Goal: Task Accomplishment & Management: Manage account settings

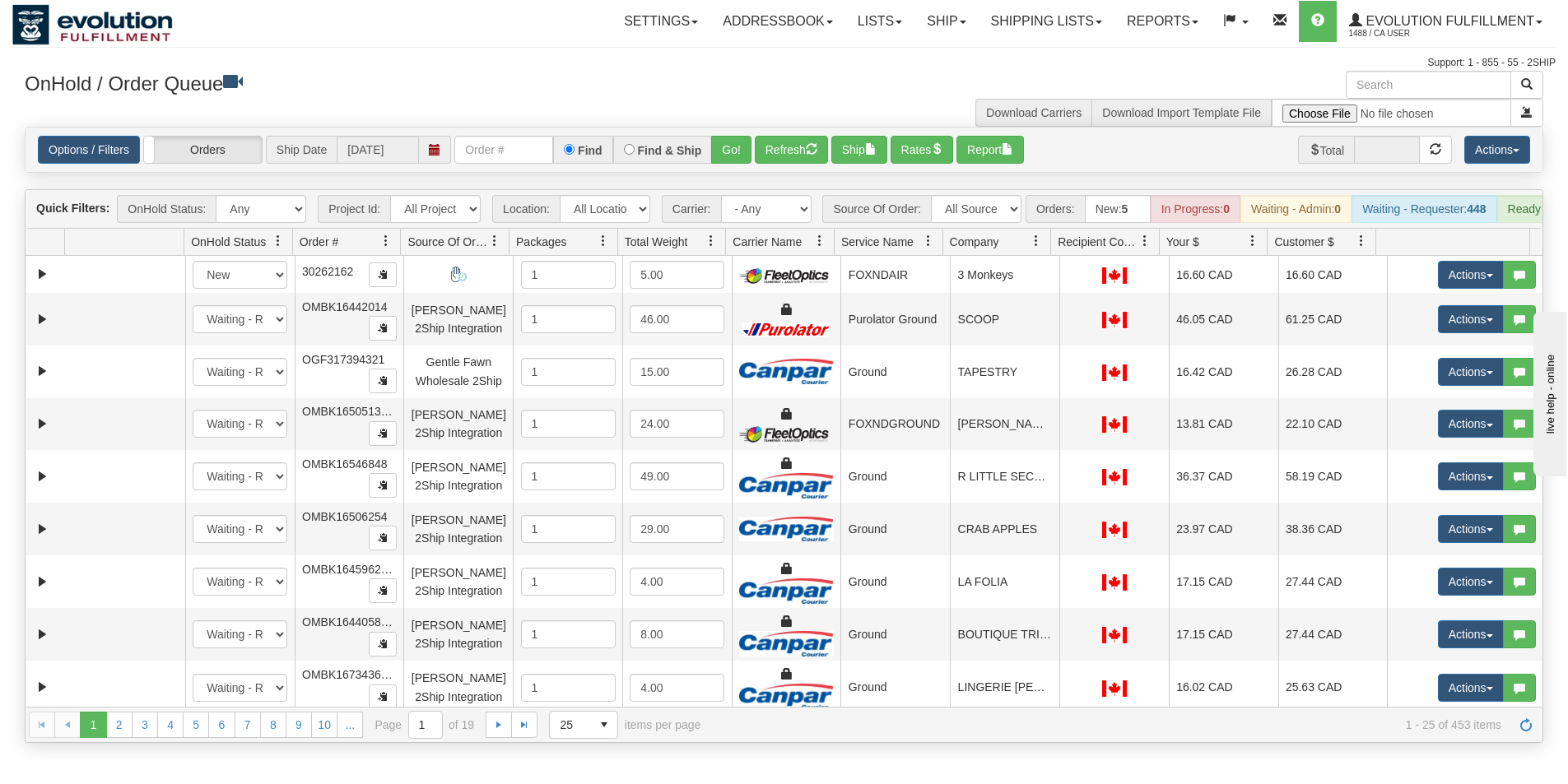
click at [652, 88] on h3 "OnHold / Order Queue" at bounding box center [399, 83] width 748 height 24
click at [992, 197] on select "All Sources AirBlaster 2Ship Integration Ambler Apparel 2Ship Integration BC [M…" at bounding box center [976, 209] width 91 height 28
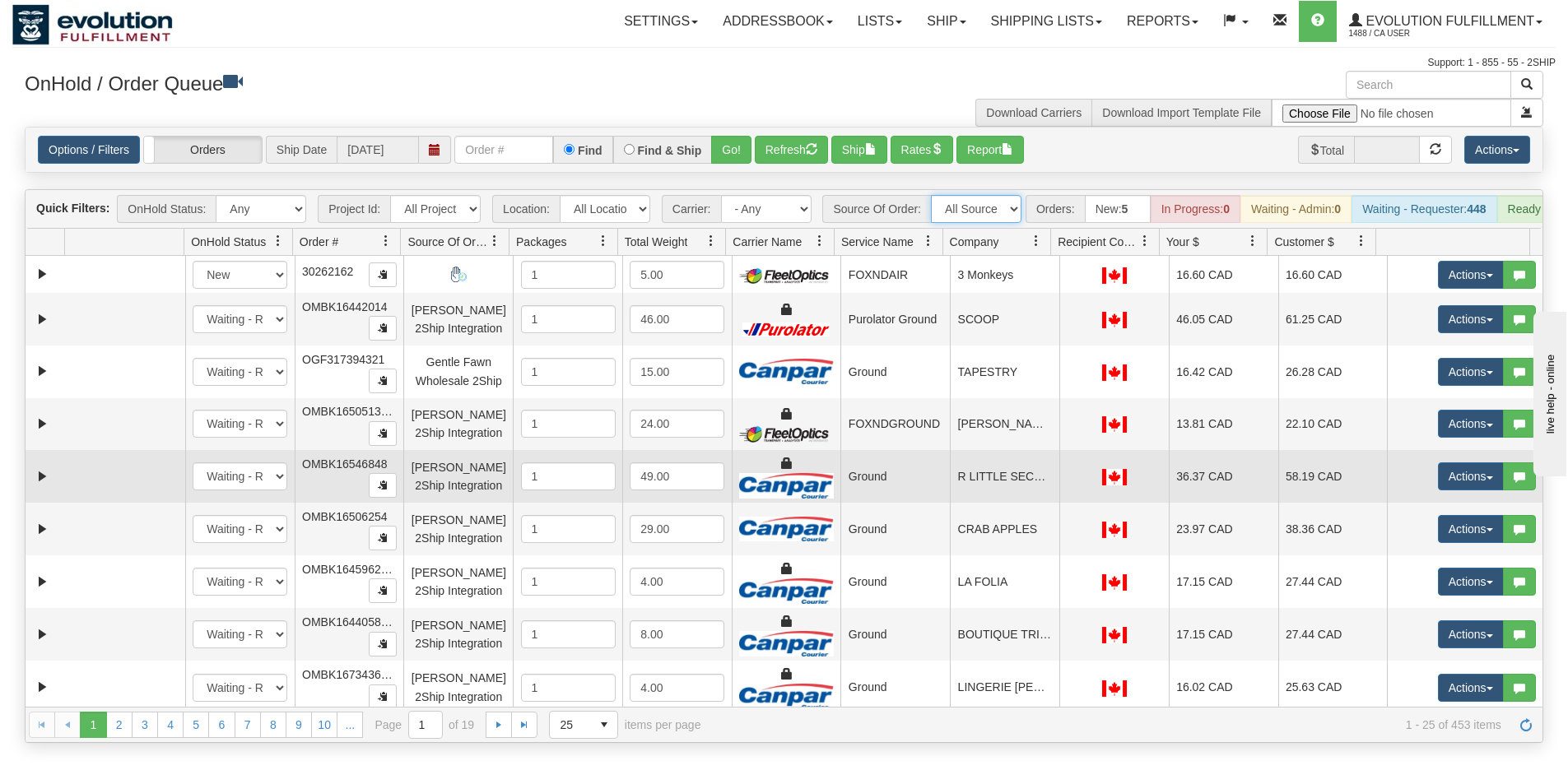
select select "Blastramp - [GEOGRAPHIC_DATA]"
click at [931, 195] on select "All Sources AirBlaster 2Ship Integration Ambler Apparel 2Ship Integration BC [M…" at bounding box center [976, 209] width 91 height 28
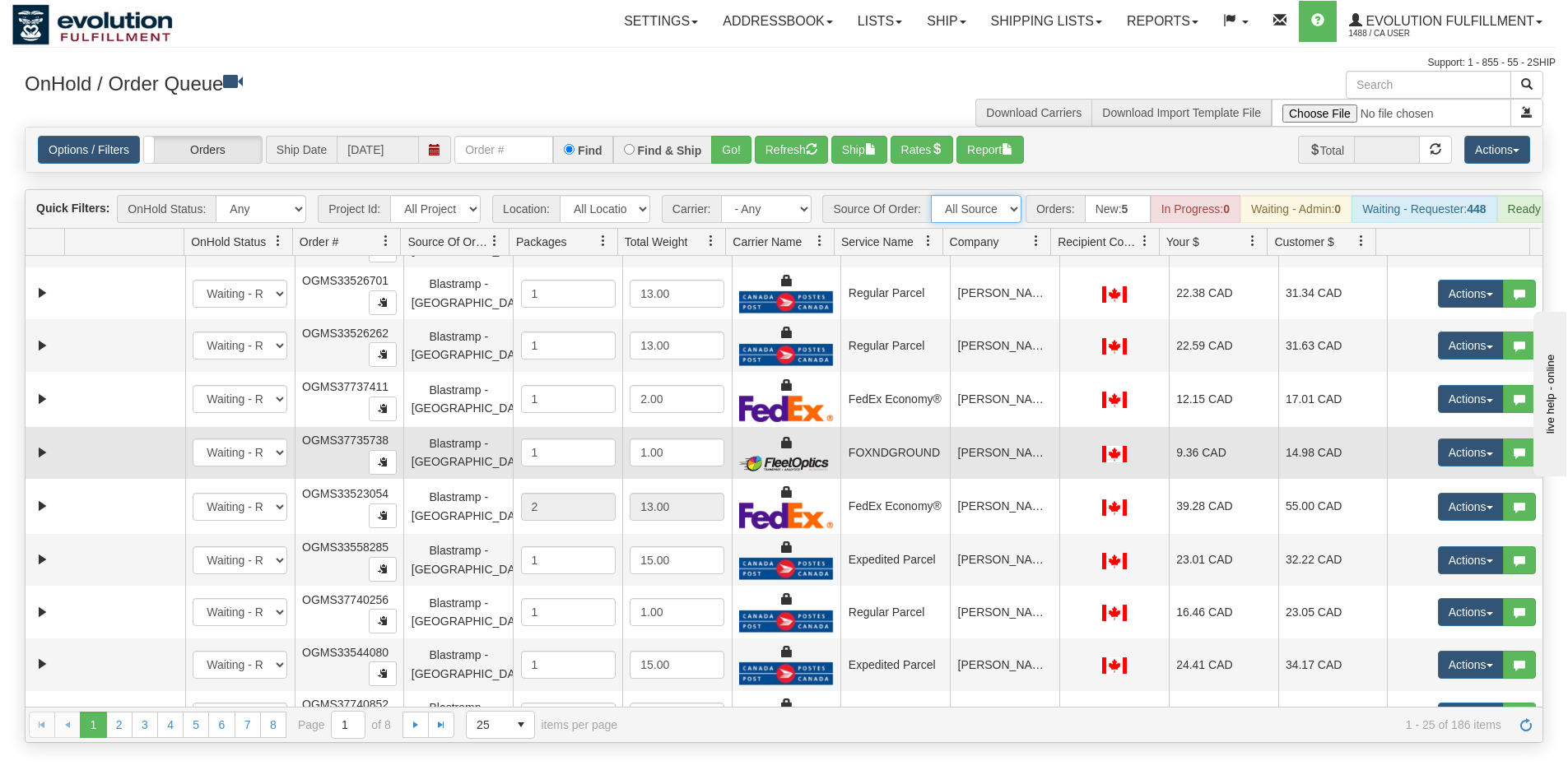
scroll to position [870, 0]
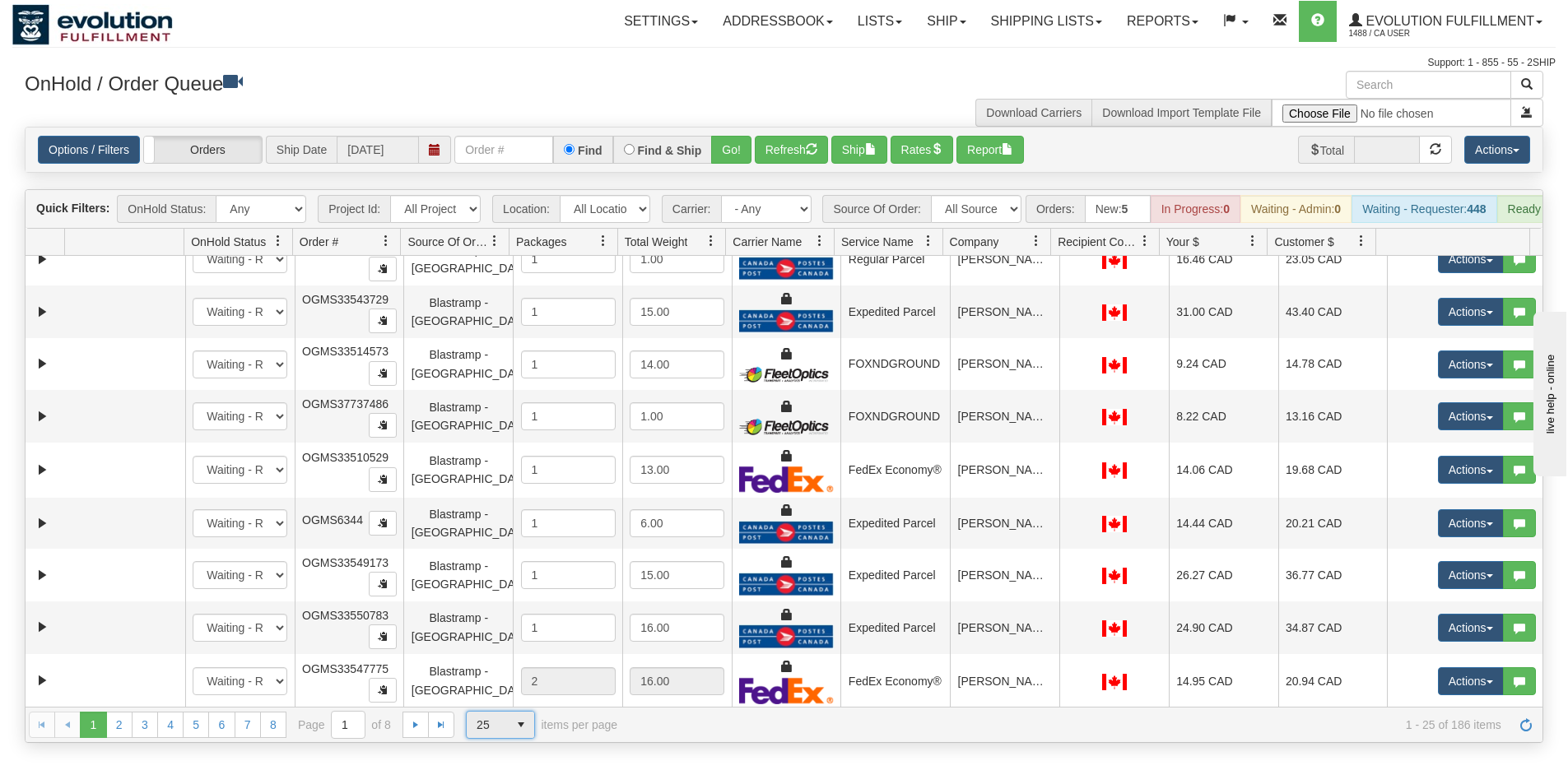
click at [529, 738] on span "select" at bounding box center [521, 724] width 26 height 26
click at [512, 701] on li "100" at bounding box center [500, 710] width 68 height 23
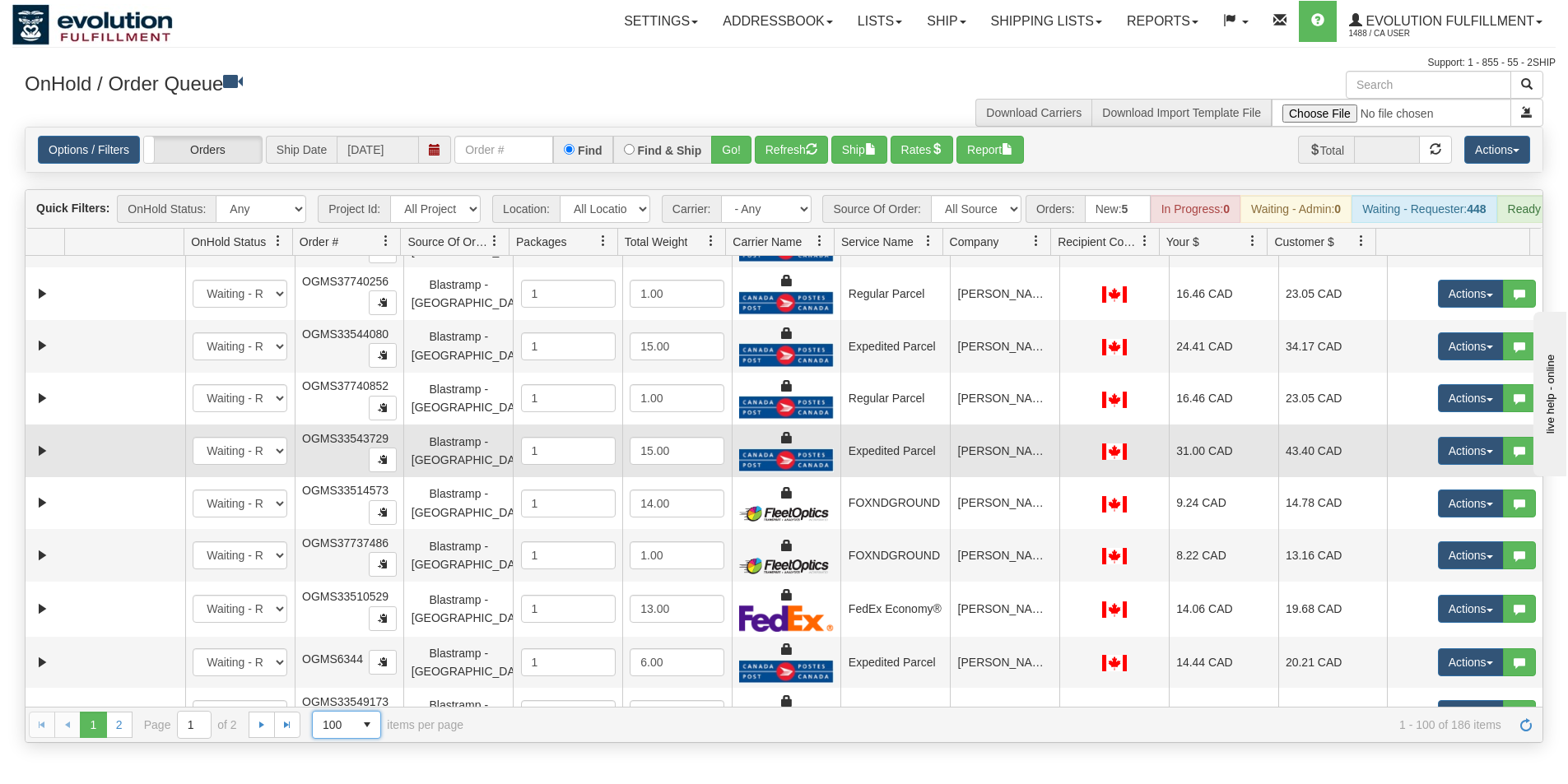
scroll to position [823, 0]
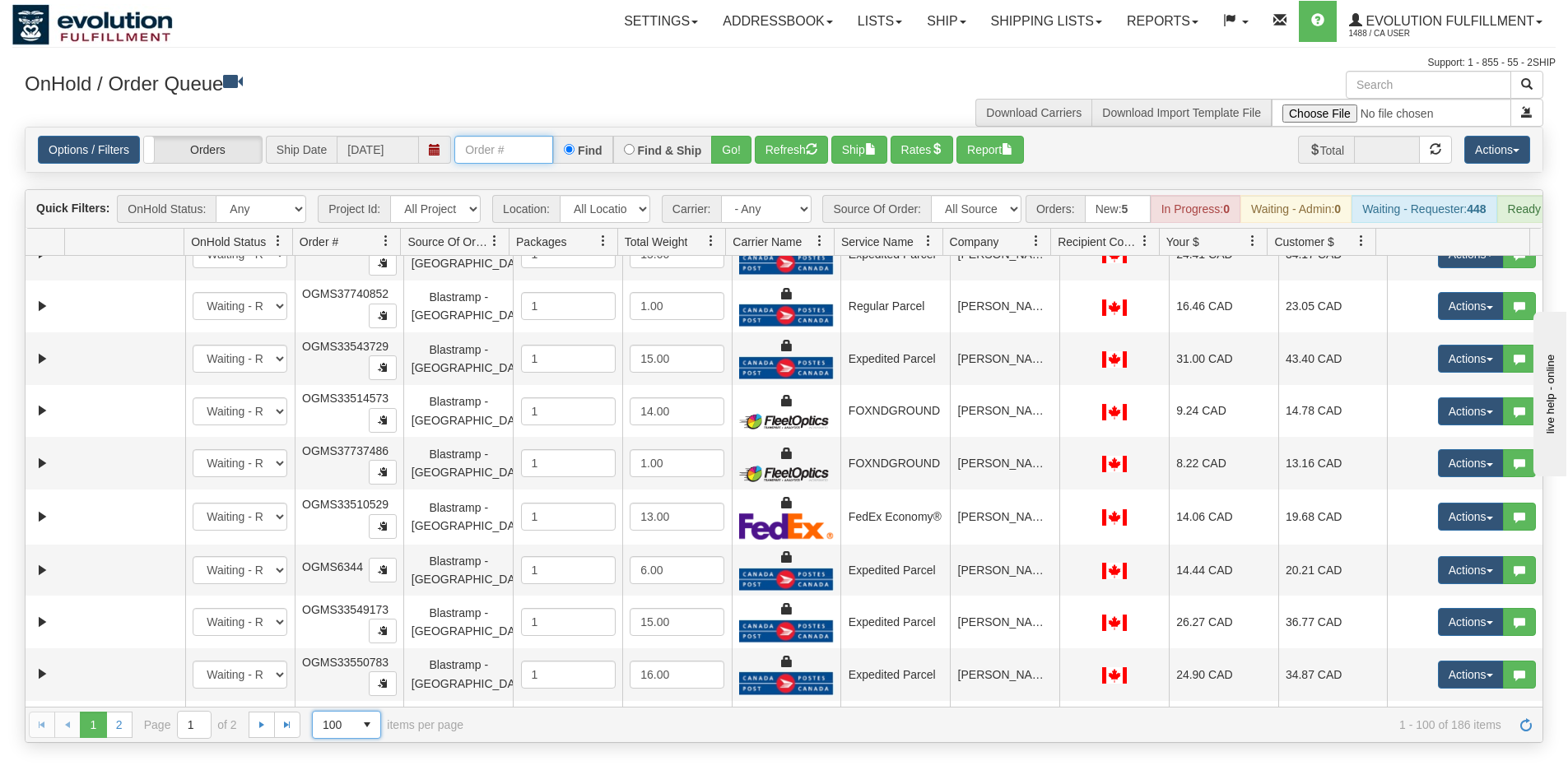
click at [529, 148] on input "text" at bounding box center [503, 149] width 99 height 28
type input "OGMS33540591"
click at [735, 143] on button "Go!" at bounding box center [731, 149] width 40 height 28
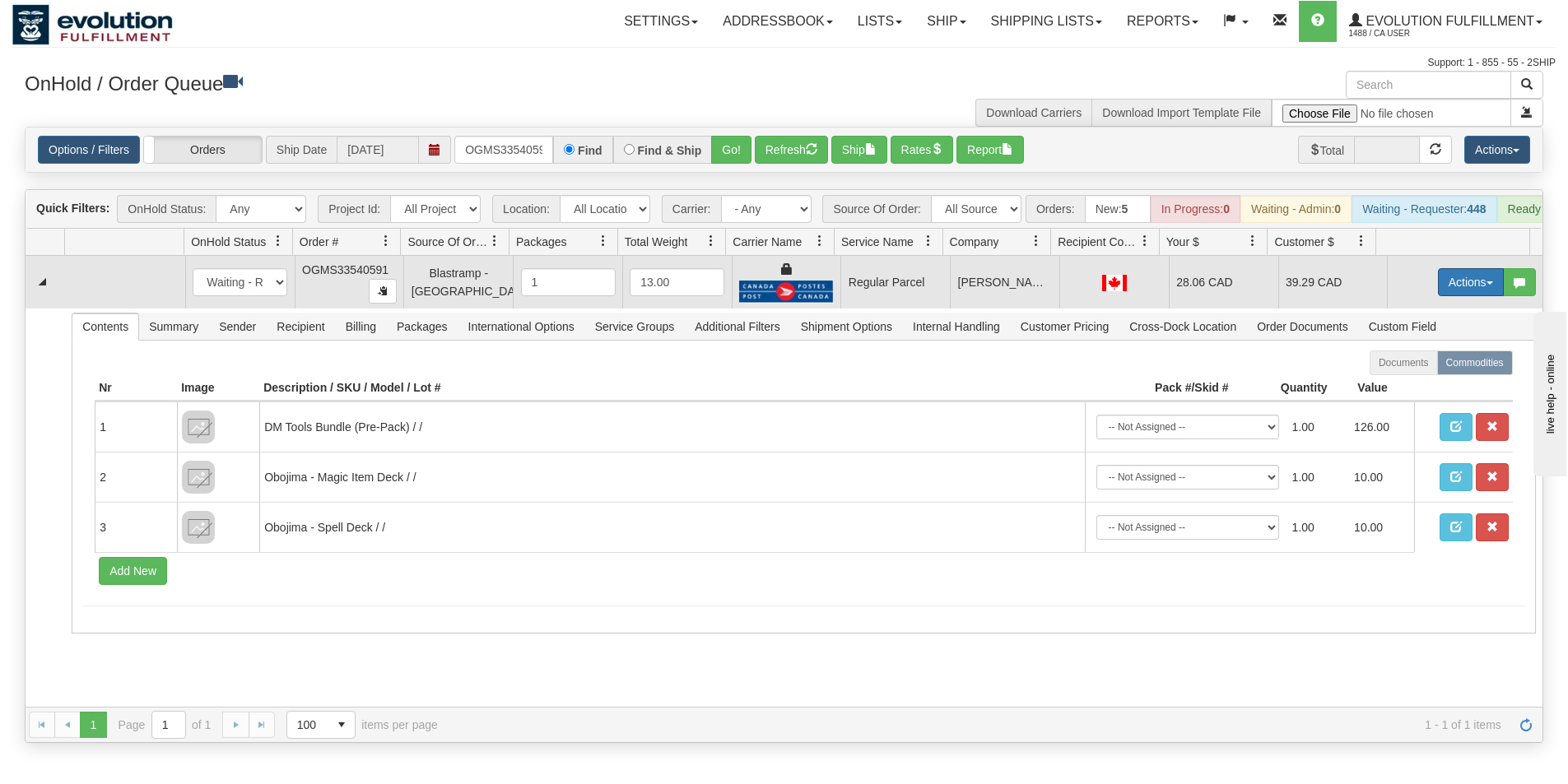
click at [1449, 296] on button "Actions" at bounding box center [1471, 282] width 66 height 28
click at [1419, 363] on span "Rate All Services" at bounding box center [1436, 356] width 99 height 13
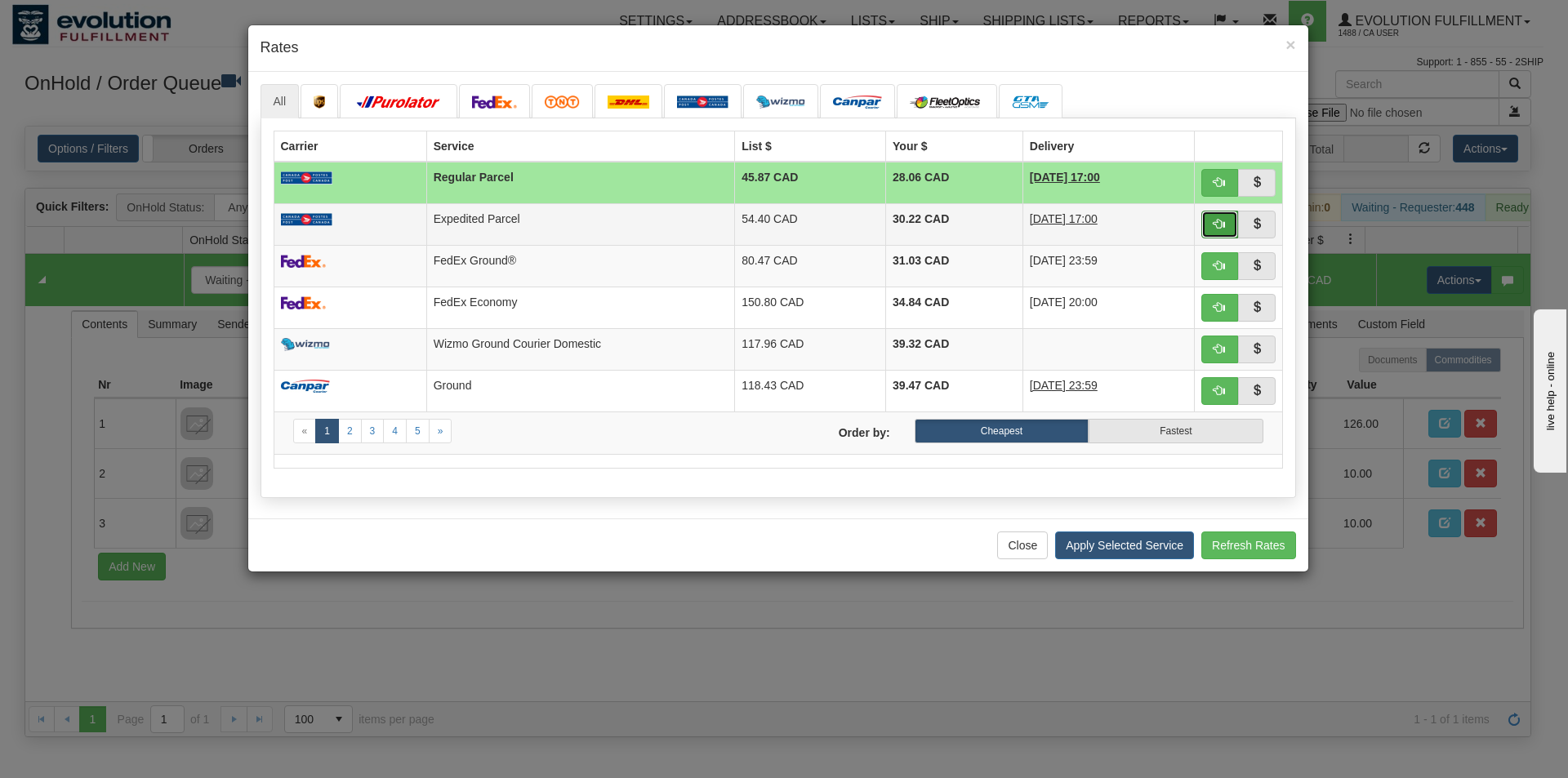
click at [1216, 217] on span "button" at bounding box center [1219, 223] width 12 height 12
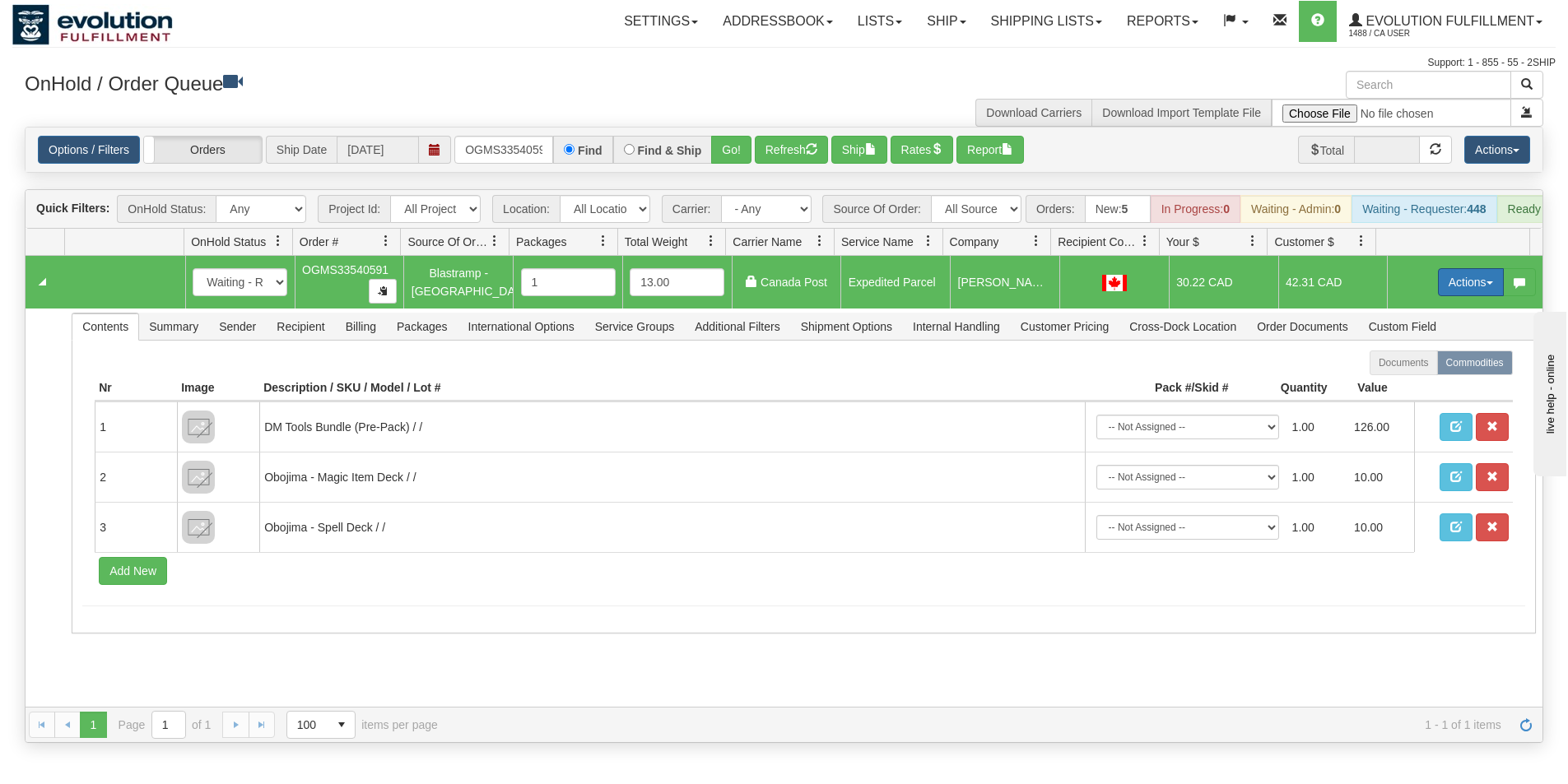
click at [1454, 286] on button "Actions" at bounding box center [1471, 282] width 66 height 28
click at [1419, 389] on link "Ship" at bounding box center [1437, 377] width 132 height 21
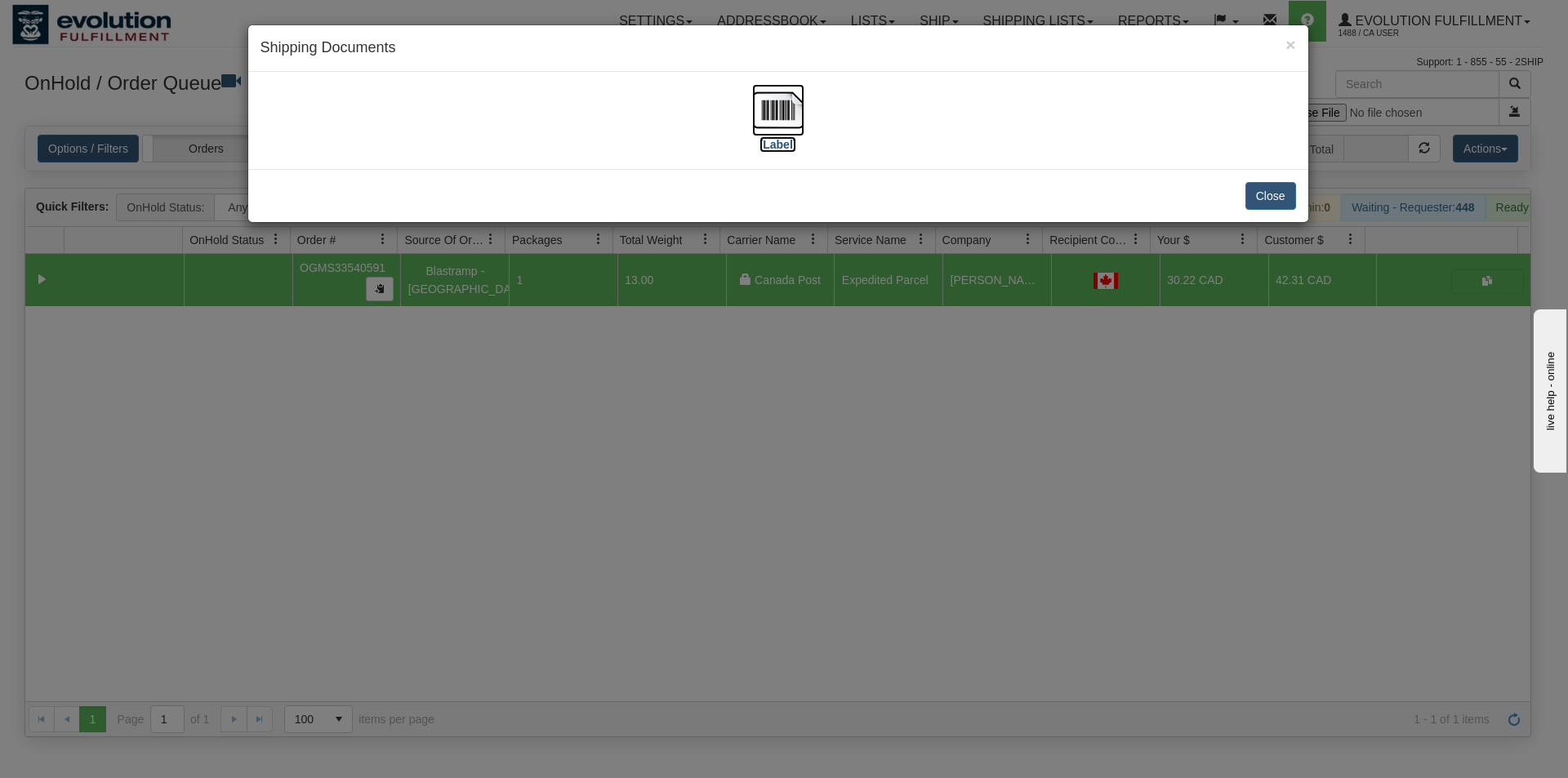
click at [779, 106] on img at bounding box center [778, 110] width 52 height 52
click at [1278, 197] on button "Close" at bounding box center [1269, 196] width 50 height 28
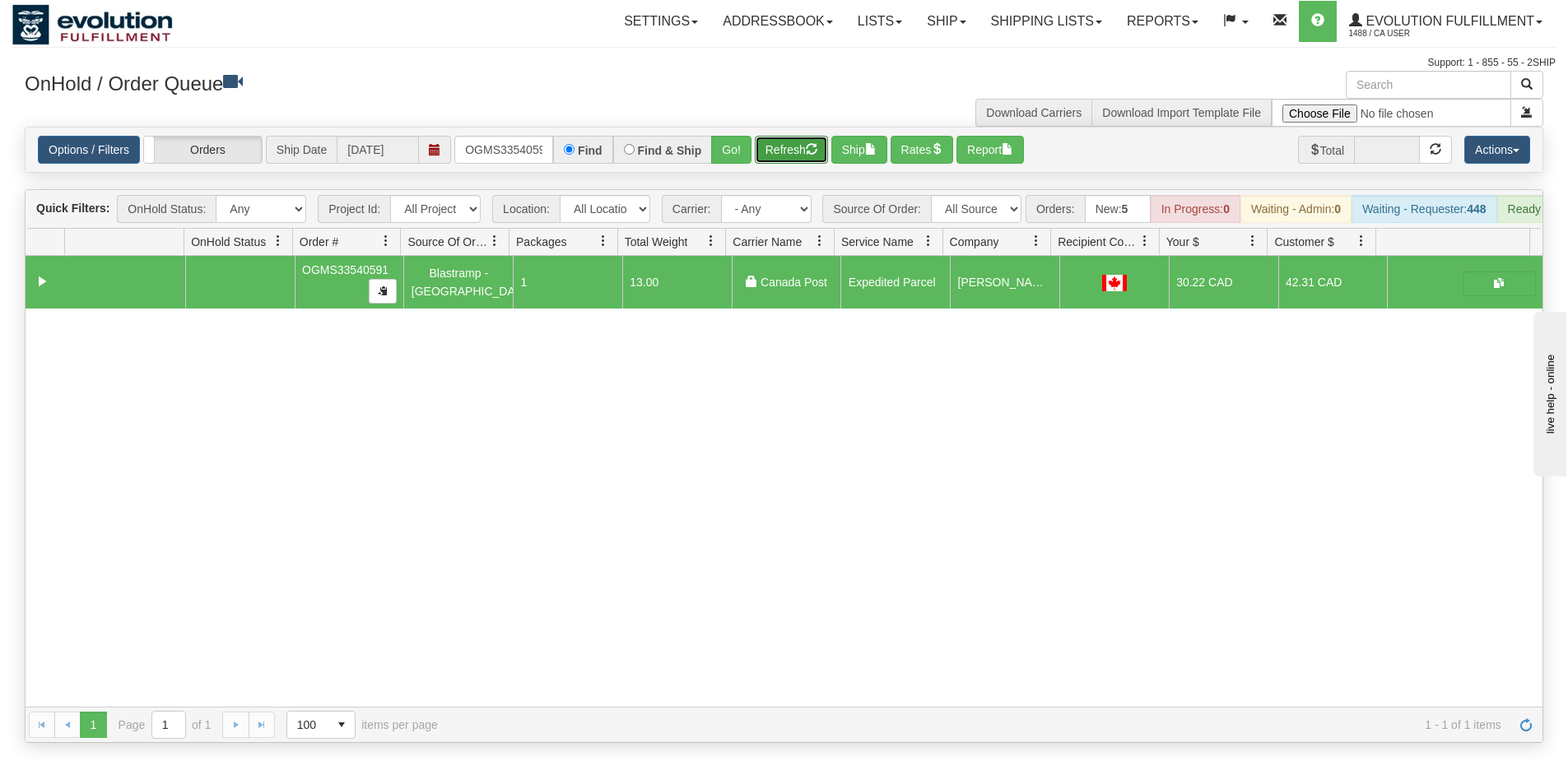
click at [801, 147] on button "Refresh" at bounding box center [790, 149] width 73 height 28
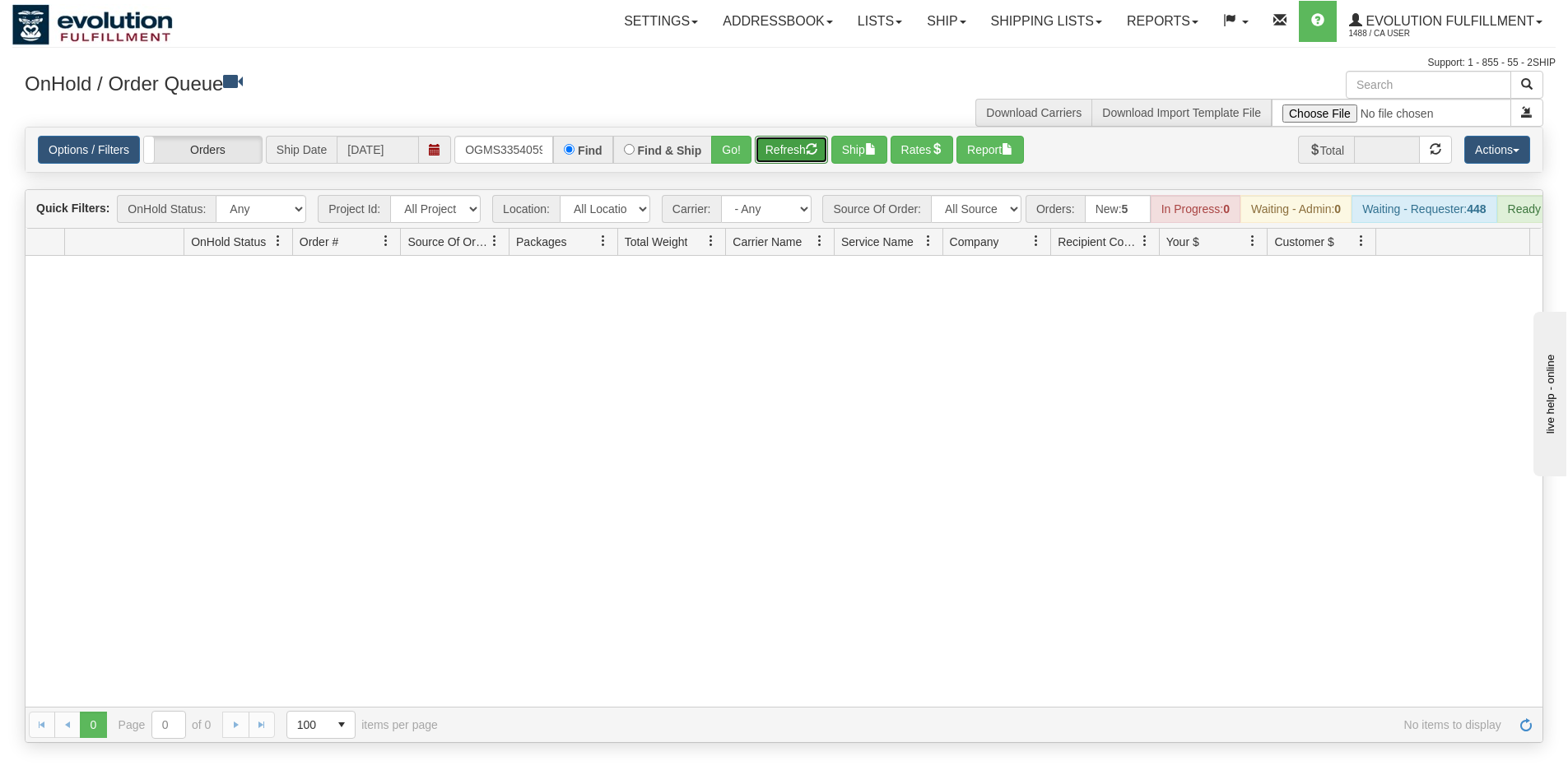
click at [791, 143] on button "Refresh" at bounding box center [790, 149] width 73 height 28
drag, startPoint x: 466, startPoint y: 149, endPoint x: 765, endPoint y: 140, distance: 299.1
click at [765, 140] on div "Options / Filters Group Shipments Orders Ship Date [DATE] OGMS33540591 Find Fin…" at bounding box center [784, 149] width 1492 height 28
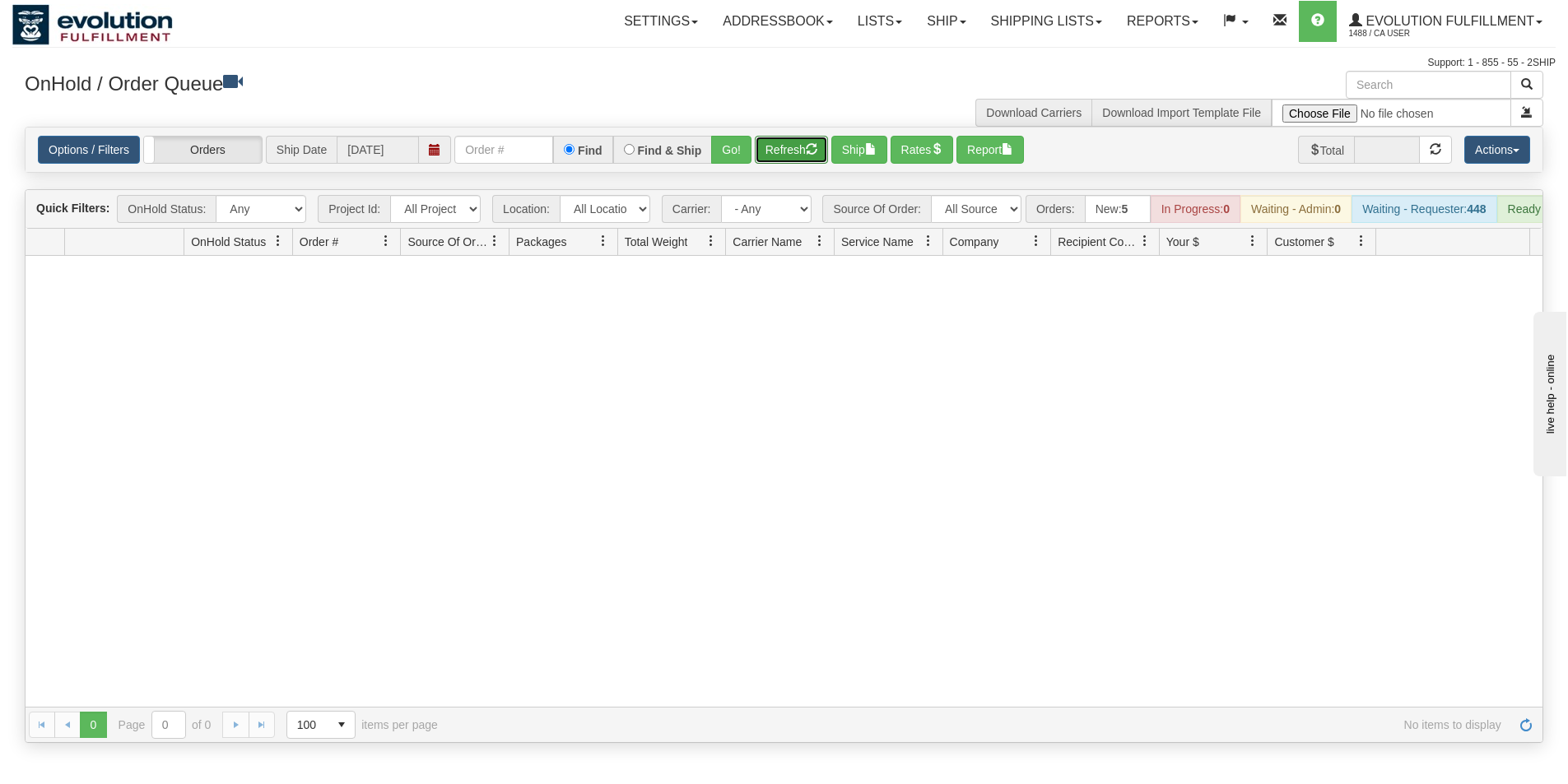
click at [765, 140] on button "Refresh" at bounding box center [790, 149] width 73 height 28
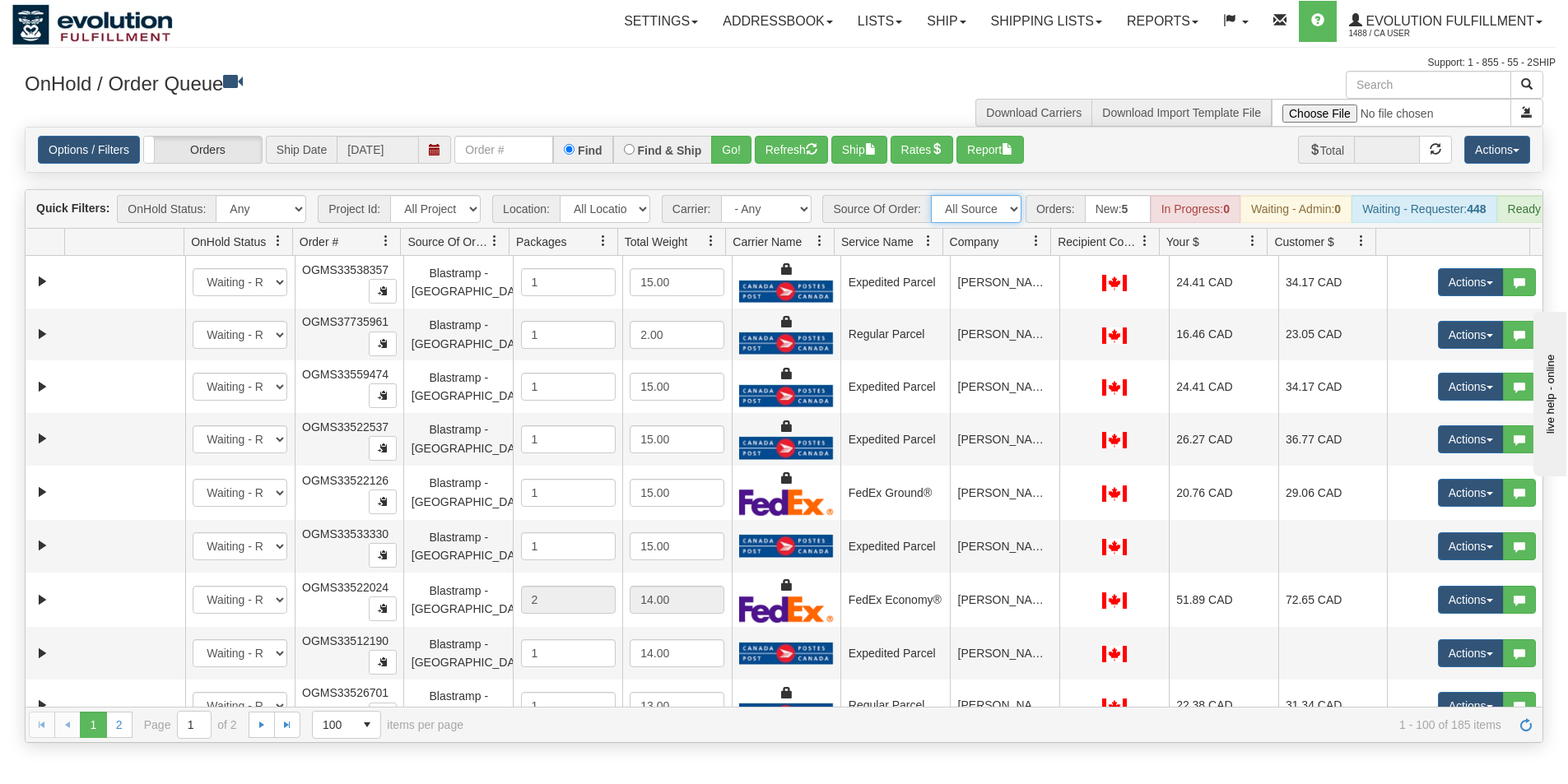
click at [1013, 215] on select "All Sources AirBlaster 2Ship Integration Ambler Apparel 2Ship Integration BC [M…" at bounding box center [976, 209] width 91 height 28
click at [931, 195] on select "All Sources AirBlaster 2Ship Integration Ambler Apparel 2Ship Integration BC [M…" at bounding box center [976, 209] width 91 height 28
click at [1035, 248] on span at bounding box center [1036, 240] width 13 height 13
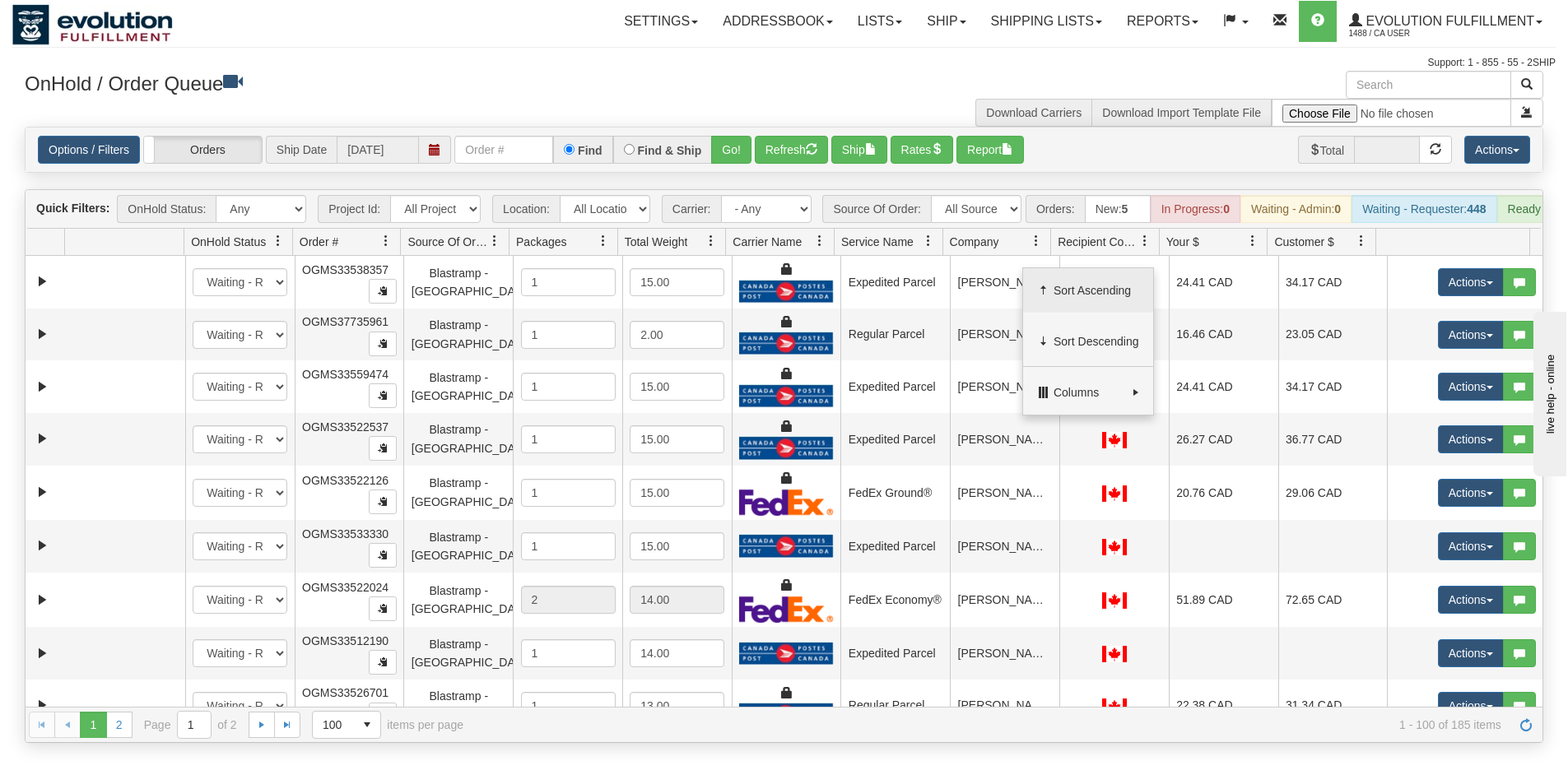
click at [1093, 295] on span "Sort Ascending" at bounding box center [1097, 290] width 86 height 17
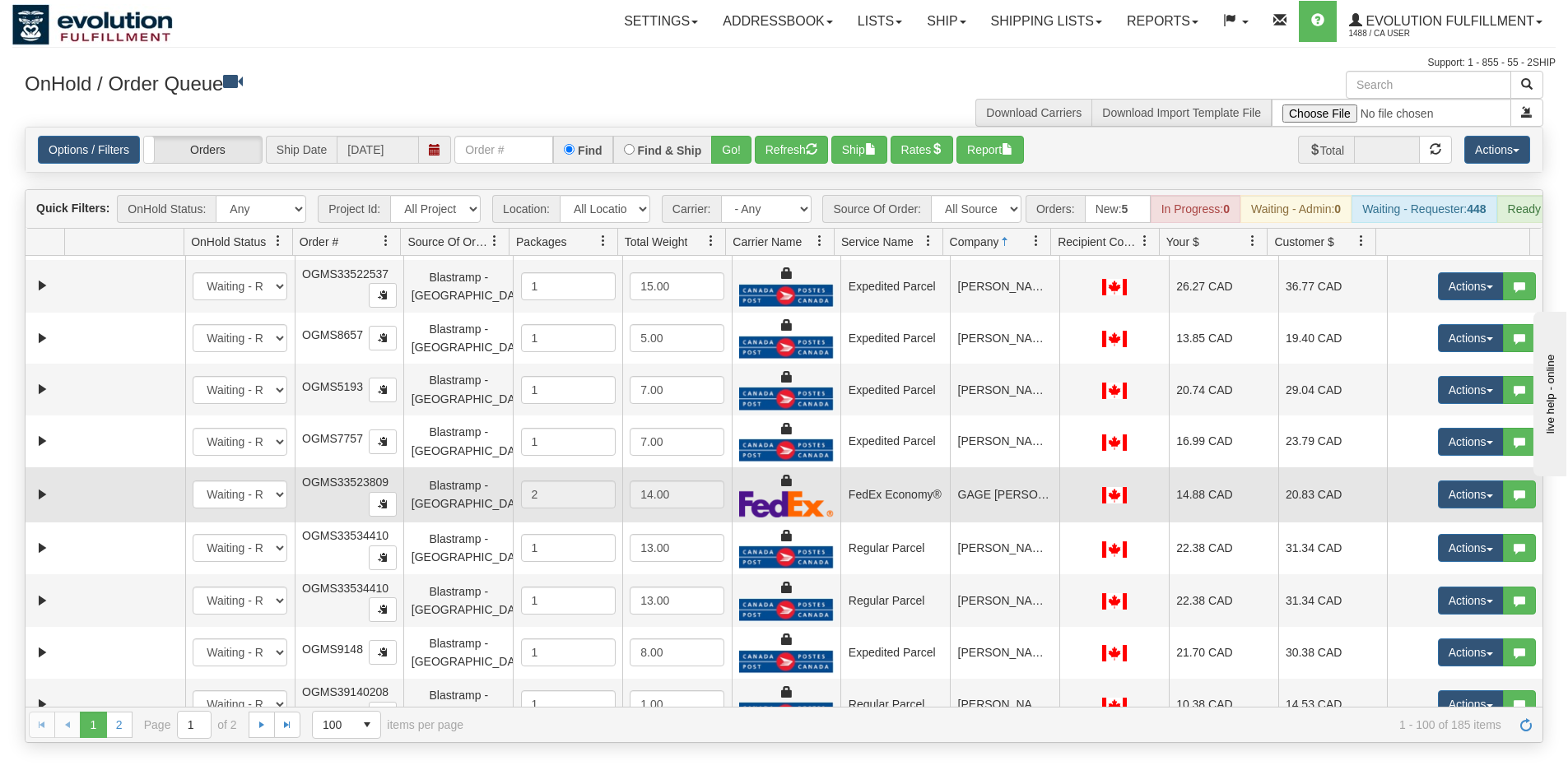
scroll to position [3142, 0]
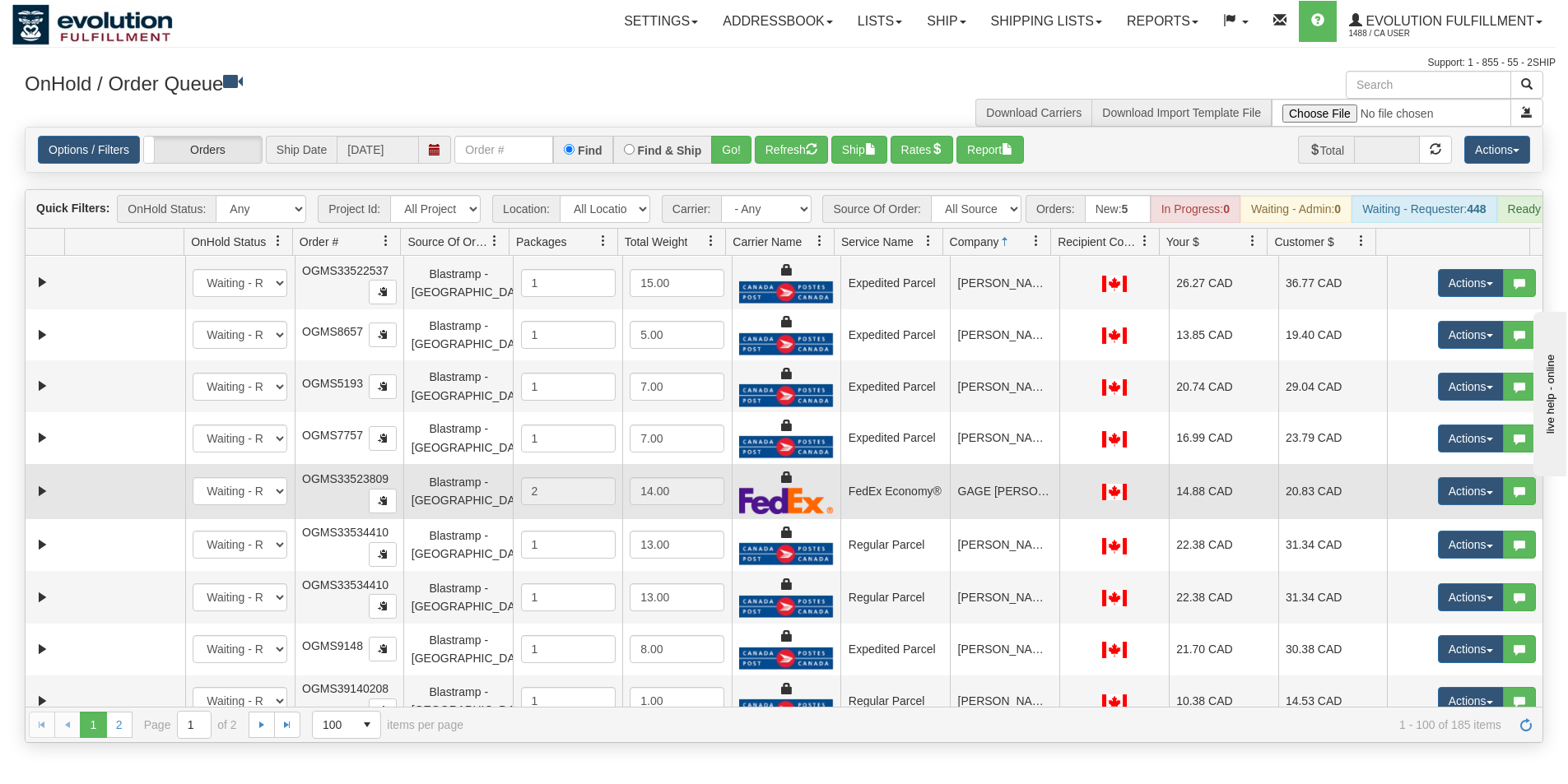
click at [1014, 504] on td "GAGE [PERSON_NAME]" at bounding box center [1005, 491] width 110 height 55
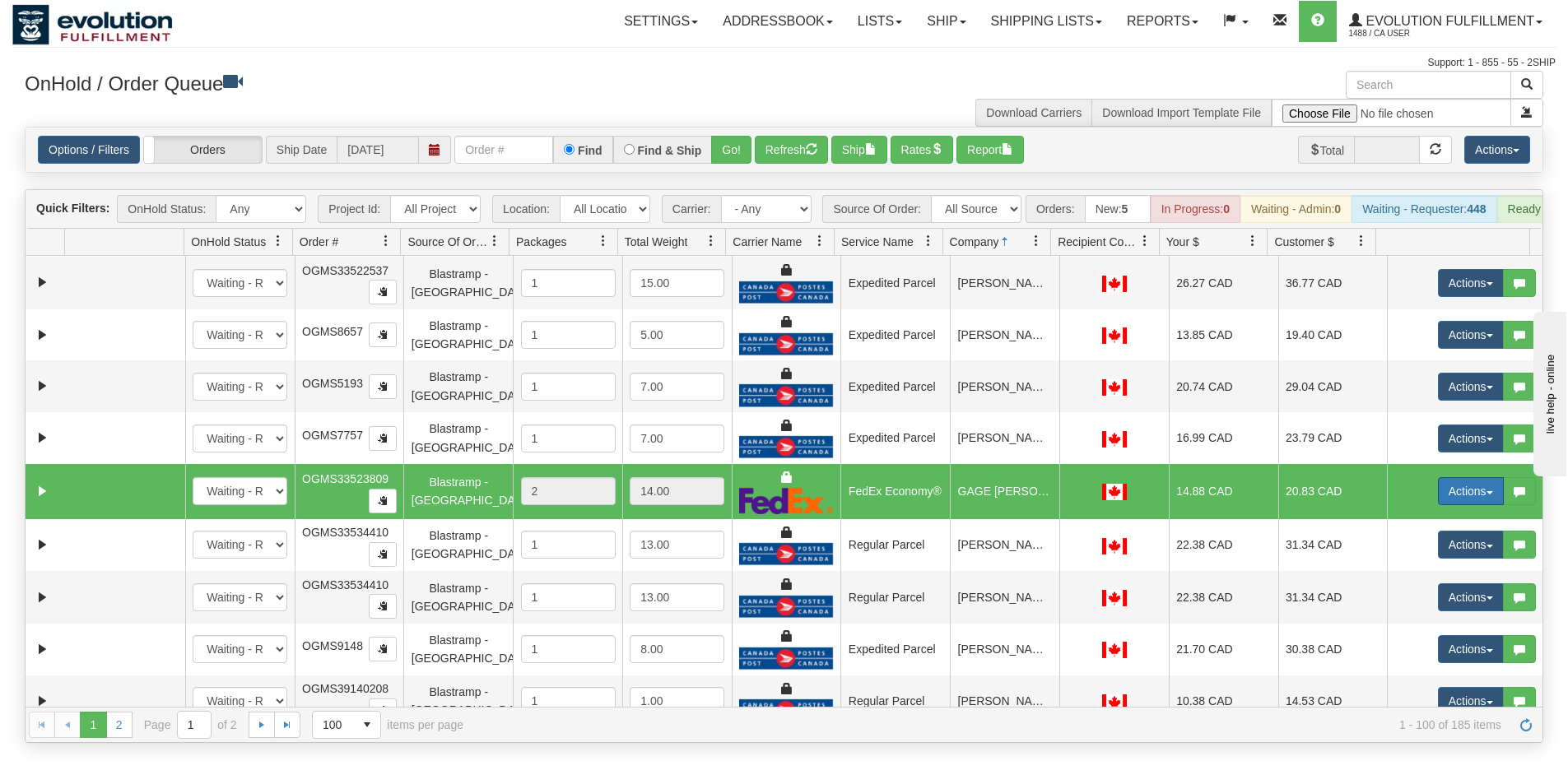
click at [1452, 497] on button "Actions" at bounding box center [1471, 491] width 66 height 28
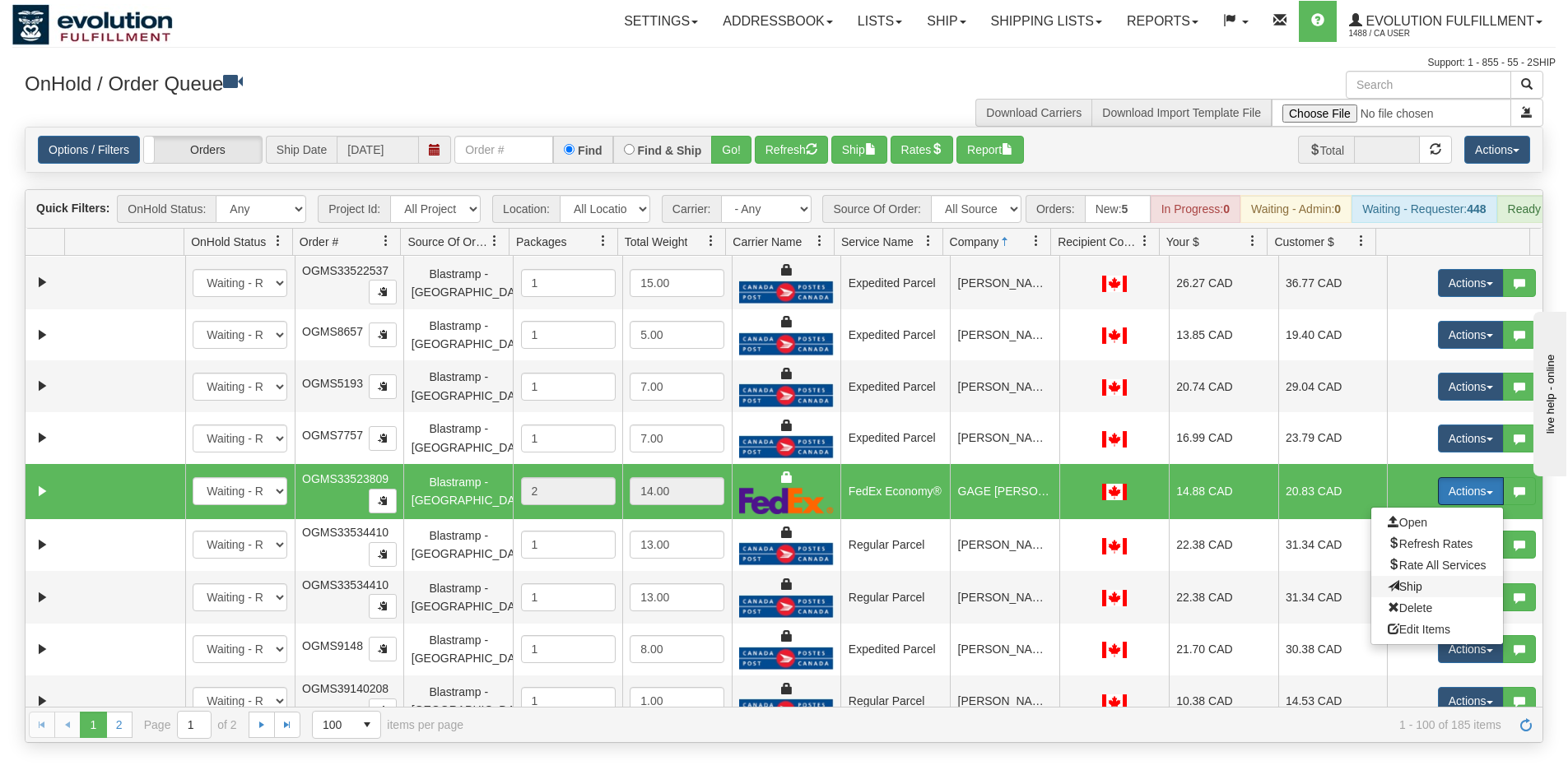
click at [1402, 590] on span "Ship" at bounding box center [1405, 586] width 35 height 13
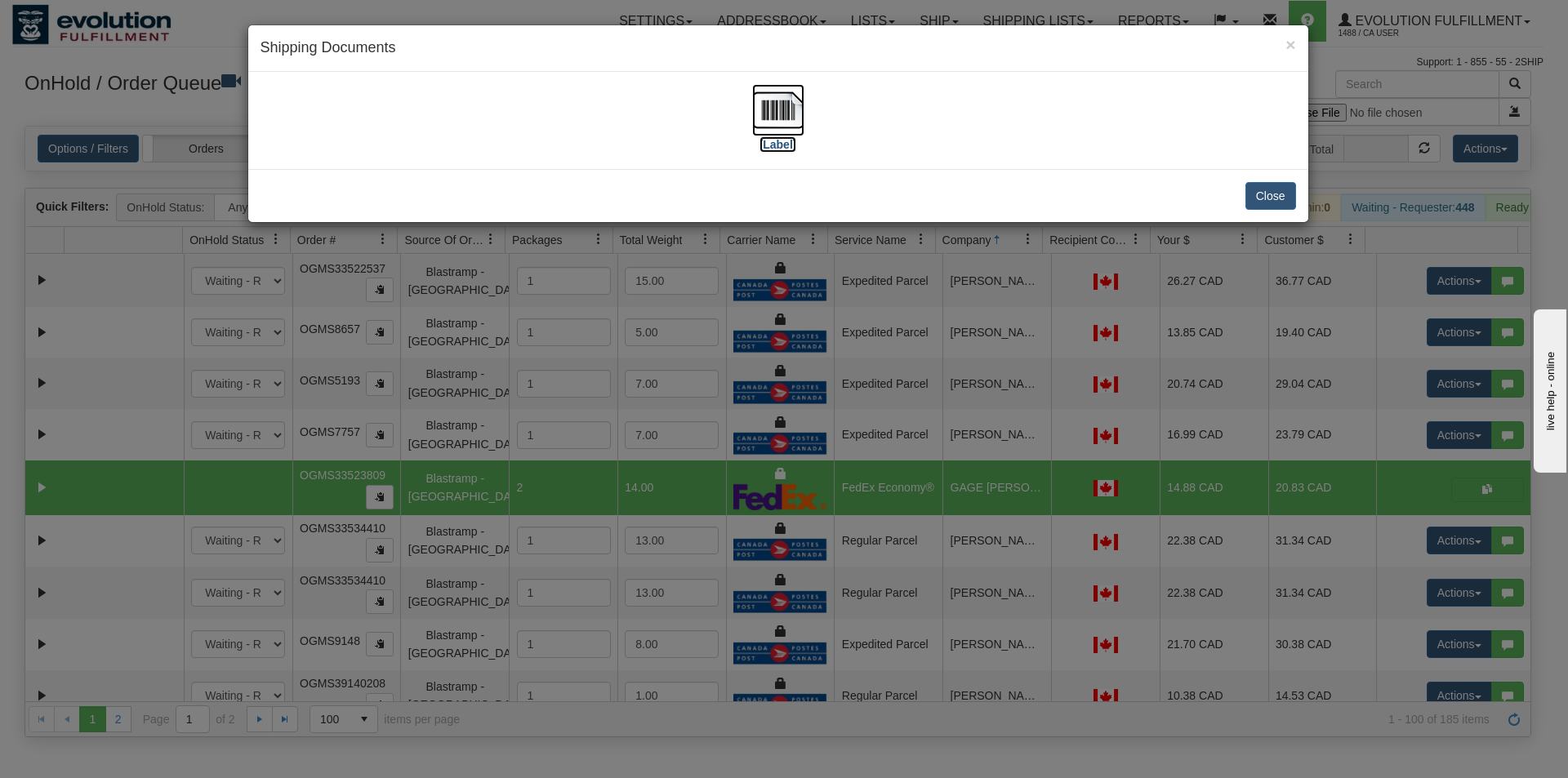
click at [781, 103] on img at bounding box center [778, 110] width 52 height 52
click at [1272, 207] on button "Close" at bounding box center [1269, 196] width 50 height 28
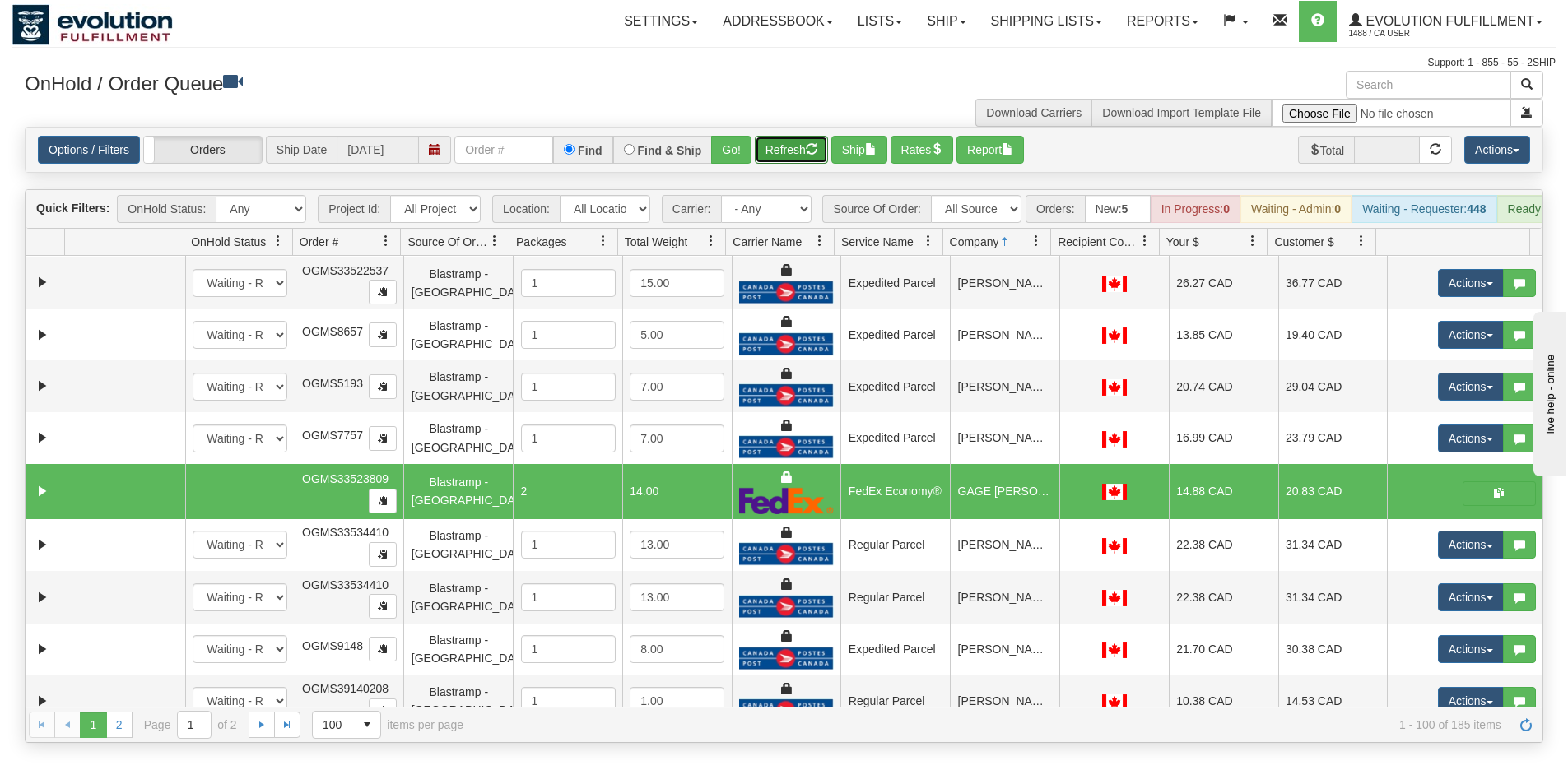
click at [783, 147] on button "Refresh" at bounding box center [790, 149] width 73 height 28
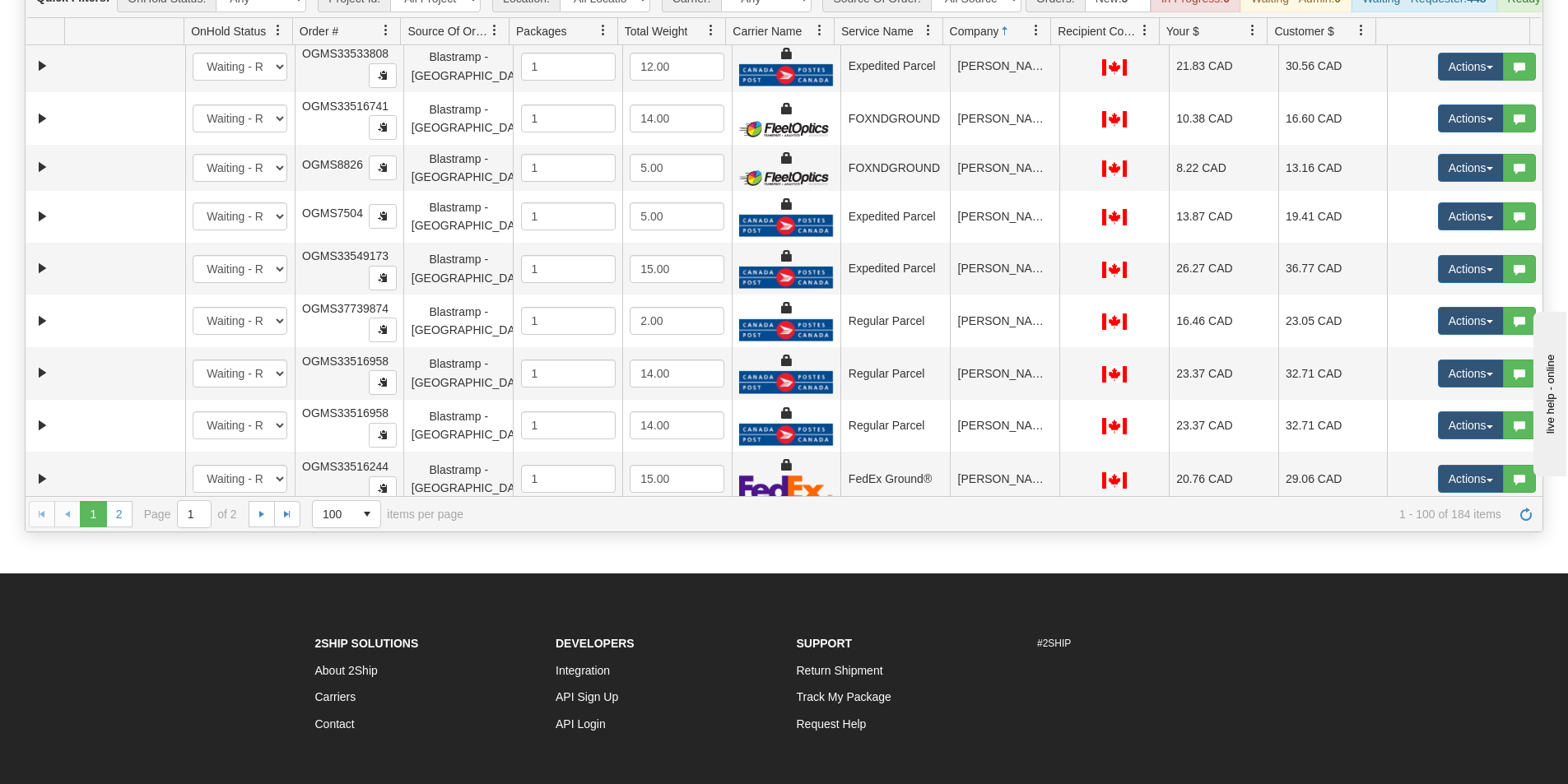
scroll to position [94, 0]
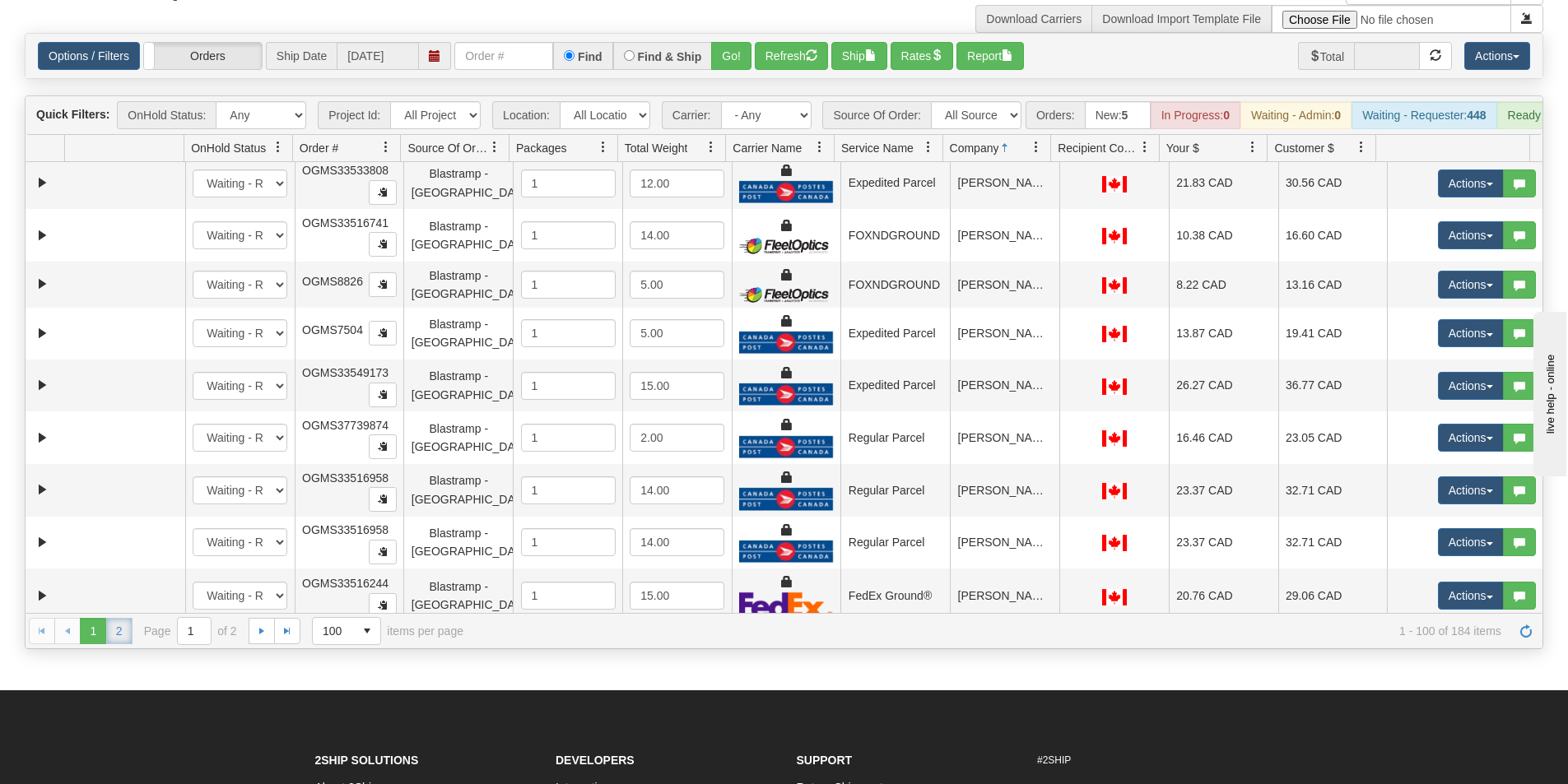
click at [123, 645] on link "2" at bounding box center [120, 631] width 26 height 26
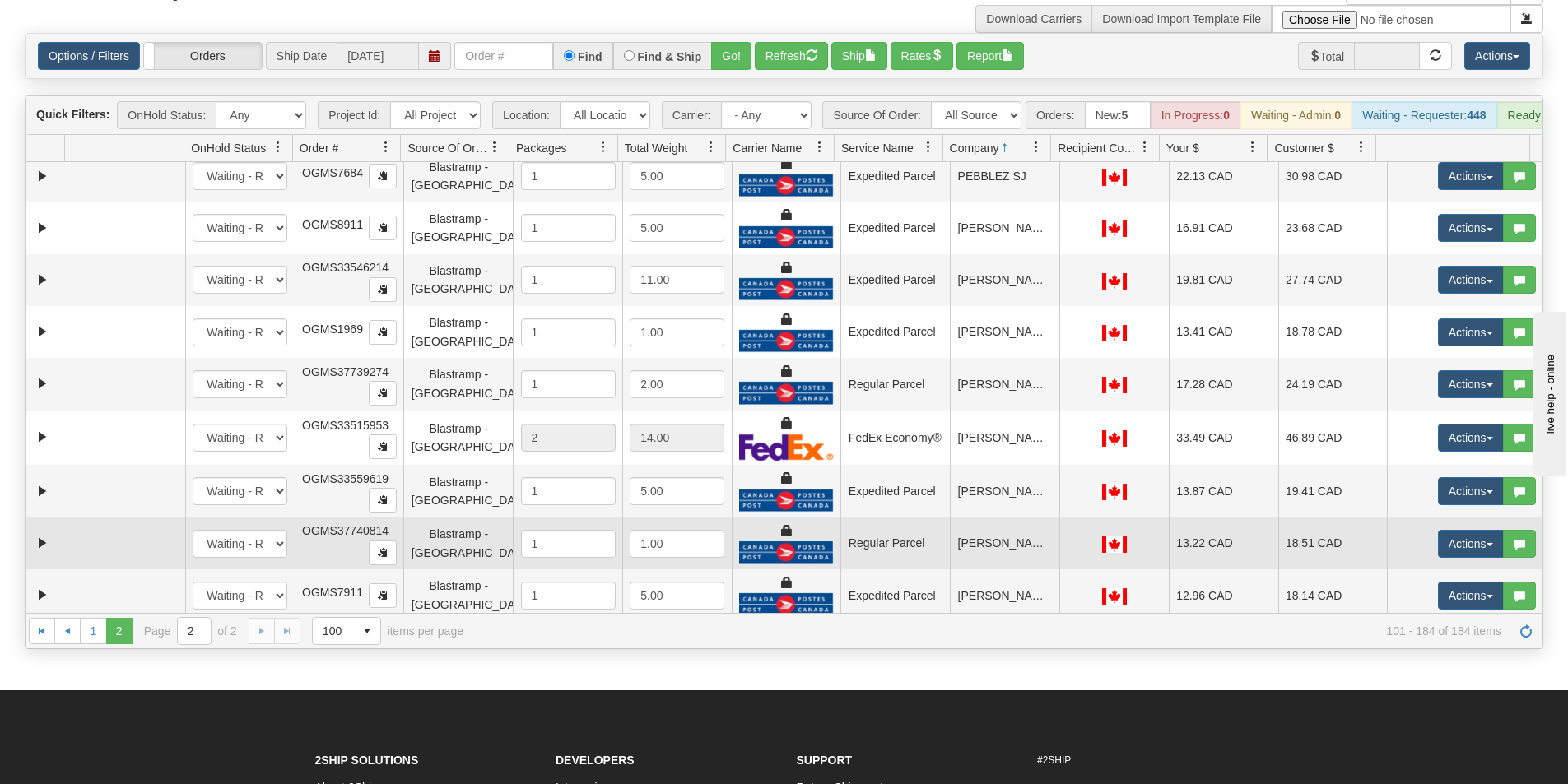
scroll to position [2593, 0]
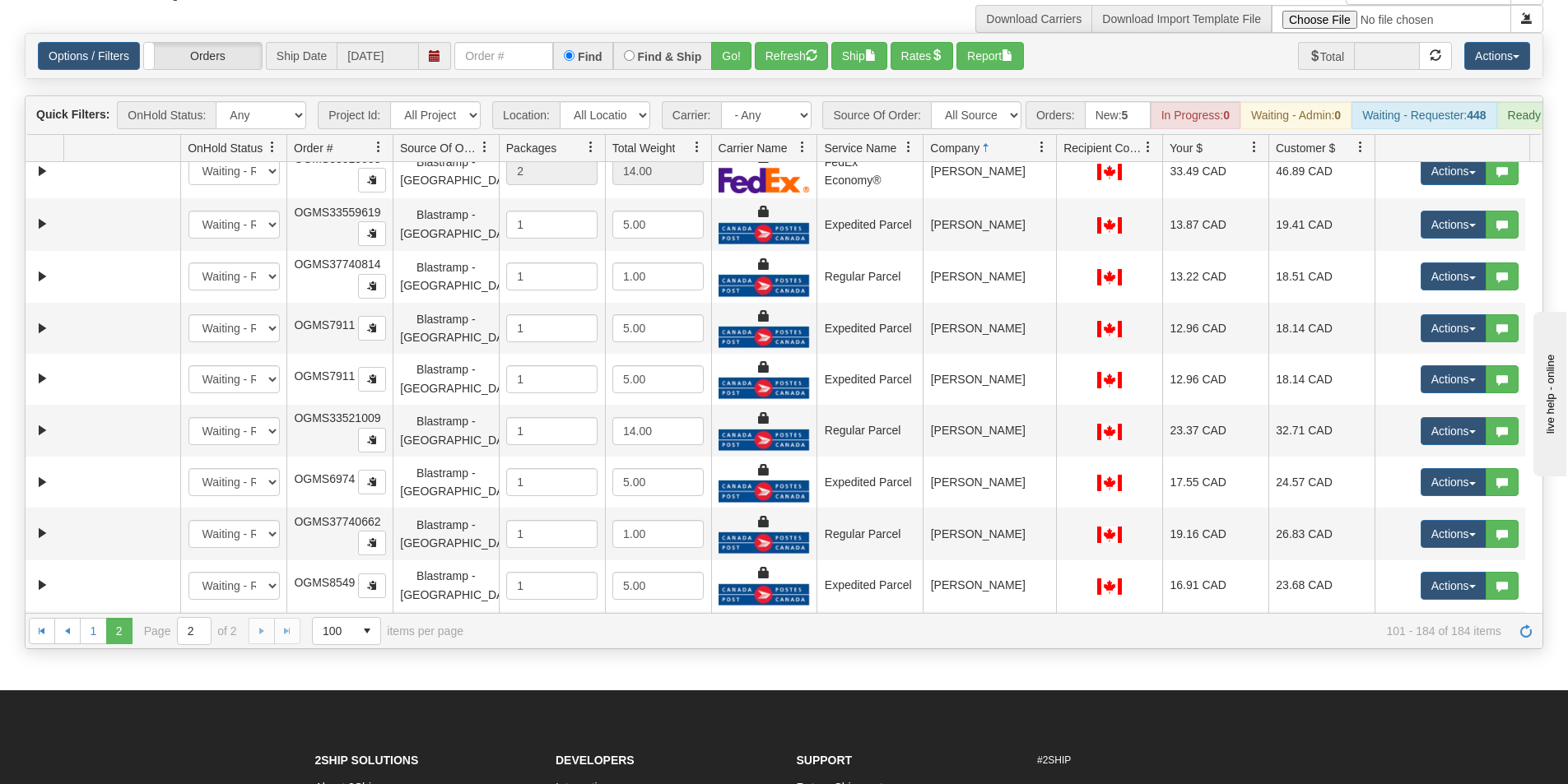
click at [1046, 161] on div "Id Location Request Id Reply Id OnHold Status Order # Source Of Order Packages …" at bounding box center [779, 147] width 1505 height 26
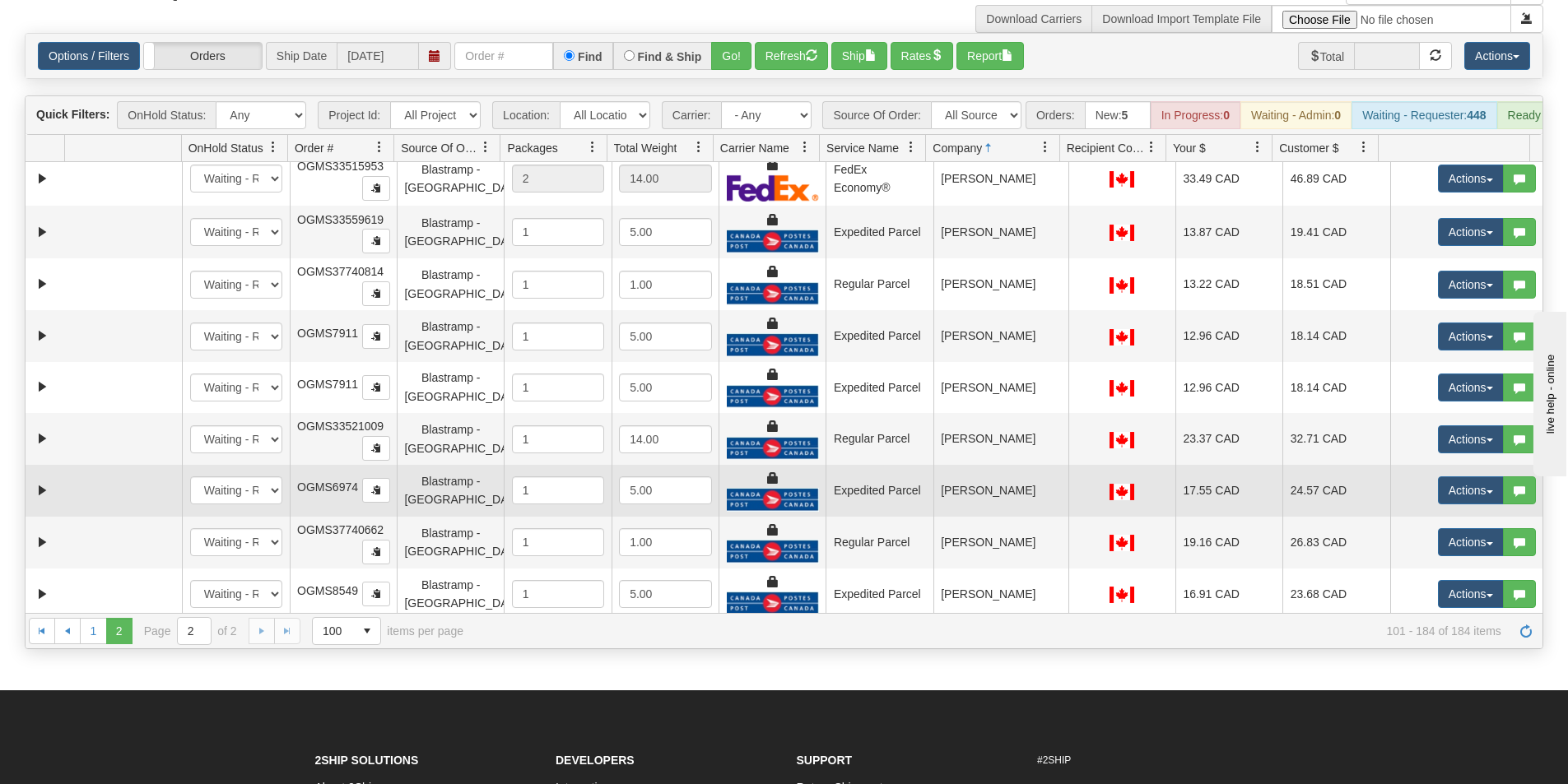
scroll to position [2757, 0]
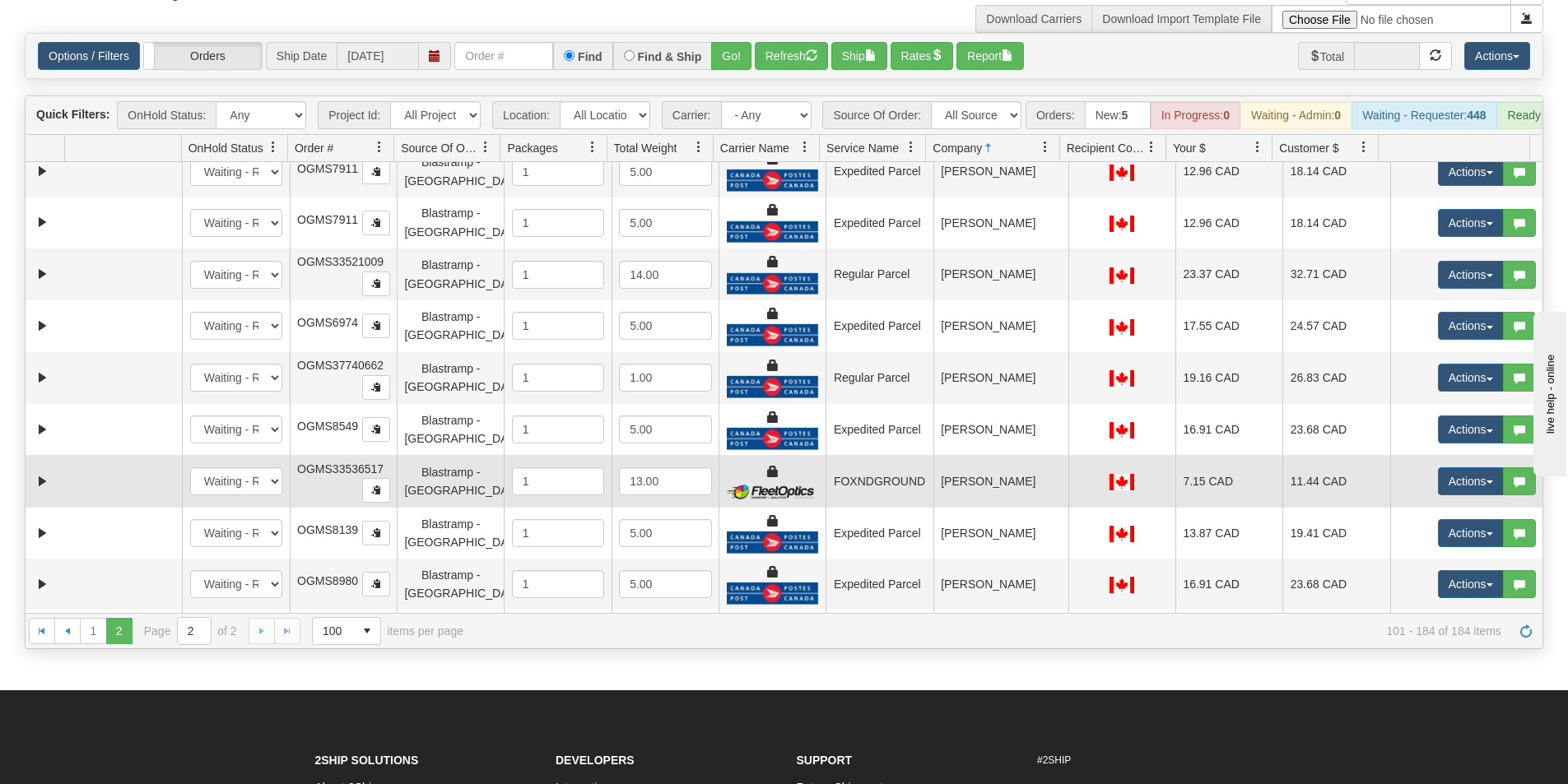
click at [996, 491] on td "[PERSON_NAME]" at bounding box center [1000, 481] width 135 height 53
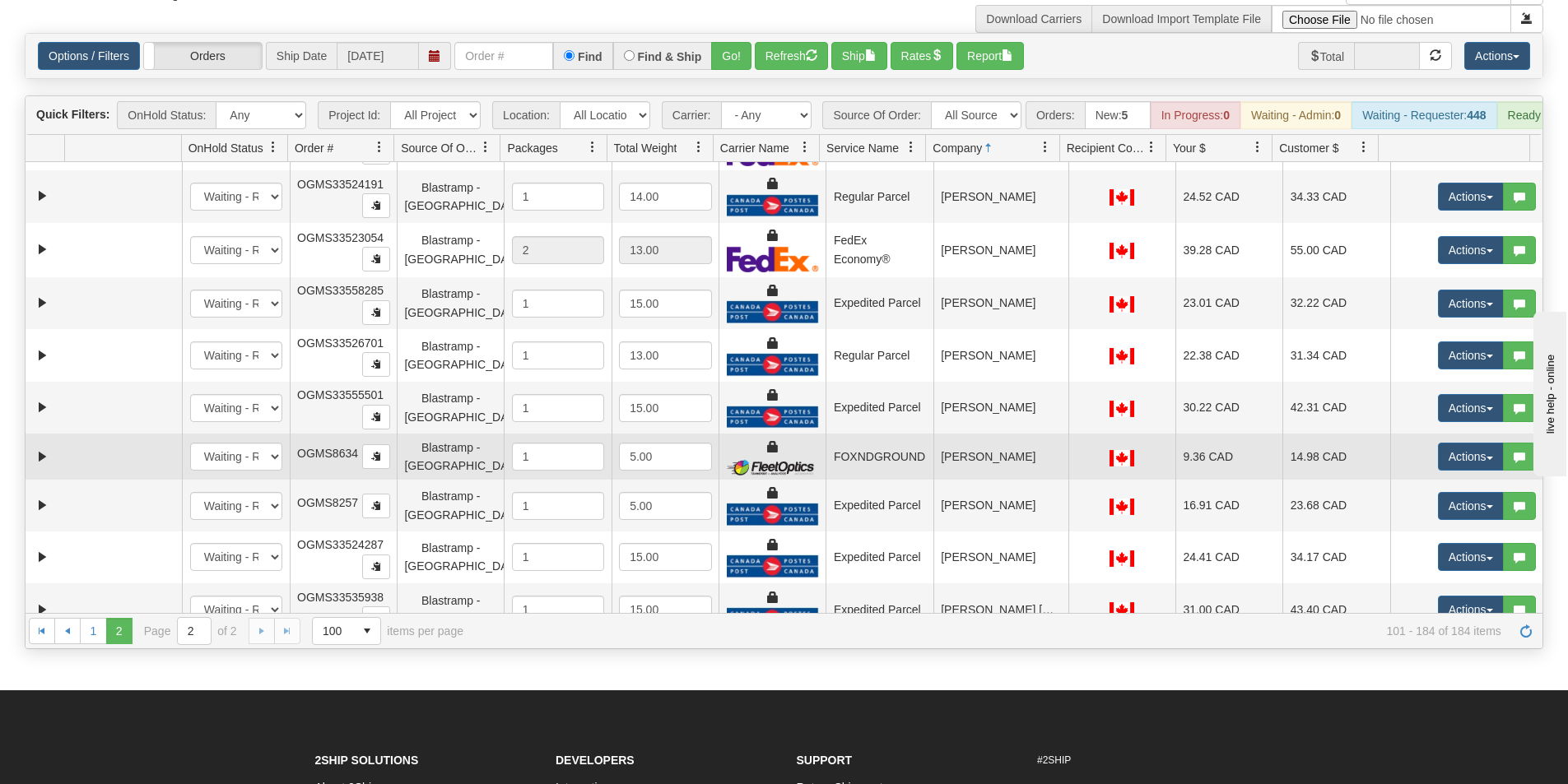
scroll to position [3416, 0]
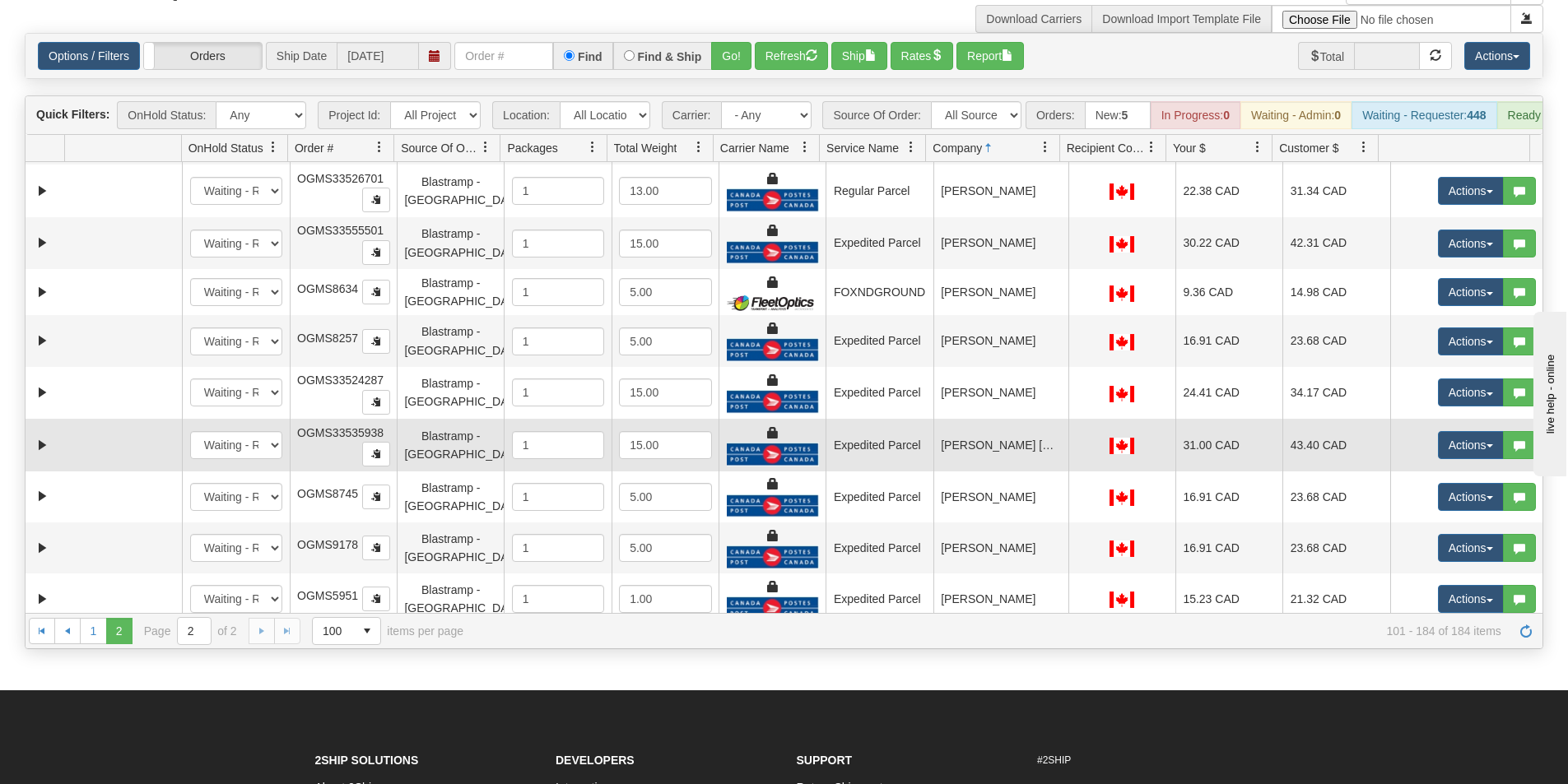
click at [1010, 452] on td "[PERSON_NAME] [PERSON_NAME]" at bounding box center [1000, 444] width 135 height 53
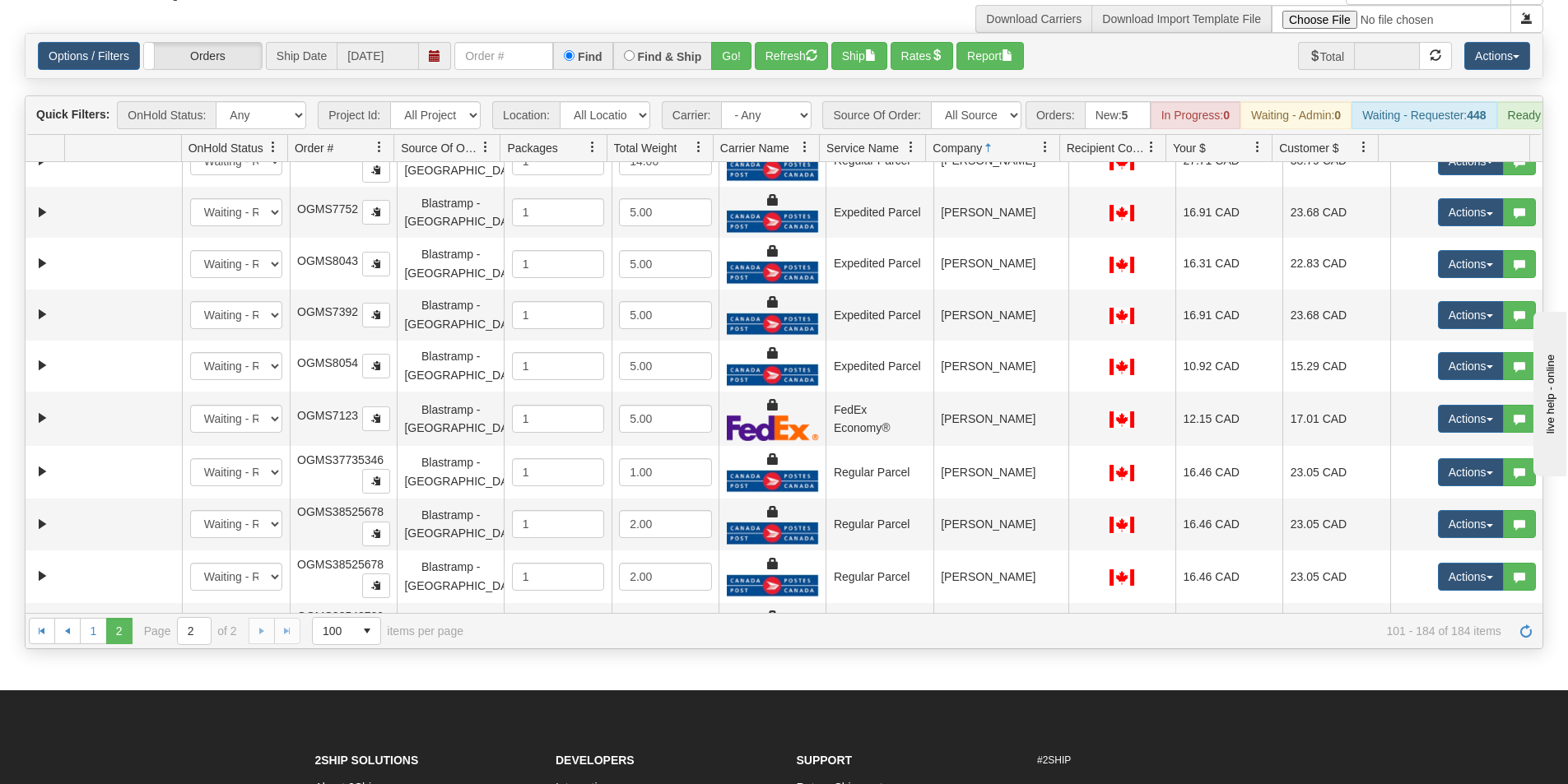
scroll to position [536, 0]
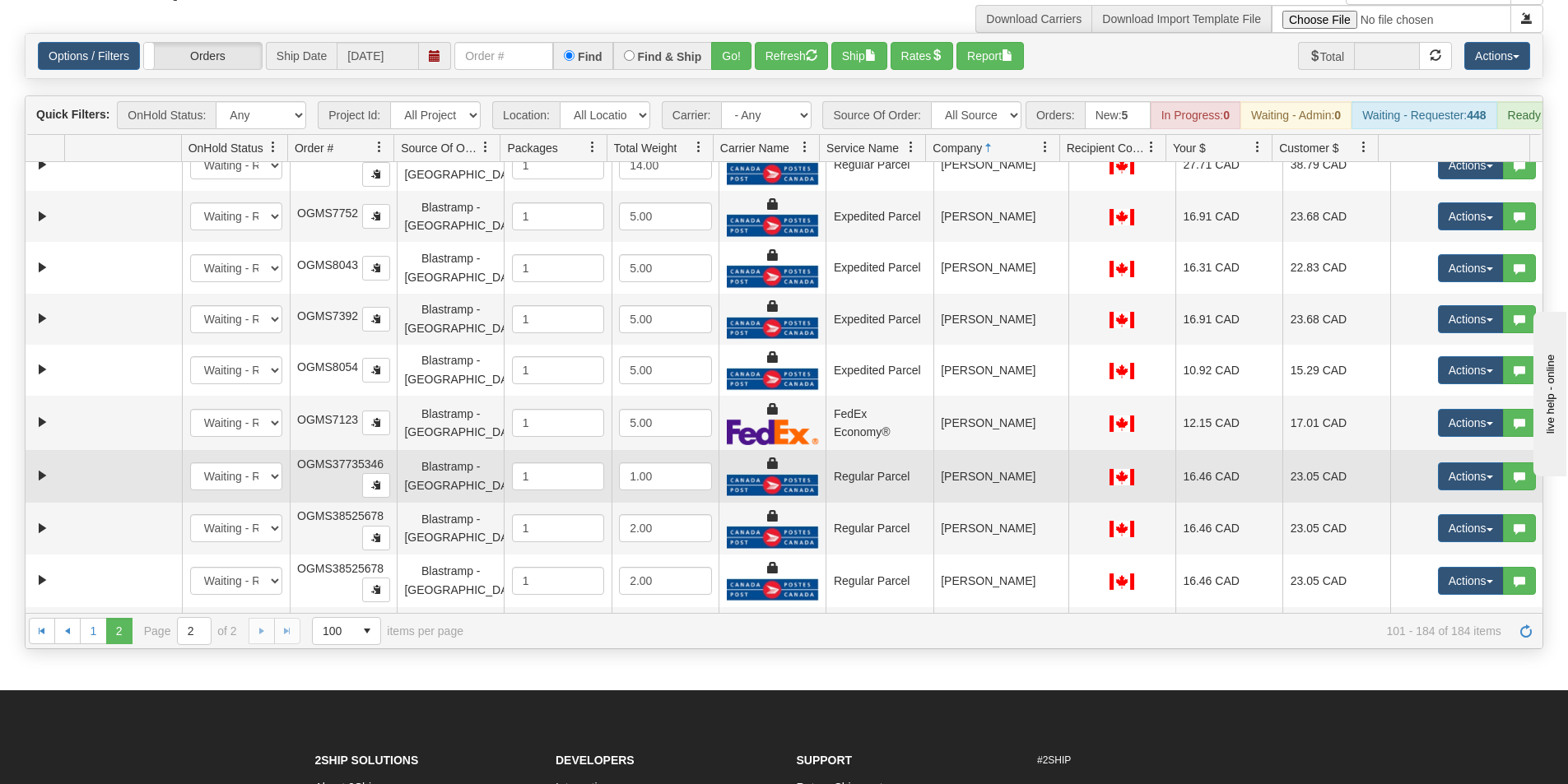
click at [978, 482] on td "[PERSON_NAME]" at bounding box center [1000, 476] width 135 height 53
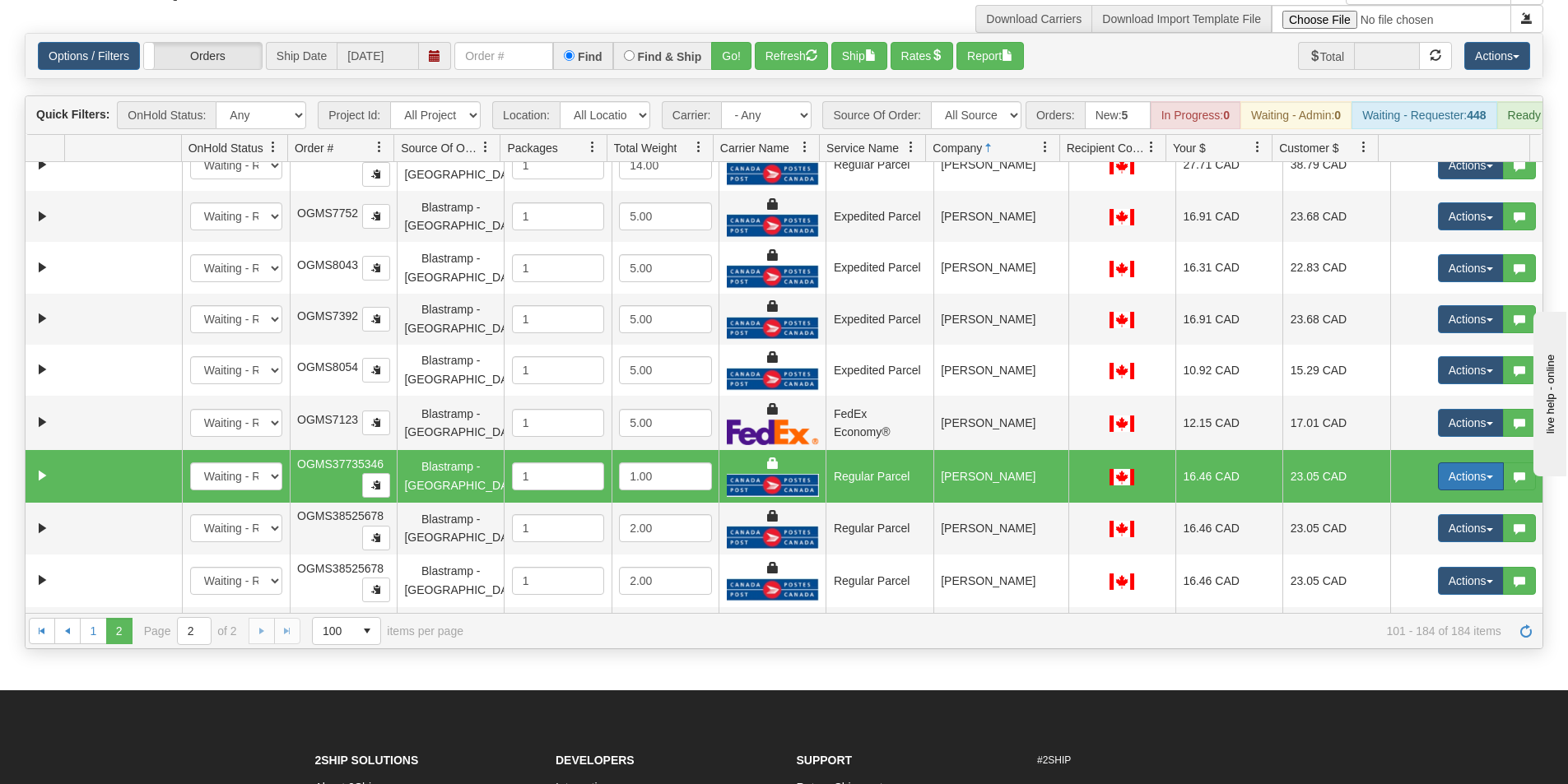
click at [1472, 486] on button "Actions" at bounding box center [1471, 476] width 66 height 28
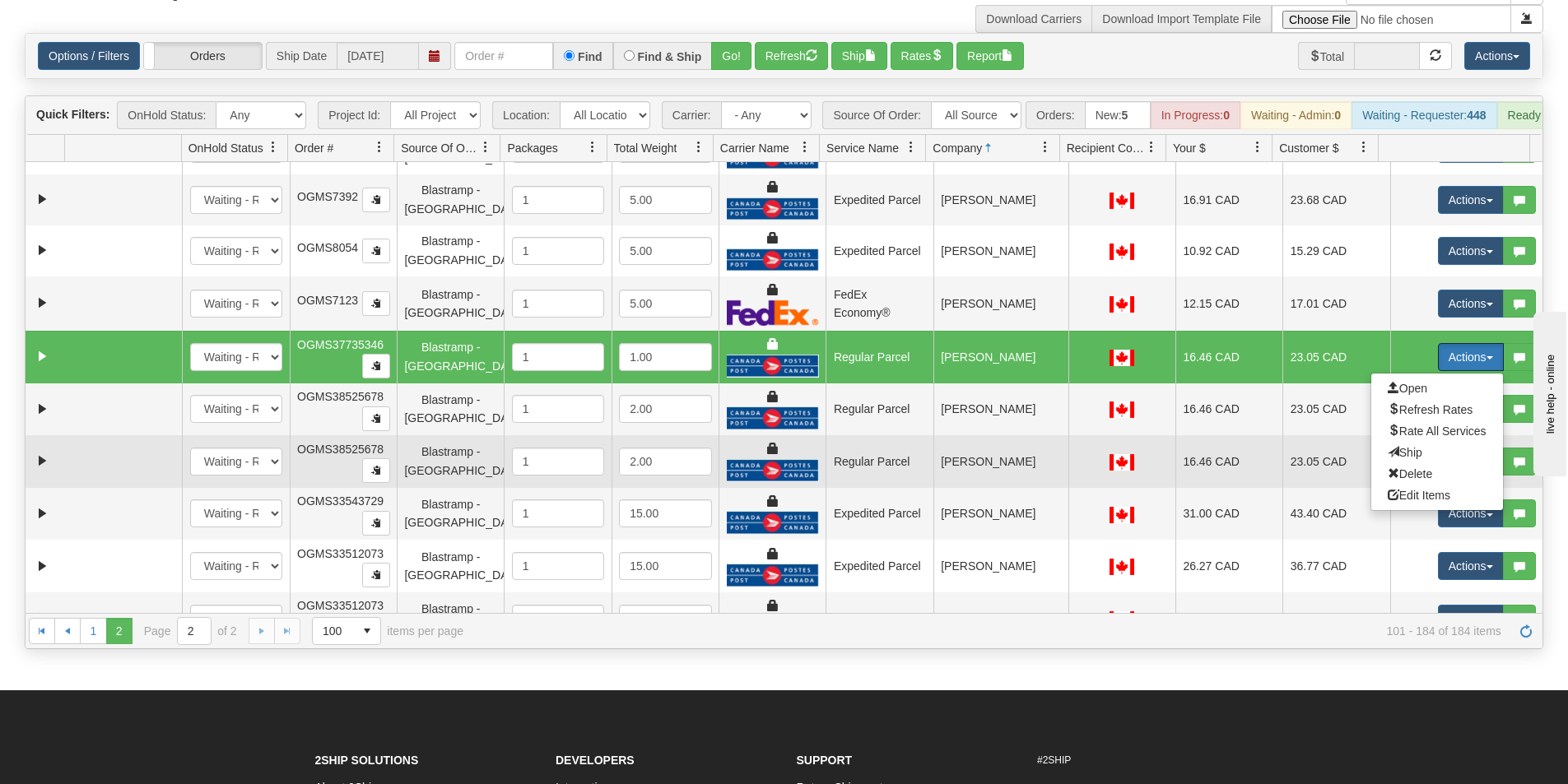
scroll to position [701, 0]
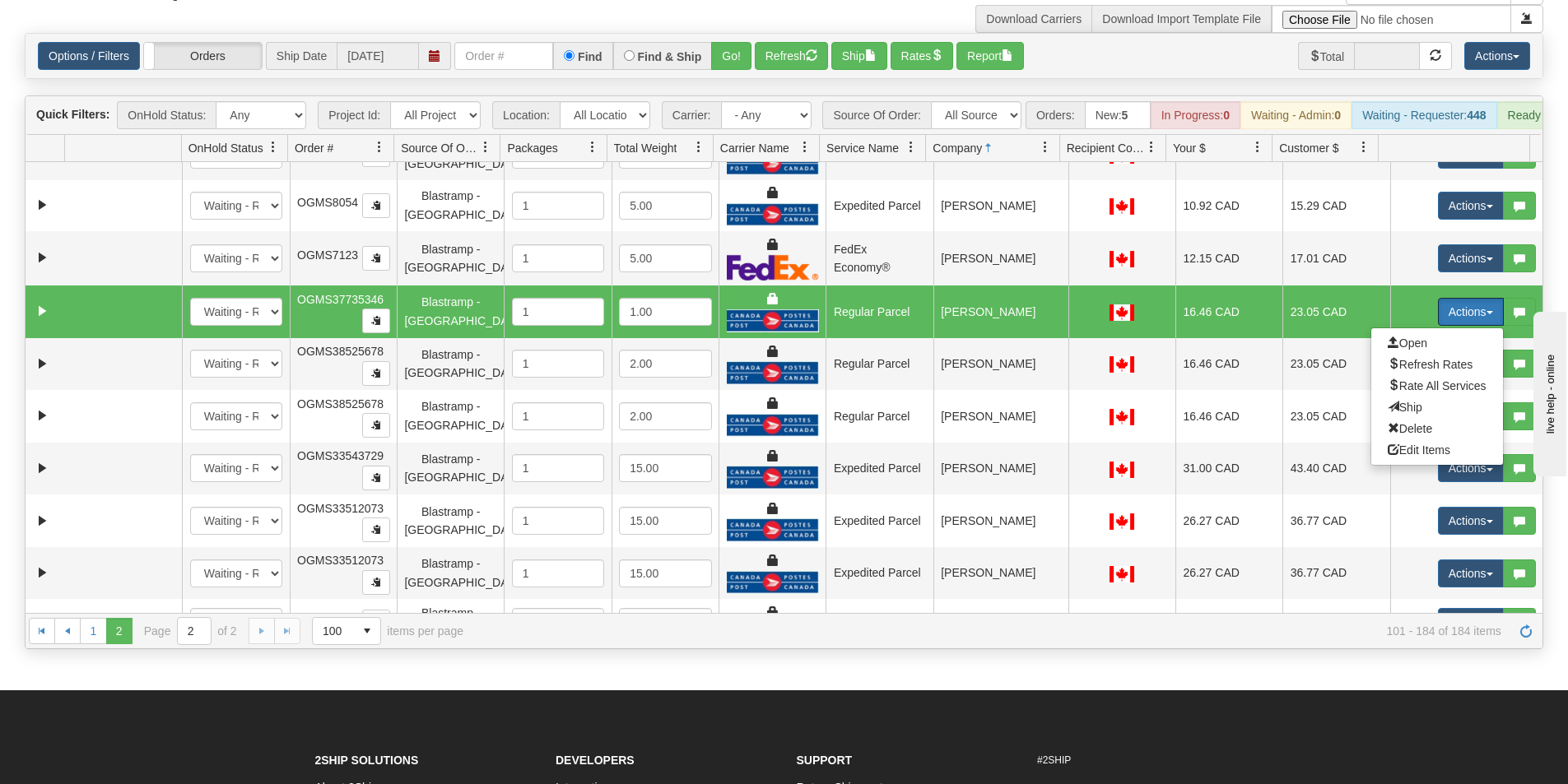
click at [900, 324] on td "Regular Parcel" at bounding box center [878, 312] width 107 height 53
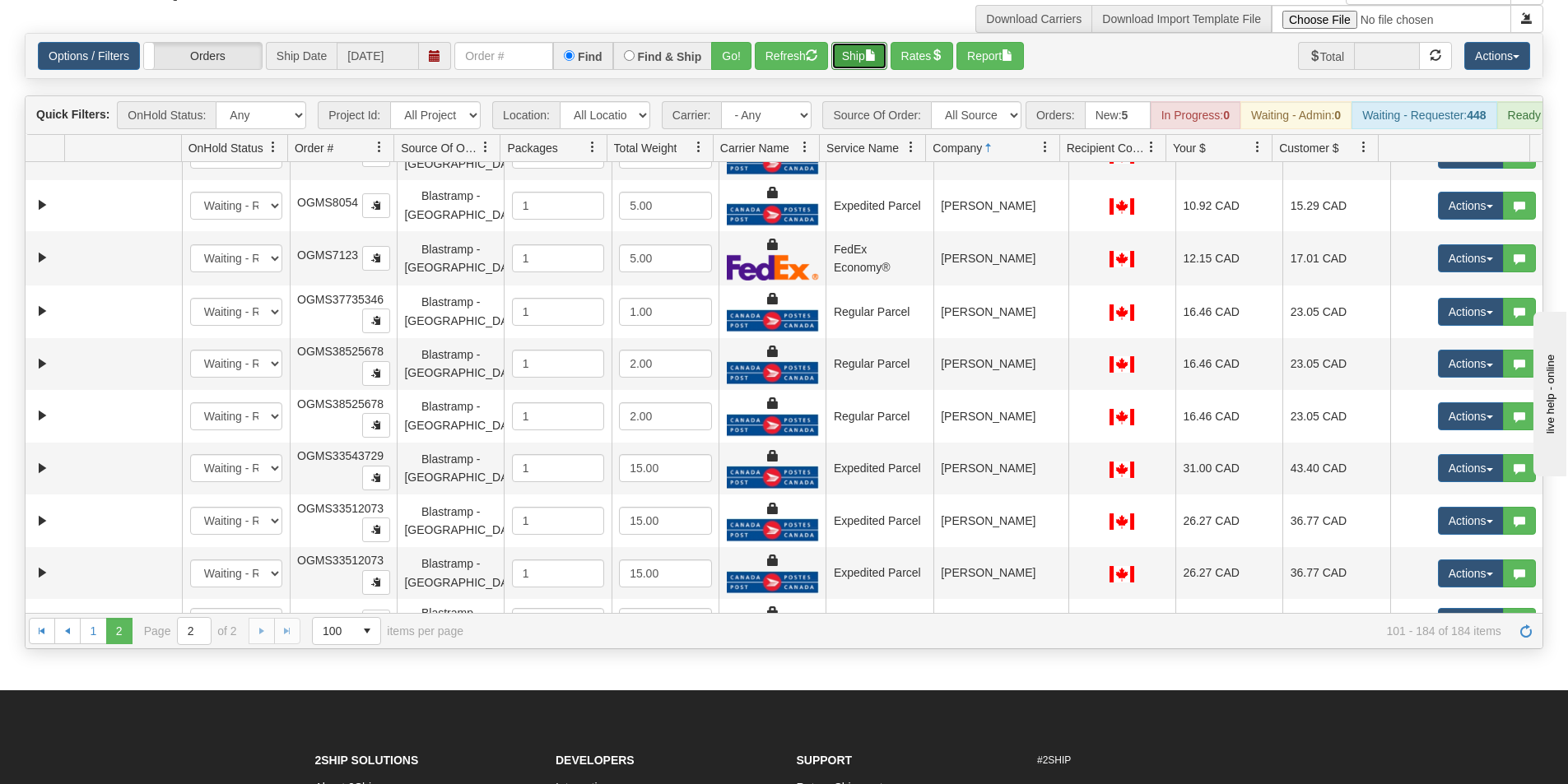
click at [861, 54] on button "Ship" at bounding box center [859, 56] width 56 height 28
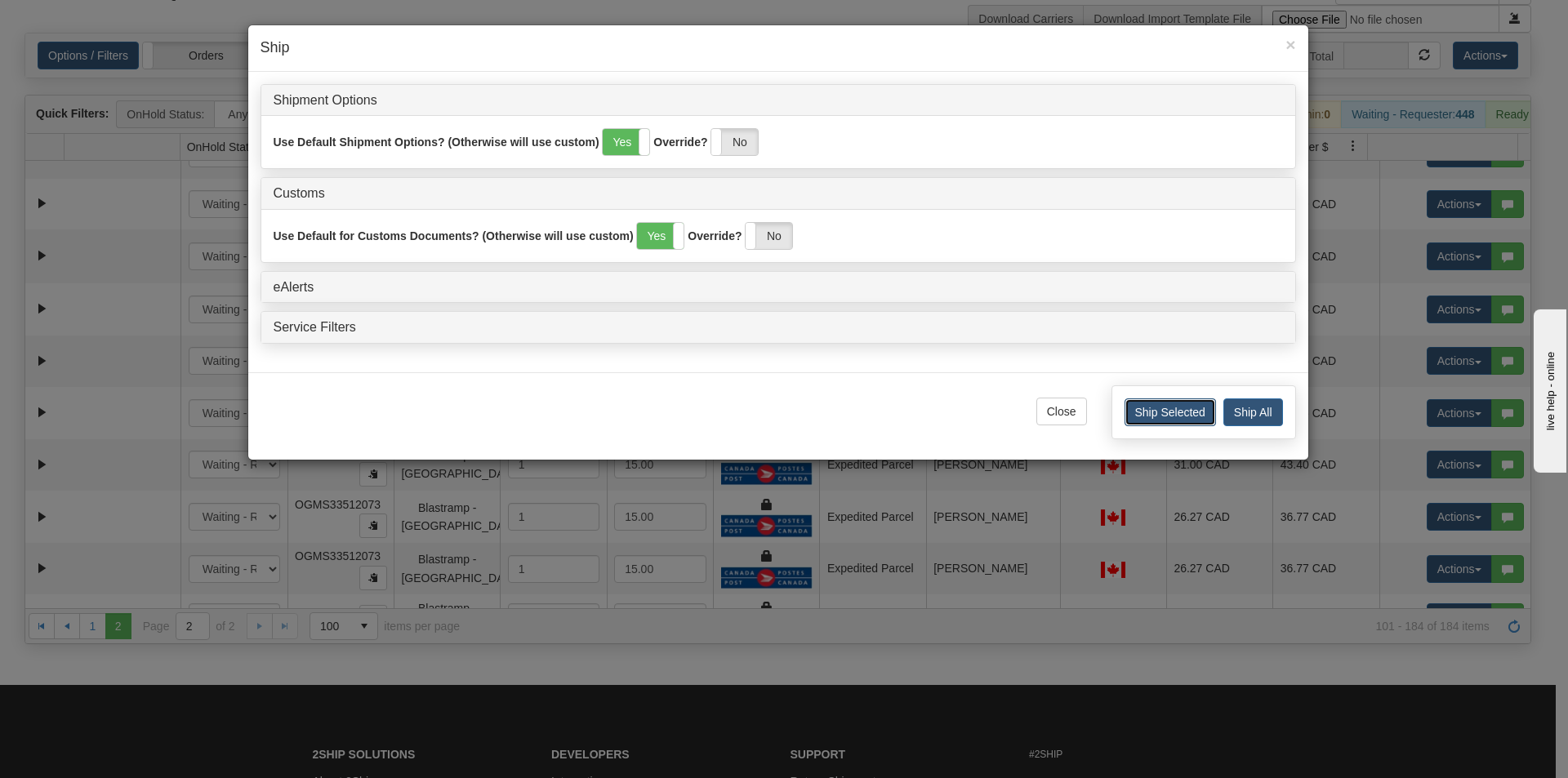
click at [1179, 416] on button "Ship Selected" at bounding box center [1170, 412] width 91 height 28
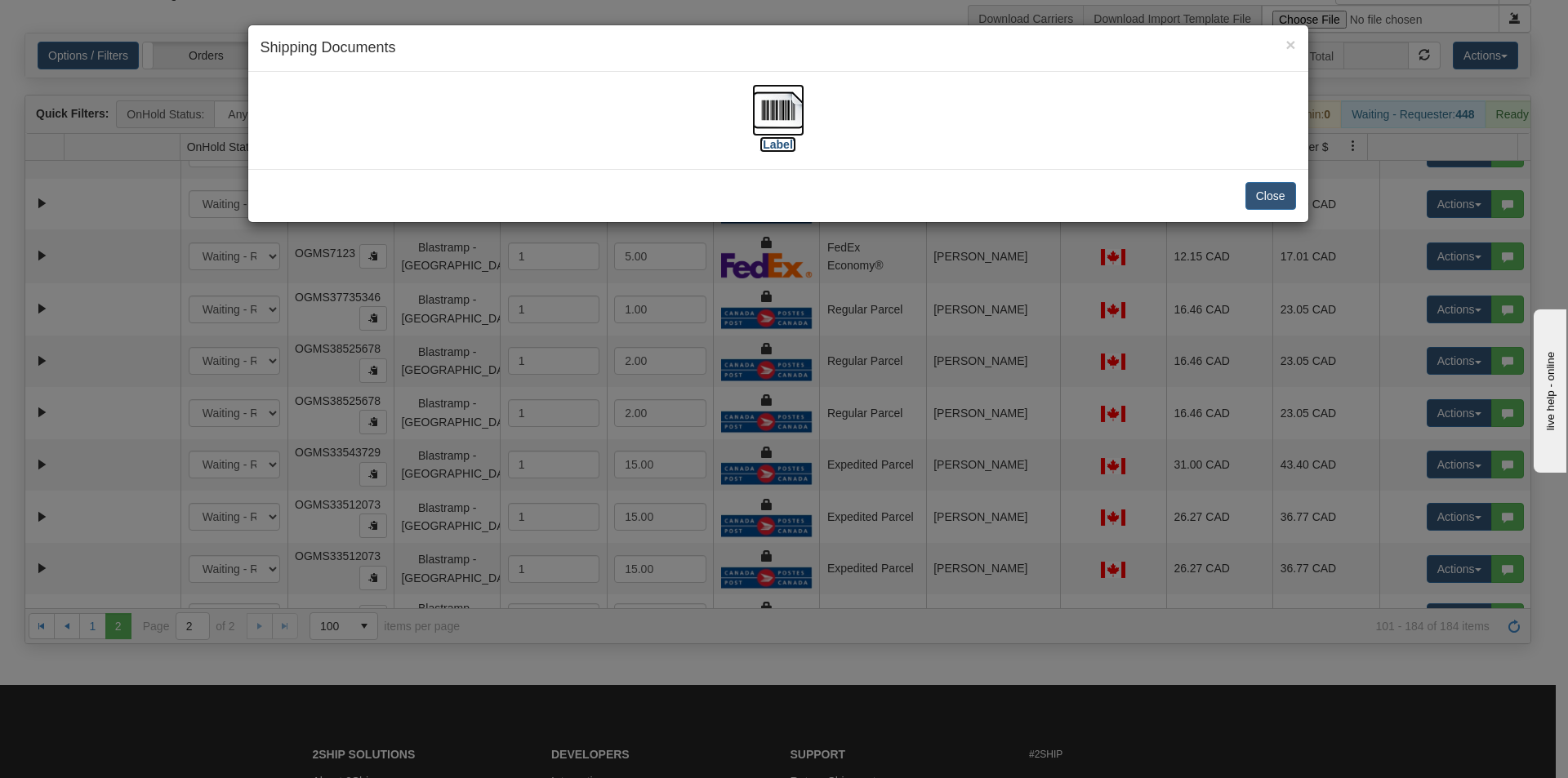
click at [791, 110] on img at bounding box center [778, 110] width 52 height 52
click at [1261, 196] on button "Close" at bounding box center [1269, 196] width 50 height 28
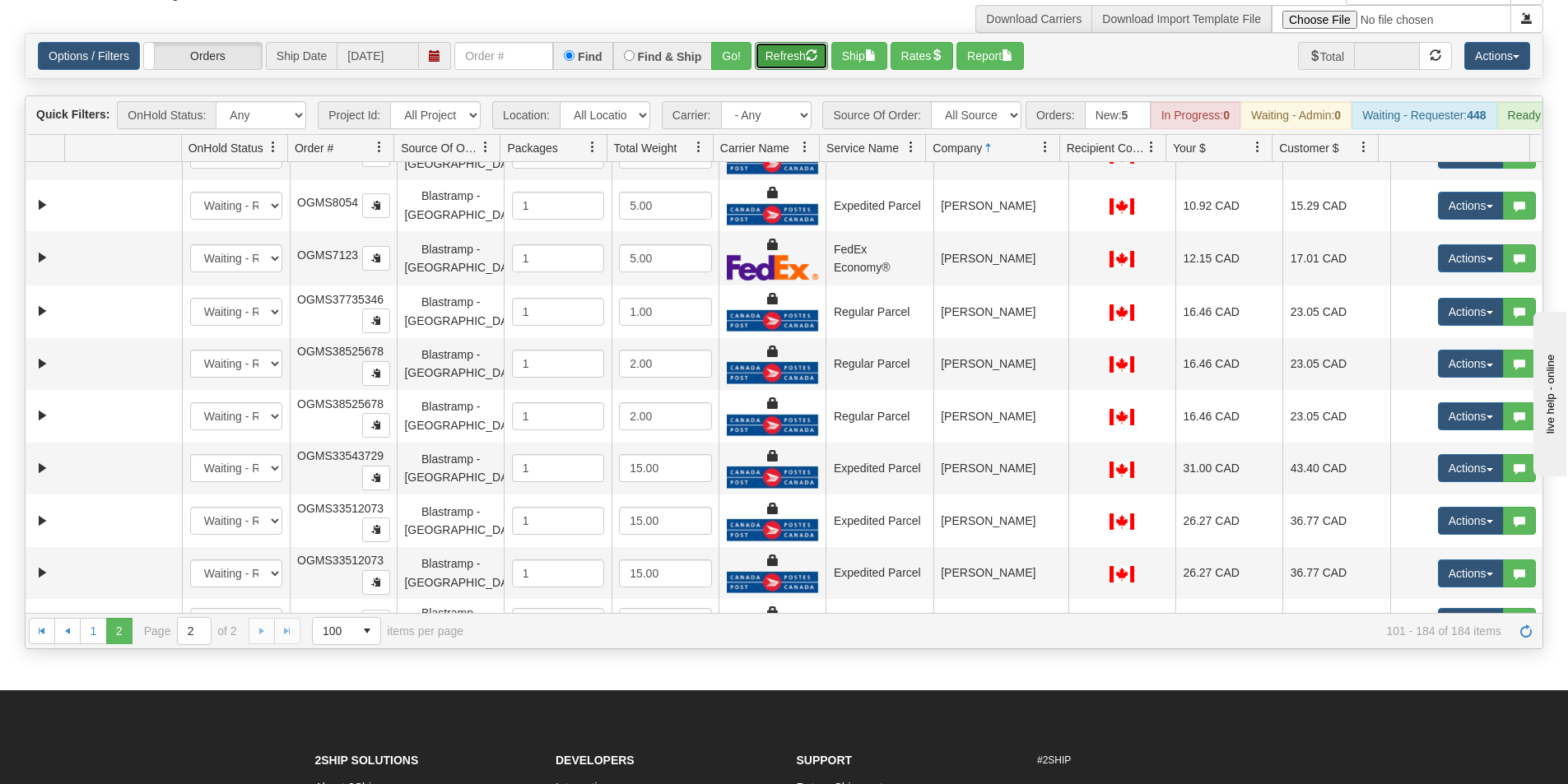
click at [768, 55] on button "Refresh" at bounding box center [790, 56] width 73 height 28
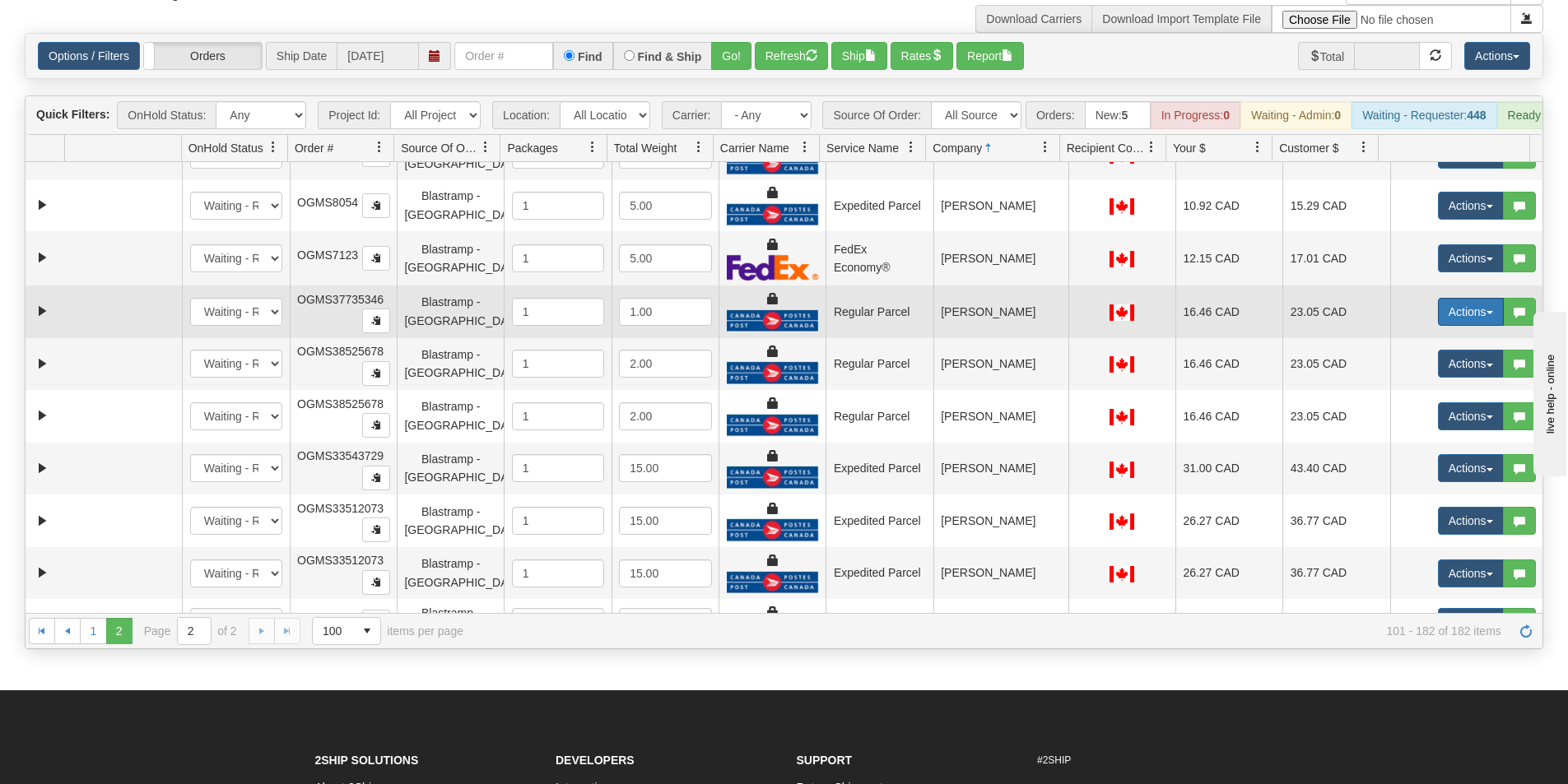
click at [1450, 315] on button "Actions" at bounding box center [1471, 312] width 66 height 28
click at [1409, 391] on span "Rate All Services" at bounding box center [1436, 386] width 99 height 13
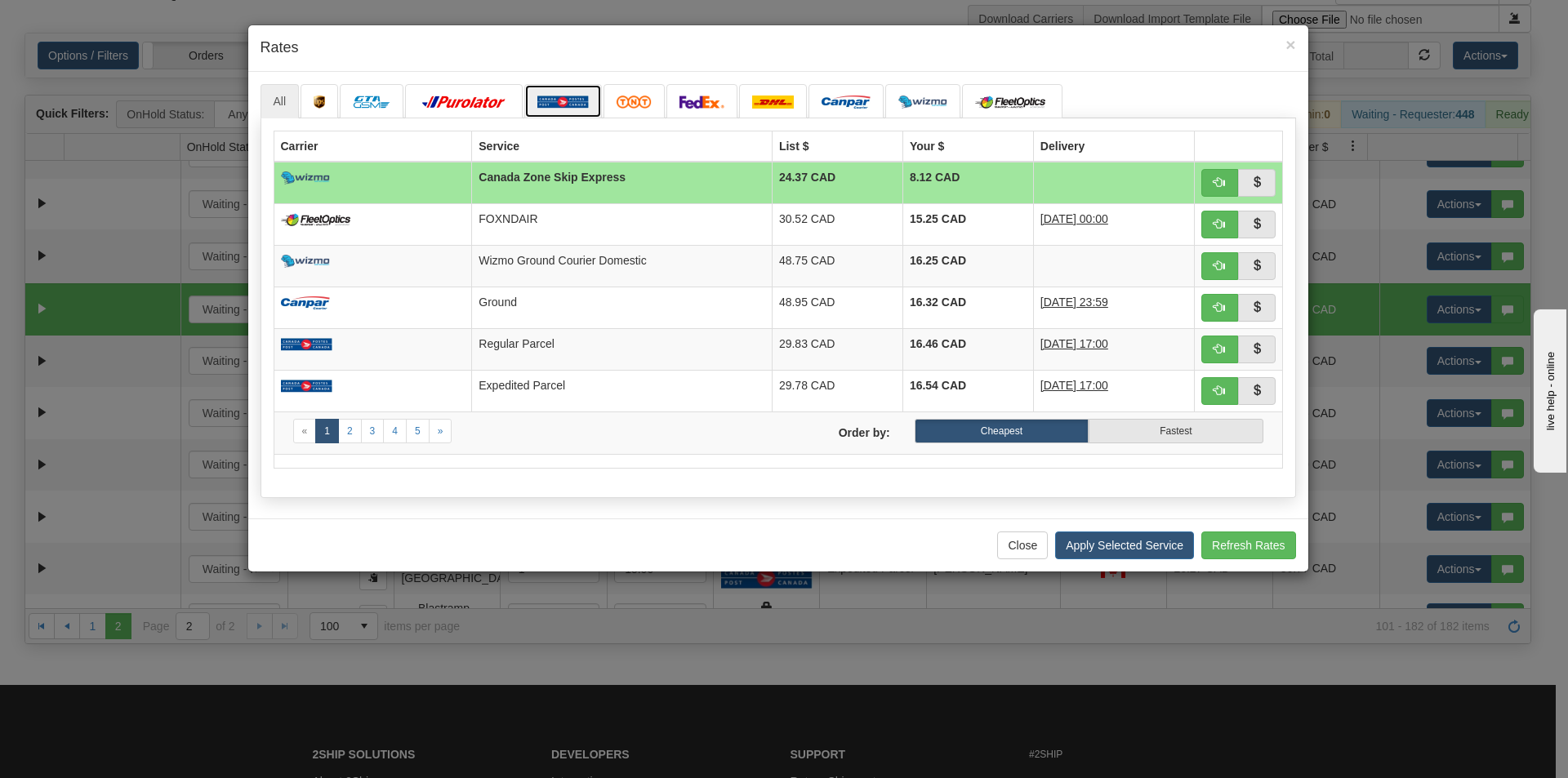
click at [572, 96] on img at bounding box center [563, 102] width 51 height 13
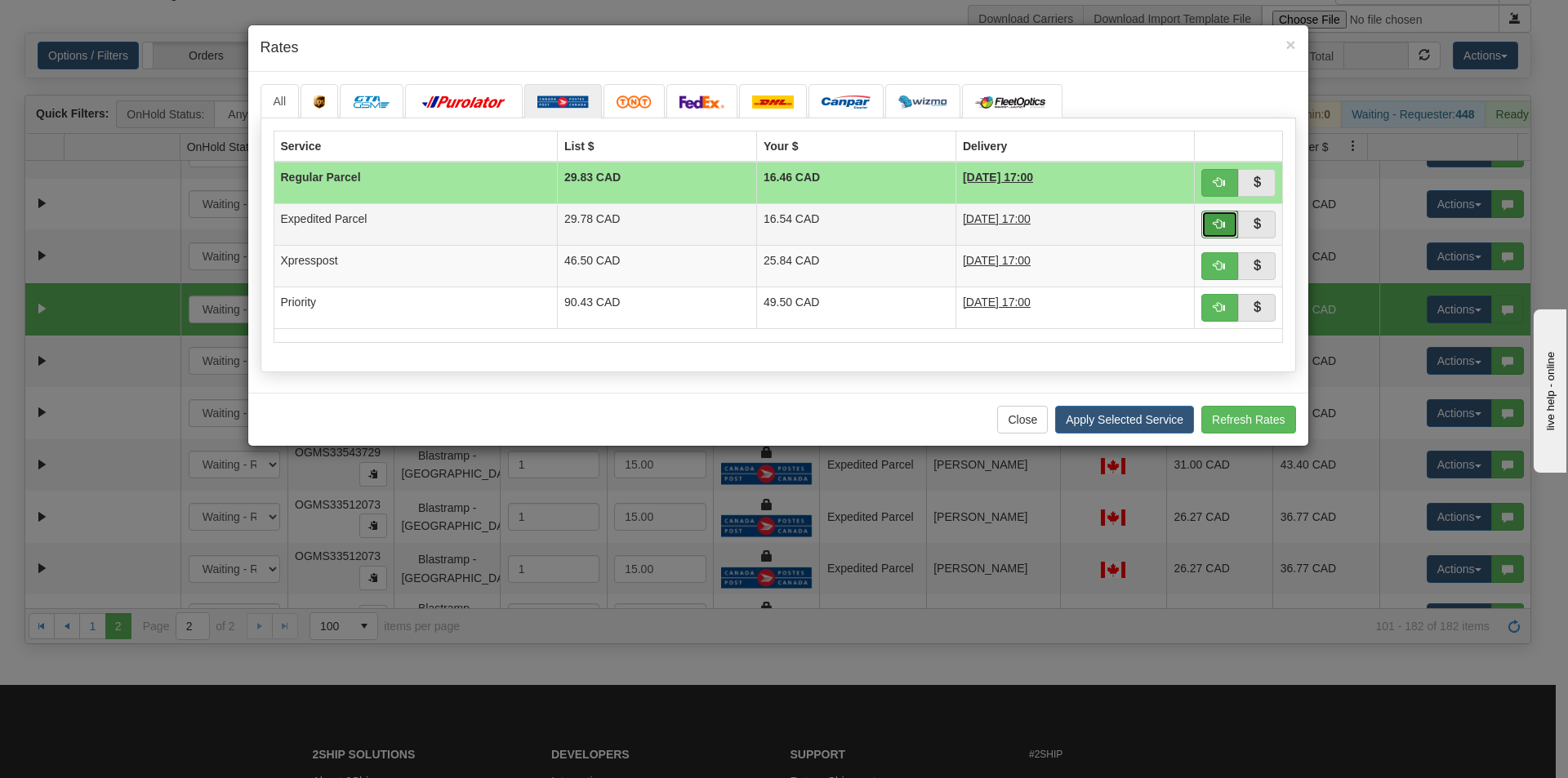
click at [1220, 227] on span "button" at bounding box center [1219, 223] width 12 height 12
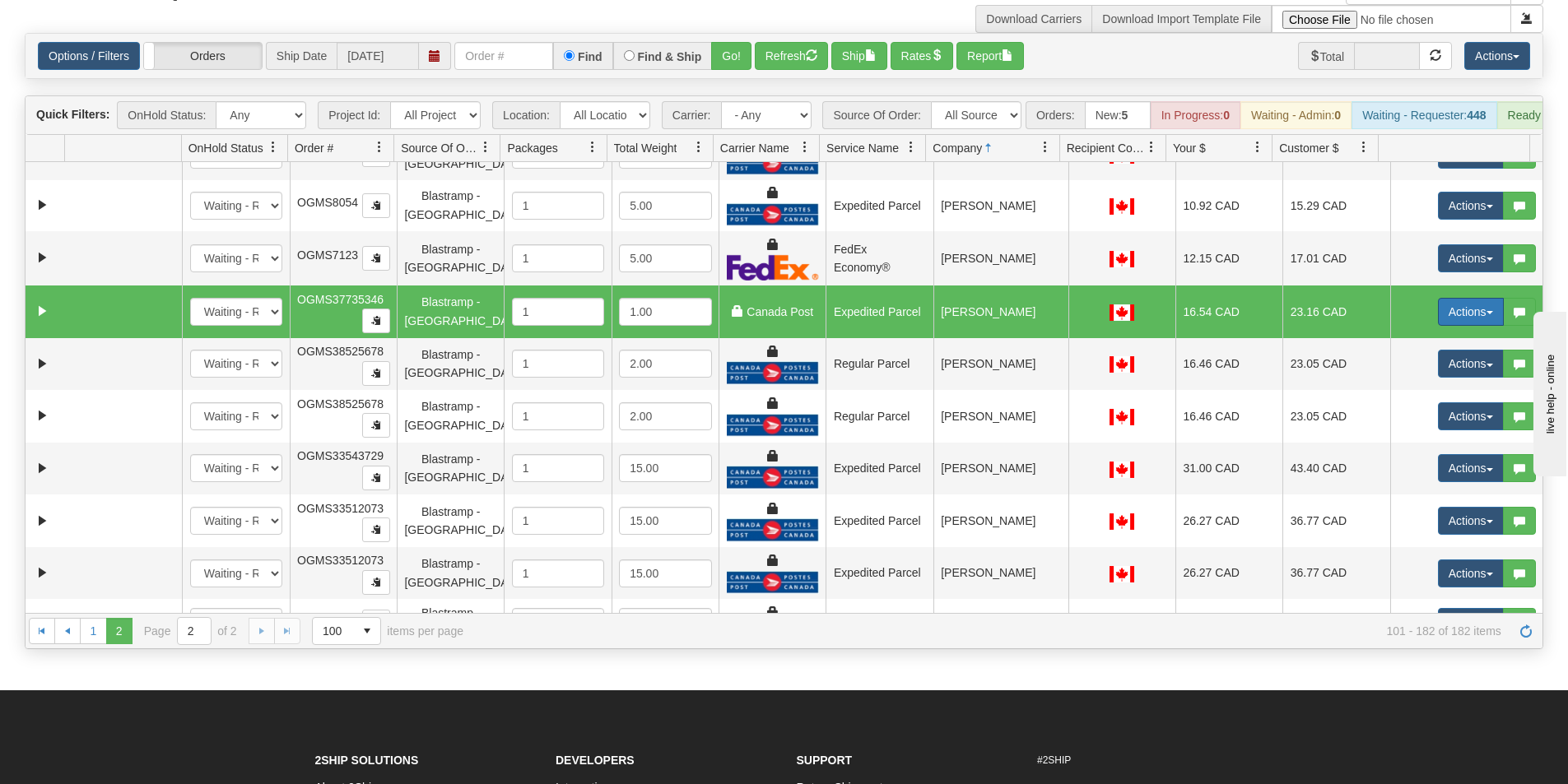
click at [1467, 319] on button "Actions" at bounding box center [1471, 312] width 66 height 28
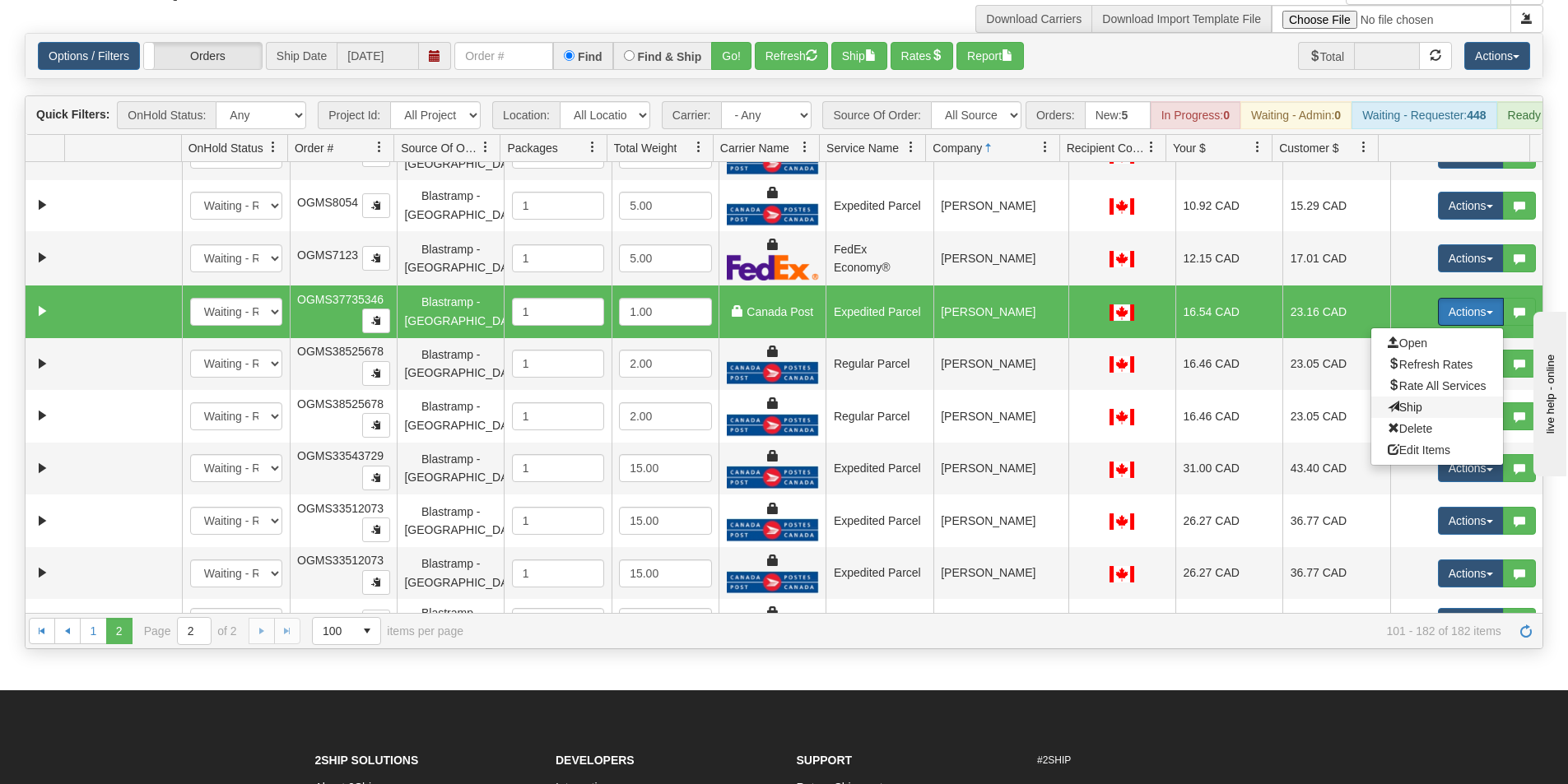
click at [1401, 413] on span "Ship" at bounding box center [1405, 406] width 35 height 13
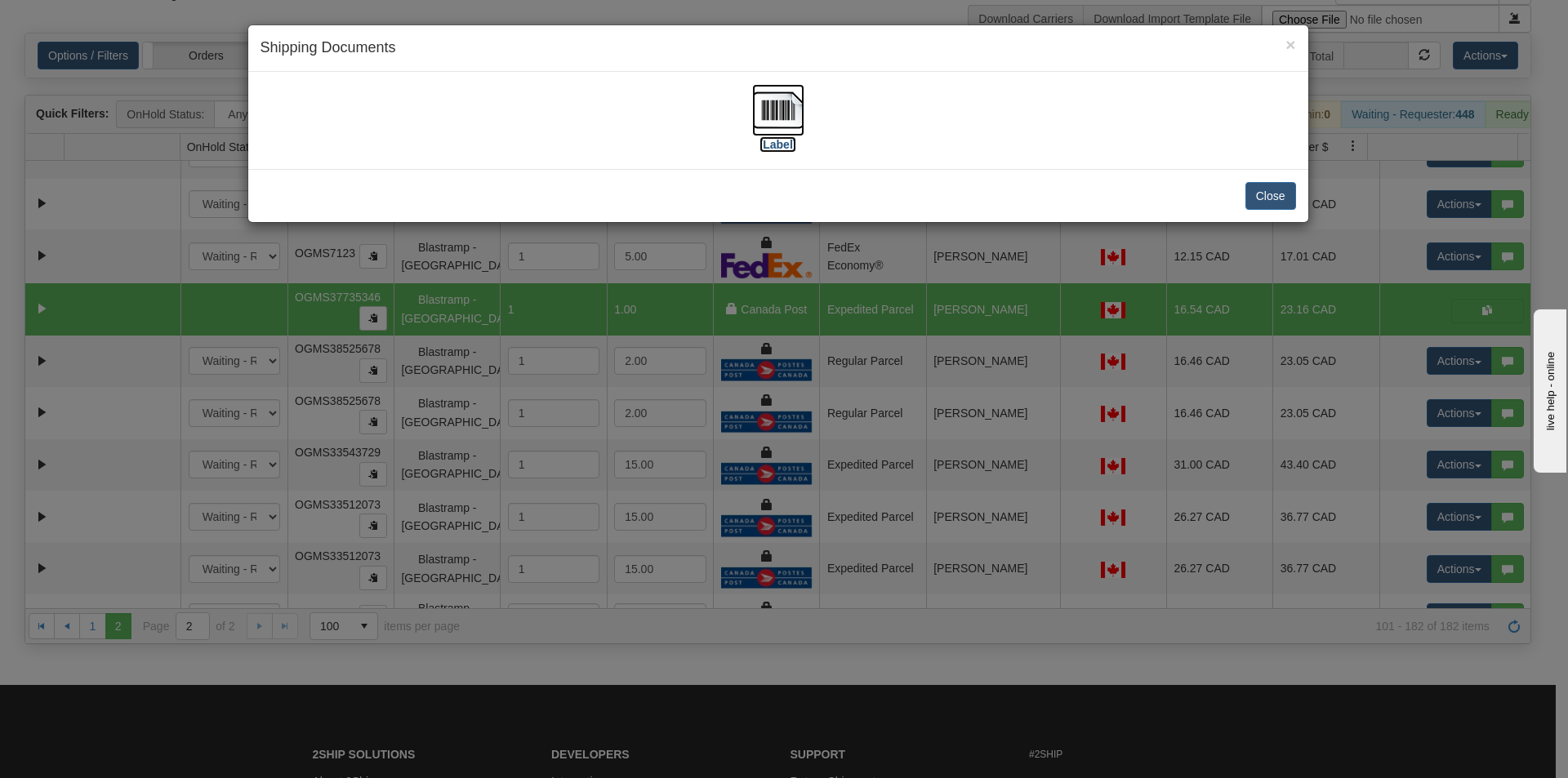
click at [780, 95] on img at bounding box center [778, 110] width 52 height 52
click at [1272, 194] on button "Close" at bounding box center [1269, 196] width 50 height 28
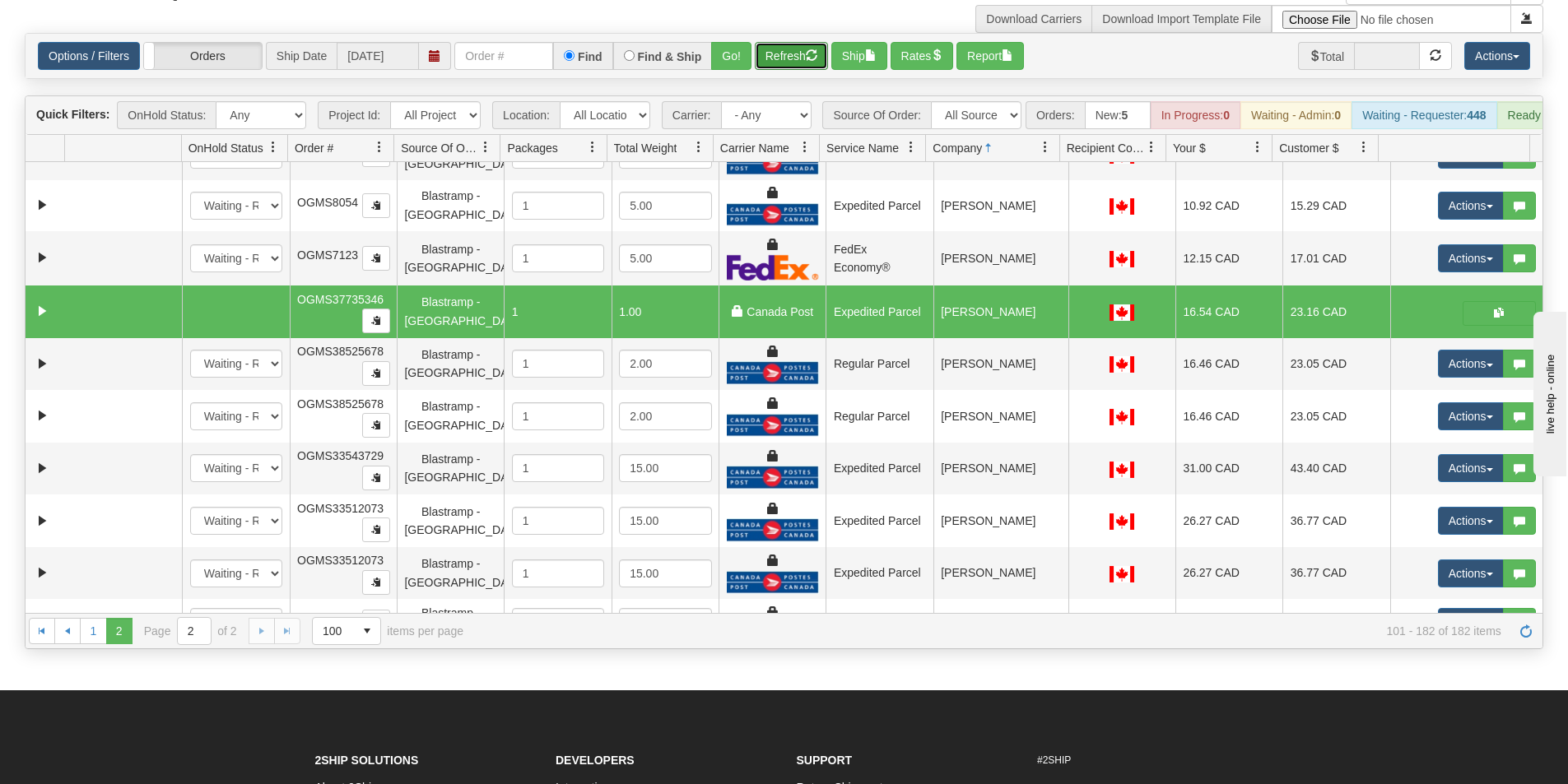
click at [781, 50] on button "Refresh" at bounding box center [790, 56] width 73 height 28
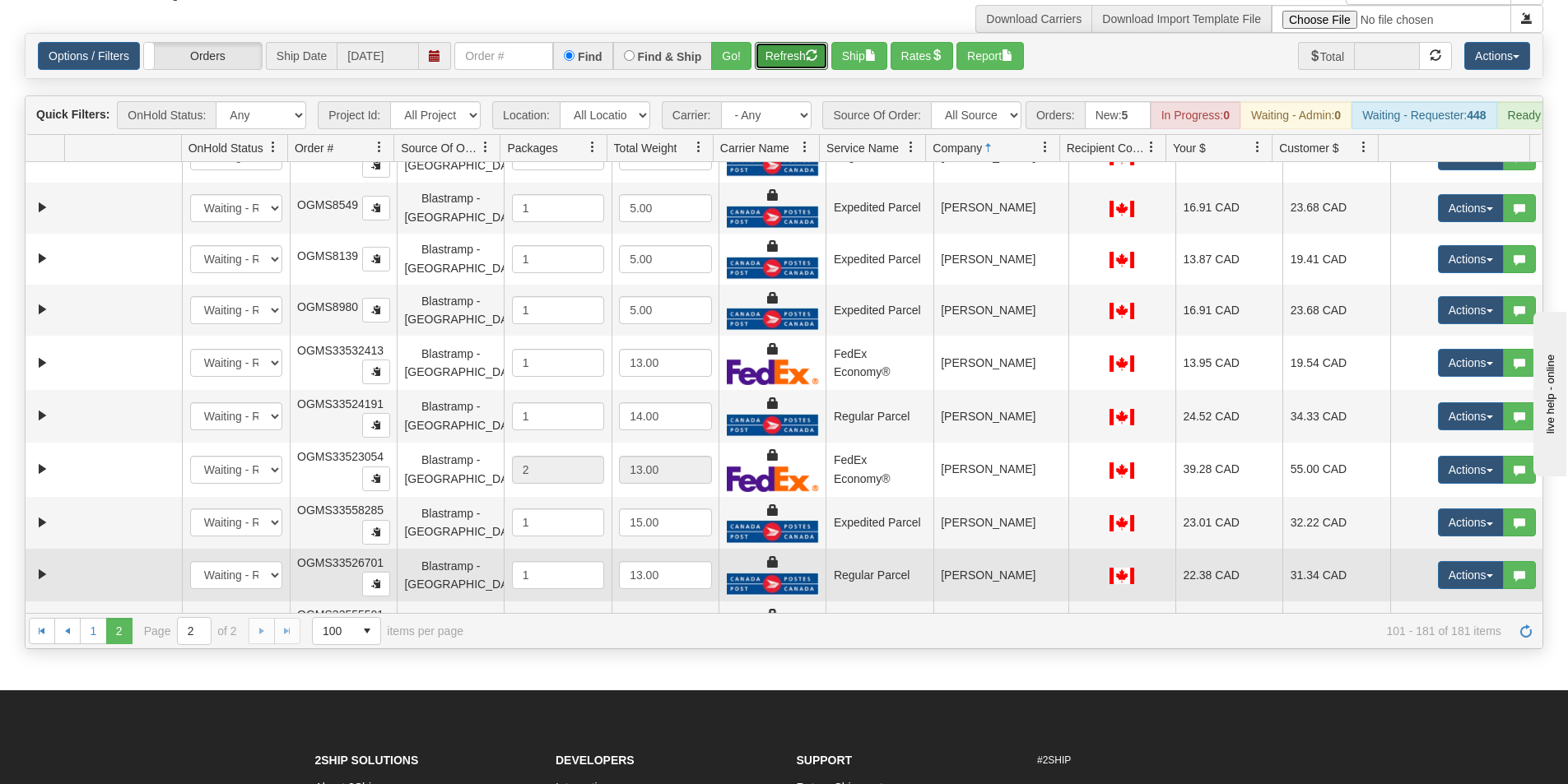
scroll to position [2922, 0]
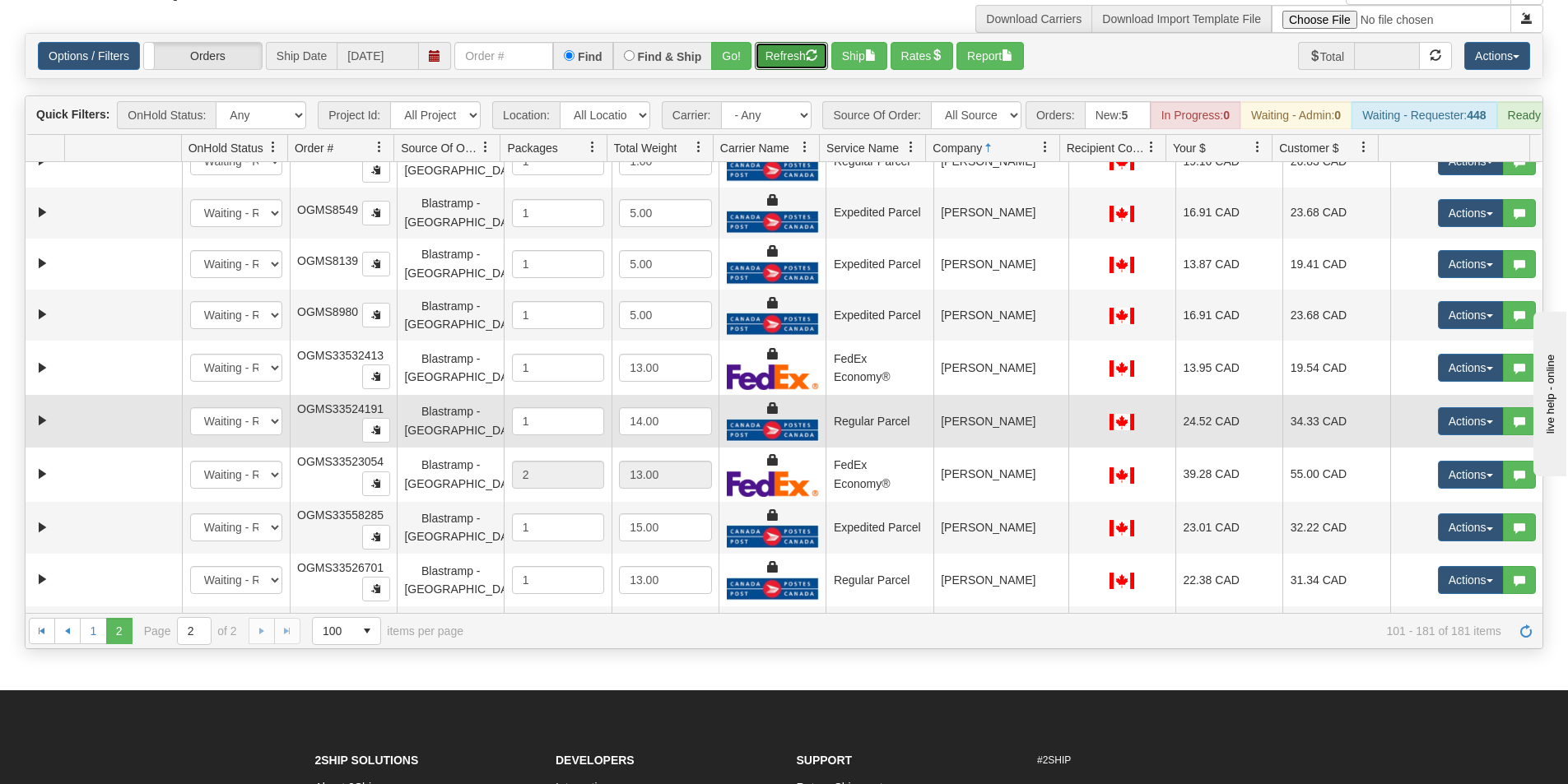
click at [981, 412] on td "[PERSON_NAME]" at bounding box center [1000, 420] width 135 height 53
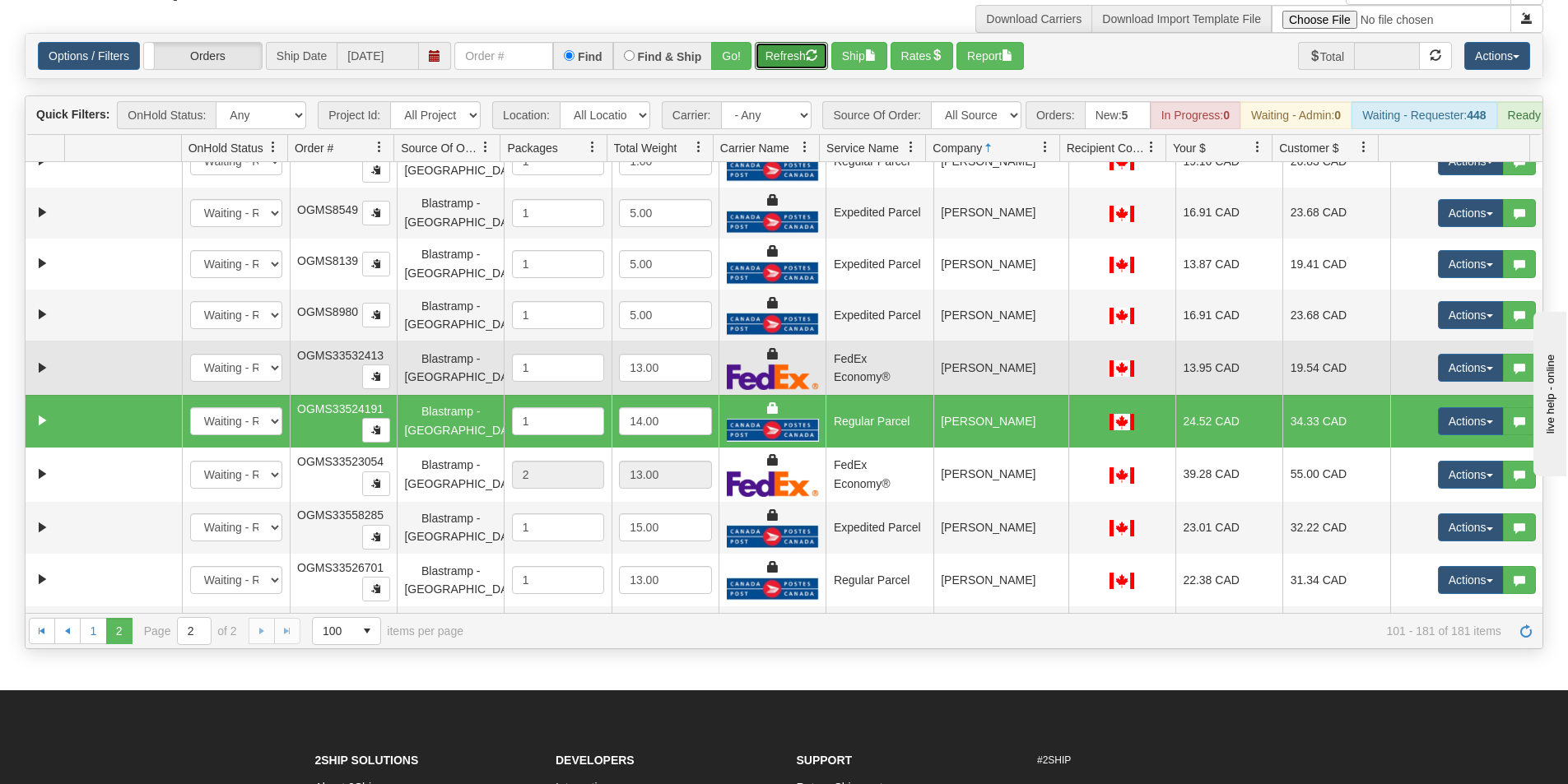
click at [995, 373] on td "[PERSON_NAME]" at bounding box center [1000, 368] width 135 height 55
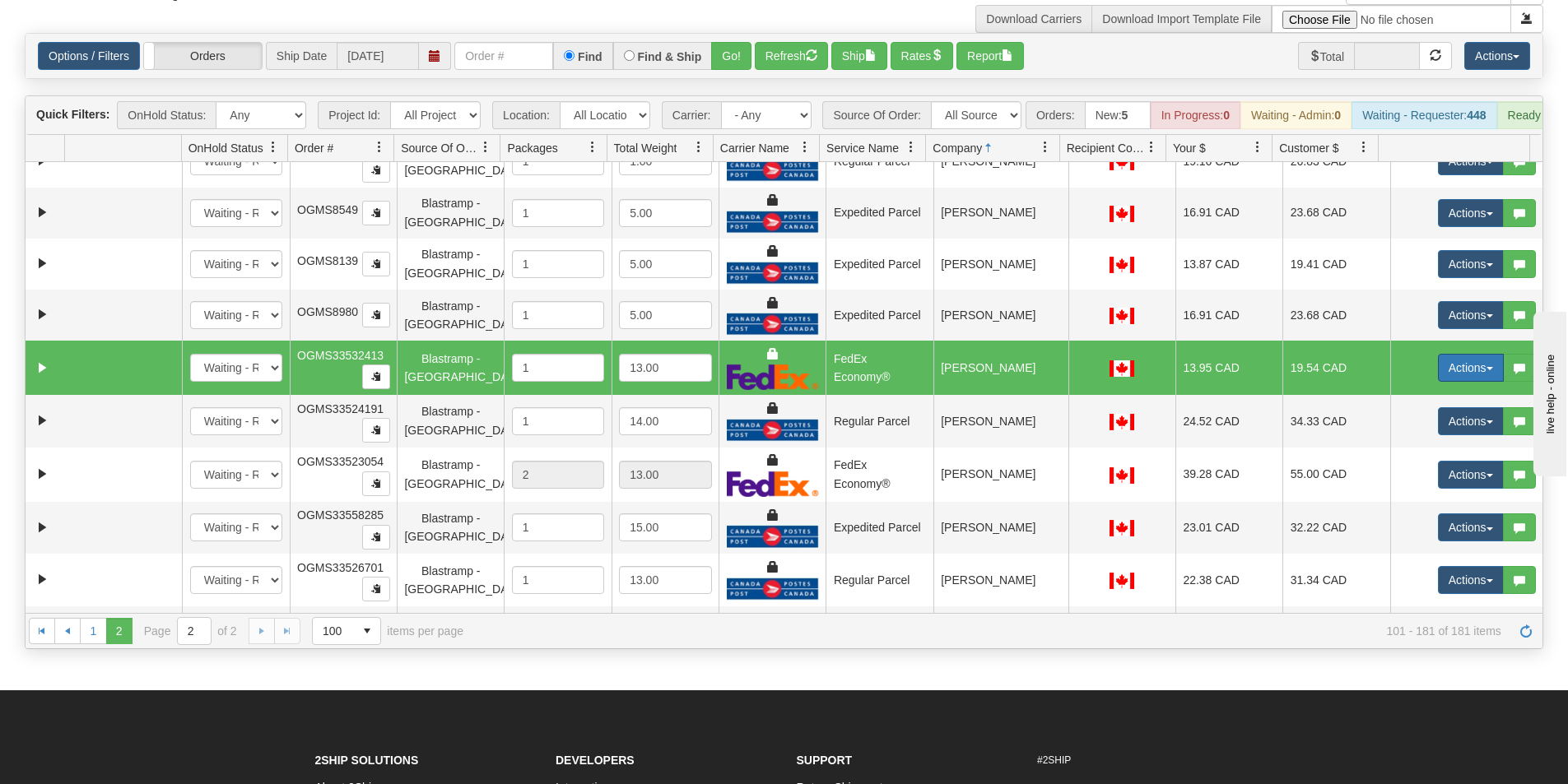
click at [1443, 379] on button "Actions" at bounding box center [1471, 368] width 66 height 28
click at [1399, 467] on span "Ship" at bounding box center [1405, 462] width 35 height 13
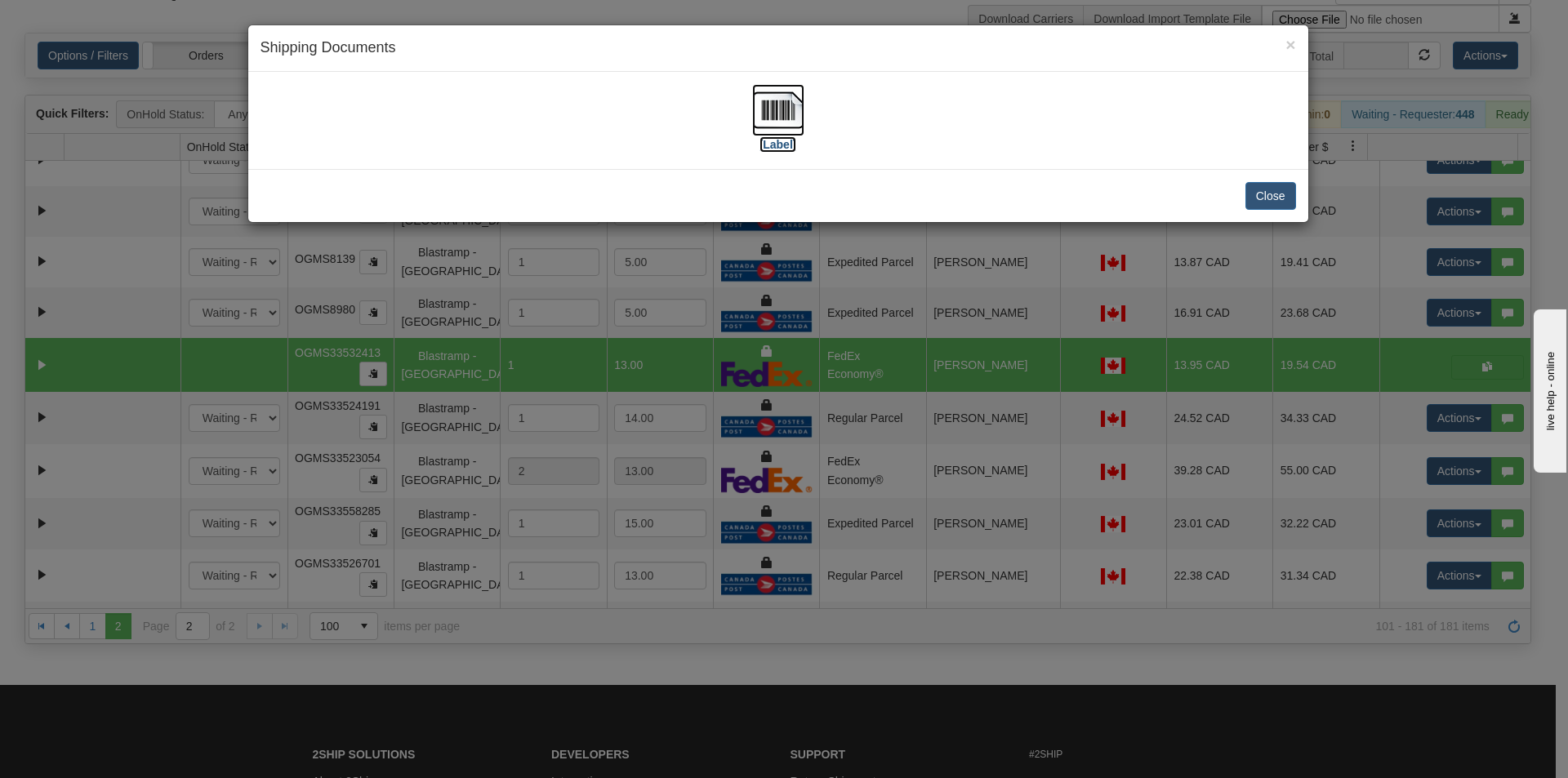
click at [771, 111] on img at bounding box center [778, 110] width 52 height 52
click at [1265, 199] on button "Close" at bounding box center [1269, 196] width 50 height 28
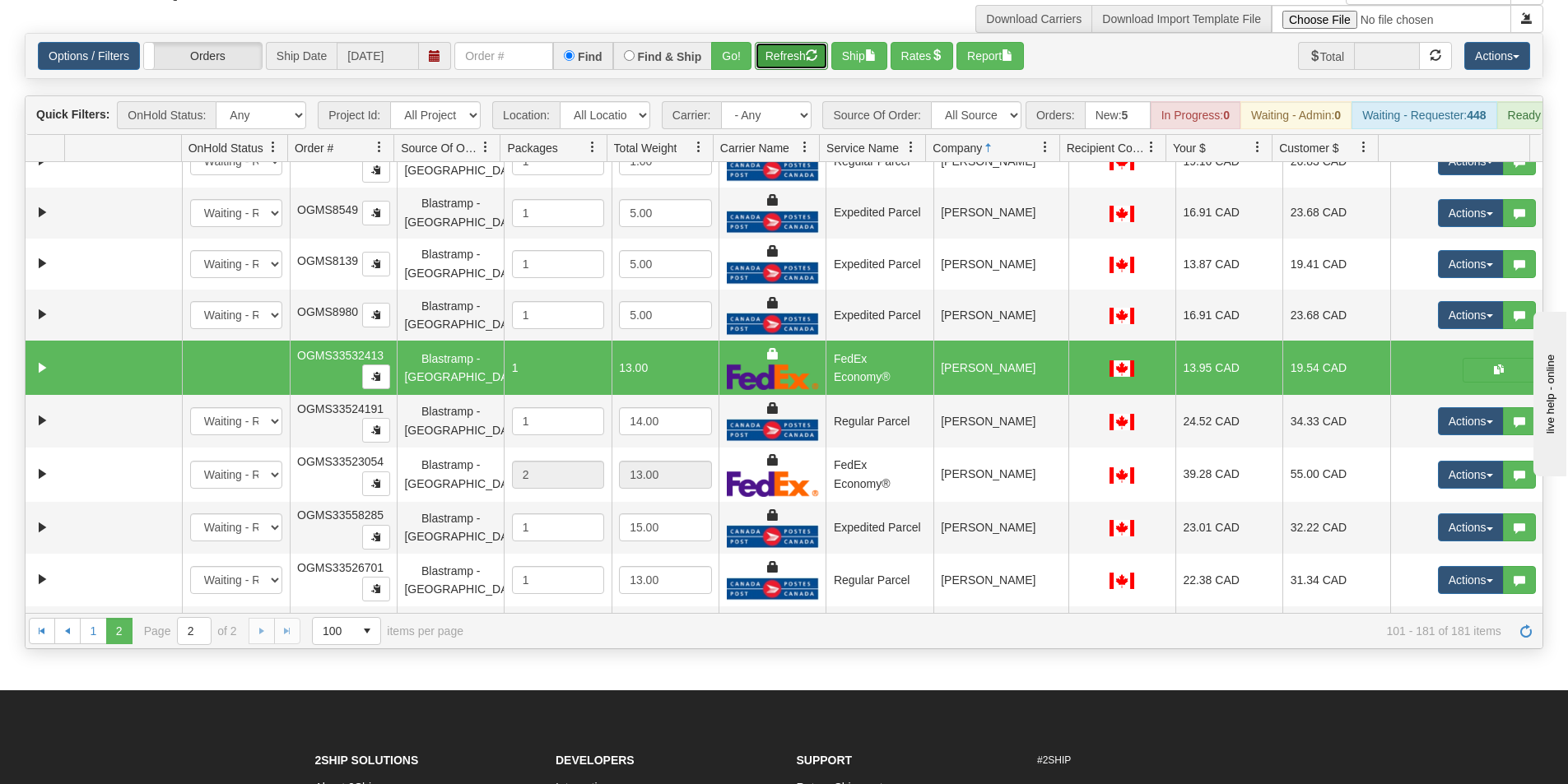
click at [791, 63] on button "Refresh" at bounding box center [790, 56] width 73 height 28
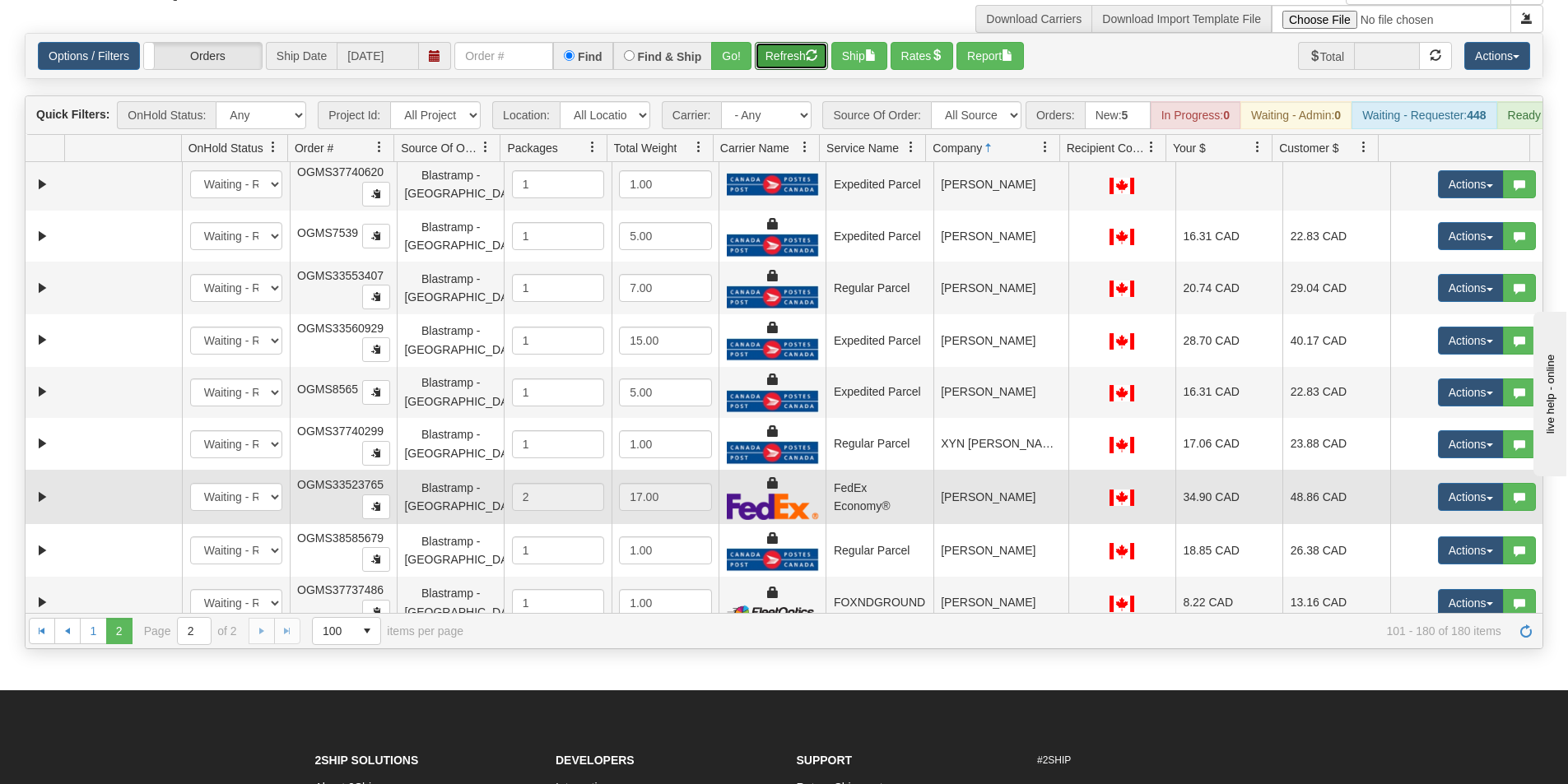
scroll to position [3678, 0]
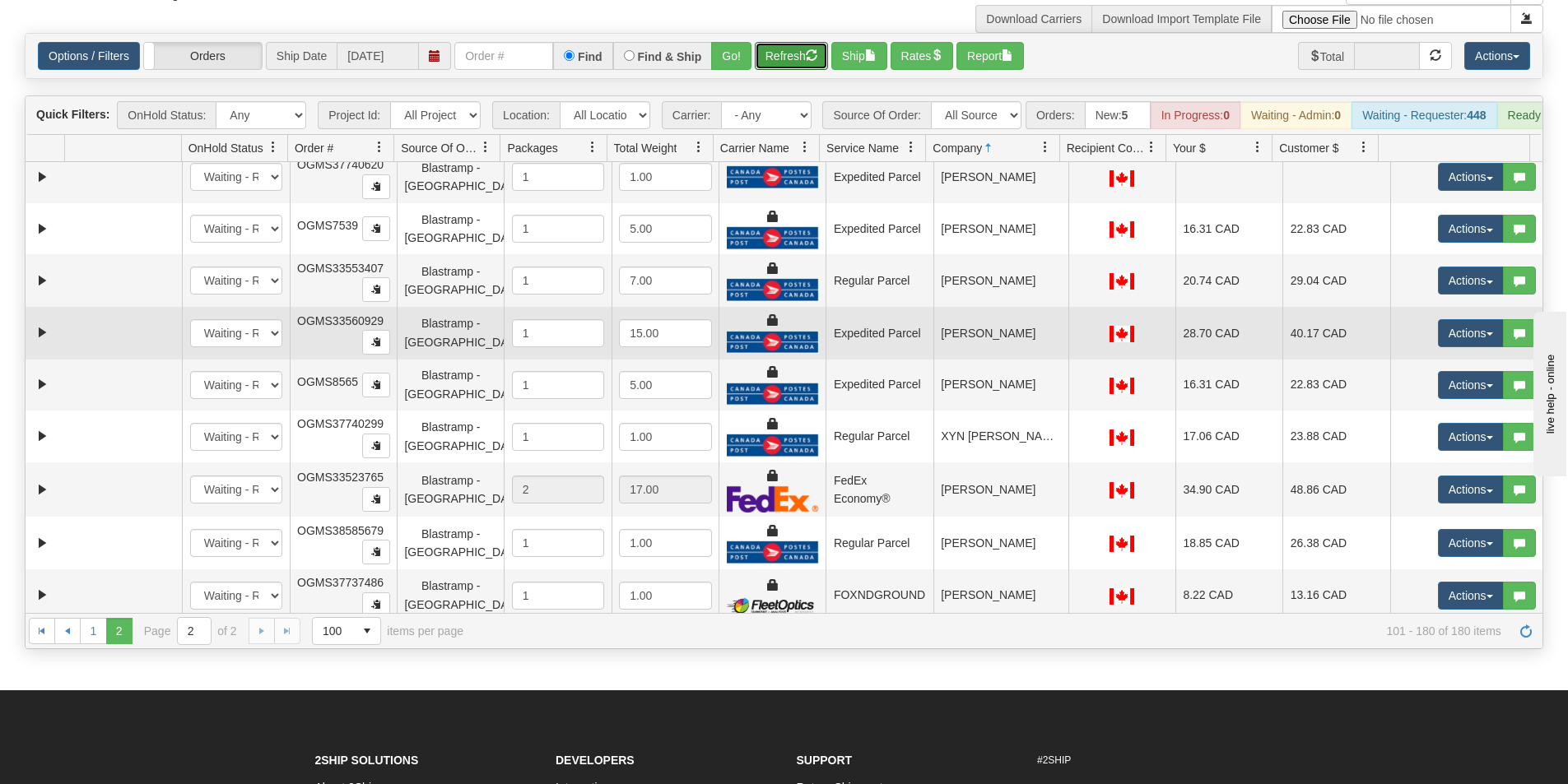
click at [984, 347] on td "[PERSON_NAME]" at bounding box center [1000, 333] width 135 height 53
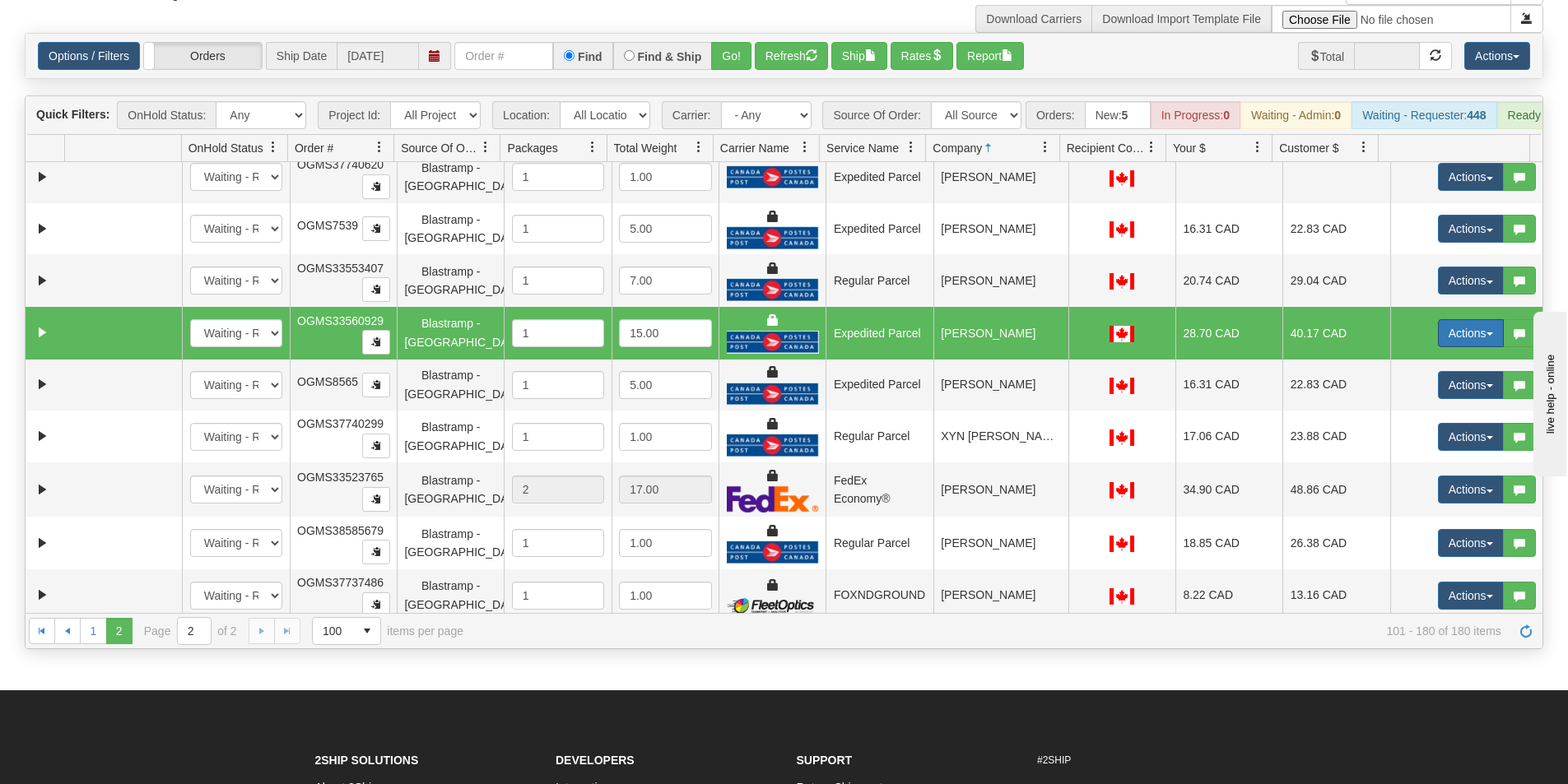
click at [1470, 338] on button "Actions" at bounding box center [1471, 333] width 66 height 28
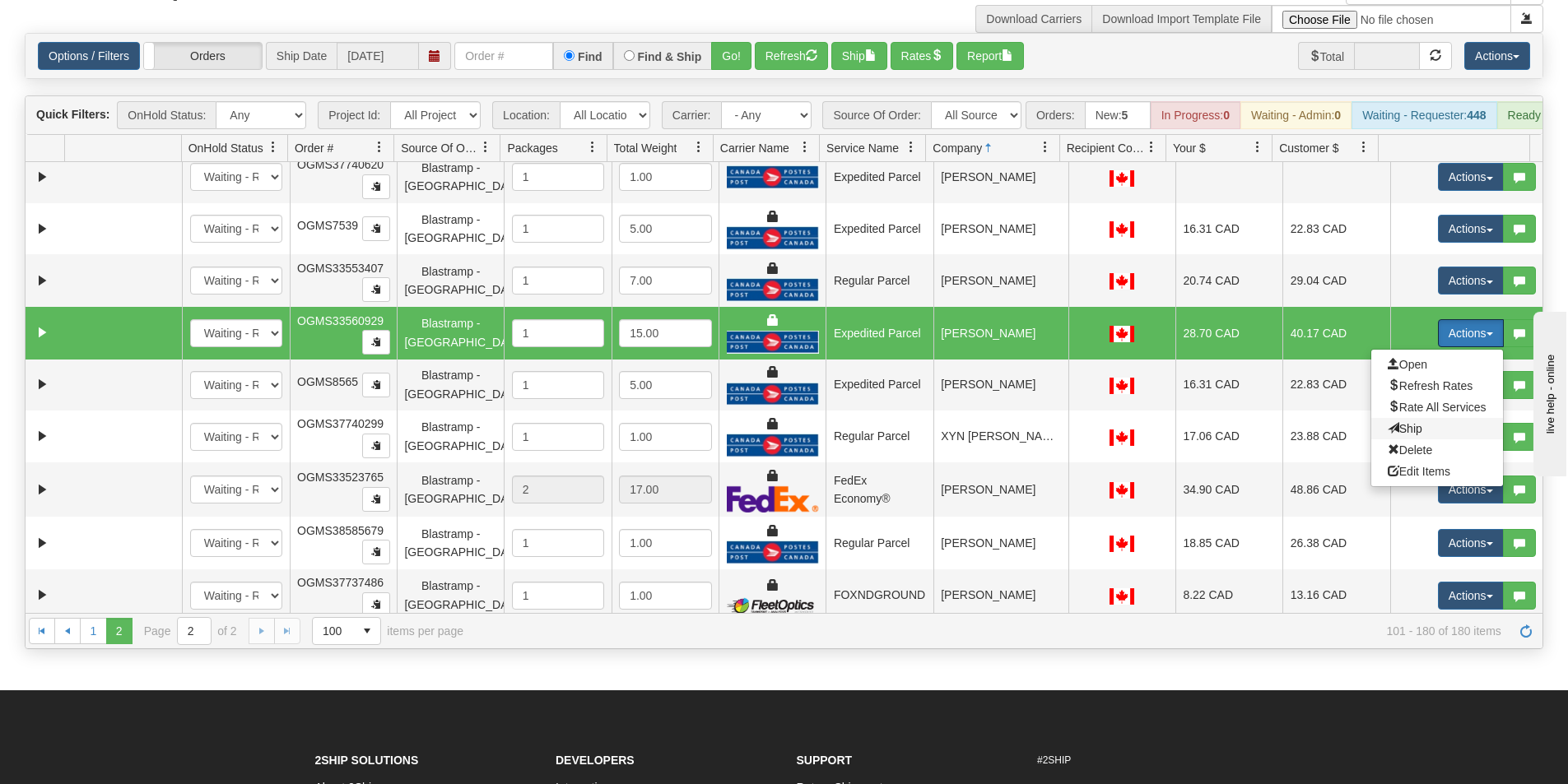
click at [1394, 431] on span "Ship" at bounding box center [1405, 428] width 35 height 13
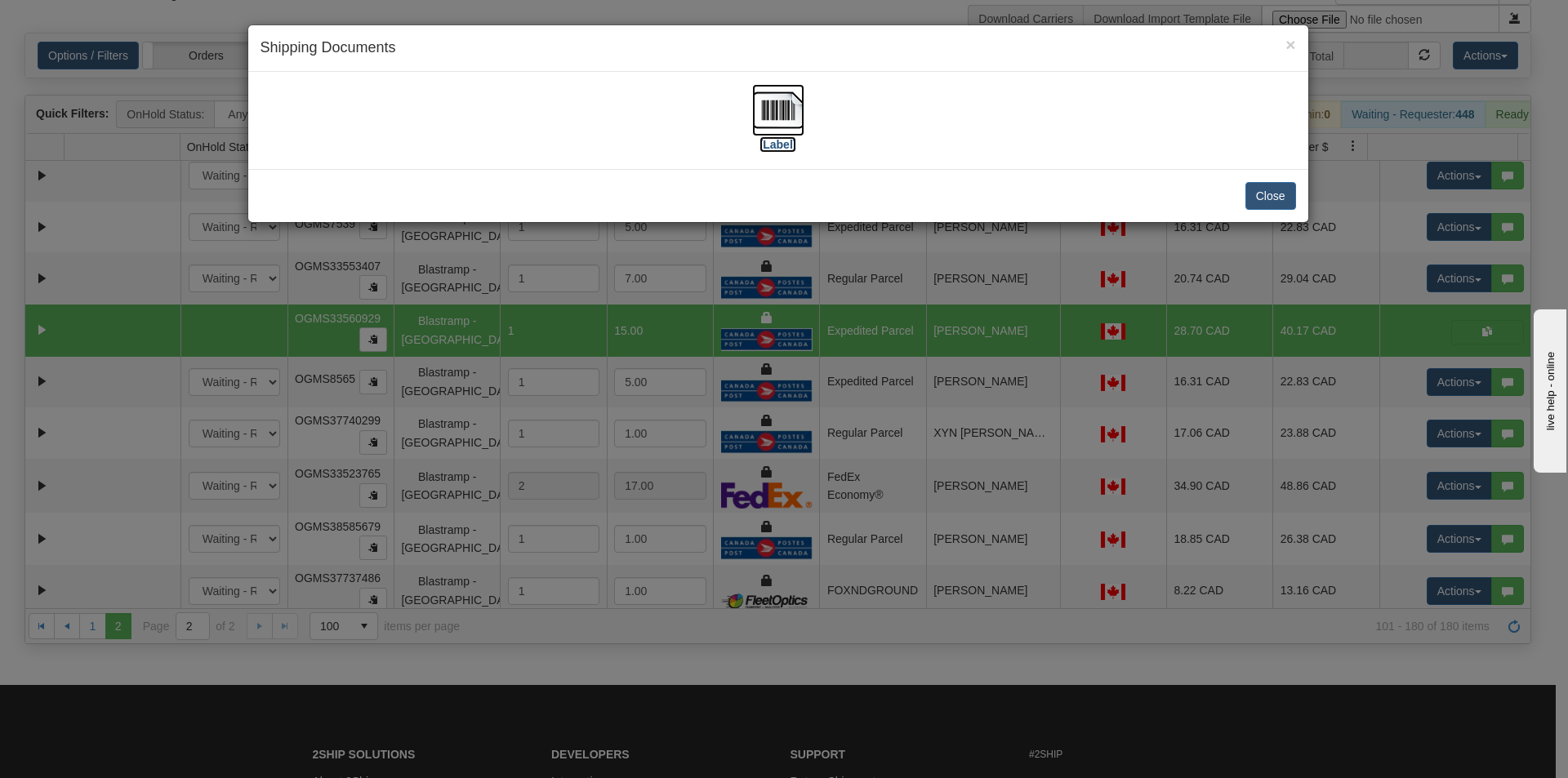
click at [776, 98] on img at bounding box center [778, 110] width 52 height 52
click at [1281, 195] on button "Close" at bounding box center [1269, 196] width 50 height 28
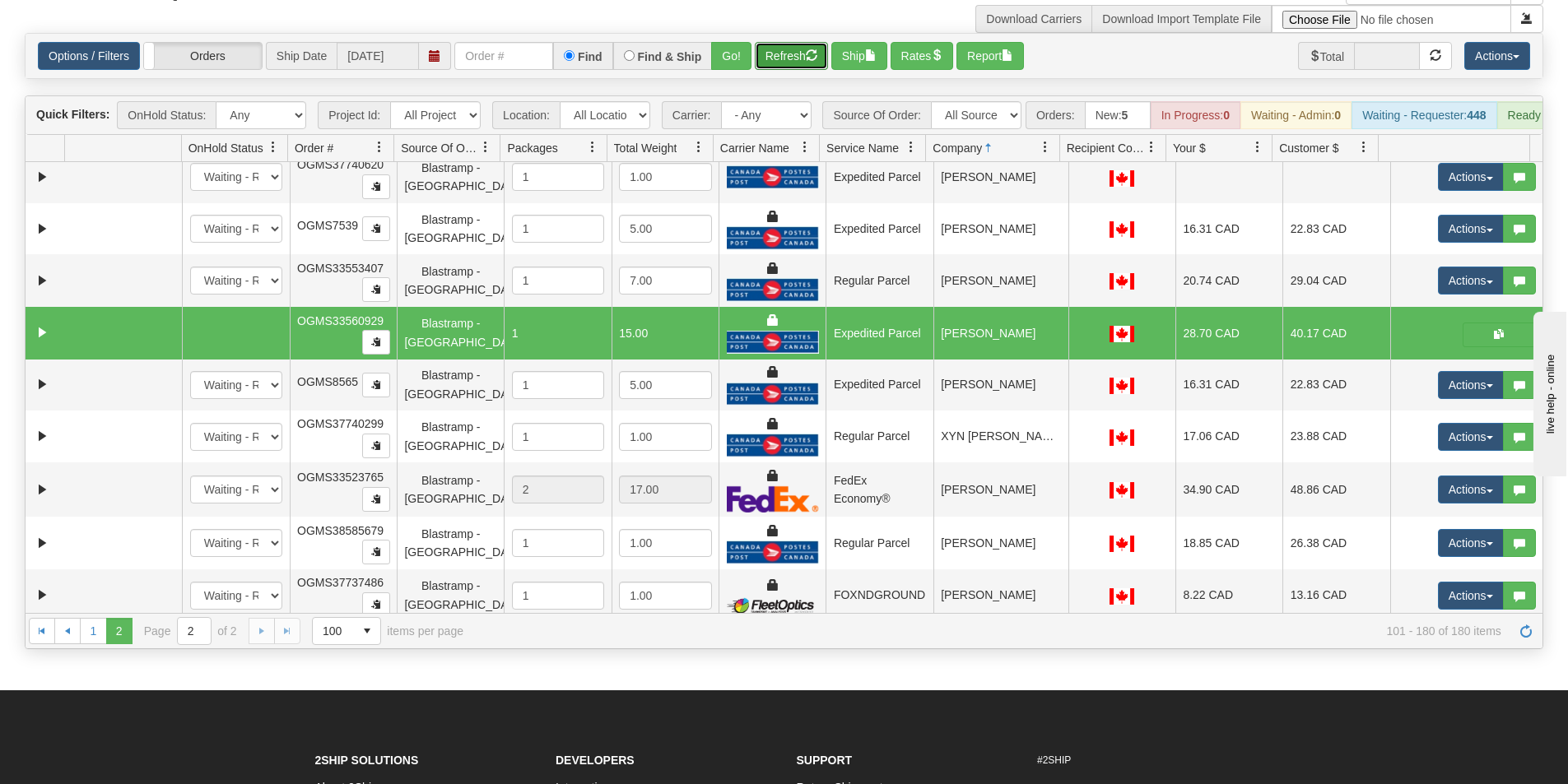
click at [790, 69] on button "Refresh" at bounding box center [790, 56] width 73 height 28
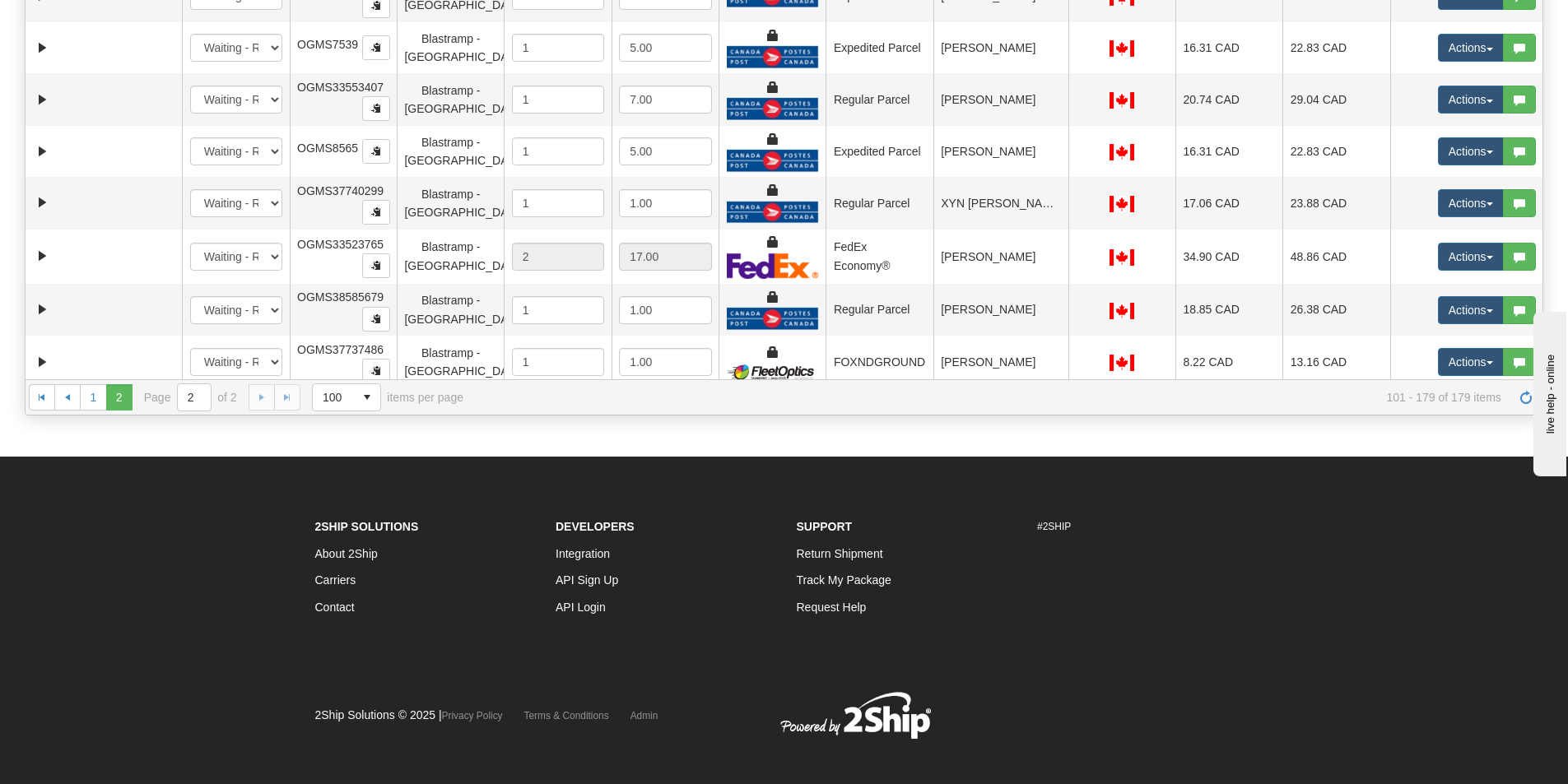
scroll to position [341, 0]
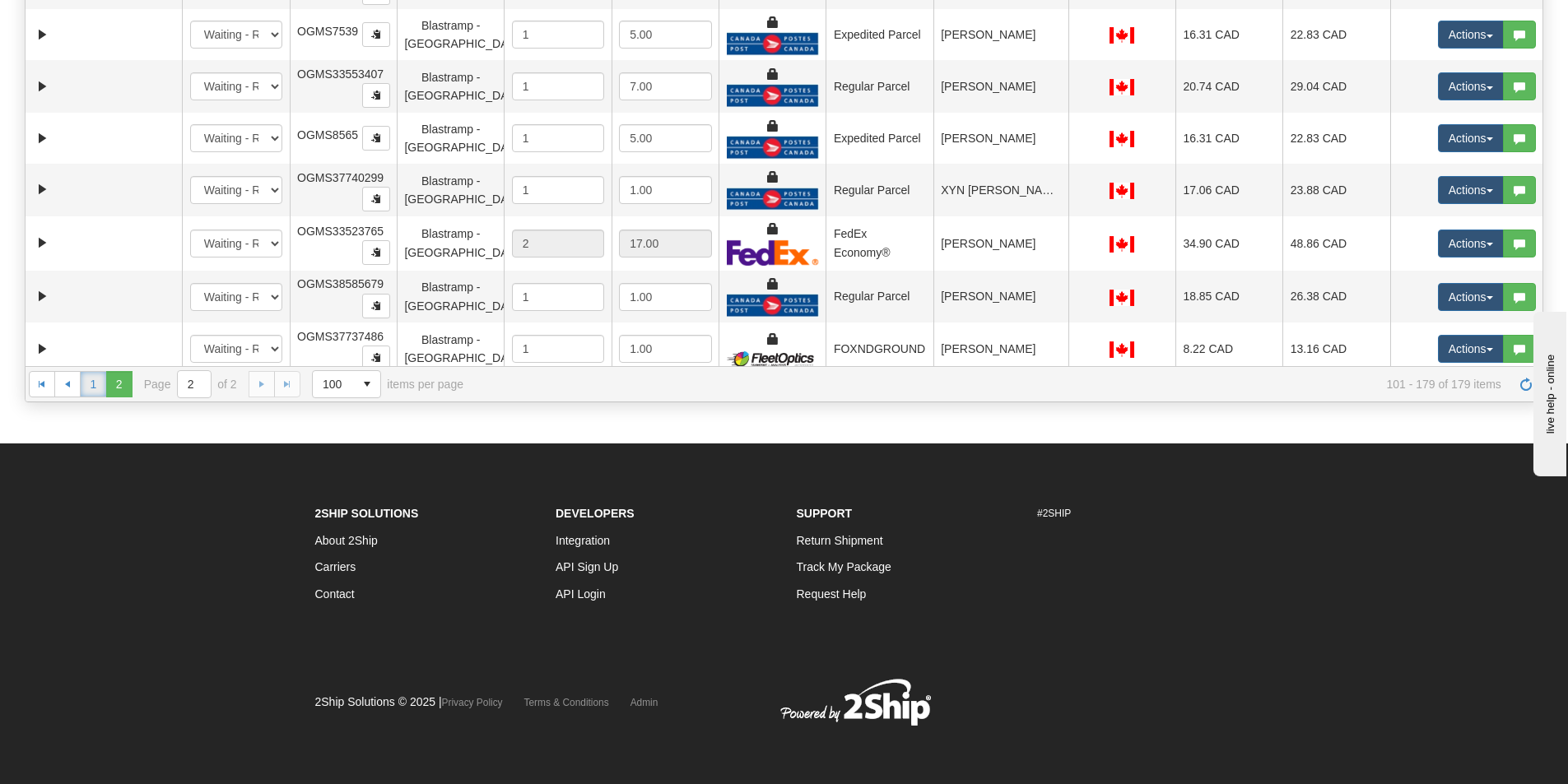
click at [92, 397] on link "1" at bounding box center [93, 384] width 26 height 26
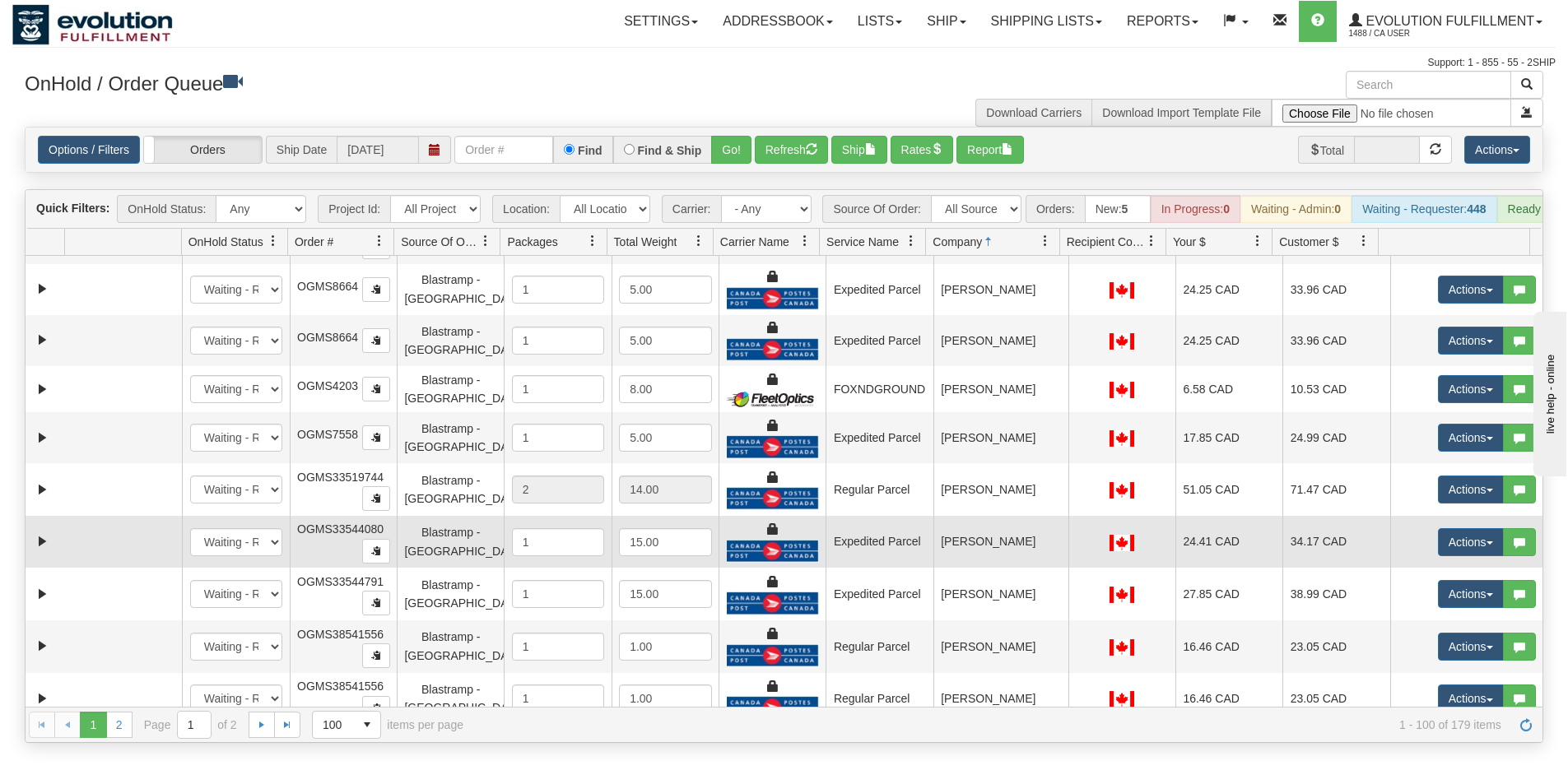
scroll to position [2226, 0]
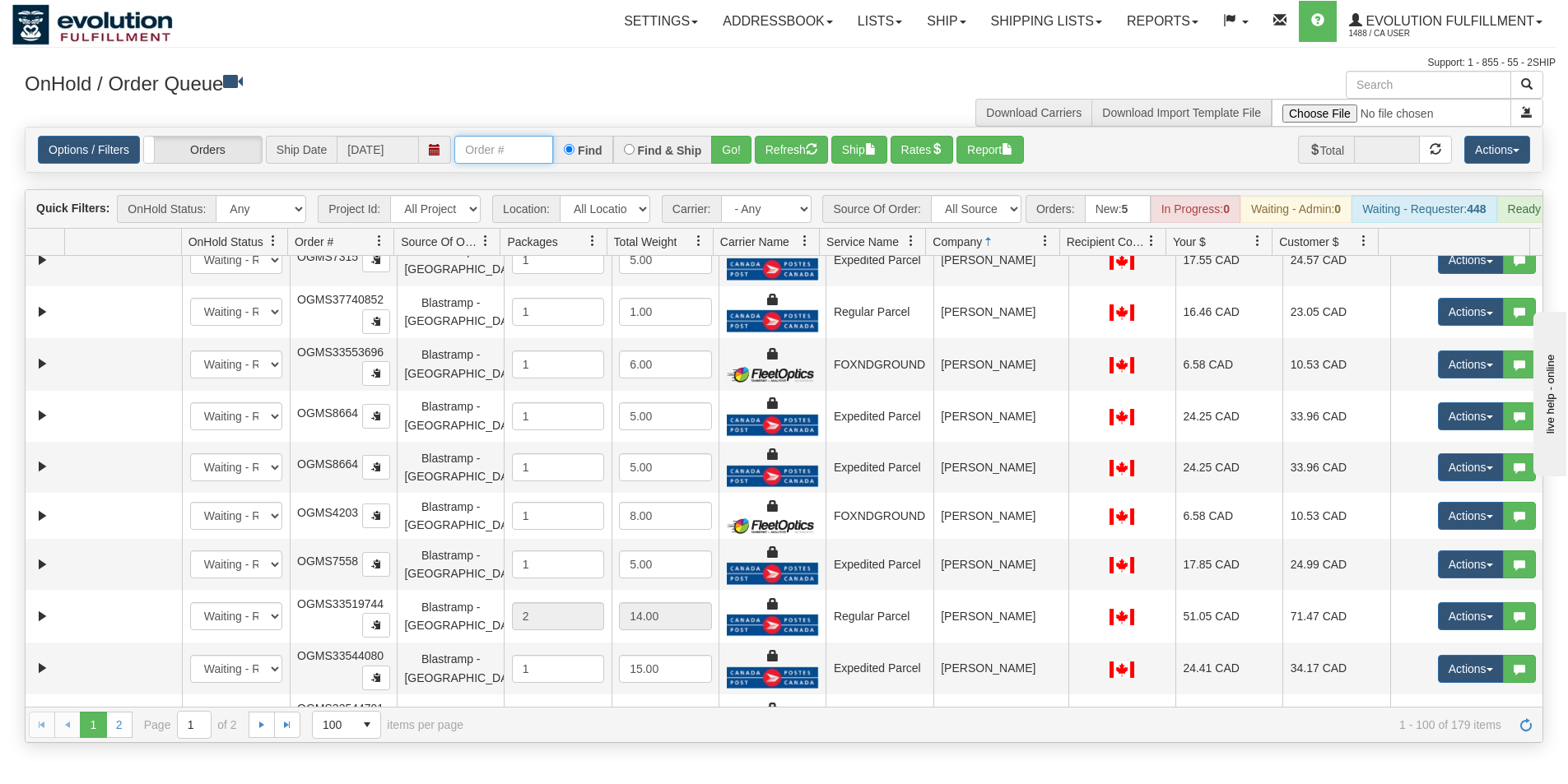
click at [504, 156] on input "text" at bounding box center [503, 149] width 99 height 28
type input "OGMS33553696"
click at [730, 143] on button "Go!" at bounding box center [731, 149] width 40 height 28
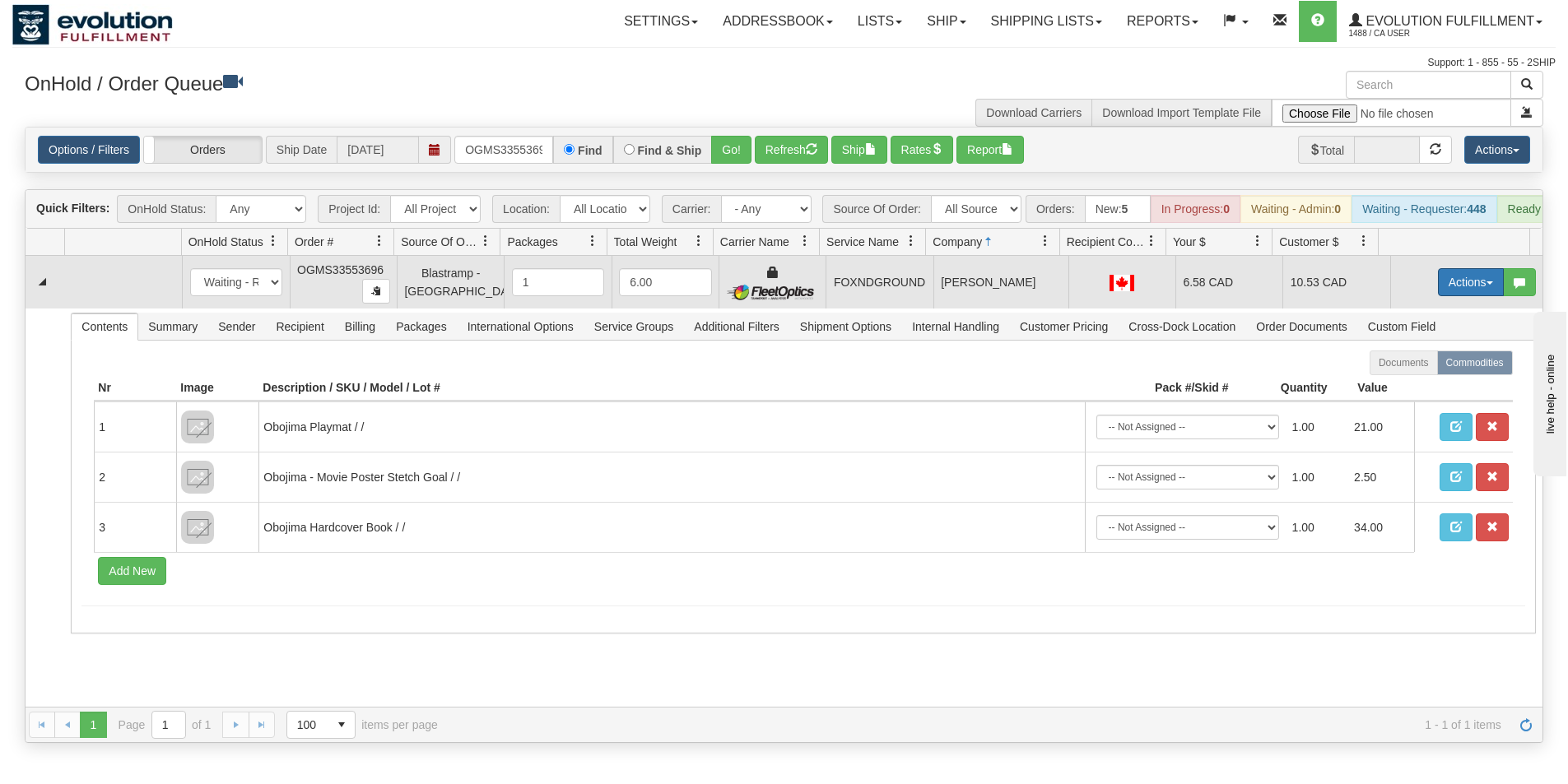
click at [1438, 289] on button "Actions" at bounding box center [1471, 282] width 66 height 28
click at [1426, 389] on link "Ship" at bounding box center [1437, 377] width 132 height 21
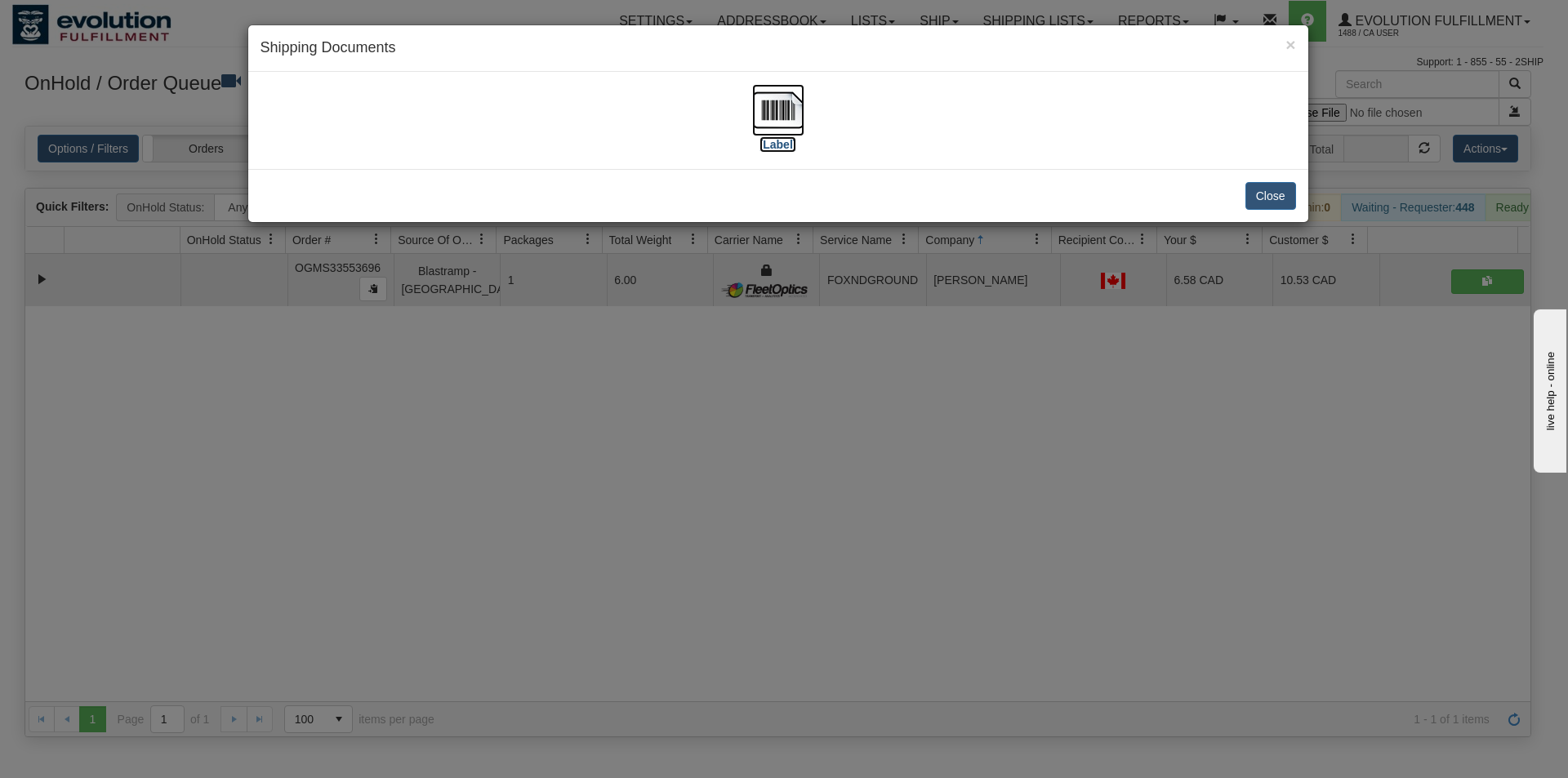
click at [774, 96] on img at bounding box center [778, 110] width 52 height 52
click at [1270, 192] on button "Close" at bounding box center [1269, 196] width 50 height 28
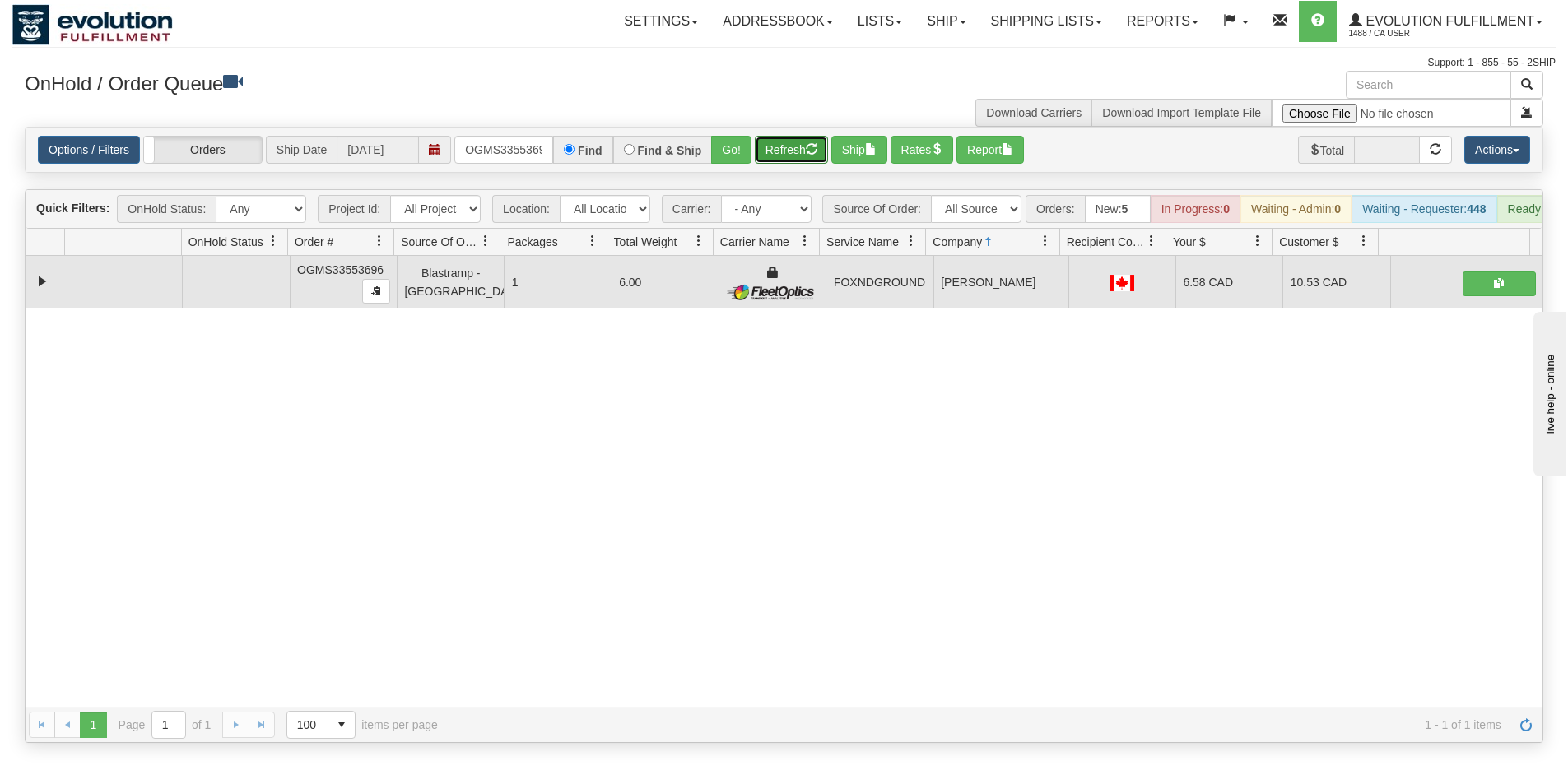
click at [782, 149] on button "Refresh" at bounding box center [790, 149] width 73 height 28
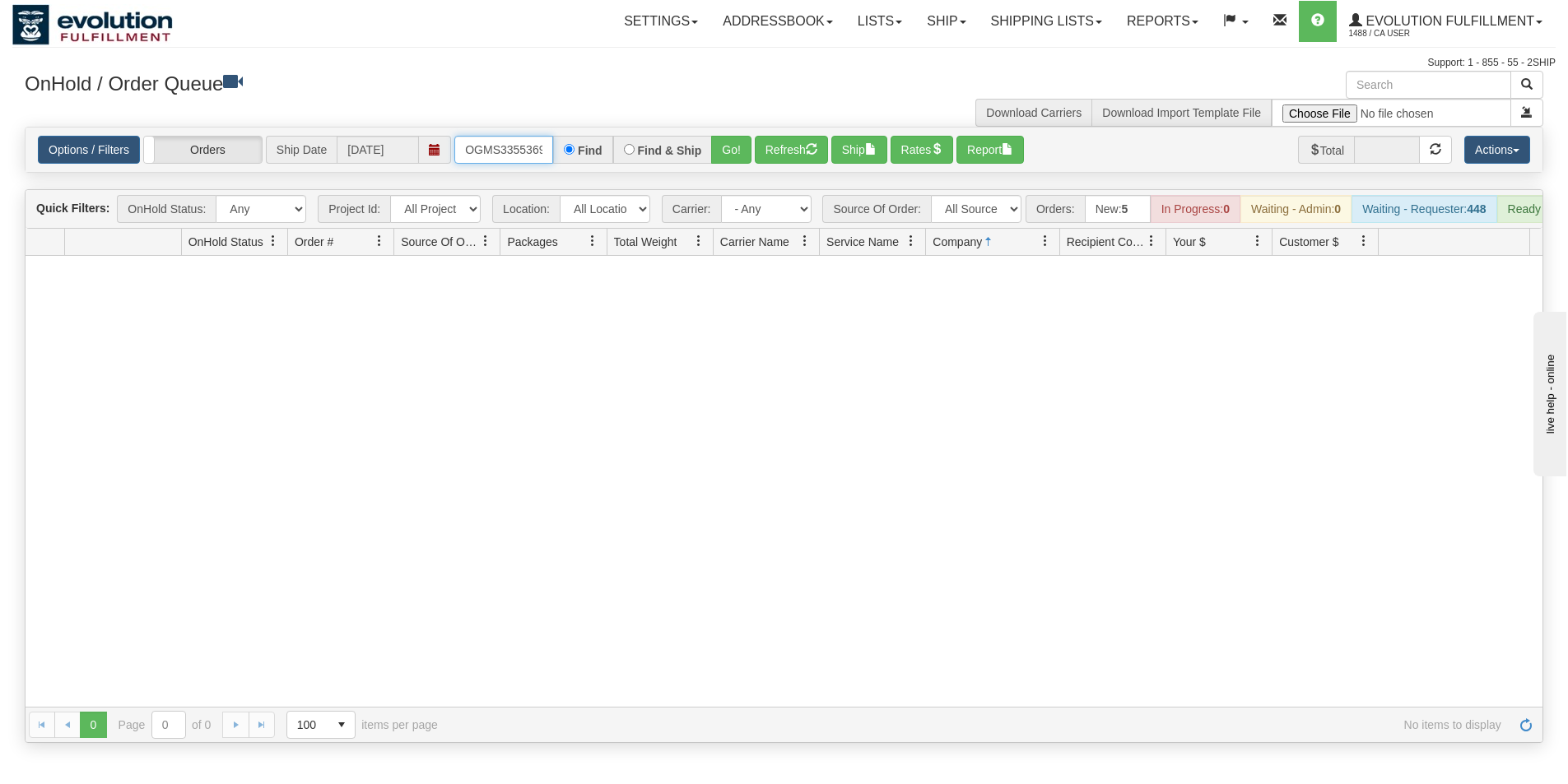
scroll to position [0, 9]
drag, startPoint x: 461, startPoint y: 142, endPoint x: 584, endPoint y: 148, distance: 123.1
click at [584, 148] on div "OGMS33553696 Find Find & Ship Go!" at bounding box center [603, 149] width 297 height 28
type input "OGMS33555501"
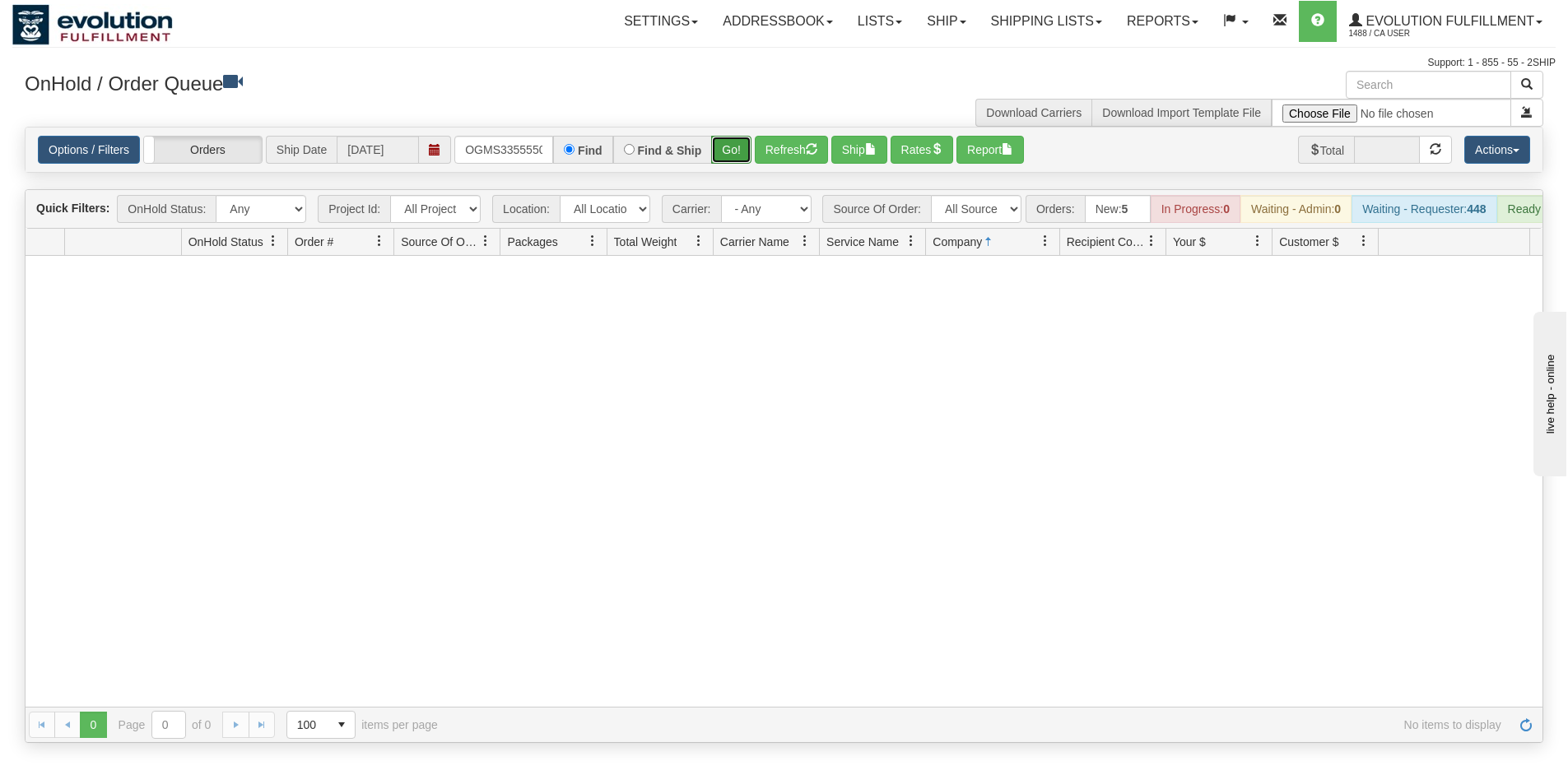
click at [737, 146] on button "Go!" at bounding box center [731, 149] width 40 height 28
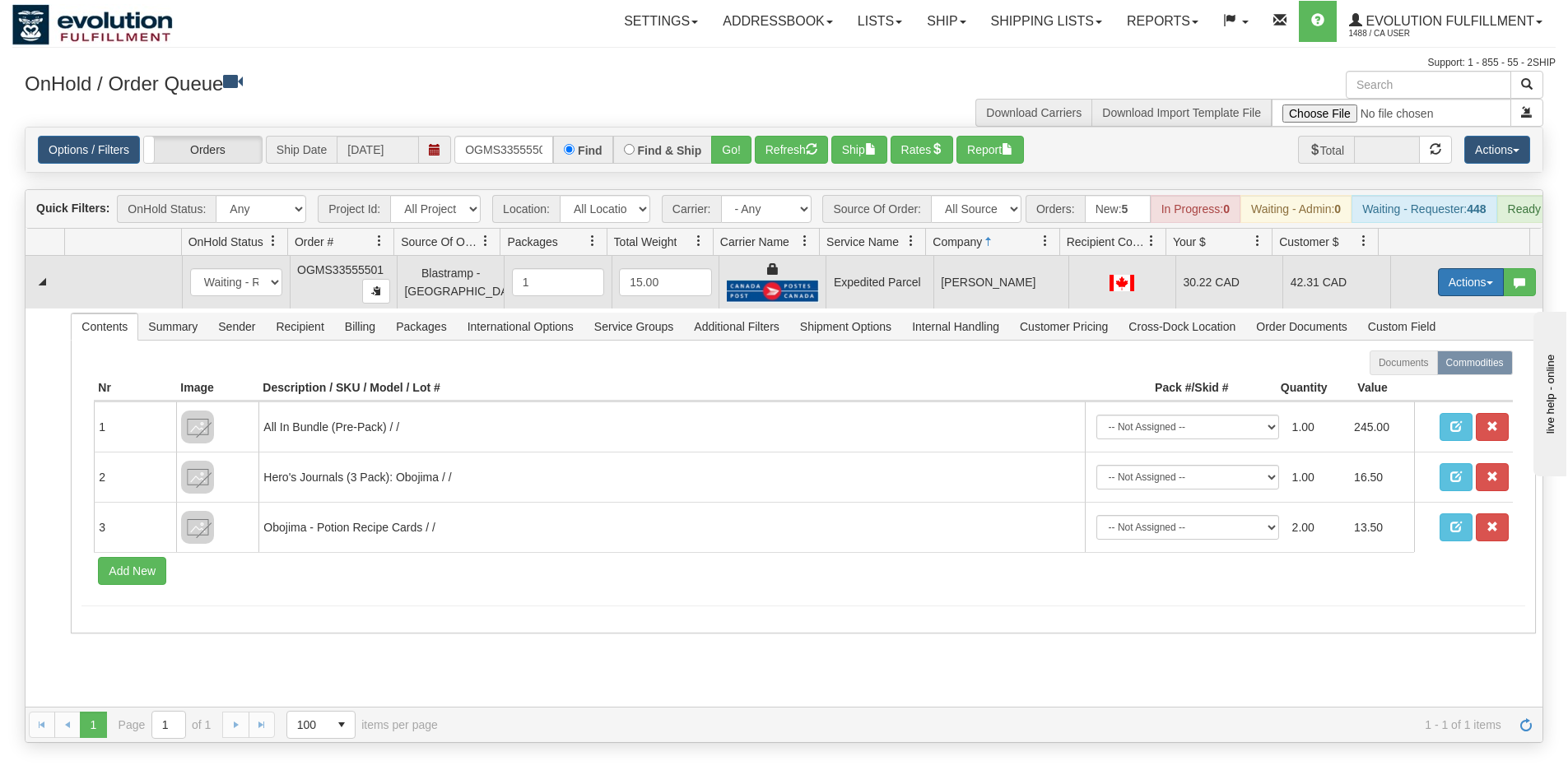
click at [1459, 292] on button "Actions" at bounding box center [1471, 282] width 66 height 28
click at [1415, 389] on link "Ship" at bounding box center [1437, 377] width 132 height 21
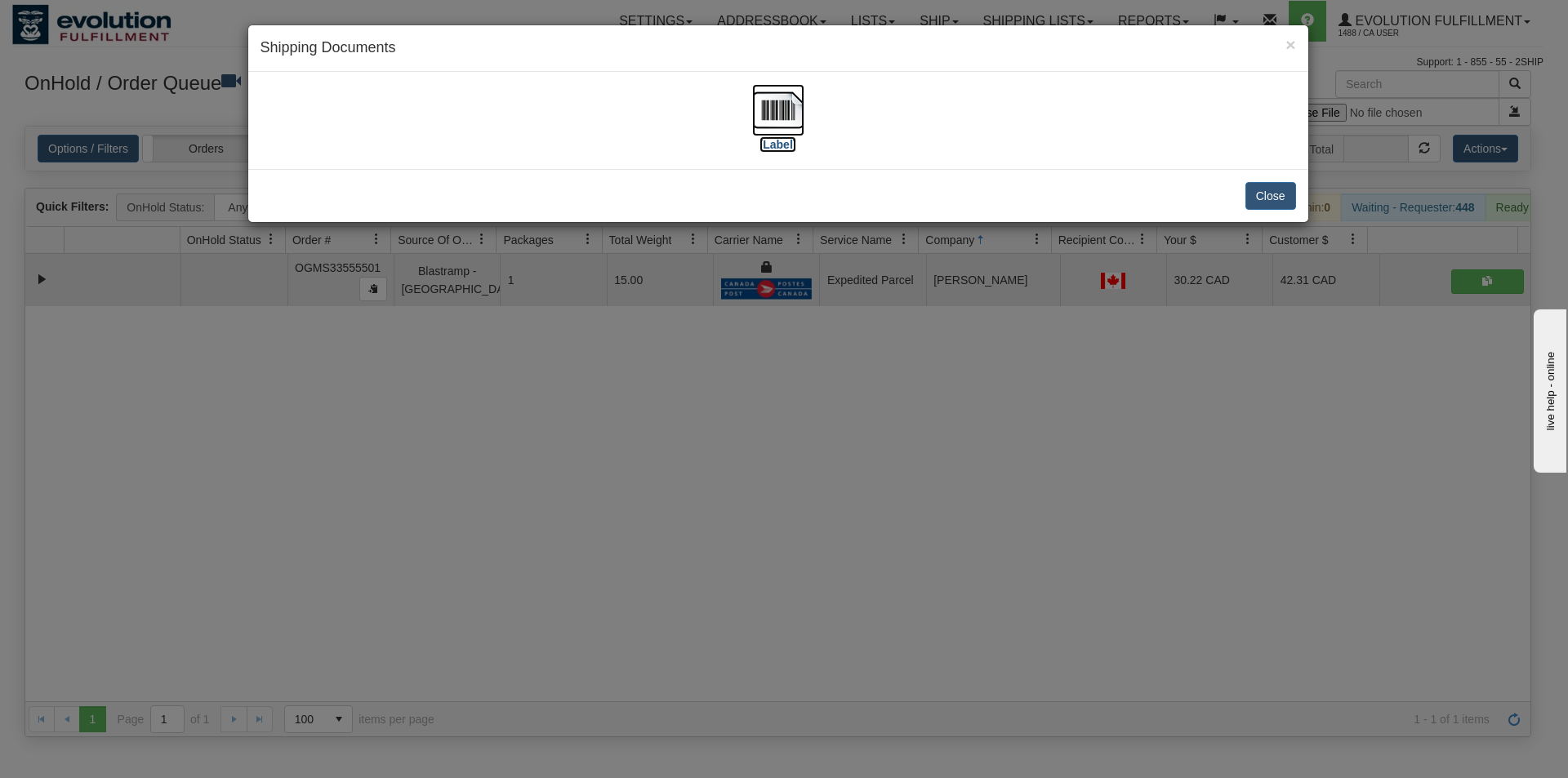
click at [790, 99] on img at bounding box center [778, 110] width 52 height 52
click at [1261, 193] on button "Close" at bounding box center [1269, 196] width 50 height 28
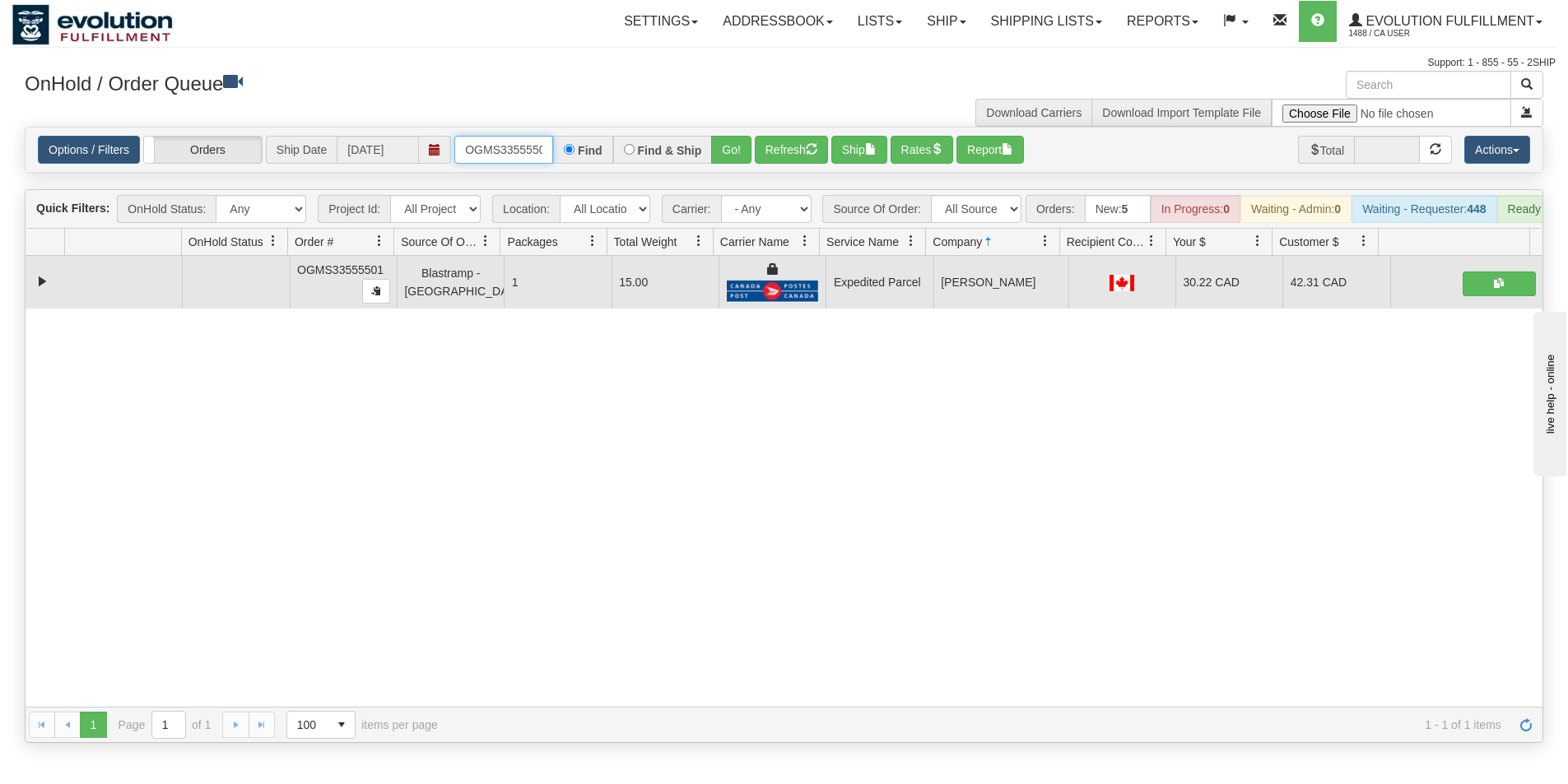
scroll to position [0, 9]
drag, startPoint x: 463, startPoint y: 149, endPoint x: 582, endPoint y: 148, distance: 119.0
click at [582, 148] on div "OGMS33555501 Find Find & Ship Go!" at bounding box center [603, 149] width 297 height 28
type input "OGMS33524191"
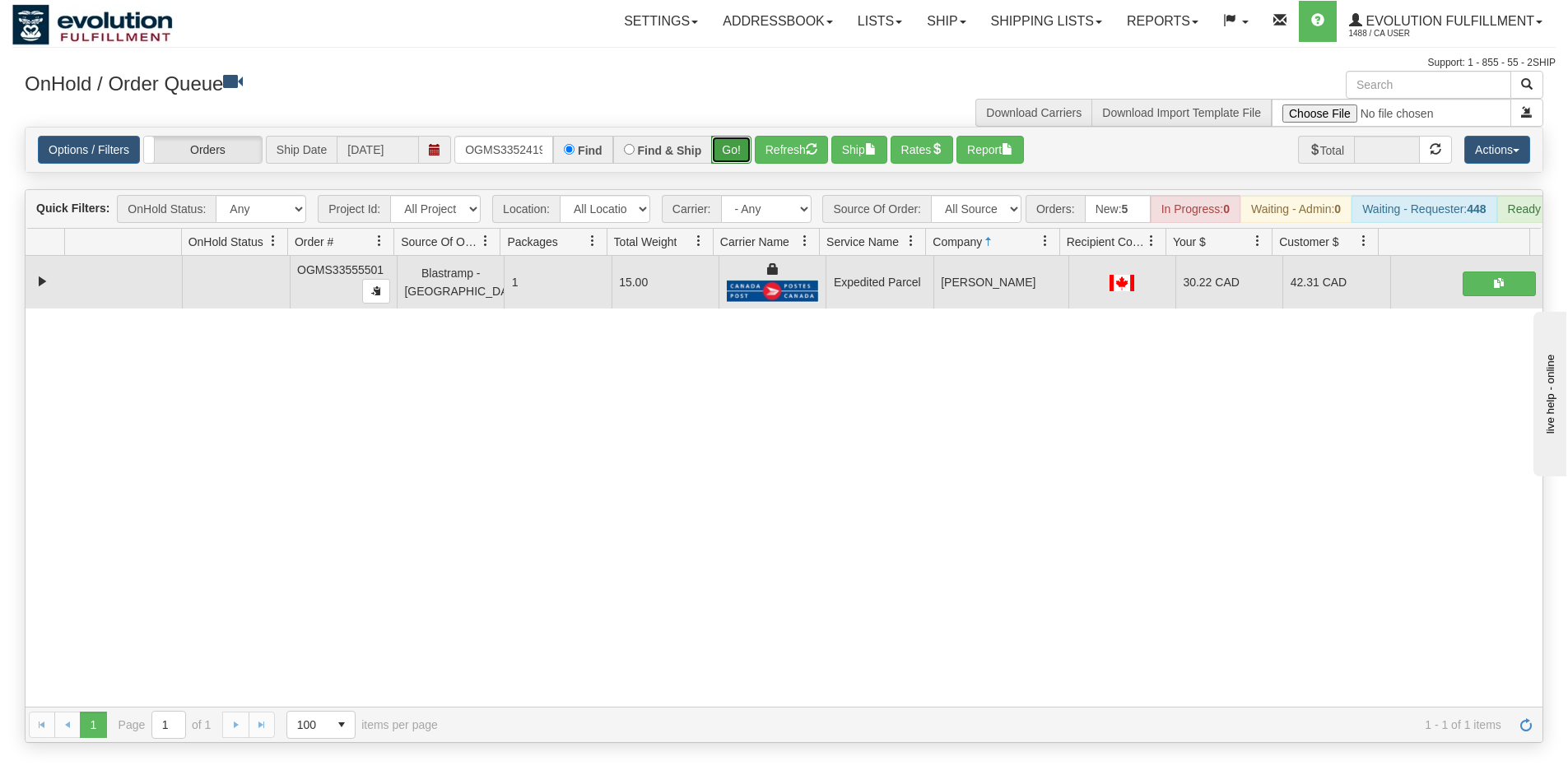
click at [728, 155] on button "Go!" at bounding box center [731, 149] width 40 height 28
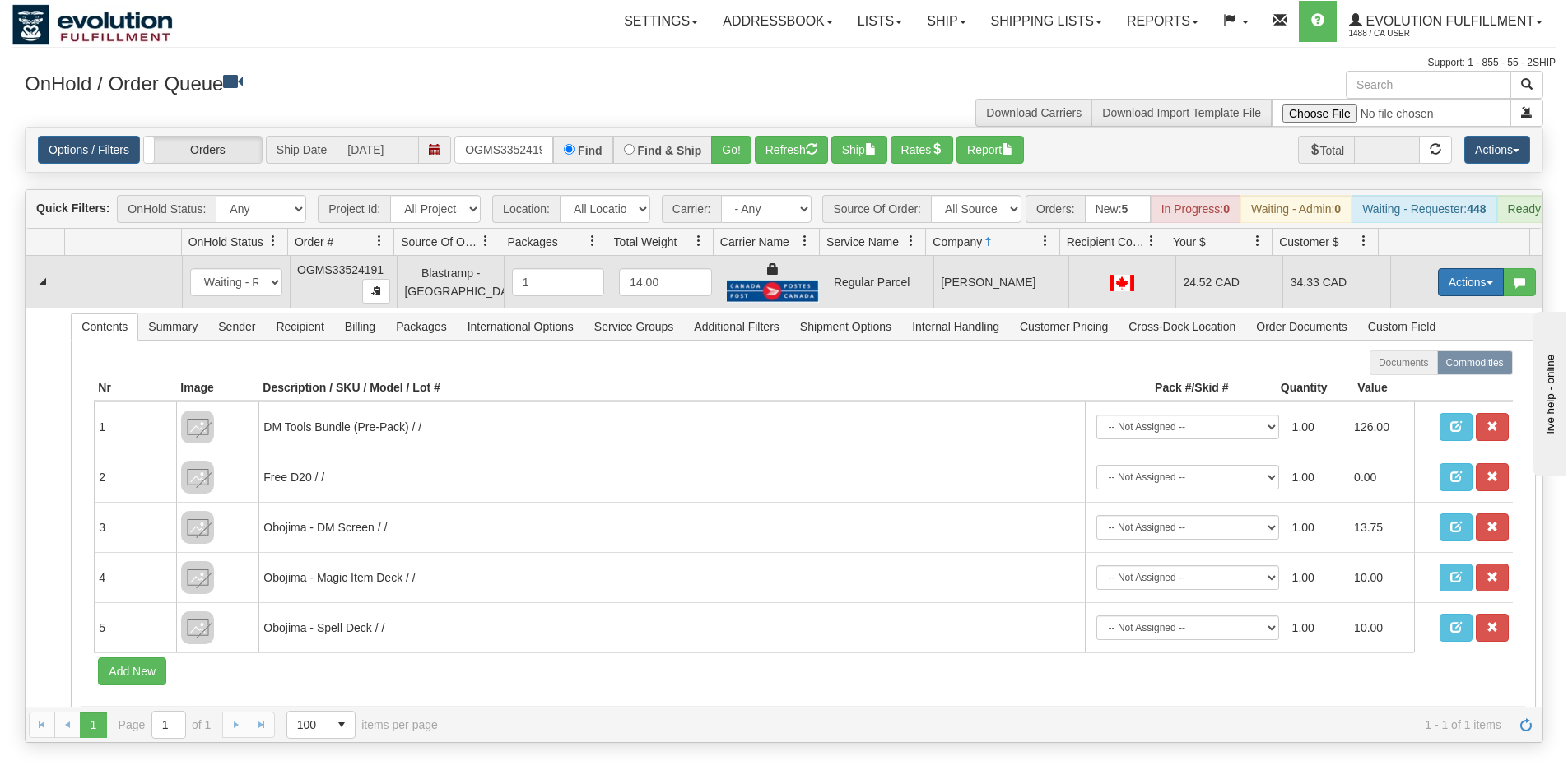
click at [1467, 296] on button "Actions" at bounding box center [1471, 282] width 66 height 28
click at [1433, 363] on span "Rate All Services" at bounding box center [1436, 356] width 99 height 13
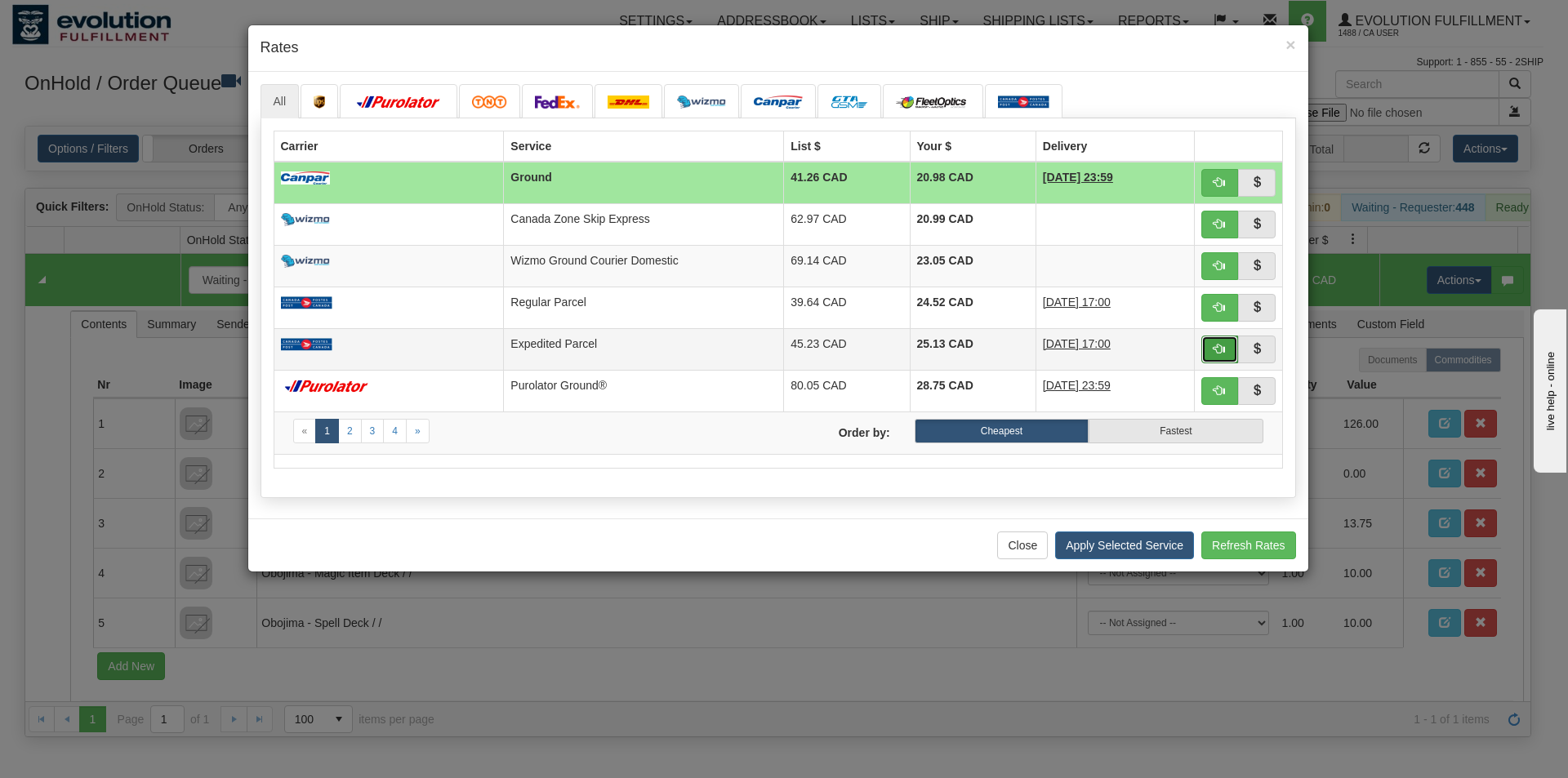
click at [1221, 348] on span "button" at bounding box center [1219, 349] width 12 height 12
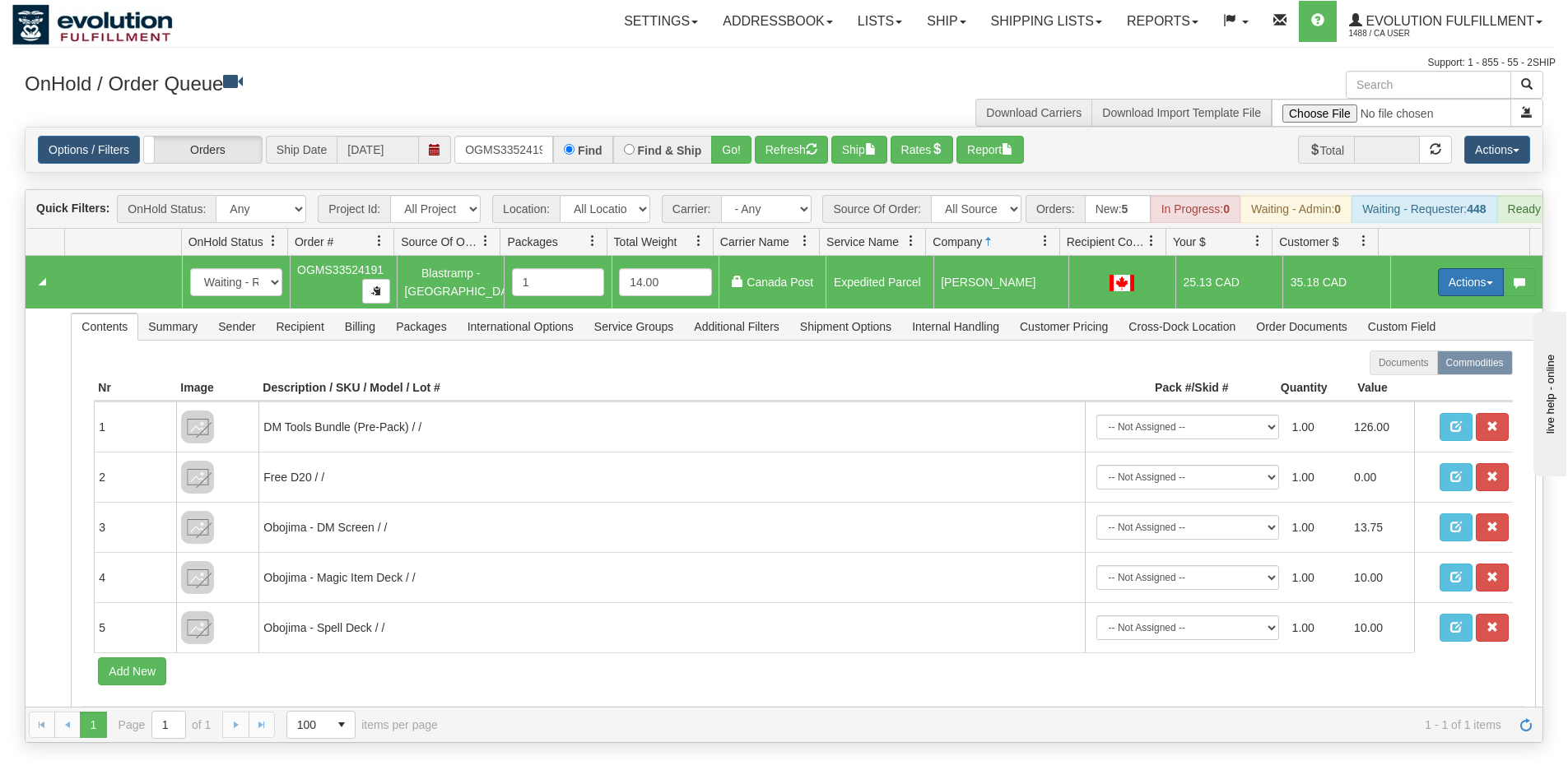
click at [1453, 291] on button "Actions" at bounding box center [1471, 282] width 66 height 28
click at [1407, 389] on link "Ship" at bounding box center [1437, 377] width 132 height 21
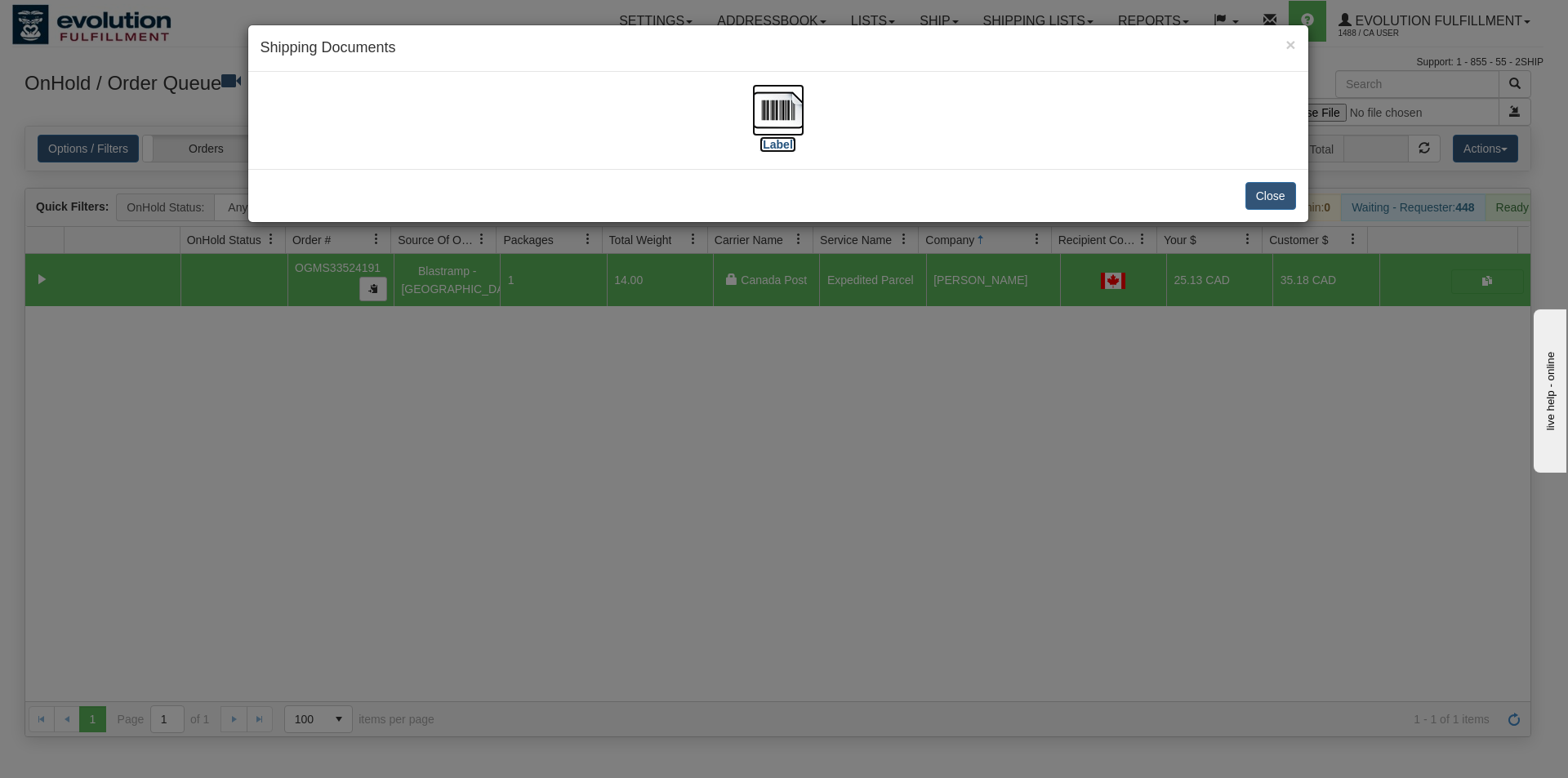
click at [776, 125] on img at bounding box center [778, 110] width 52 height 52
click at [1286, 199] on button "Close" at bounding box center [1269, 196] width 50 height 28
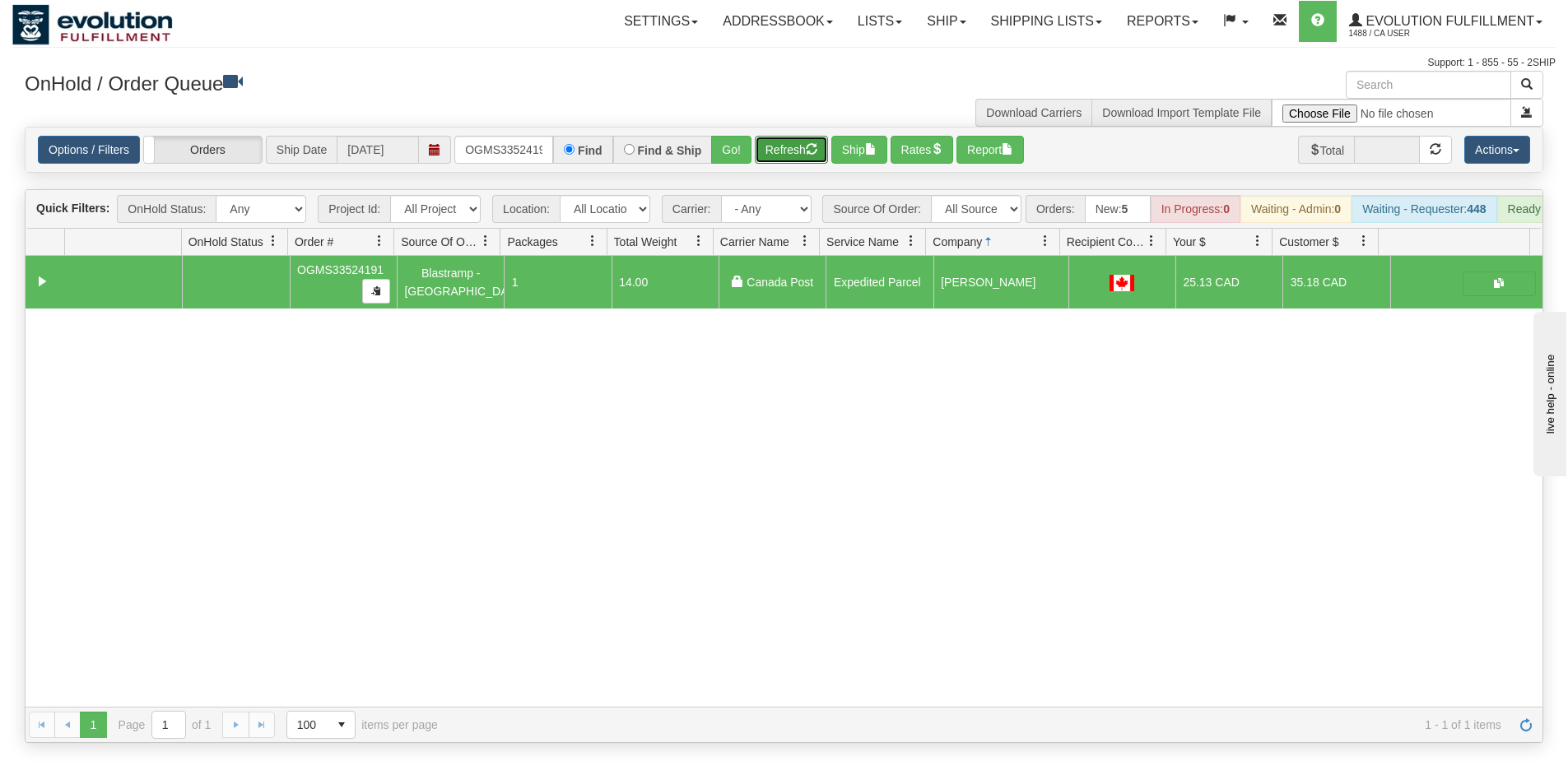
click at [807, 147] on button "Refresh" at bounding box center [790, 149] width 73 height 28
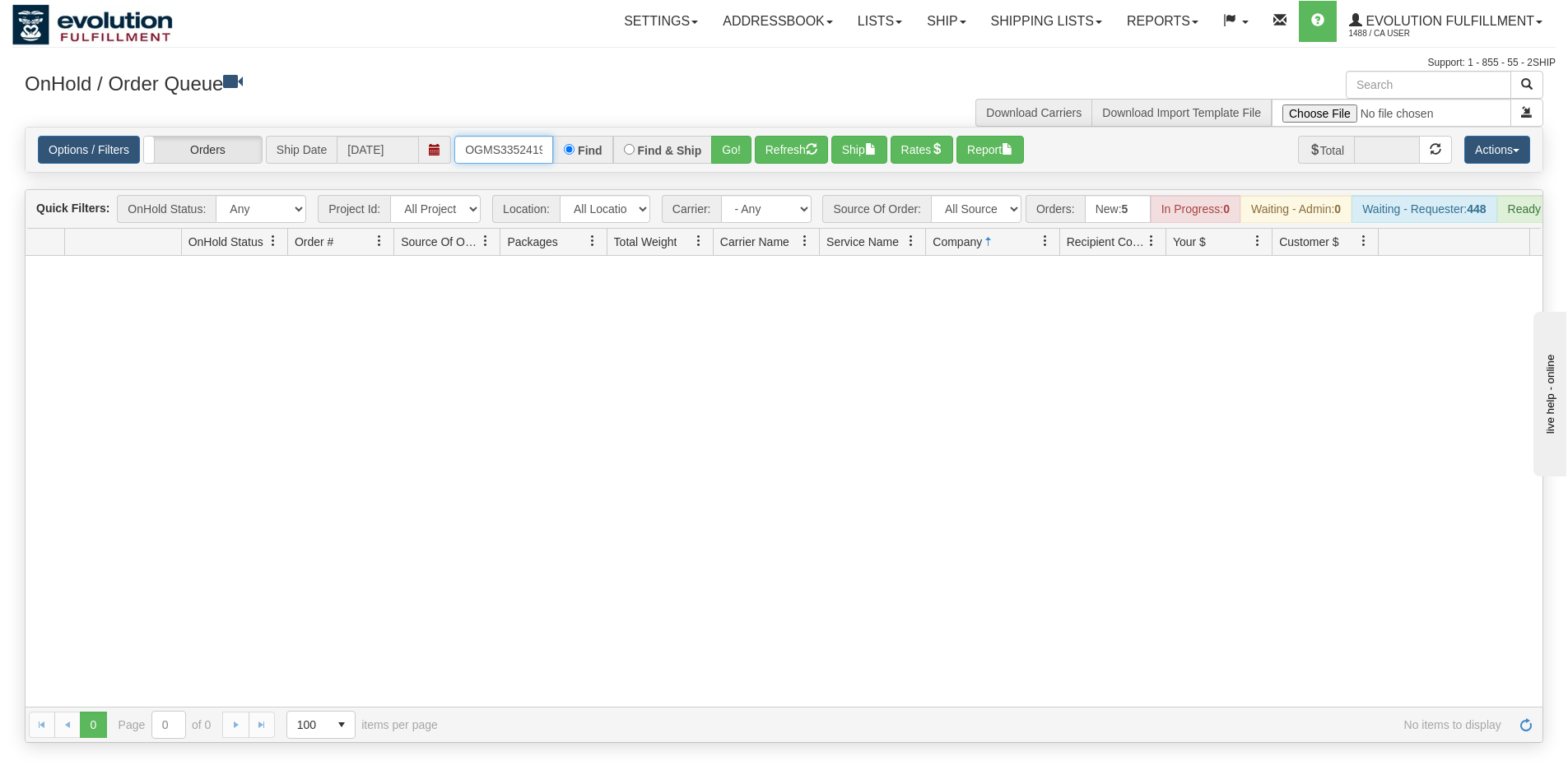
scroll to position [0, 9]
drag, startPoint x: 464, startPoint y: 146, endPoint x: 578, endPoint y: 129, distance: 115.3
click at [578, 129] on div "Options / Filters Group Shipments Orders Ship Date [DATE] OGMS33524191 Find Fin…" at bounding box center [784, 149] width 1517 height 45
click at [461, 155] on input "text" at bounding box center [503, 149] width 99 height 28
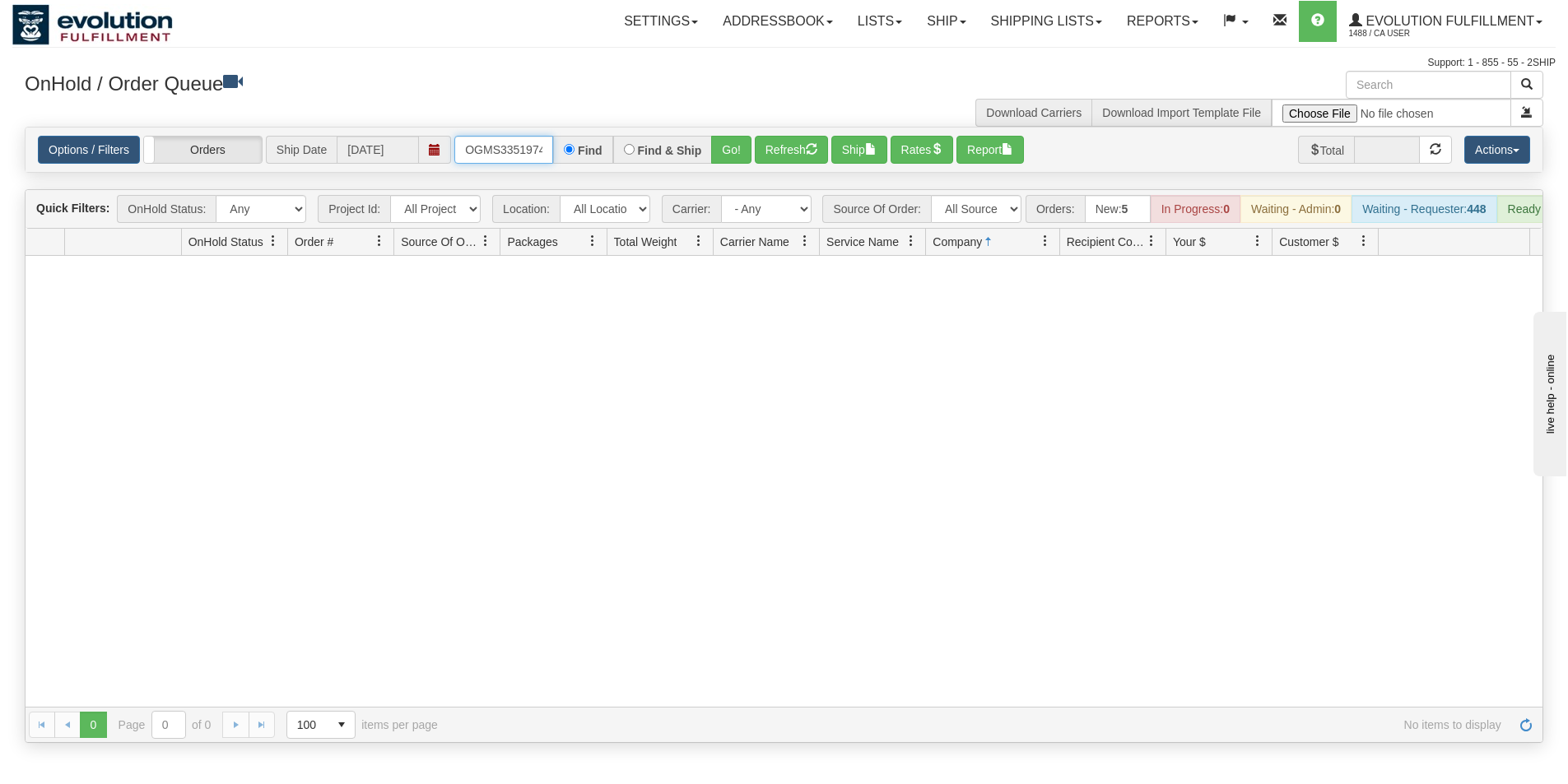
type input "OGMS33519744"
click at [735, 144] on button "Go!" at bounding box center [731, 149] width 40 height 28
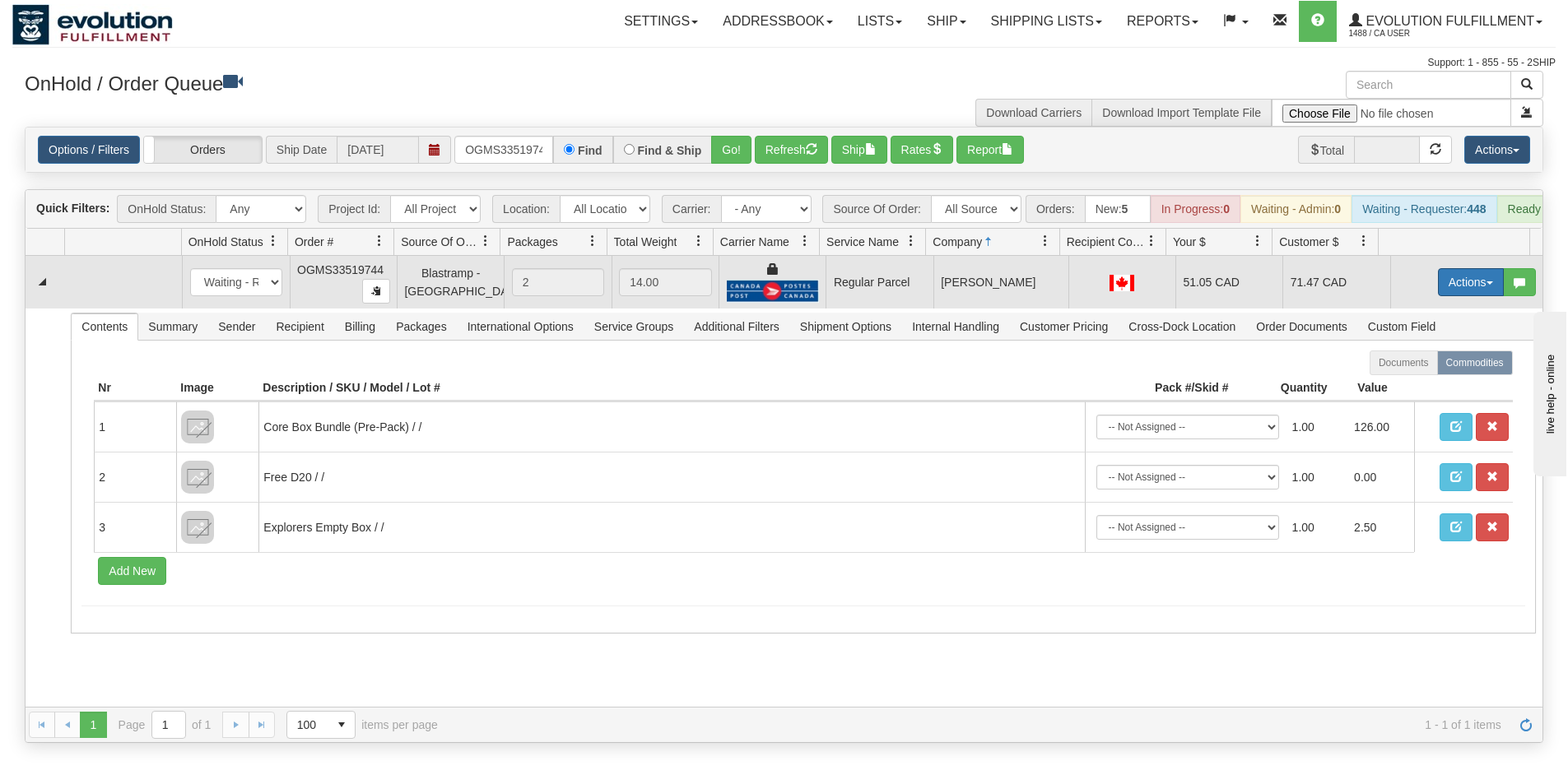
click at [1463, 296] on button "Actions" at bounding box center [1471, 282] width 66 height 28
click at [1409, 363] on span "Rate All Services" at bounding box center [1436, 356] width 99 height 13
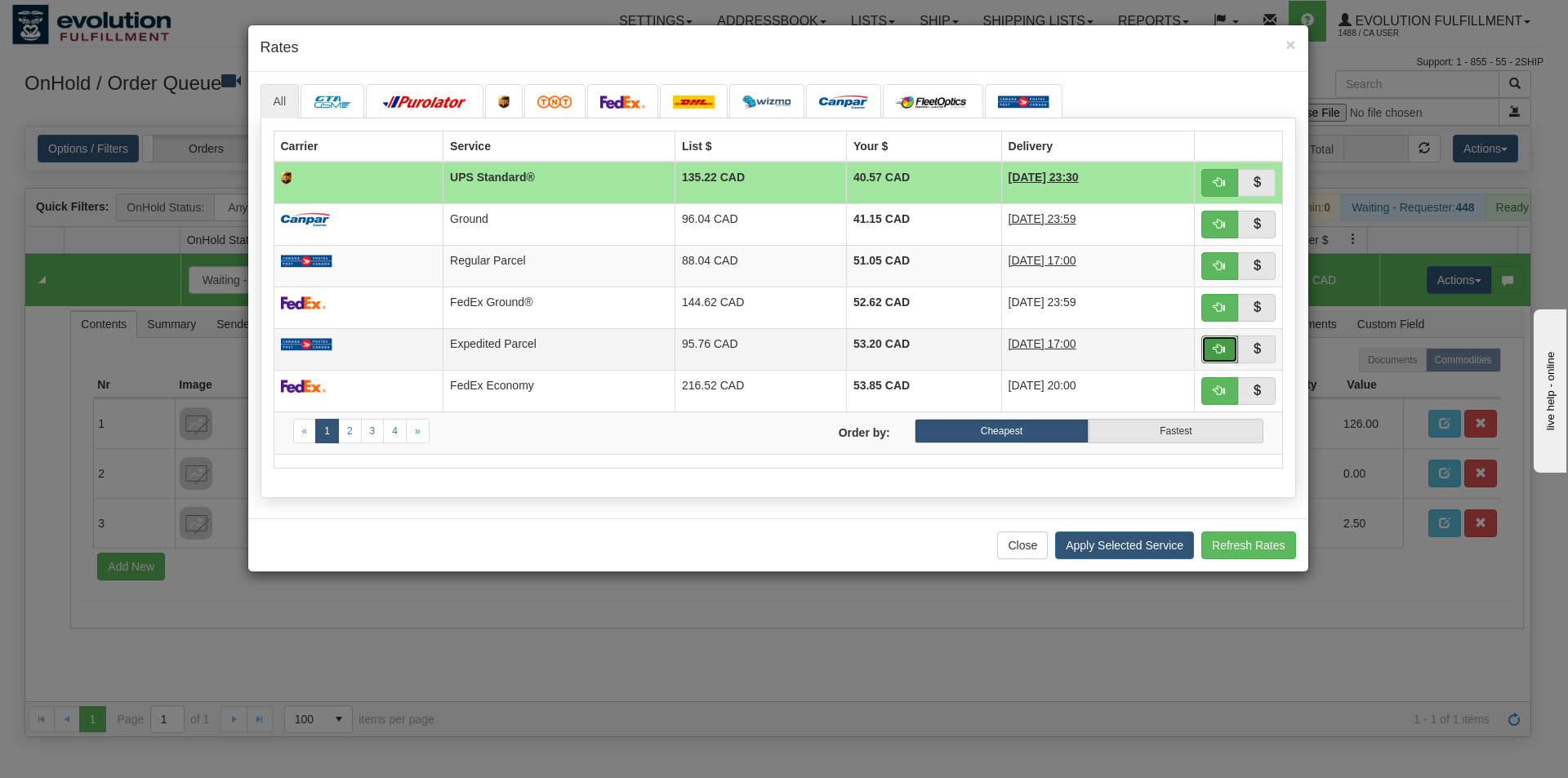
click at [1214, 346] on span "button" at bounding box center [1219, 349] width 12 height 12
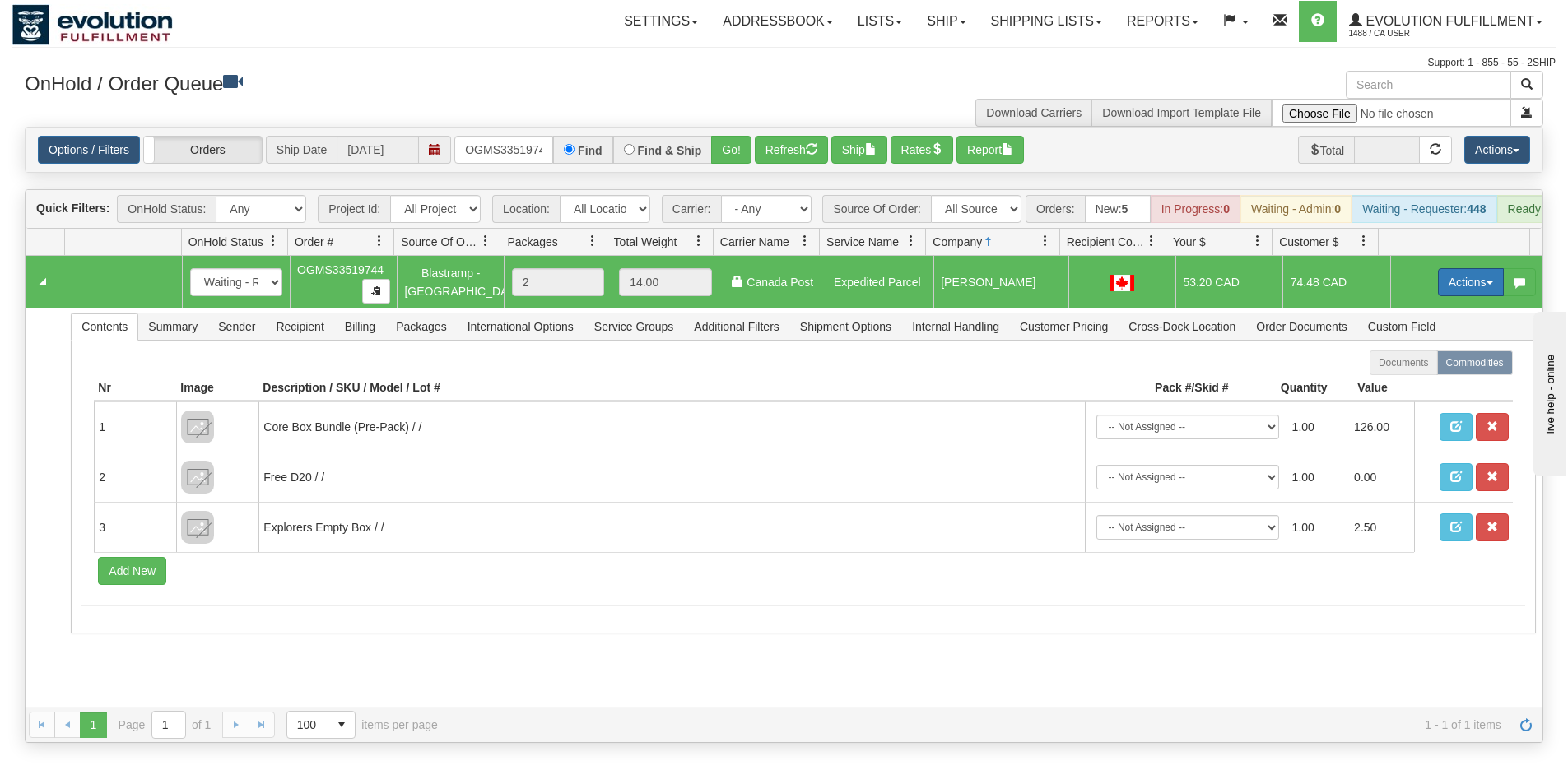
click at [1457, 293] on button "Actions" at bounding box center [1471, 282] width 66 height 28
click at [1397, 385] on span "Ship" at bounding box center [1405, 377] width 35 height 13
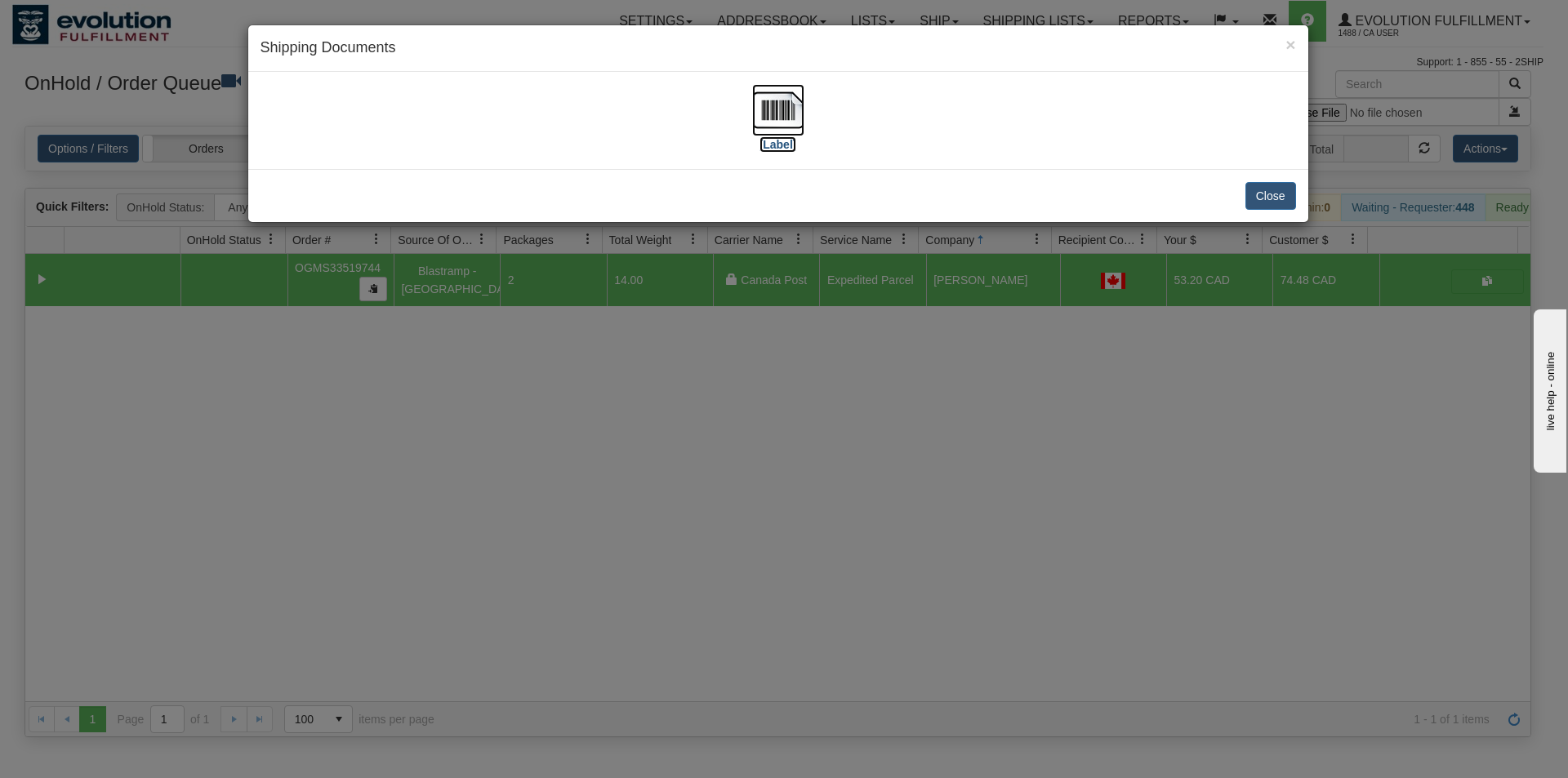
click at [757, 101] on img at bounding box center [778, 110] width 52 height 52
click at [1282, 196] on button "Close" at bounding box center [1269, 196] width 50 height 28
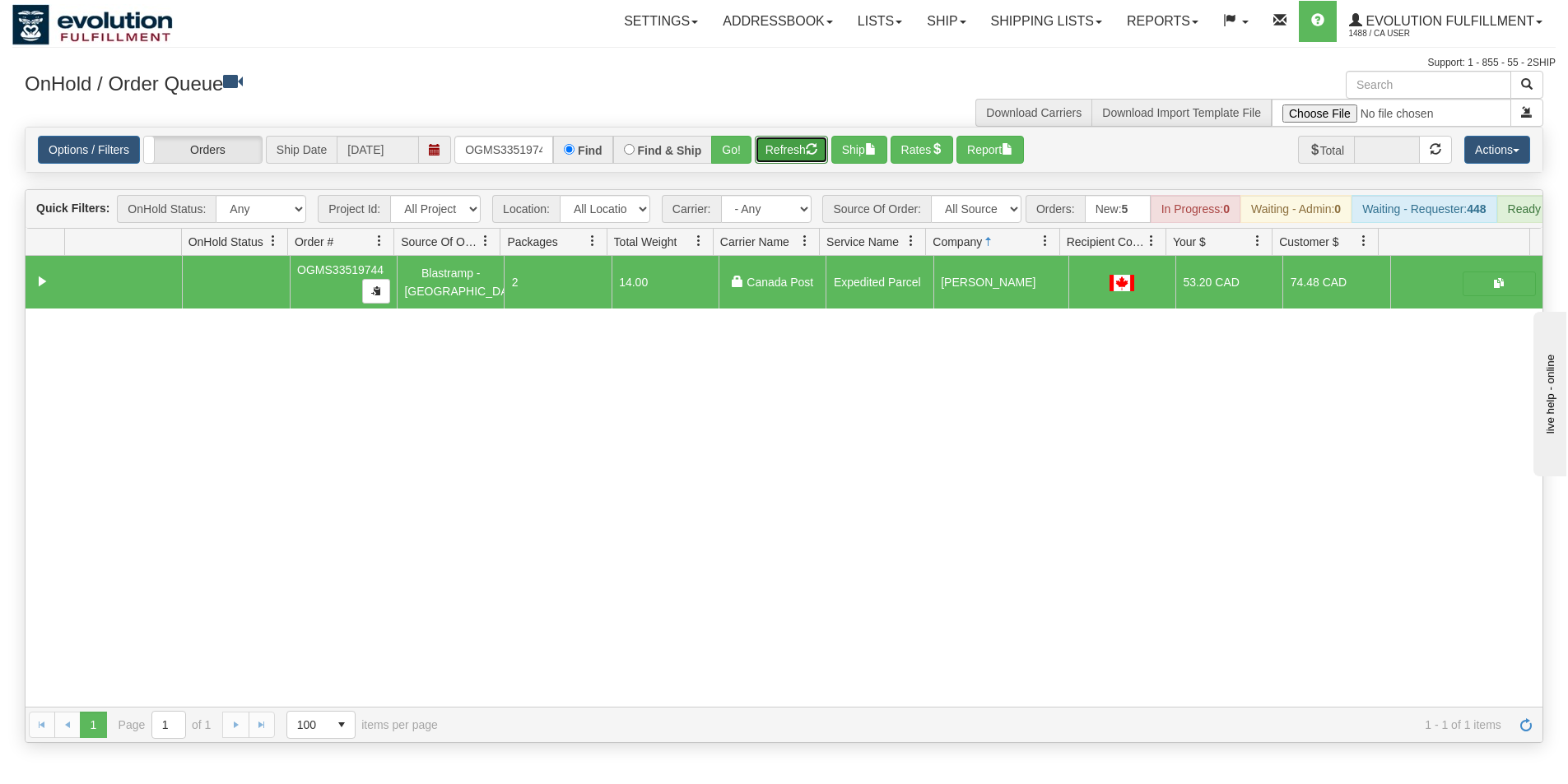
click at [787, 153] on button "Refresh" at bounding box center [790, 149] width 73 height 28
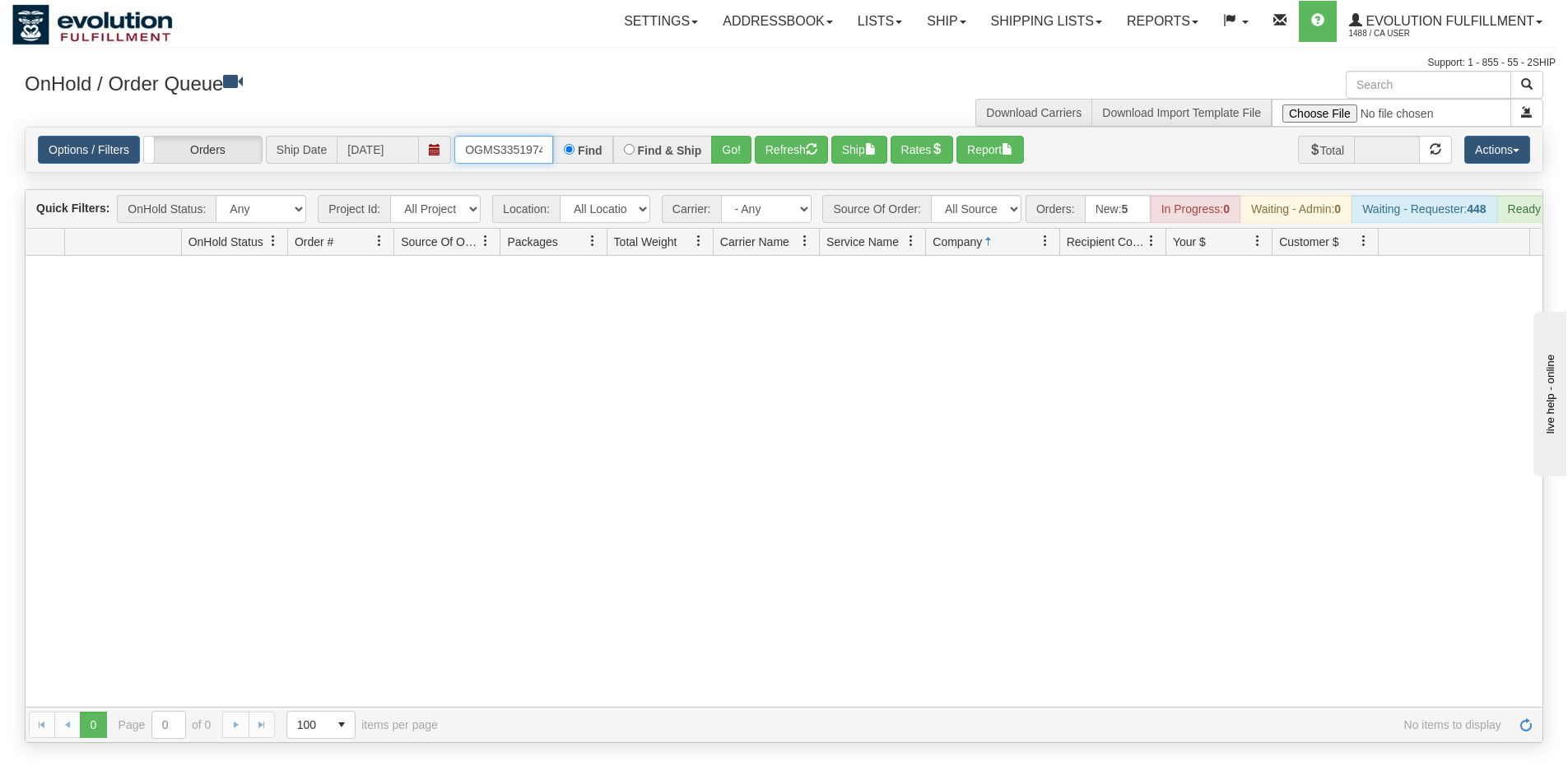
scroll to position [0, 9]
drag, startPoint x: 464, startPoint y: 148, endPoint x: 602, endPoint y: 145, distance: 138.0
click at [602, 145] on div "OGMS33519744 Find Find & Ship Go!" at bounding box center [603, 149] width 297 height 28
type input "OGMS33516958"
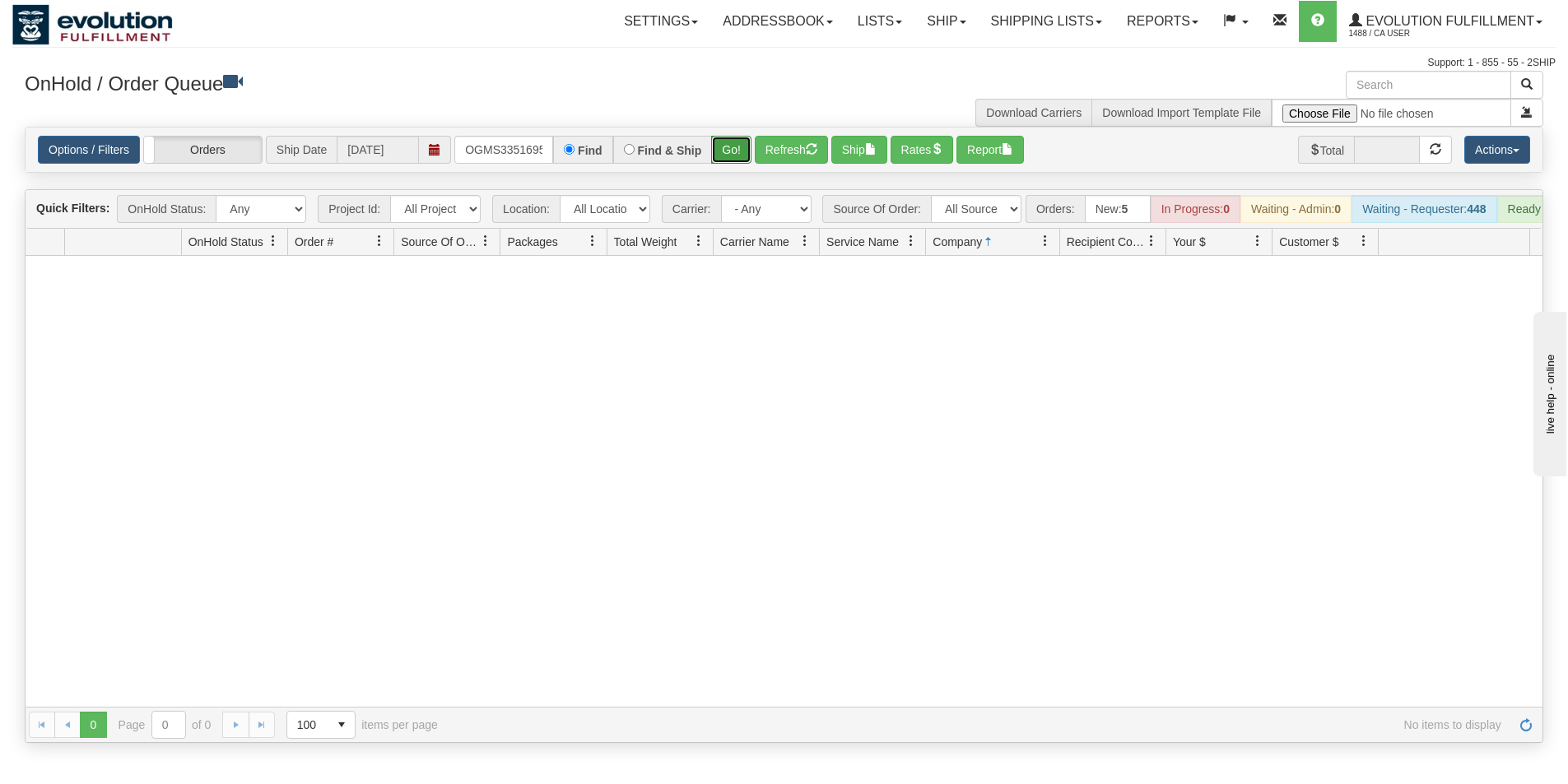
click at [733, 151] on button "Go!" at bounding box center [731, 149] width 40 height 28
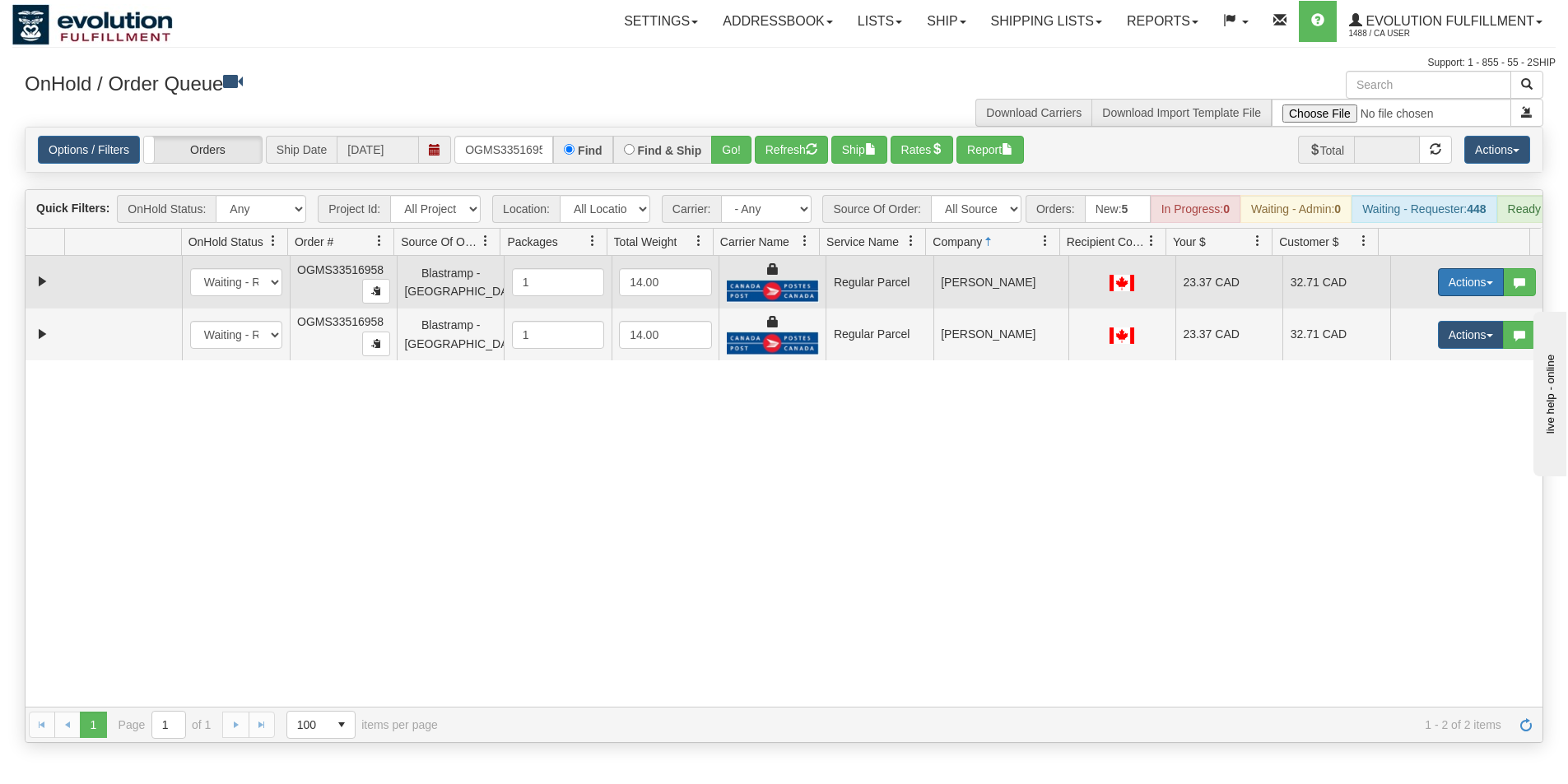
click at [1464, 291] on button "Actions" at bounding box center [1471, 282] width 66 height 28
click at [1401, 363] on span "Rate All Services" at bounding box center [1436, 356] width 99 height 13
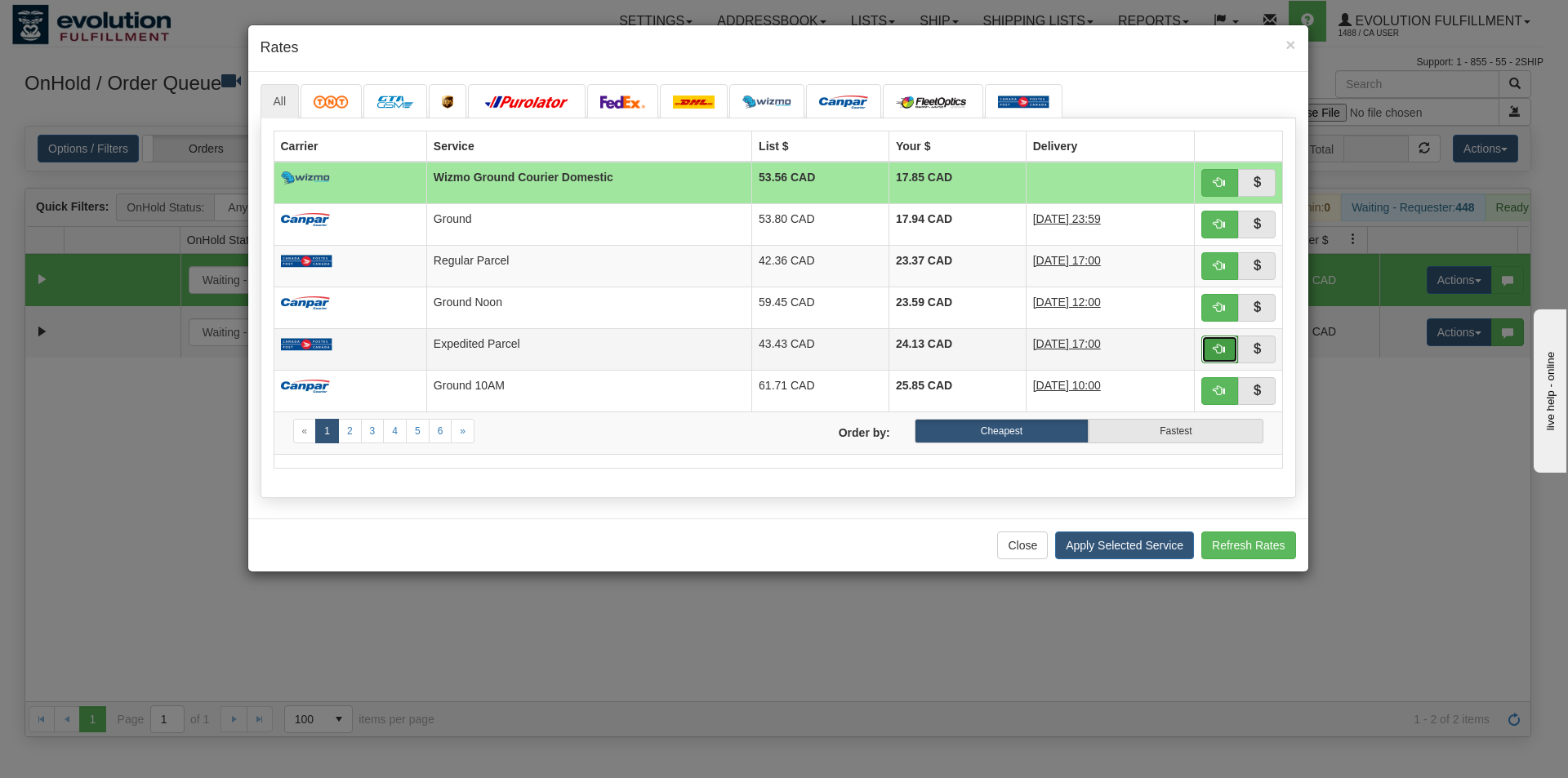
click at [1216, 349] on span "button" at bounding box center [1219, 349] width 12 height 12
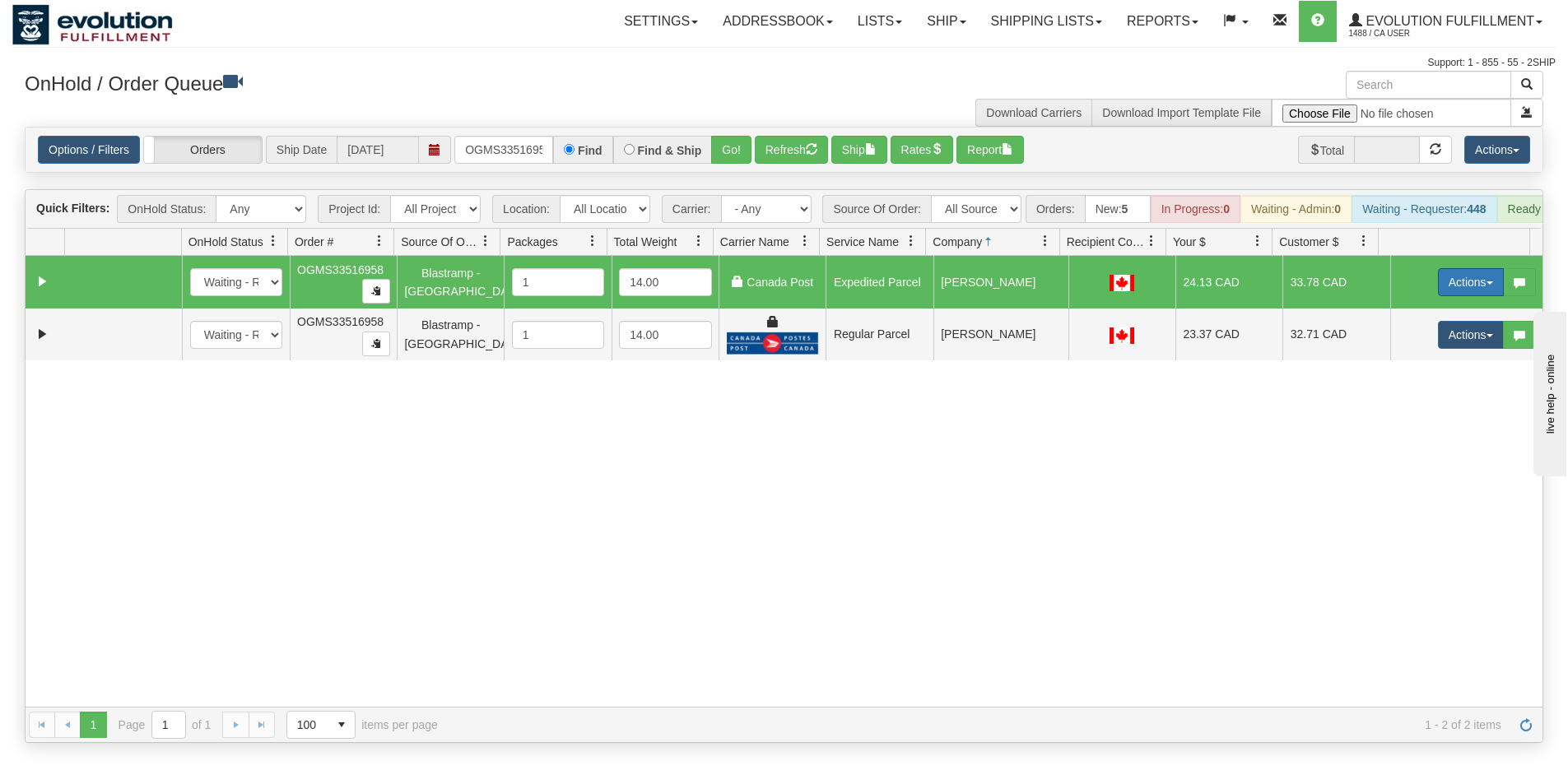
click at [1449, 291] on button "Actions" at bounding box center [1471, 282] width 66 height 28
click at [1410, 389] on link "Ship" at bounding box center [1437, 377] width 132 height 21
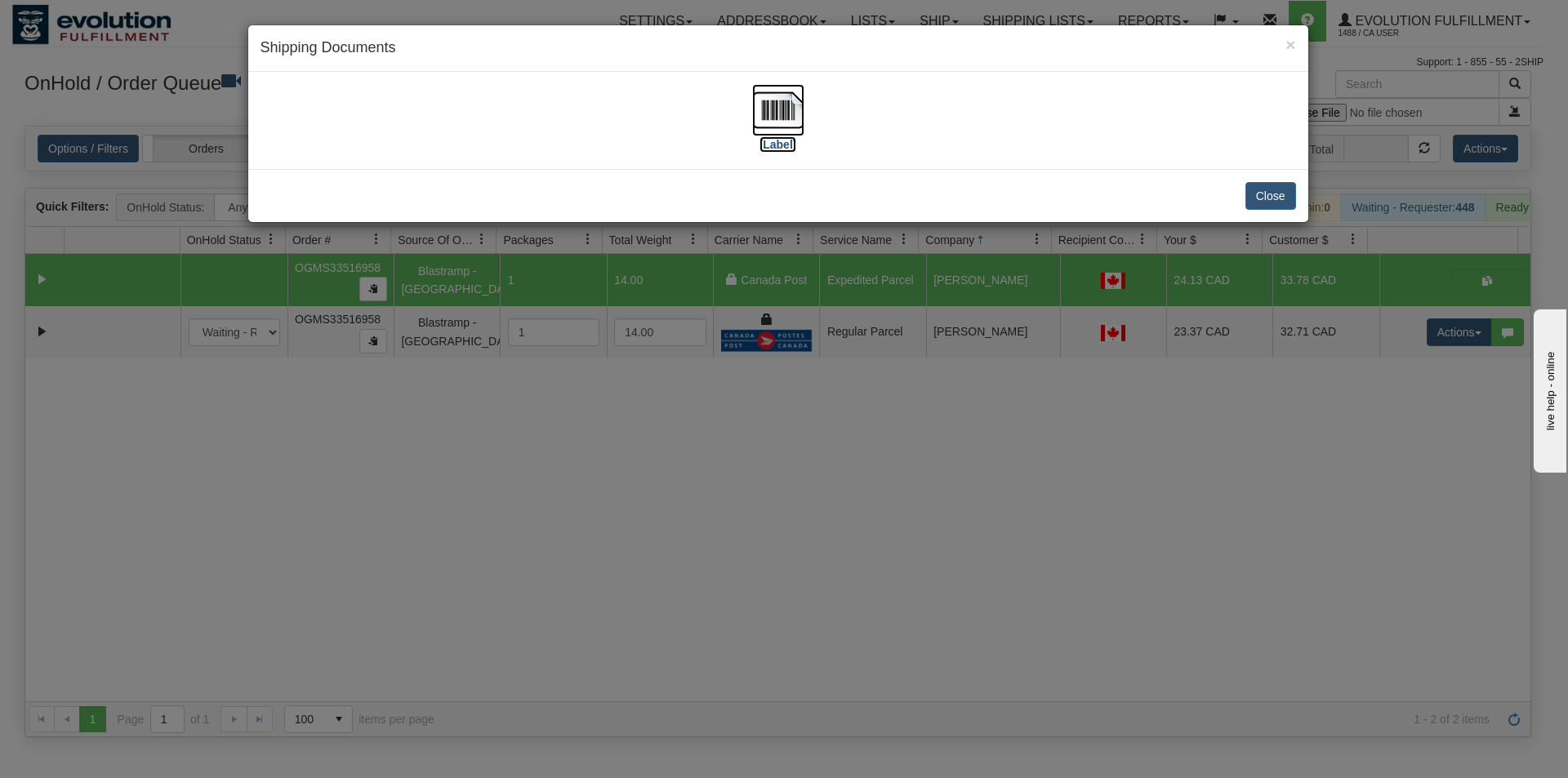
click at [768, 113] on img at bounding box center [778, 110] width 52 height 52
click at [1286, 197] on button "Close" at bounding box center [1269, 196] width 50 height 28
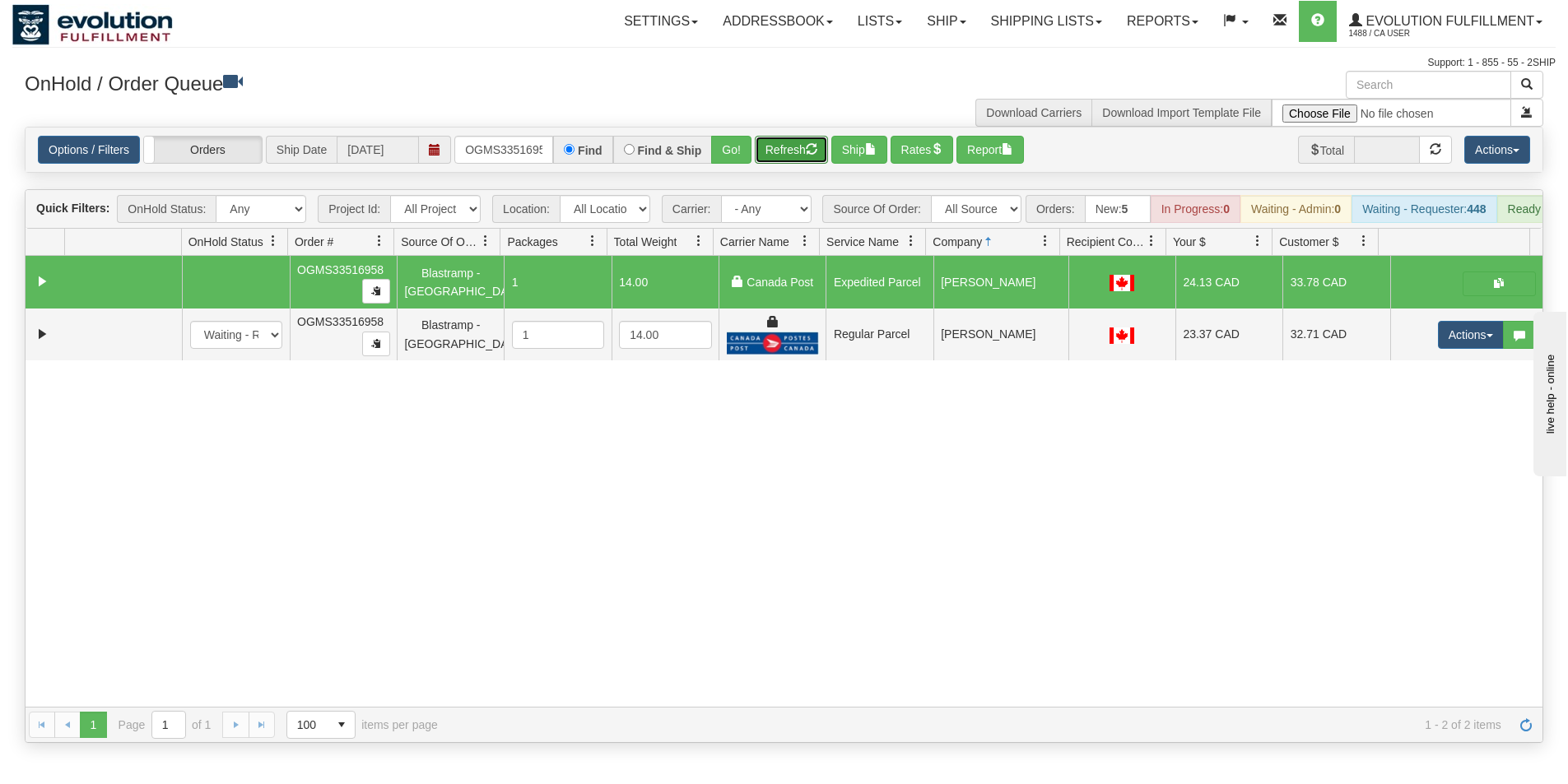
click at [762, 149] on button "Refresh" at bounding box center [790, 149] width 73 height 28
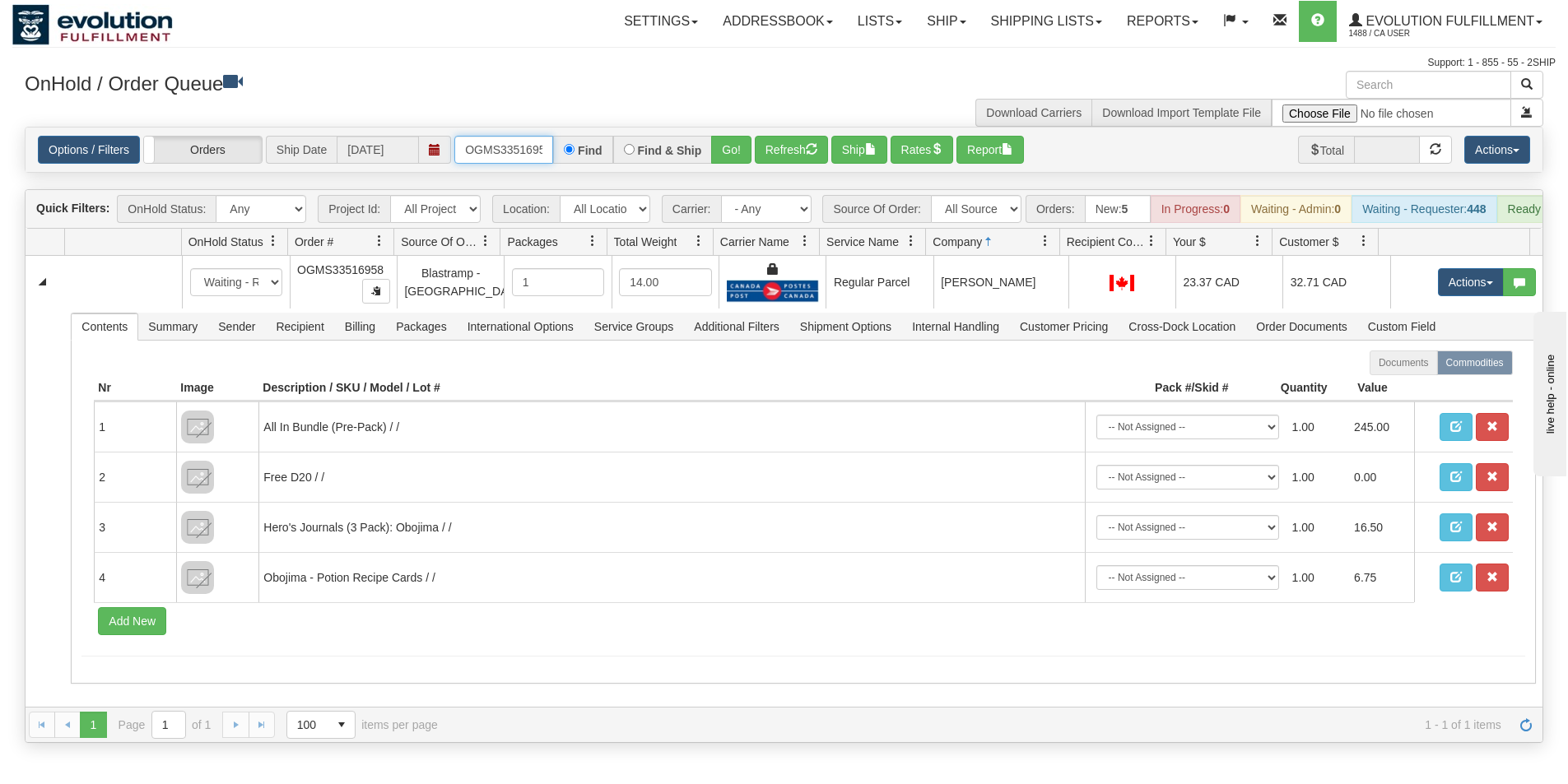
scroll to position [0, 9]
drag, startPoint x: 457, startPoint y: 146, endPoint x: 650, endPoint y: 134, distance: 193.4
click at [650, 134] on div "Options / Filters Group Shipments Orders Ship Date [DATE] OGMS33516958 Find Fin…" at bounding box center [784, 149] width 1517 height 45
type input "OGMS33509700"
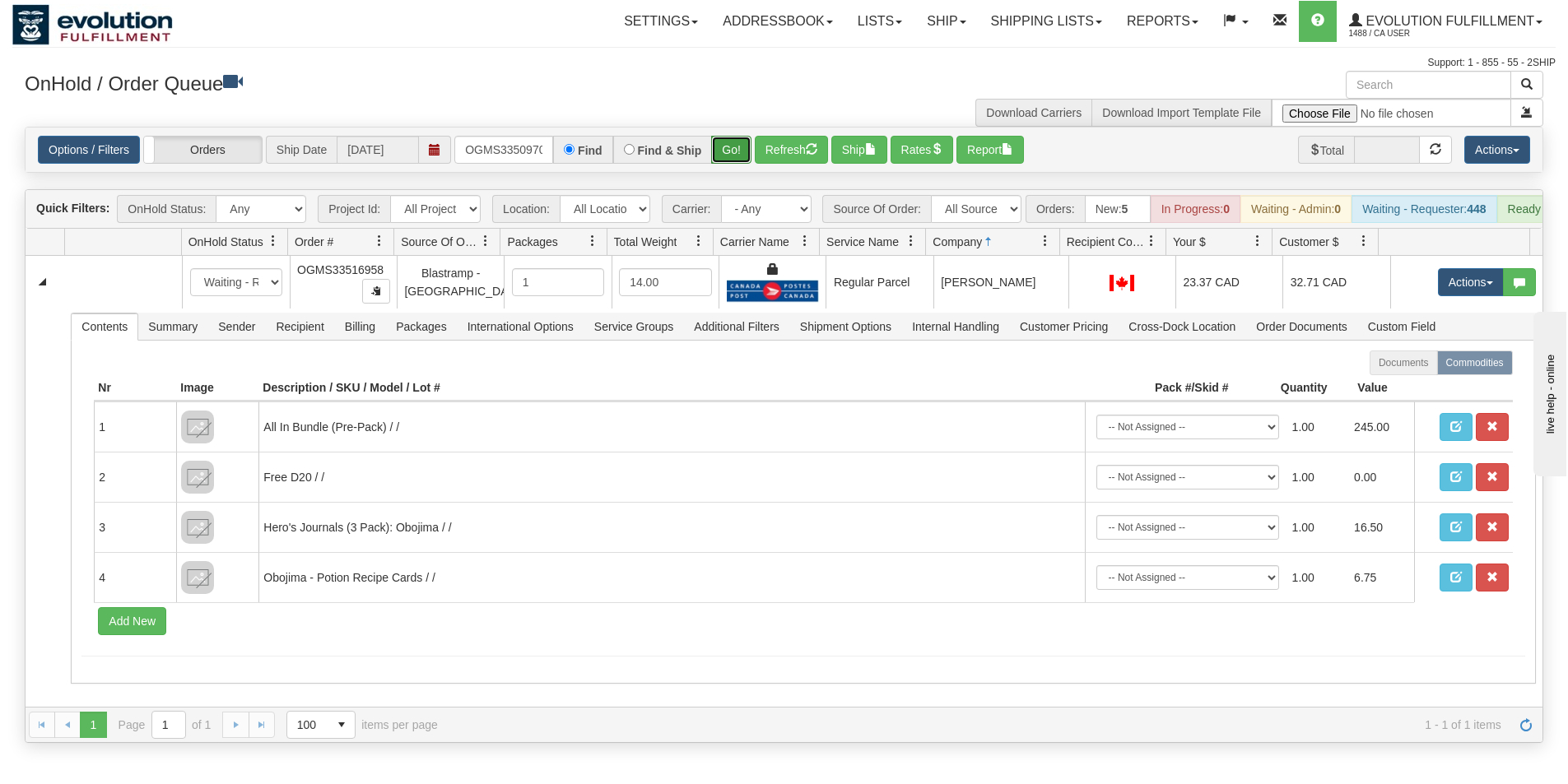
click at [731, 152] on button "Go!" at bounding box center [731, 149] width 40 height 28
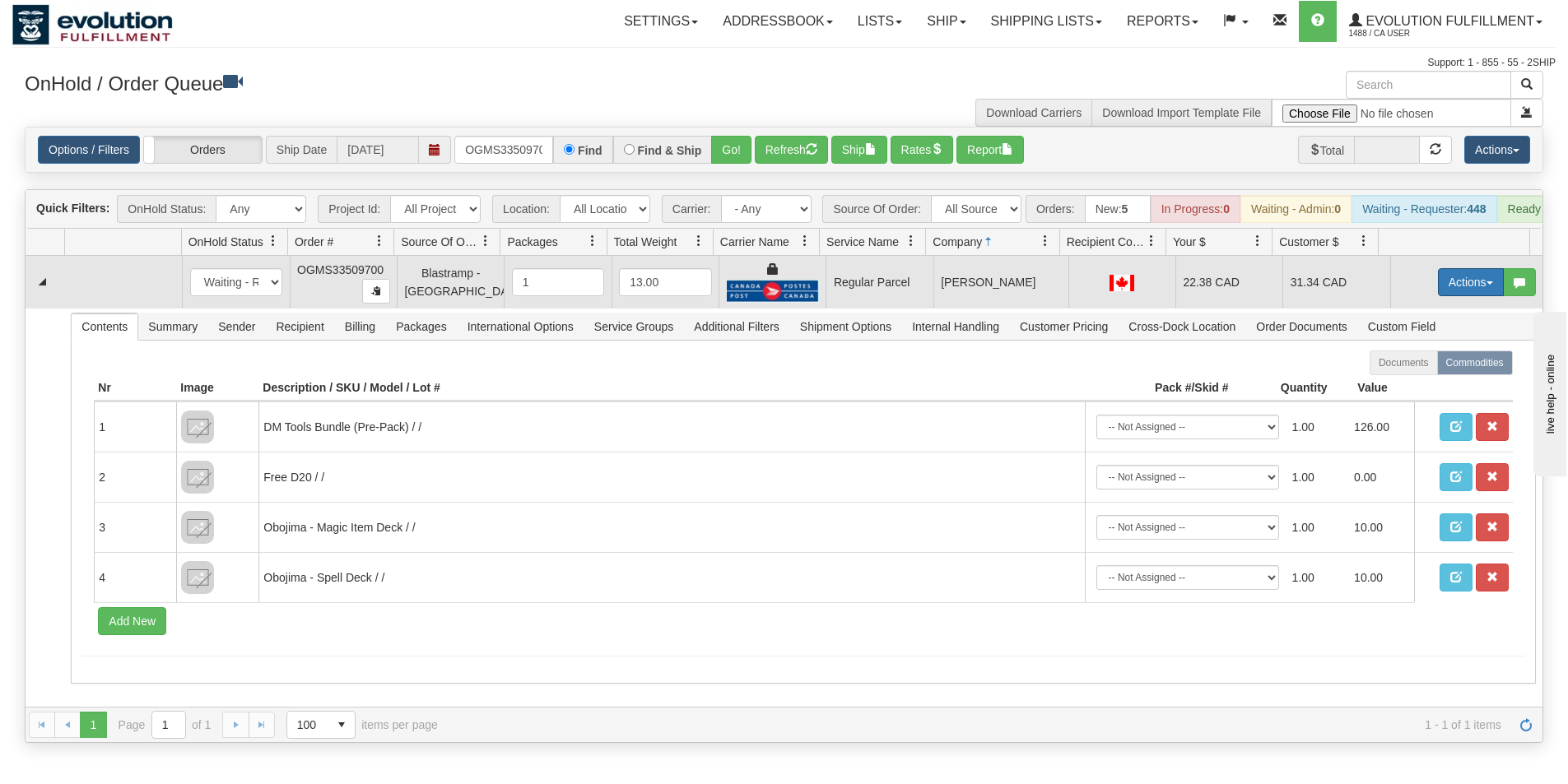
click at [1462, 292] on button "Actions" at bounding box center [1471, 282] width 66 height 28
click at [1422, 363] on span "Rate All Services" at bounding box center [1436, 356] width 99 height 13
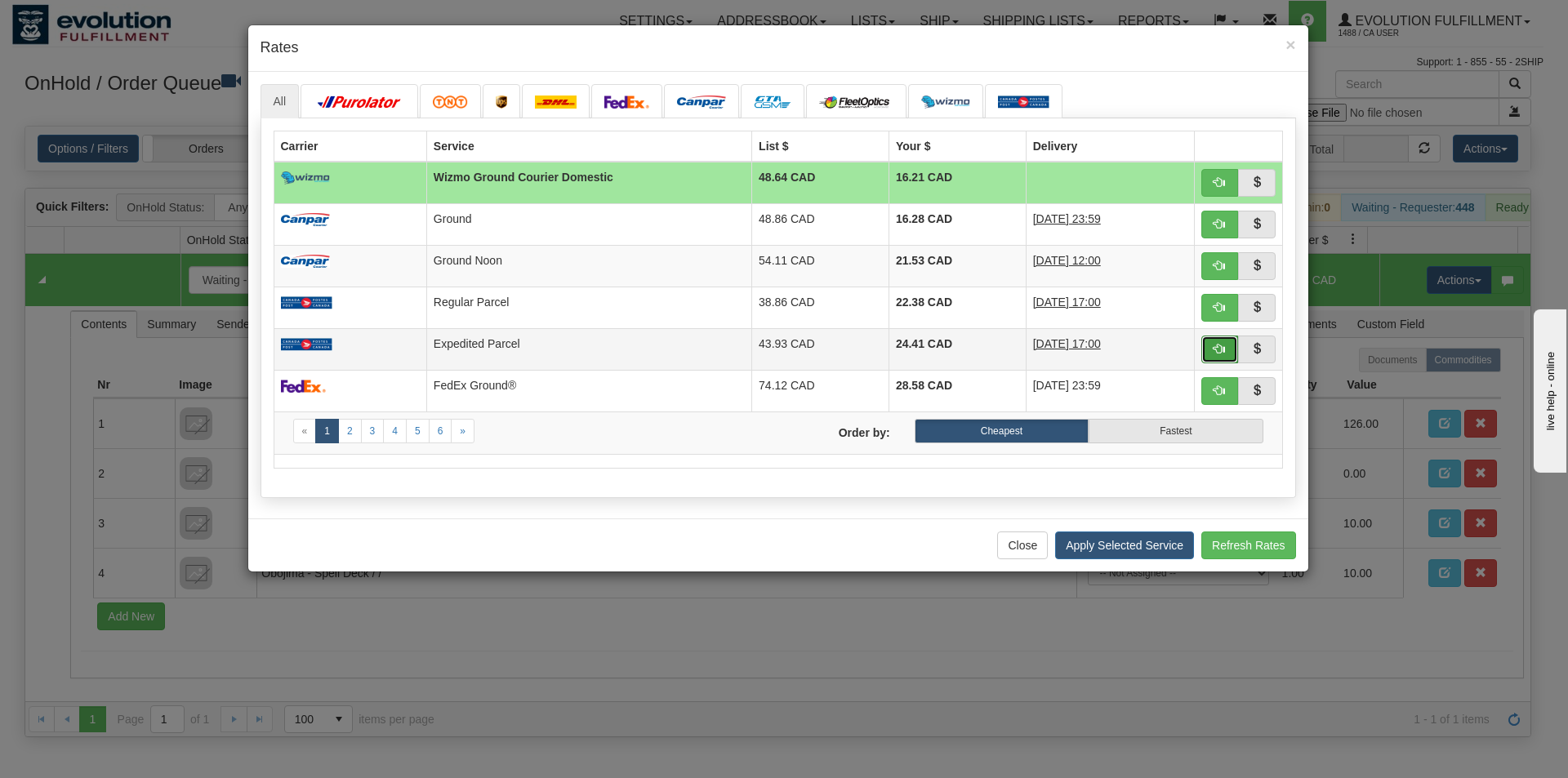
click at [1215, 352] on span "button" at bounding box center [1219, 349] width 12 height 12
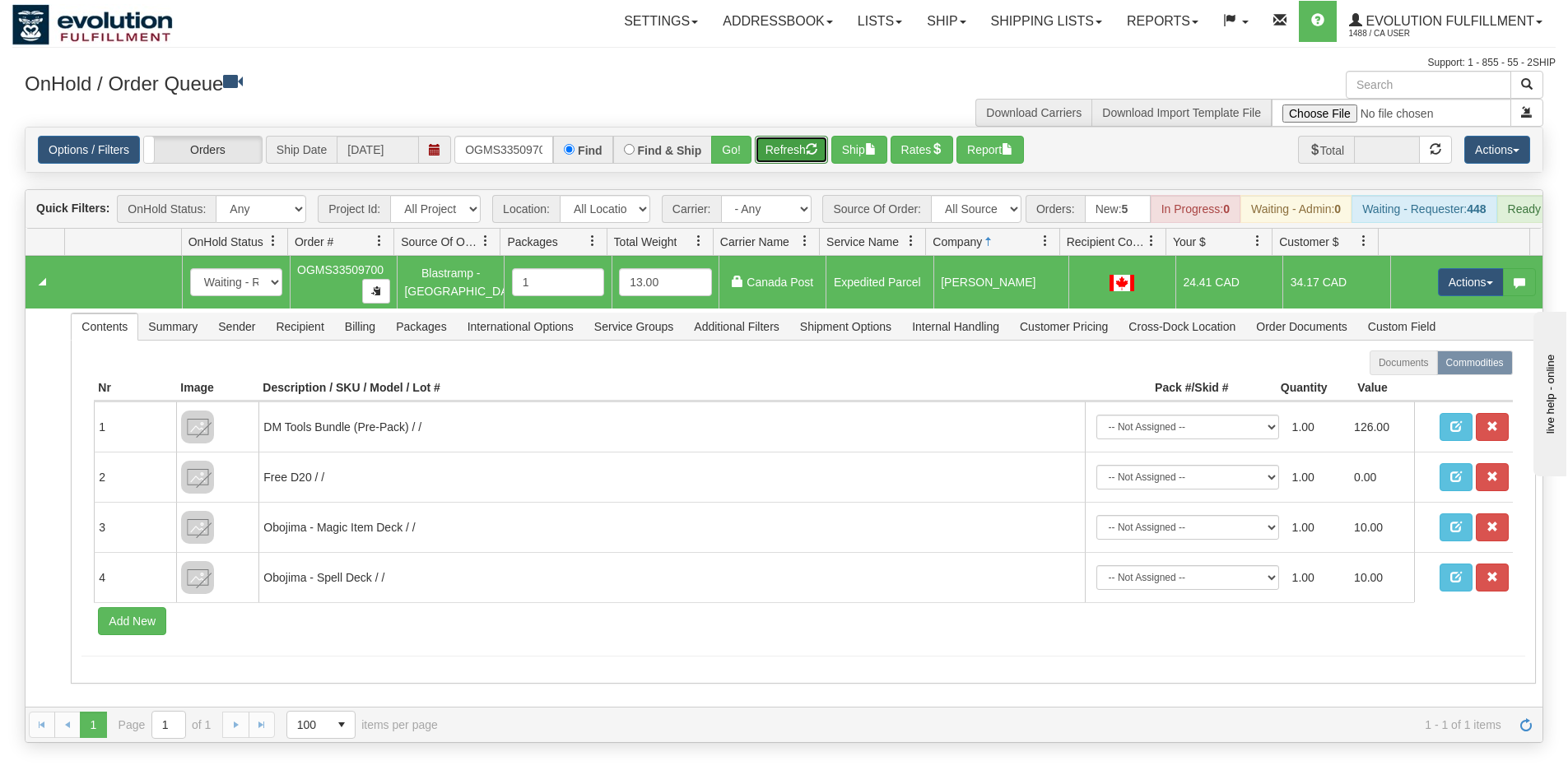
click at [788, 141] on button "Refresh" at bounding box center [790, 149] width 73 height 28
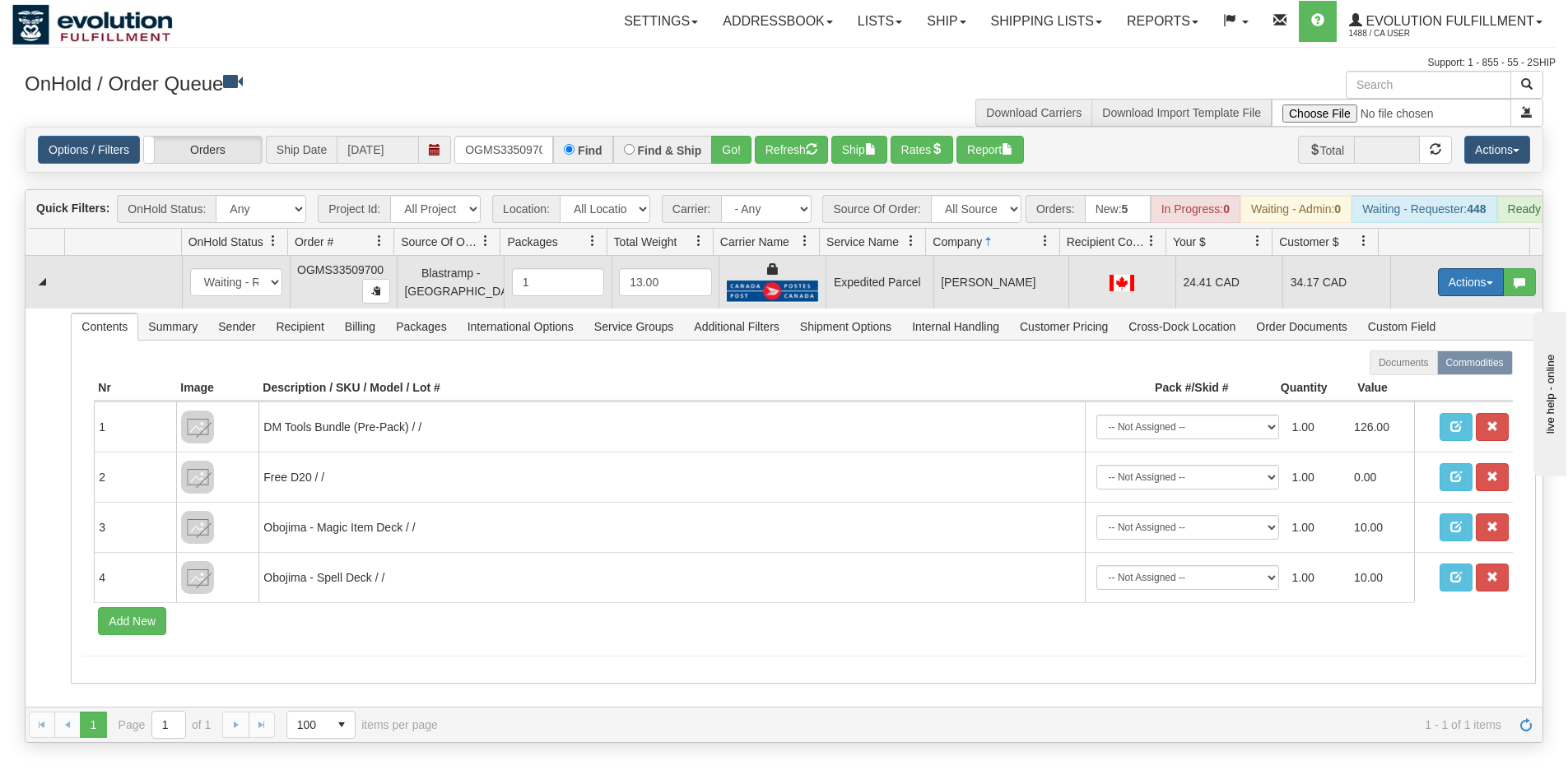
click at [1438, 291] on button "Actions" at bounding box center [1471, 282] width 66 height 28
click at [1400, 385] on span "Ship" at bounding box center [1405, 377] width 35 height 13
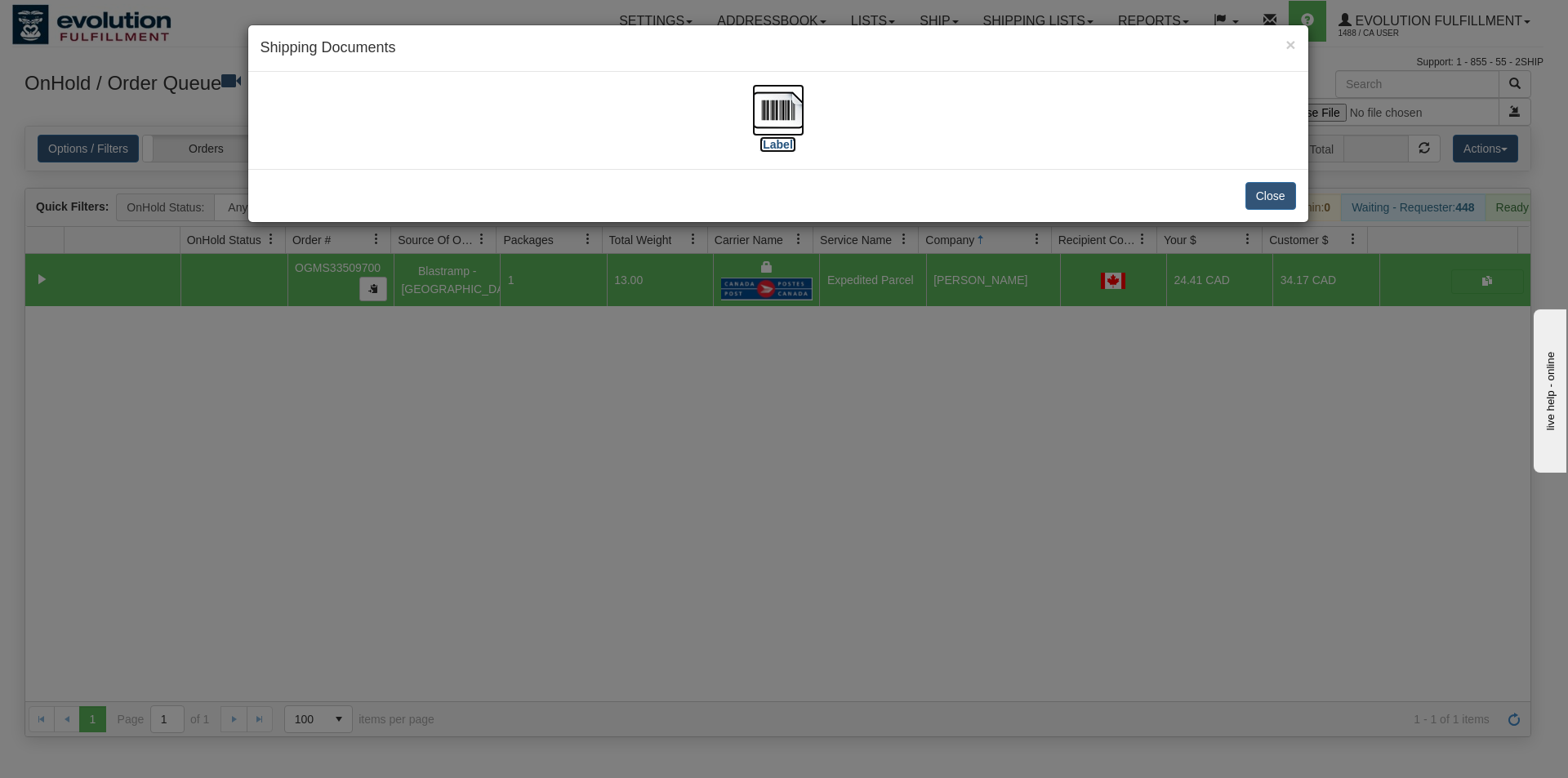
click at [790, 120] on img at bounding box center [778, 110] width 52 height 52
click at [1277, 199] on button "Close" at bounding box center [1269, 196] width 50 height 28
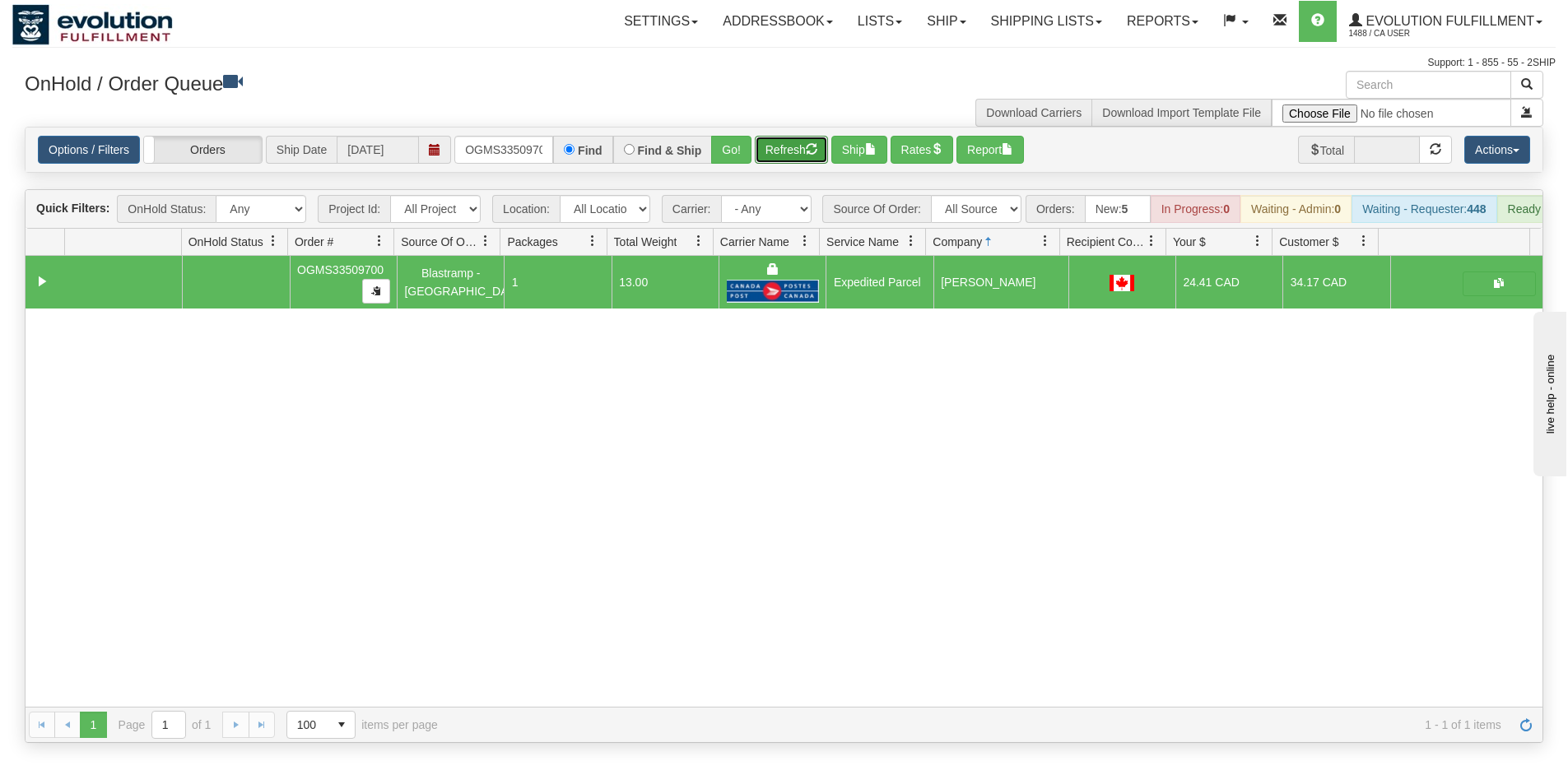
click at [798, 156] on button "Refresh" at bounding box center [790, 149] width 73 height 28
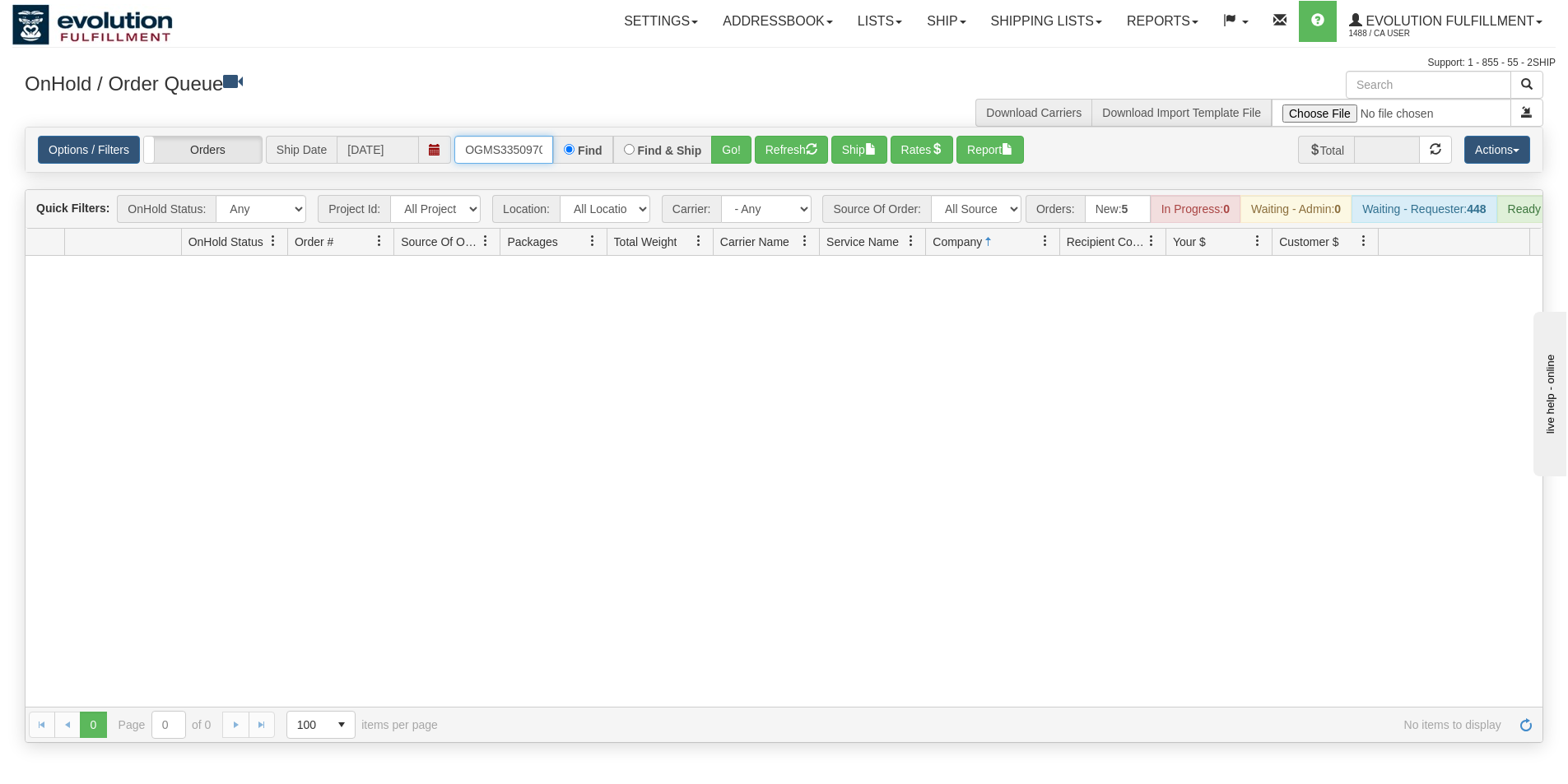
scroll to position [0, 9]
drag, startPoint x: 460, startPoint y: 147, endPoint x: 555, endPoint y: 145, distance: 95.0
click at [555, 145] on div "OGMS33509700 Find Find & Ship Go!" at bounding box center [603, 149] width 297 height 28
type input "OGMS33546214"
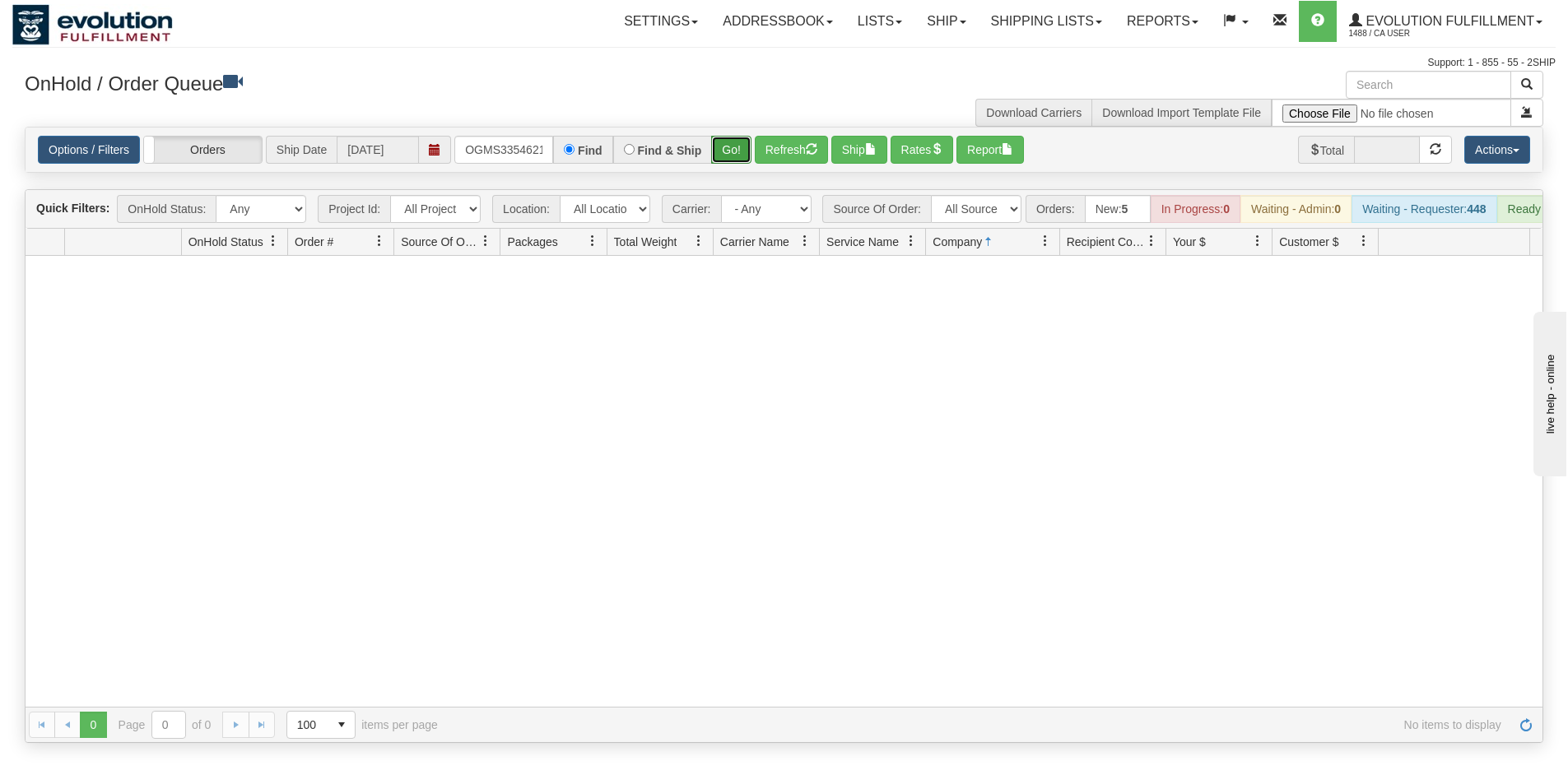
click at [723, 158] on button "Go!" at bounding box center [731, 149] width 40 height 28
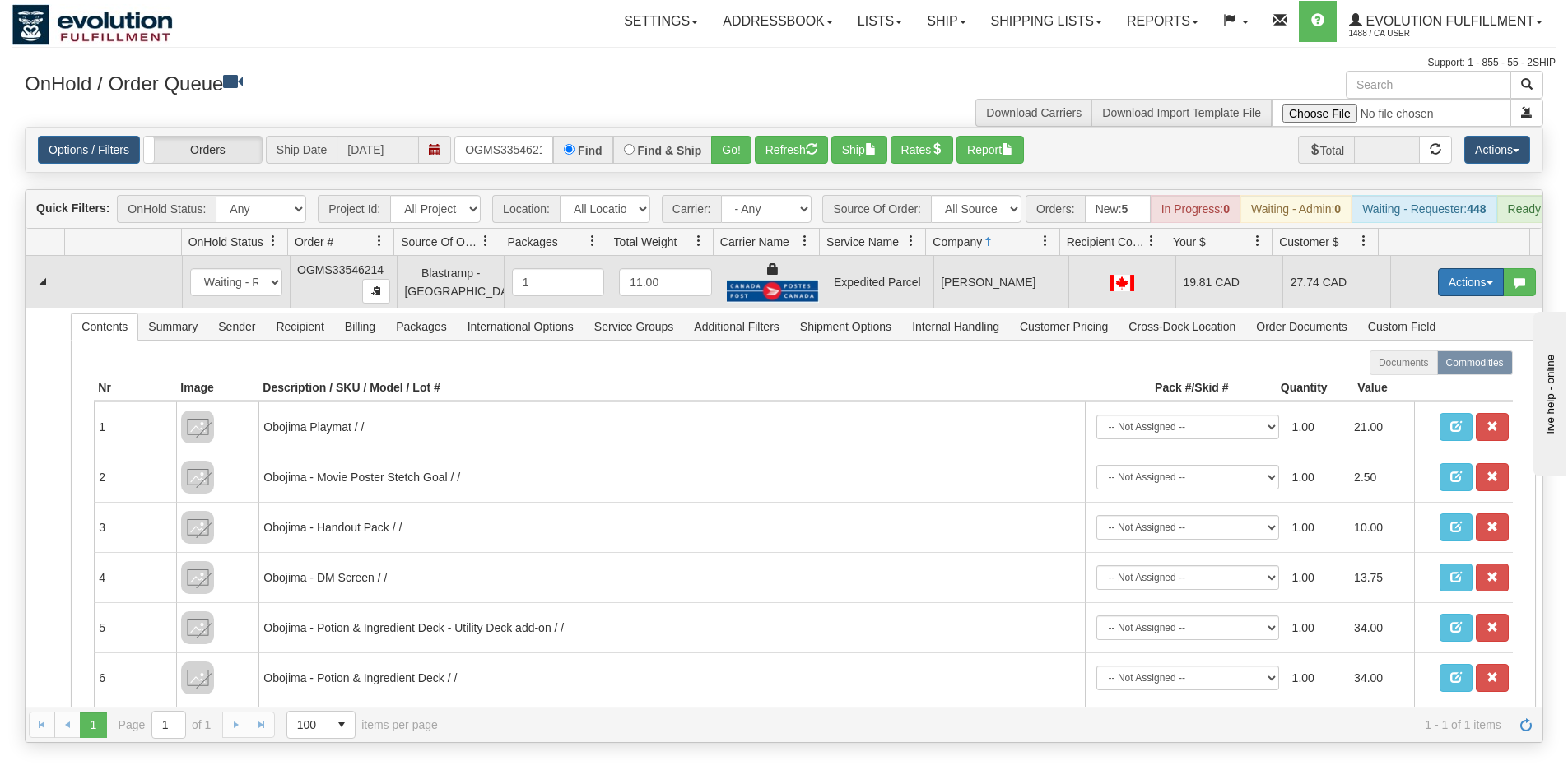
click at [1468, 291] on button "Actions" at bounding box center [1471, 282] width 66 height 28
click at [1422, 389] on link "Ship" at bounding box center [1437, 377] width 132 height 21
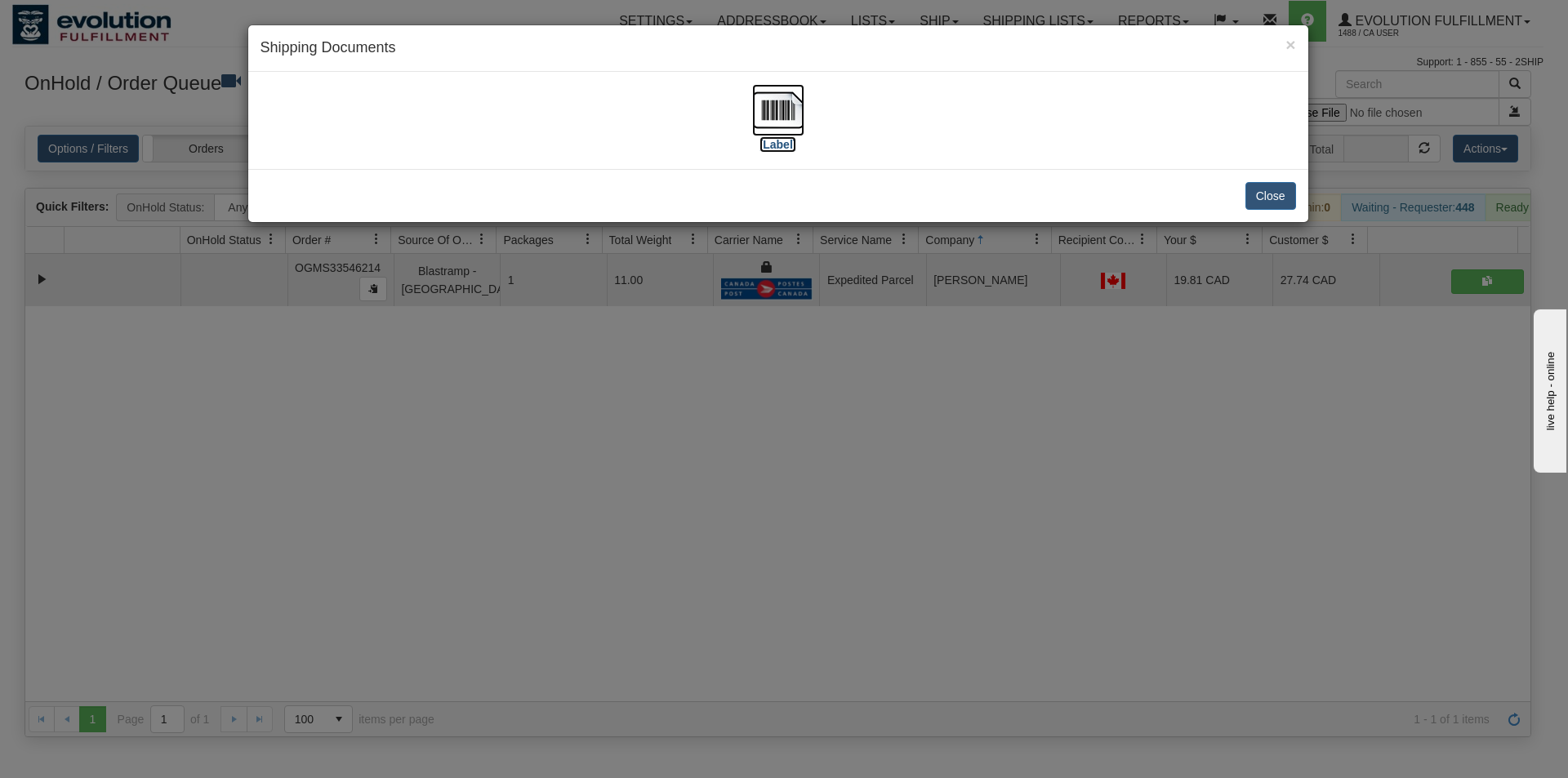
click at [779, 114] on img at bounding box center [778, 110] width 52 height 52
click at [1286, 190] on button "Close" at bounding box center [1269, 196] width 50 height 28
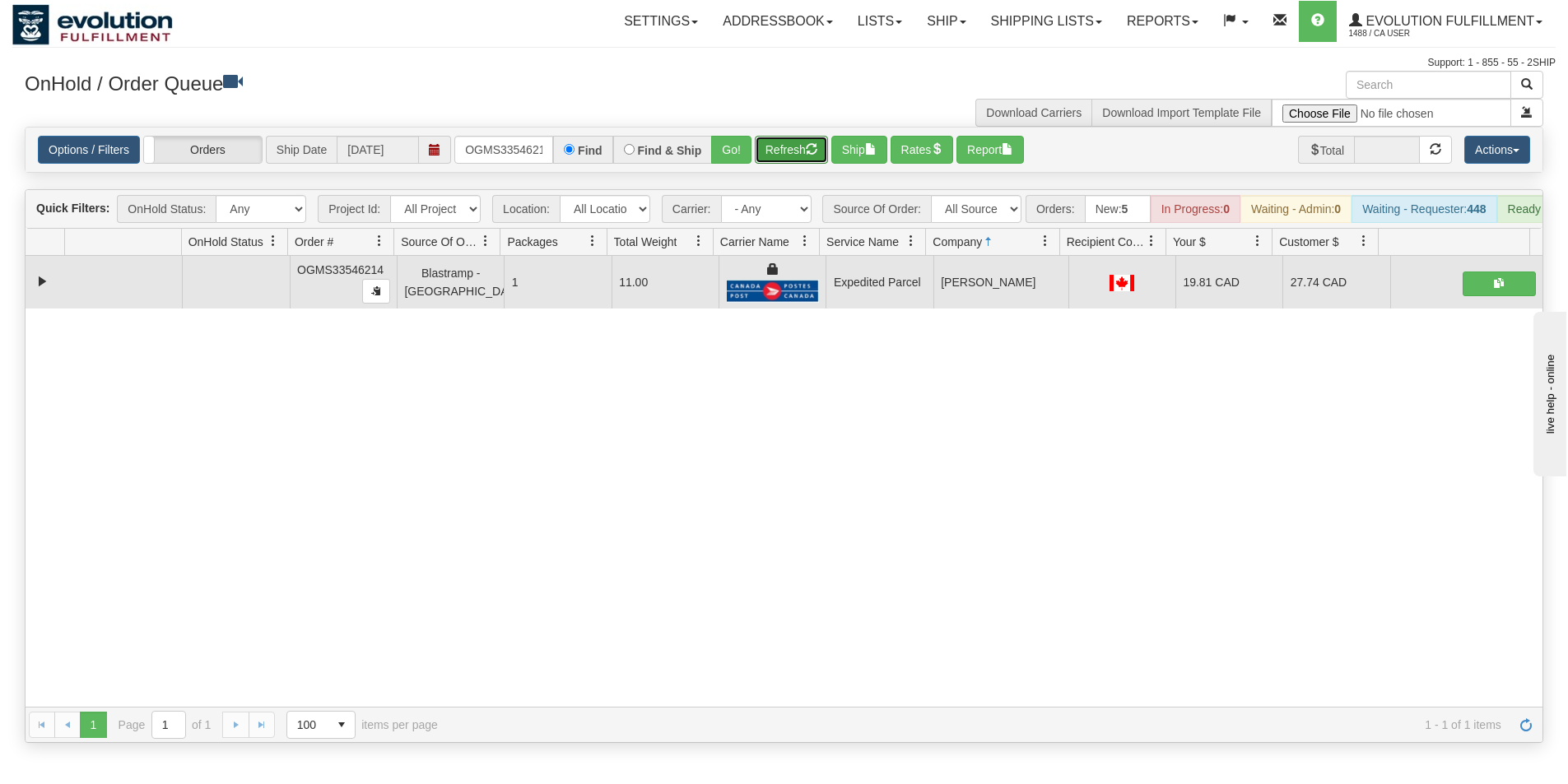
click at [798, 156] on button "Refresh" at bounding box center [790, 149] width 73 height 28
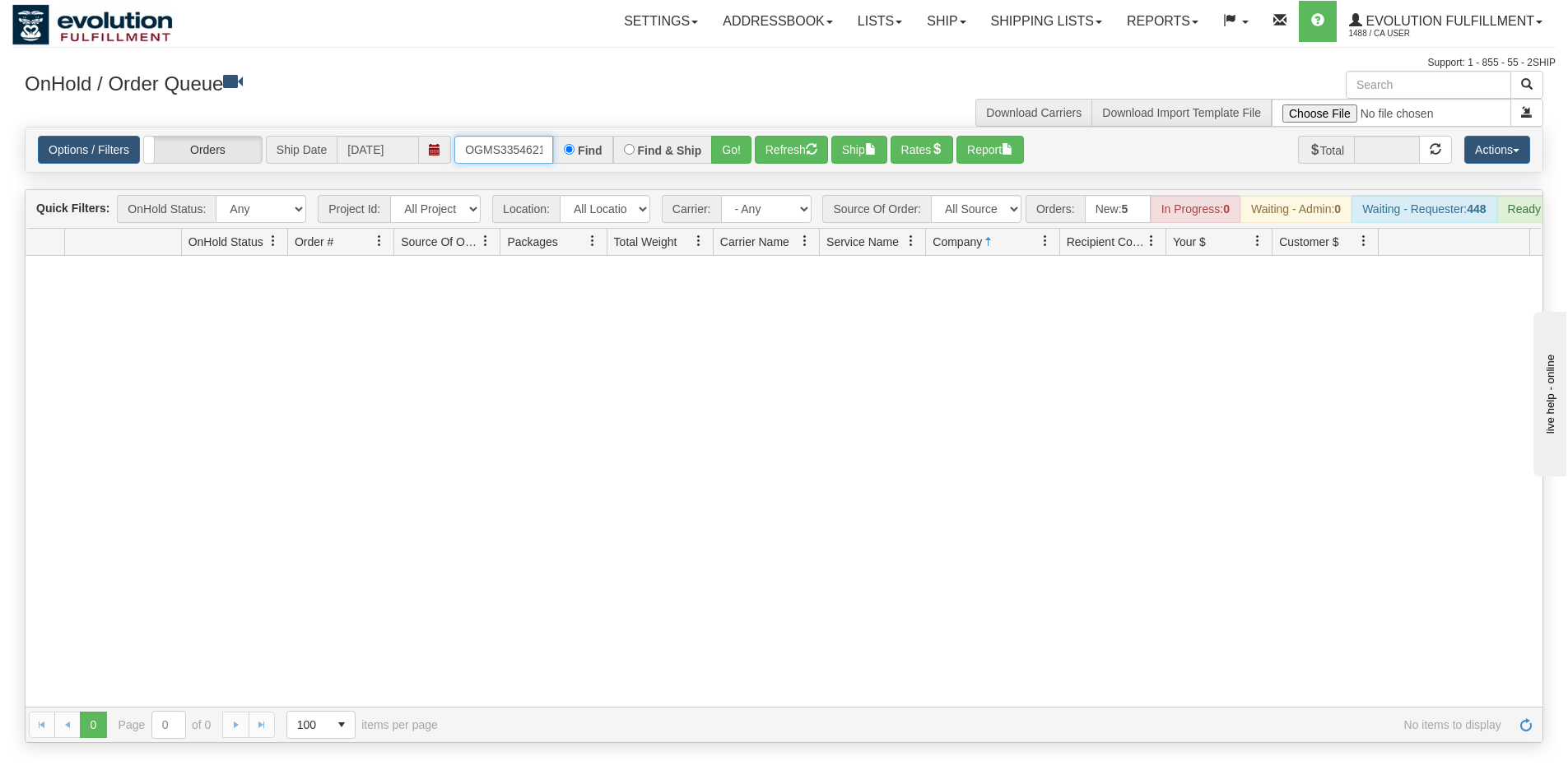
scroll to position [0, 9]
drag, startPoint x: 462, startPoint y: 146, endPoint x: 560, endPoint y: 149, distance: 98.0
click at [560, 149] on div "OGMS33546214 Find Find & Ship Go!" at bounding box center [603, 149] width 297 height 28
click at [524, 148] on input "text" at bounding box center [503, 149] width 99 height 28
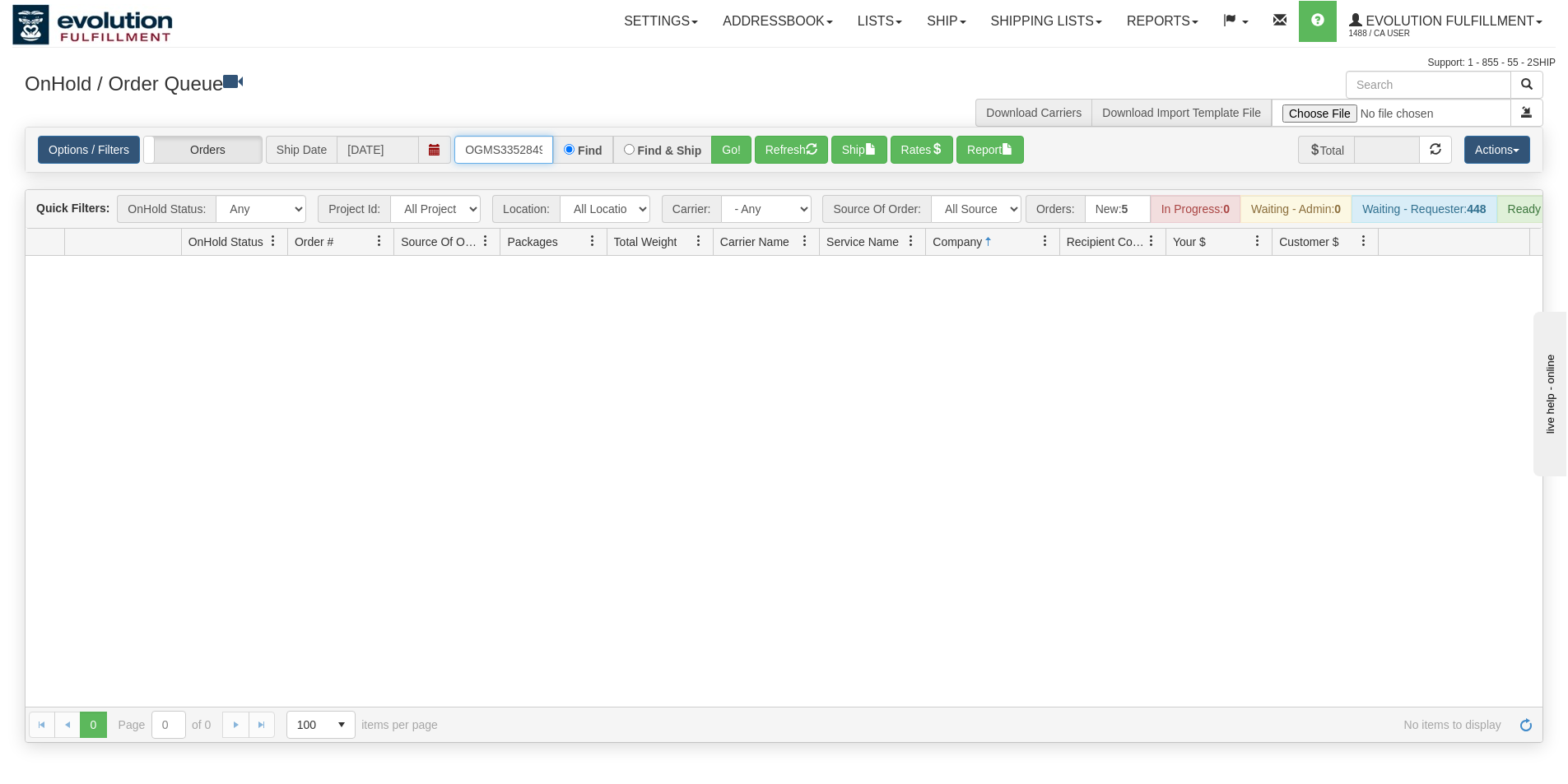
type input "OGMS33528496"
click at [731, 148] on button "Go!" at bounding box center [731, 149] width 40 height 28
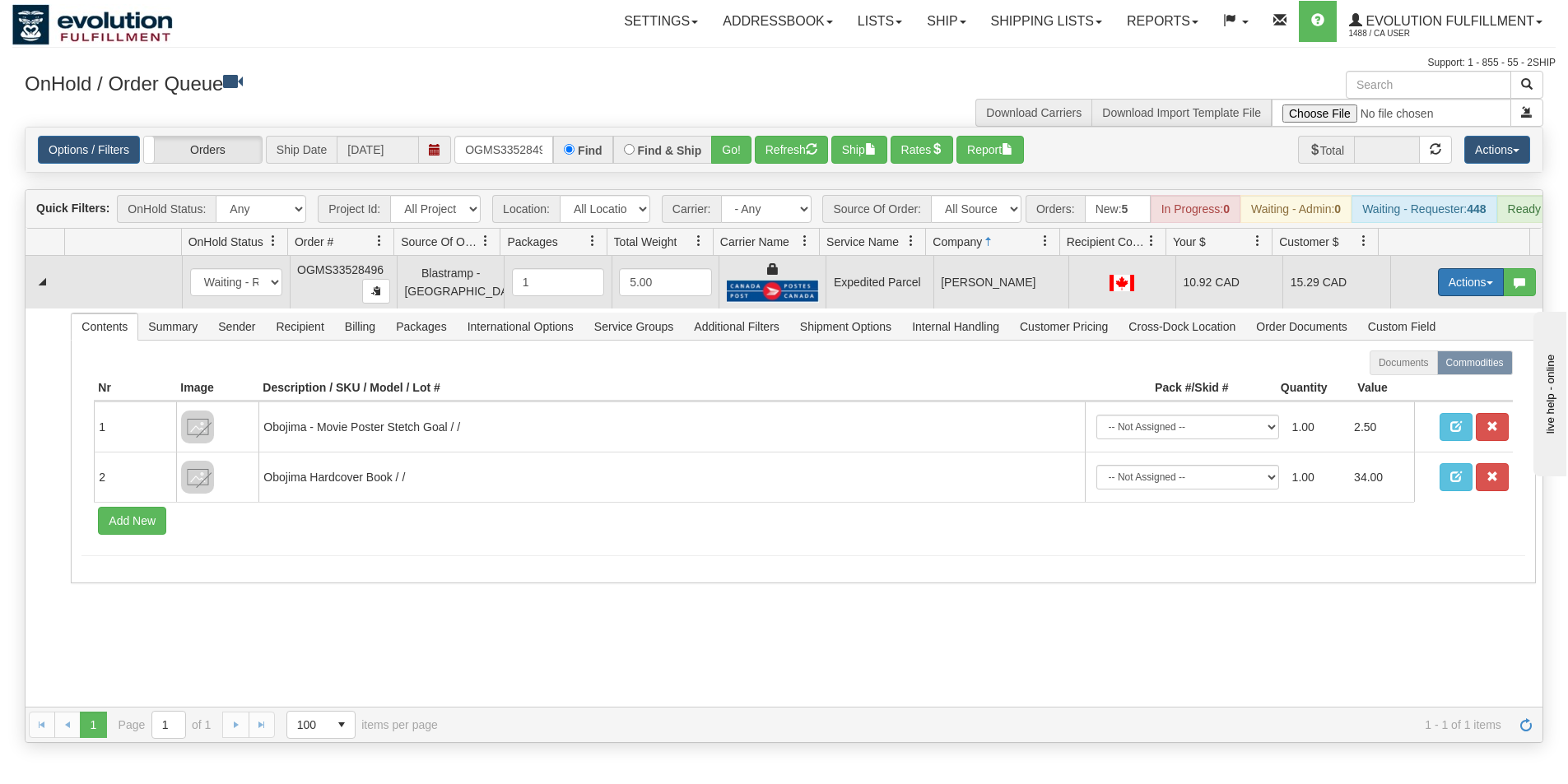
click at [1463, 295] on button "Actions" at bounding box center [1471, 282] width 66 height 28
click at [1429, 388] on link "Ship" at bounding box center [1437, 377] width 132 height 21
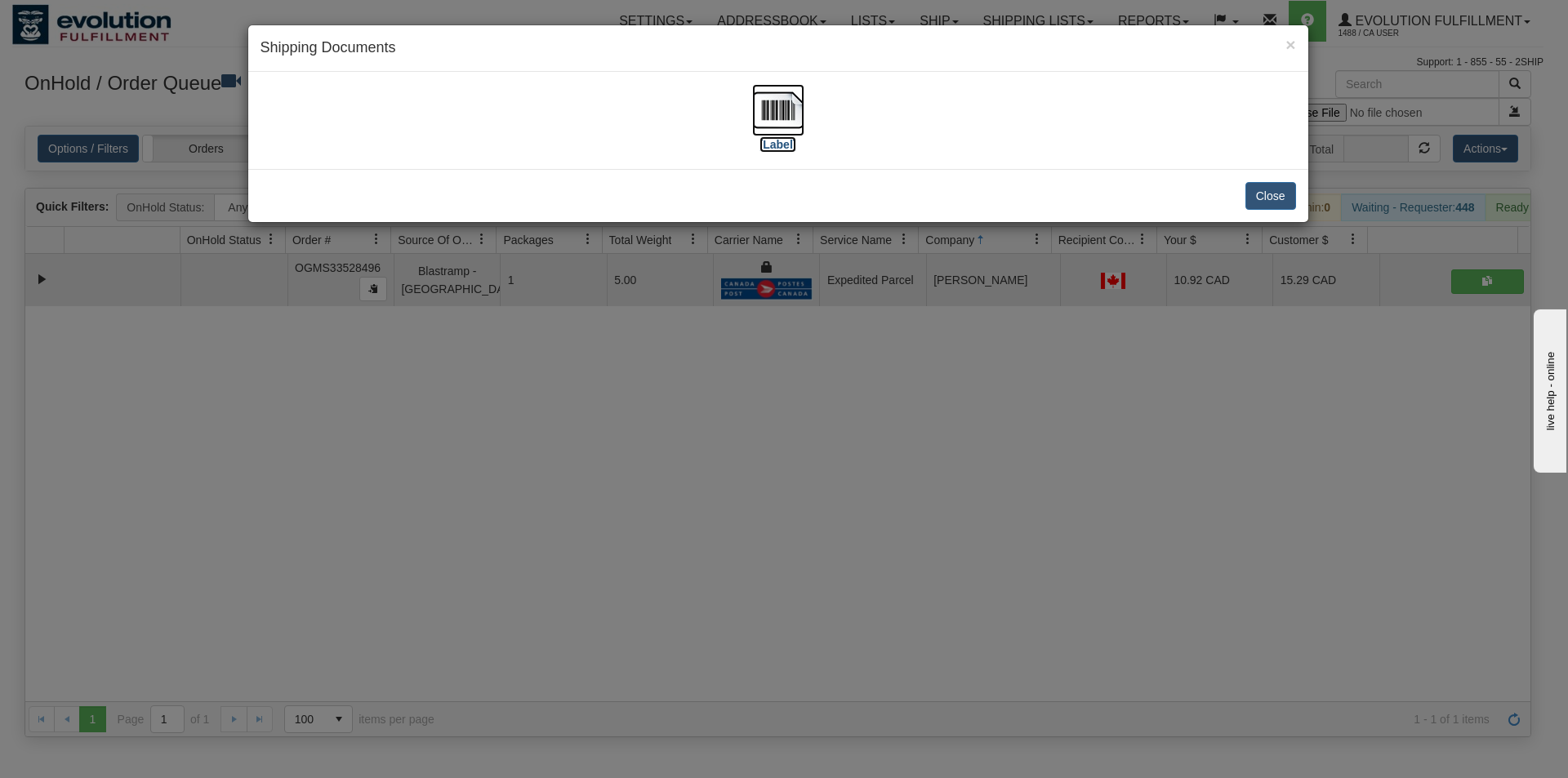
click at [779, 107] on img at bounding box center [778, 110] width 52 height 52
click at [1272, 186] on button "Close" at bounding box center [1269, 196] width 50 height 28
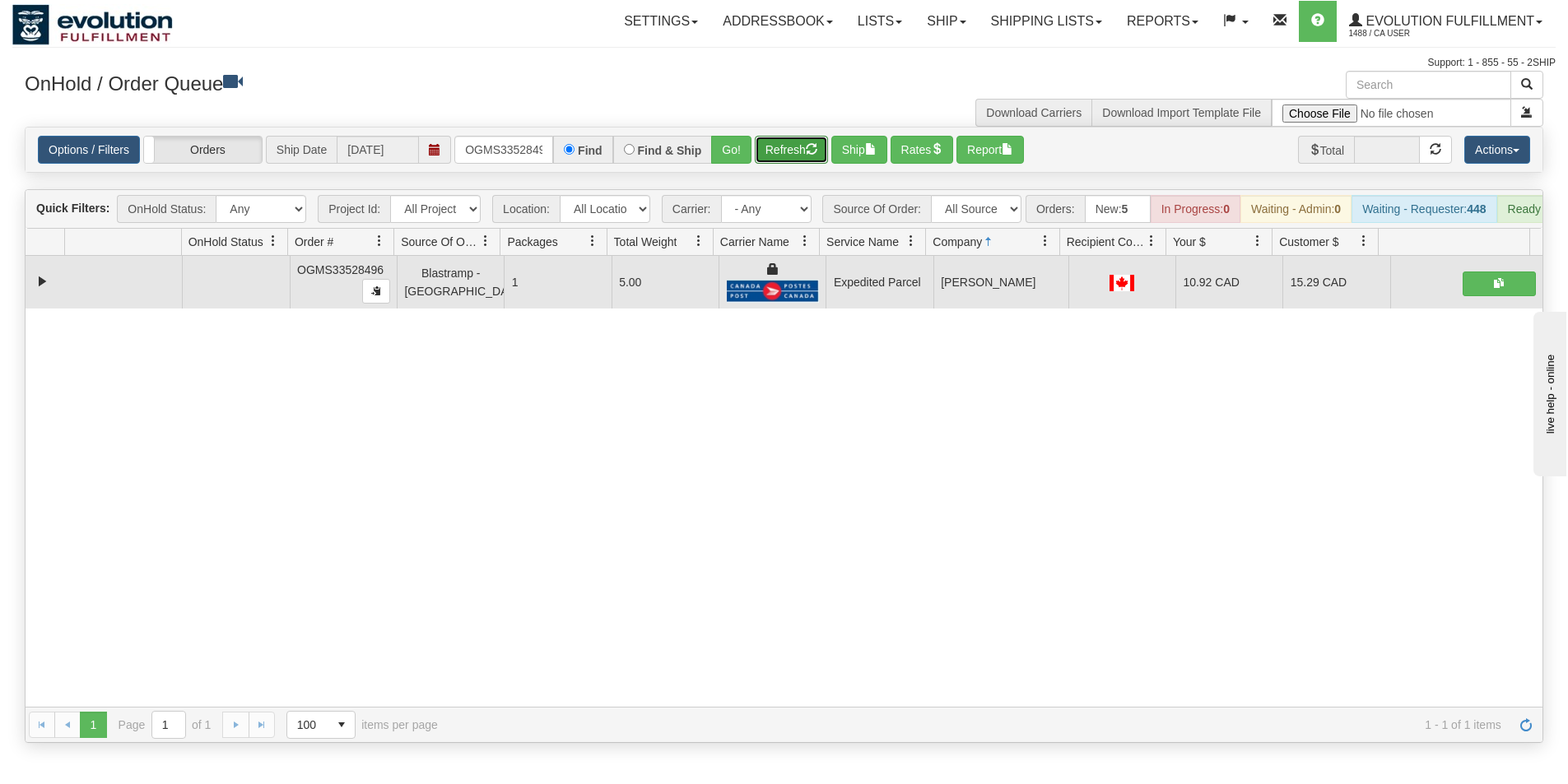
click at [784, 153] on button "Refresh" at bounding box center [790, 149] width 73 height 28
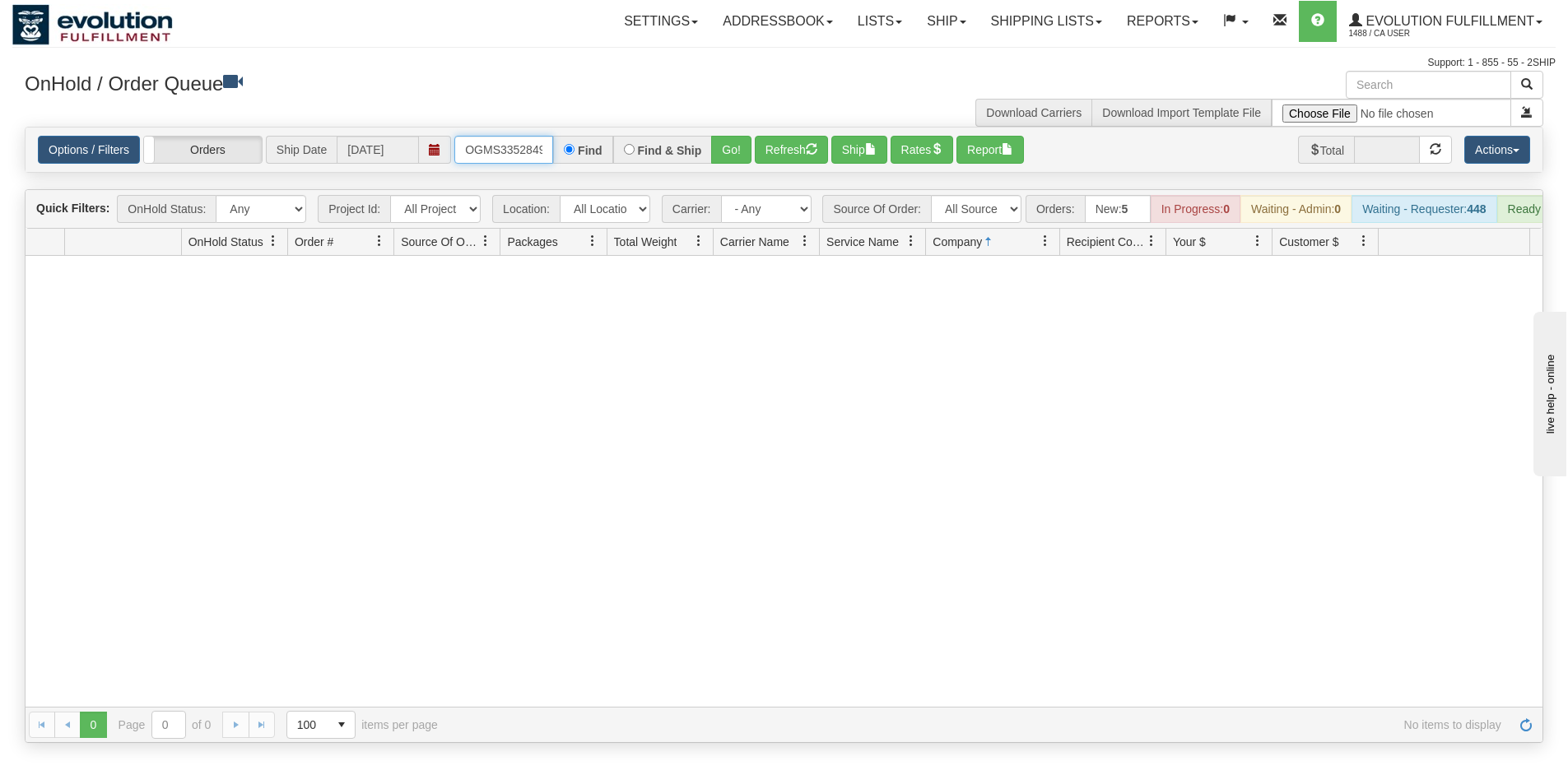
scroll to position [0, 9]
drag, startPoint x: 465, startPoint y: 148, endPoint x: 607, endPoint y: 131, distance: 143.0
click at [607, 131] on div "Options / Filters Group Shipments Orders Ship Date [DATE] OGMS33528496 Find Fin…" at bounding box center [784, 149] width 1517 height 45
type input "OGMS33559619"
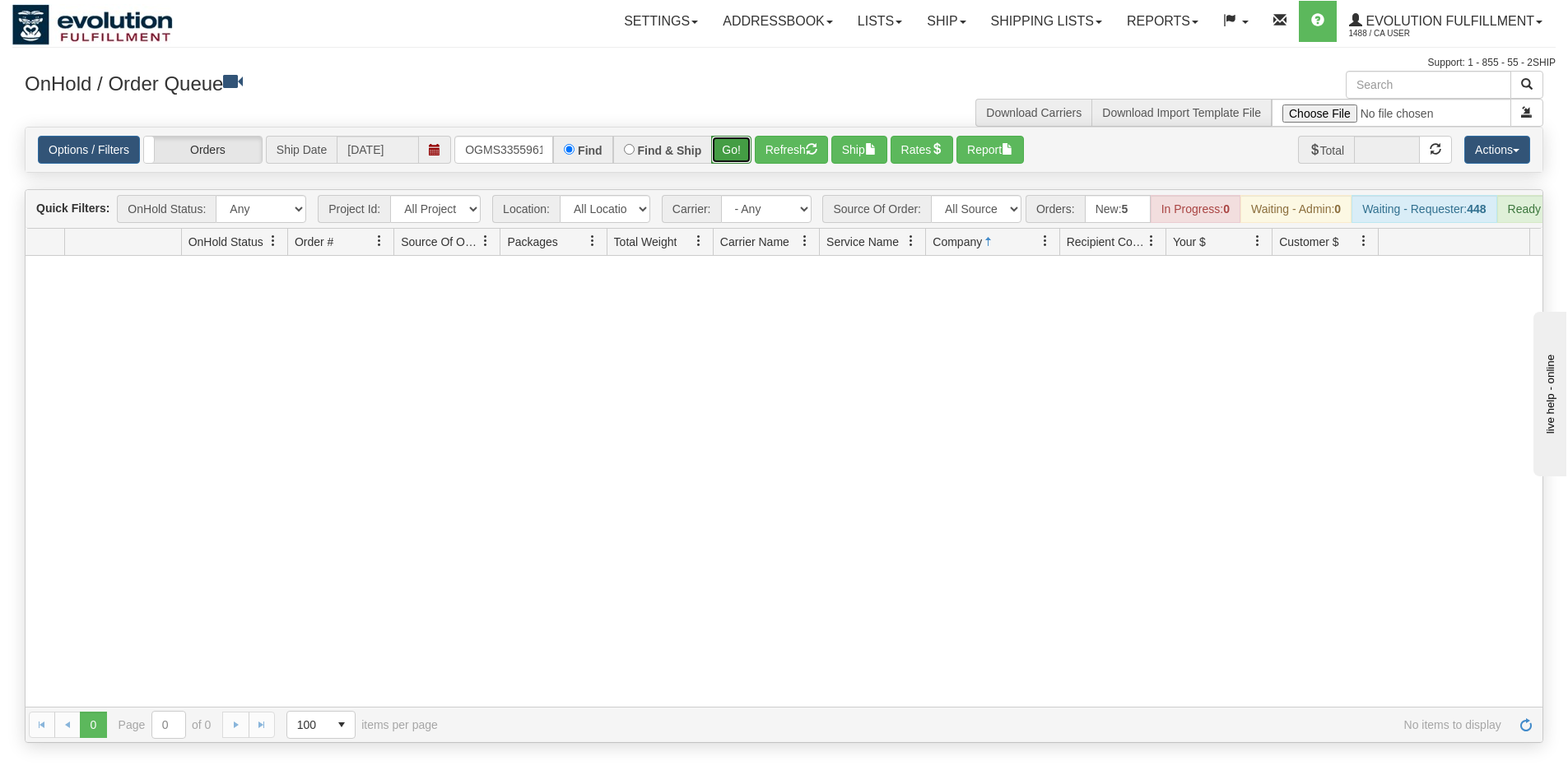
click at [732, 147] on button "Go!" at bounding box center [731, 149] width 40 height 28
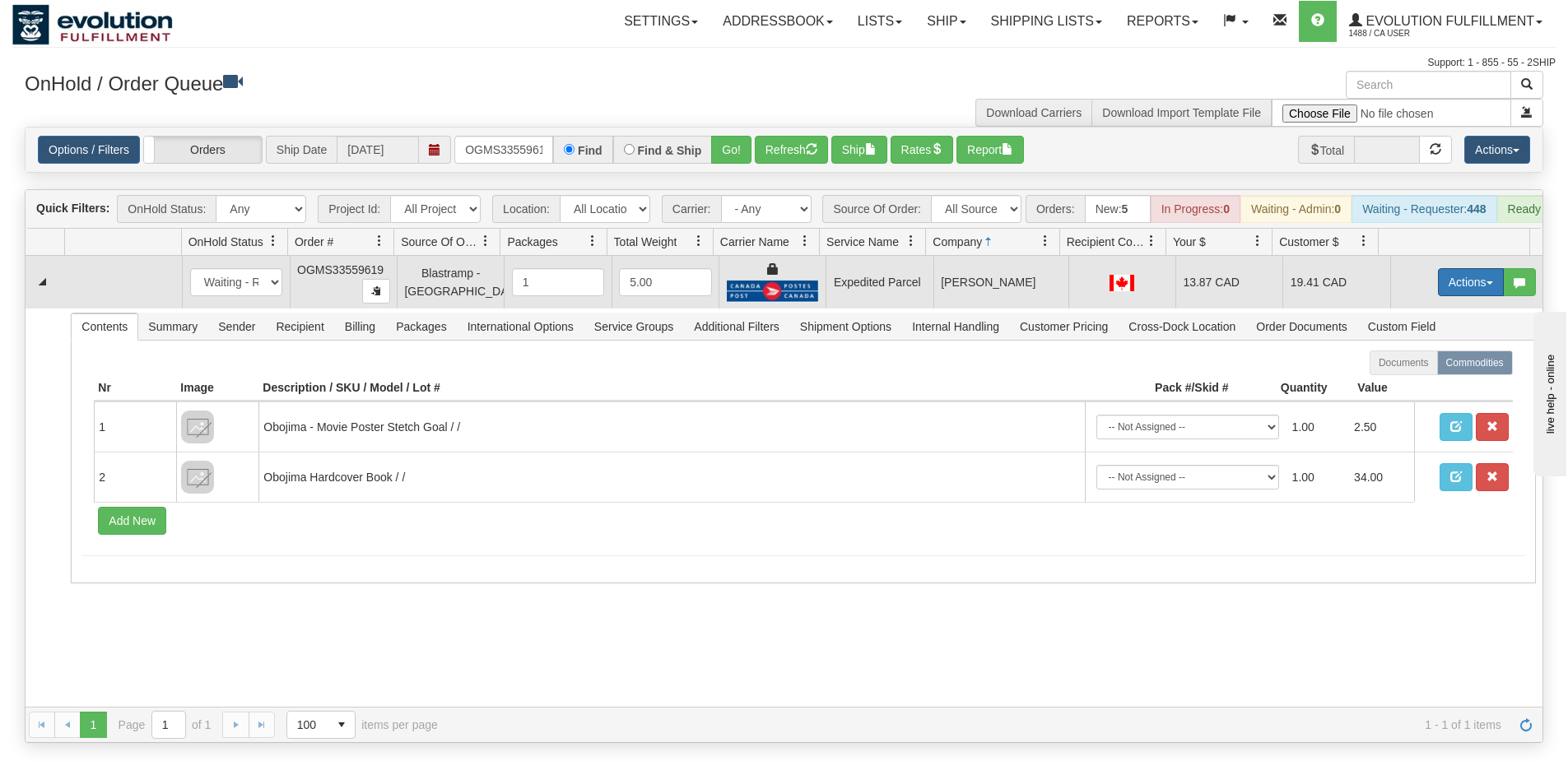
click at [1448, 291] on button "Actions" at bounding box center [1471, 282] width 66 height 28
click at [1419, 389] on link "Ship" at bounding box center [1437, 377] width 132 height 21
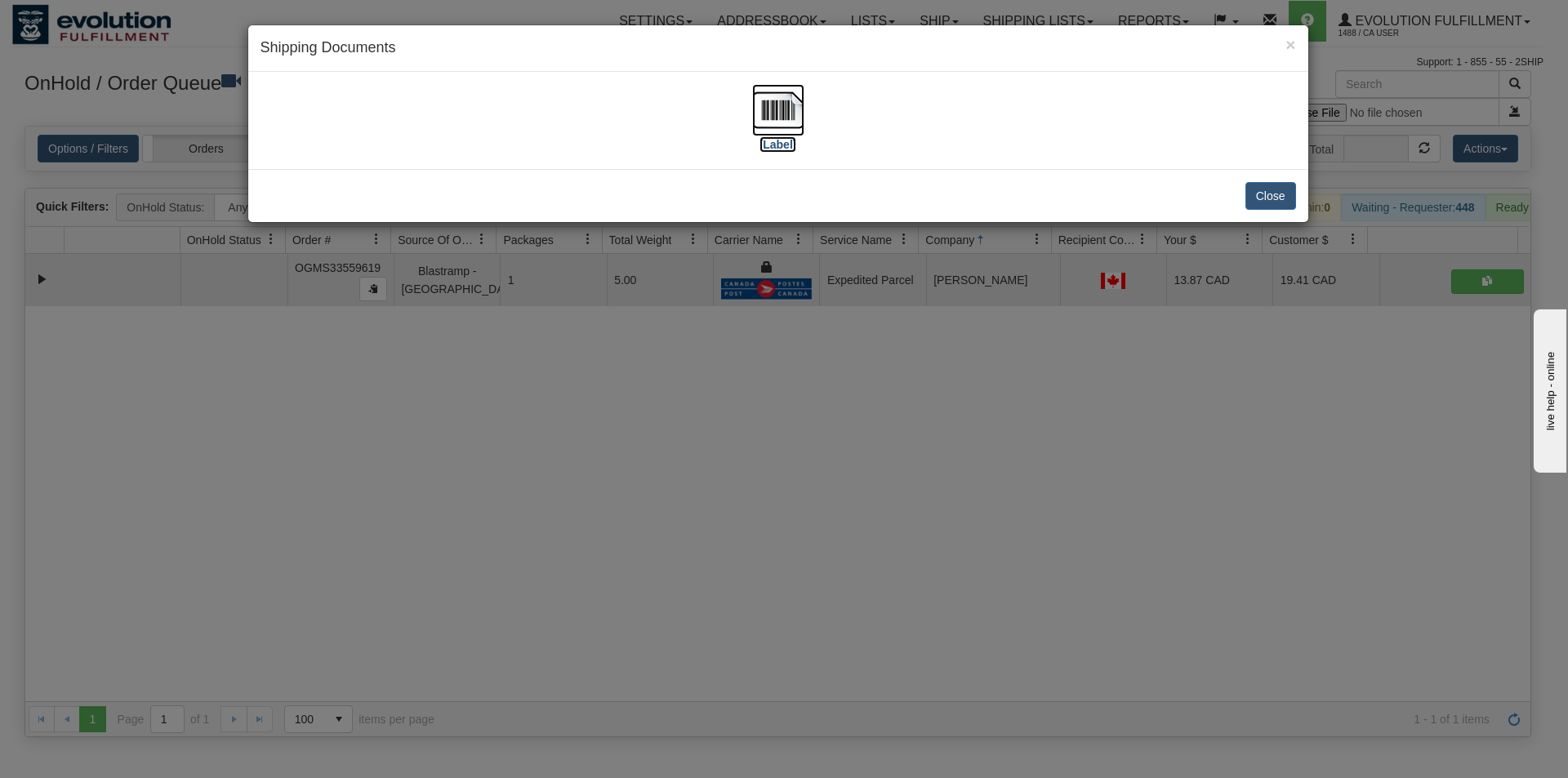
click at [771, 115] on img at bounding box center [778, 110] width 52 height 52
click at [1263, 198] on button "Close" at bounding box center [1269, 196] width 50 height 28
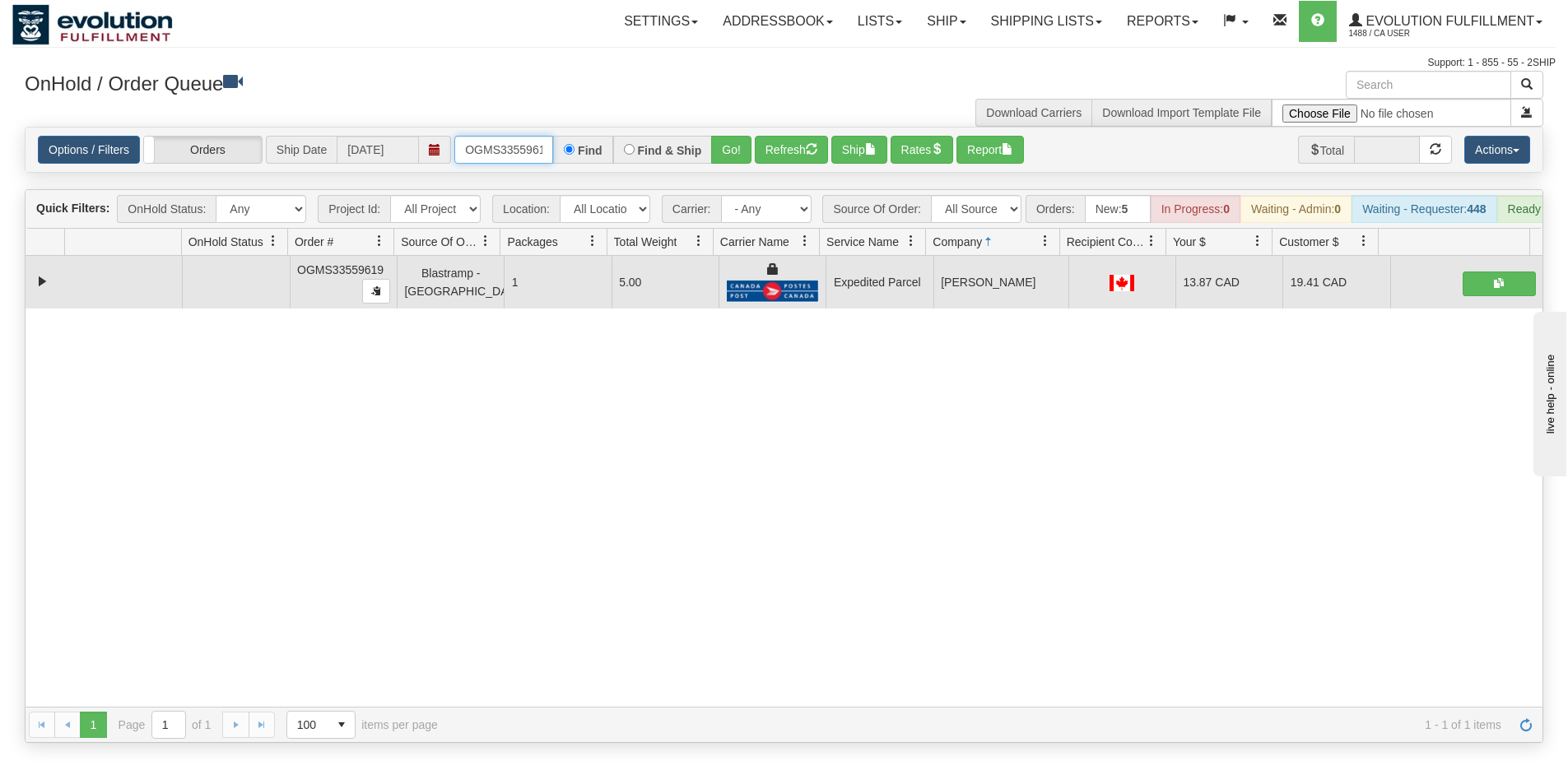
scroll to position [0, 9]
drag, startPoint x: 465, startPoint y: 145, endPoint x: 644, endPoint y: 140, distance: 179.1
click at [644, 140] on div "OGMS33559619 Find Find & Ship Go!" at bounding box center [603, 149] width 297 height 28
click at [784, 148] on button "Refresh" at bounding box center [790, 149] width 73 height 28
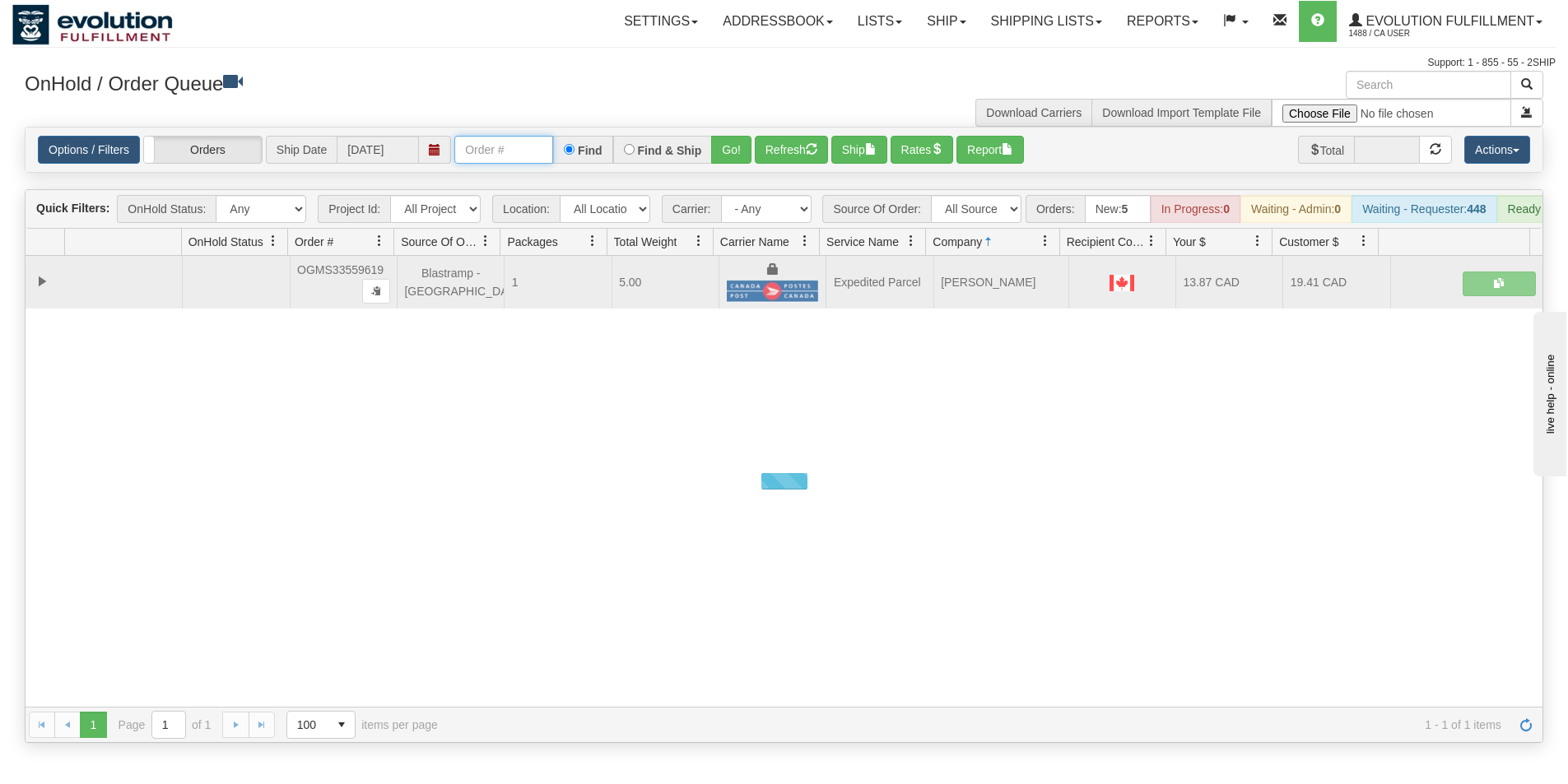
click at [484, 147] on input "text" at bounding box center [503, 149] width 99 height 28
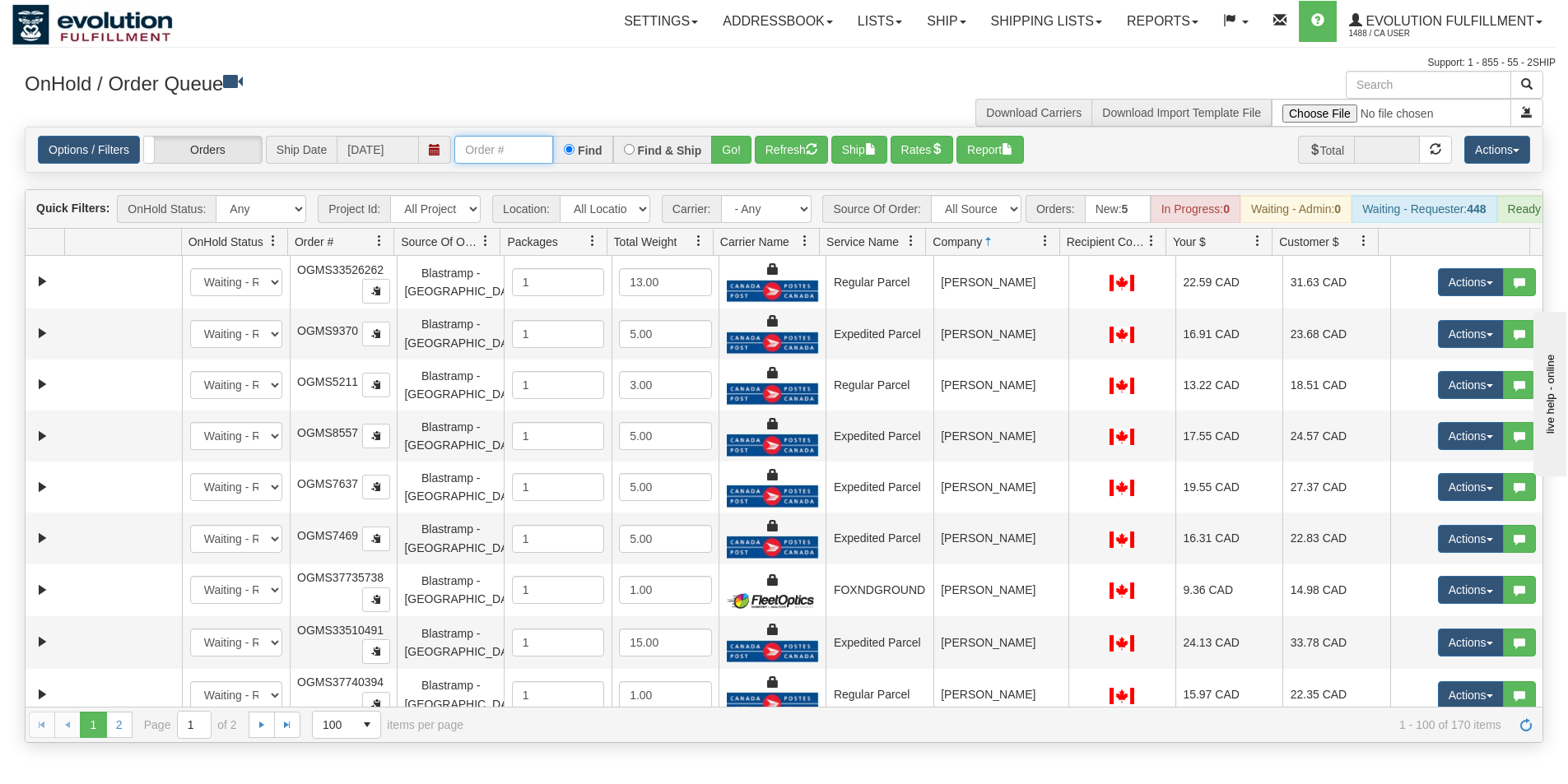
click at [484, 145] on input "text" at bounding box center [503, 149] width 99 height 28
type input "OGMS33510491"
click at [726, 145] on button "Go!" at bounding box center [731, 149] width 40 height 28
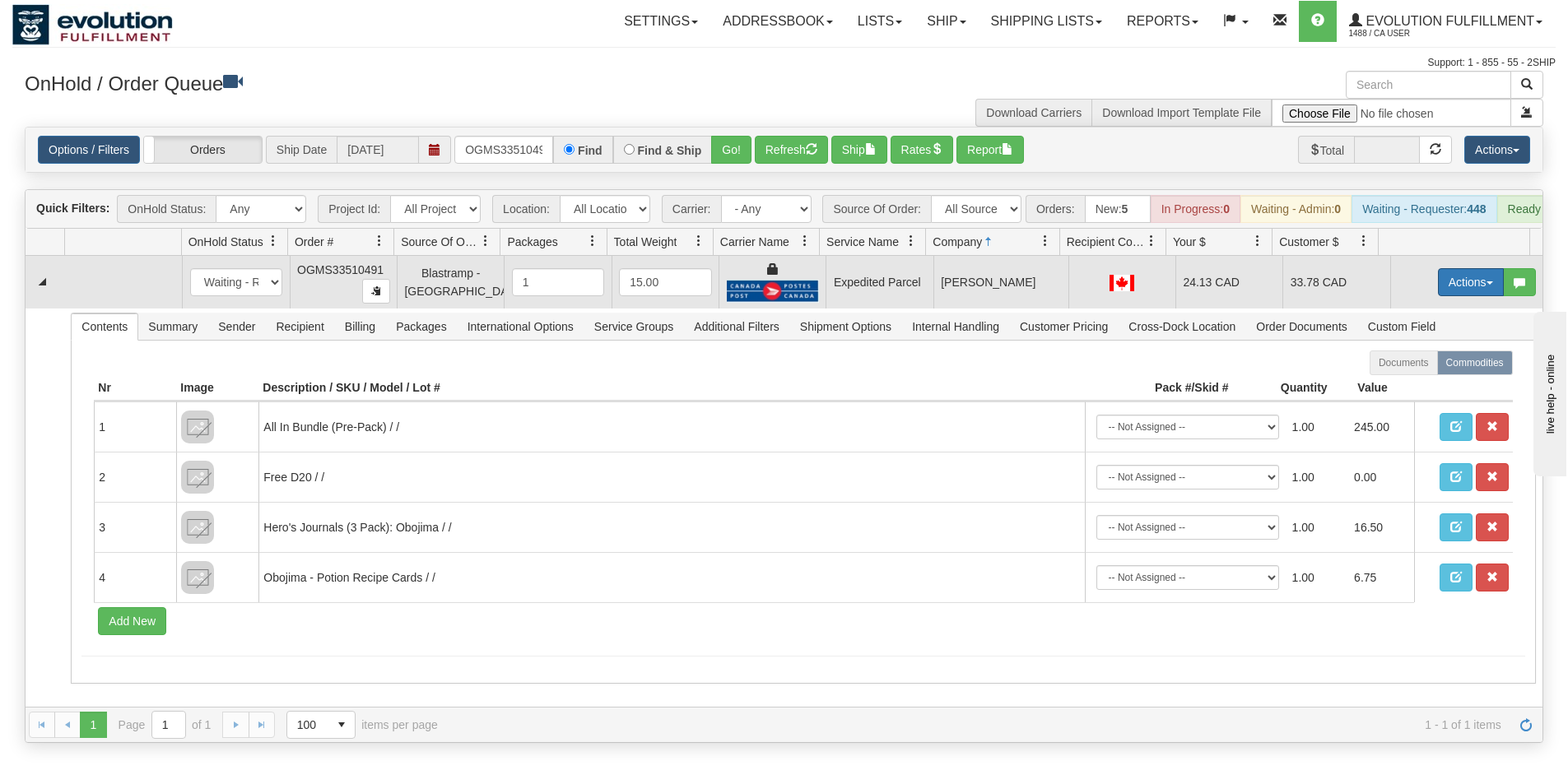
click at [1470, 296] on button "Actions" at bounding box center [1471, 282] width 66 height 28
click at [1406, 385] on span "Ship" at bounding box center [1405, 377] width 35 height 13
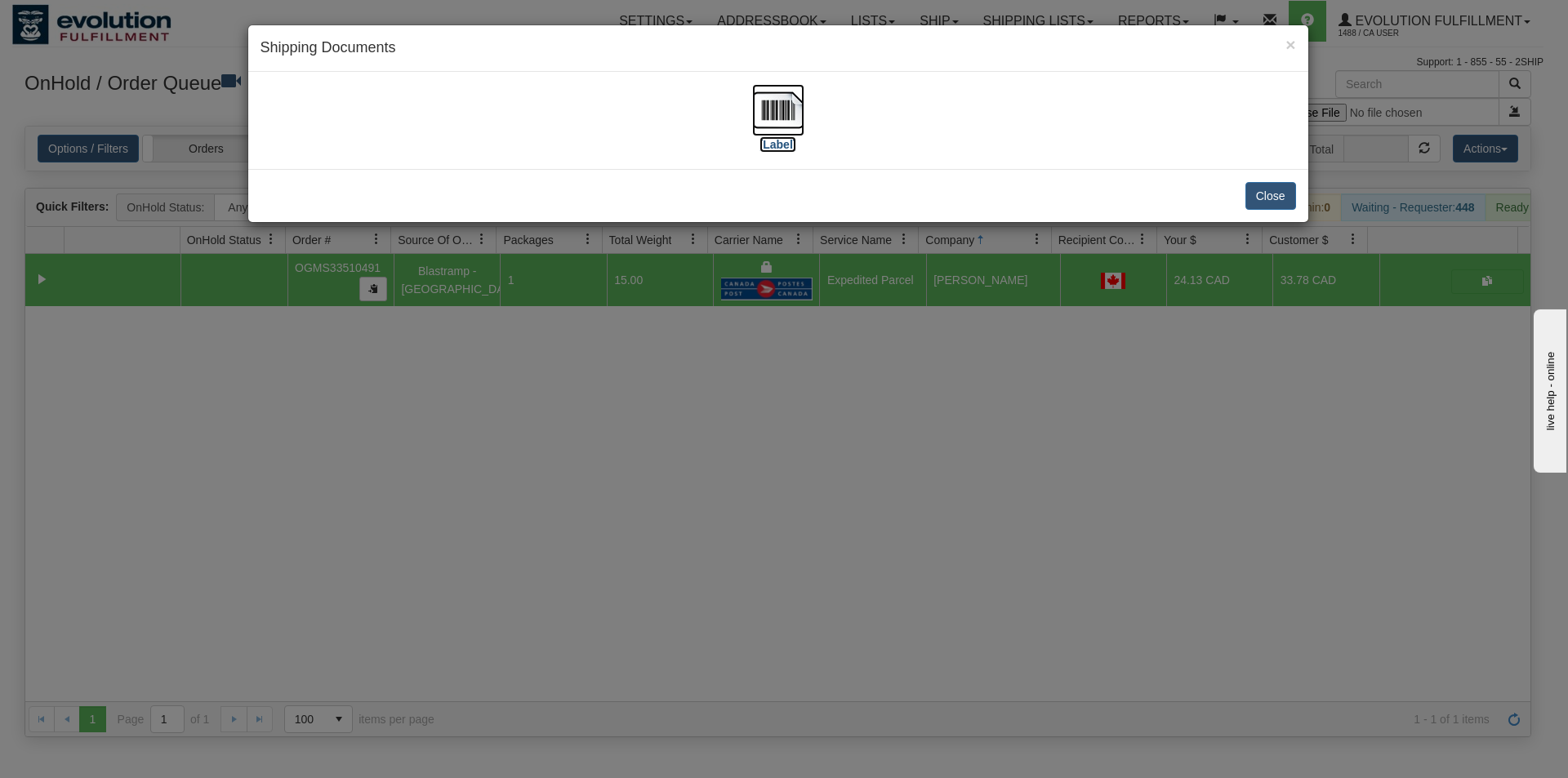
click at [799, 115] on img at bounding box center [778, 110] width 52 height 52
click at [1274, 202] on button "Close" at bounding box center [1269, 196] width 50 height 28
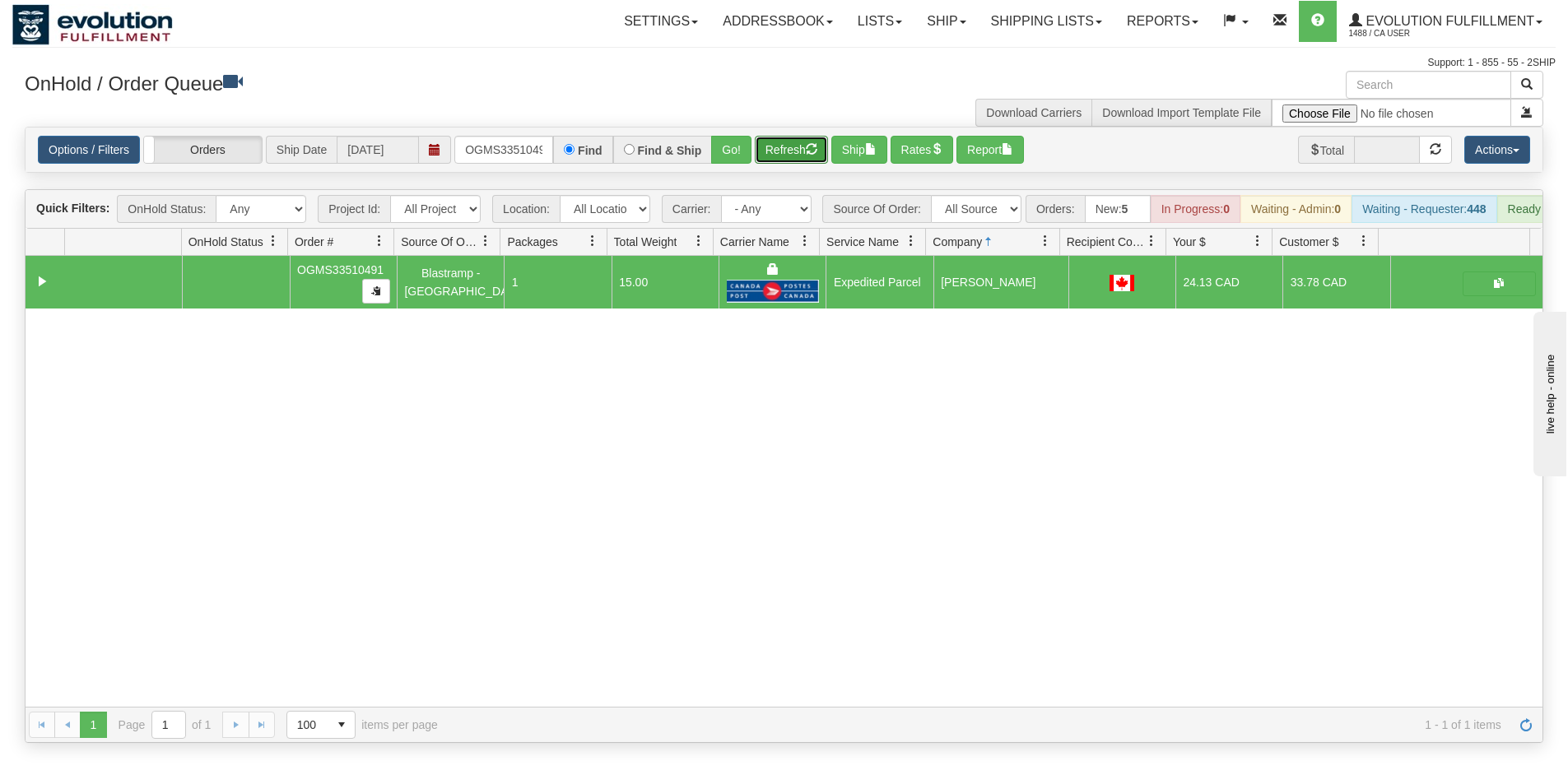
click at [782, 152] on button "Refresh" at bounding box center [790, 149] width 73 height 28
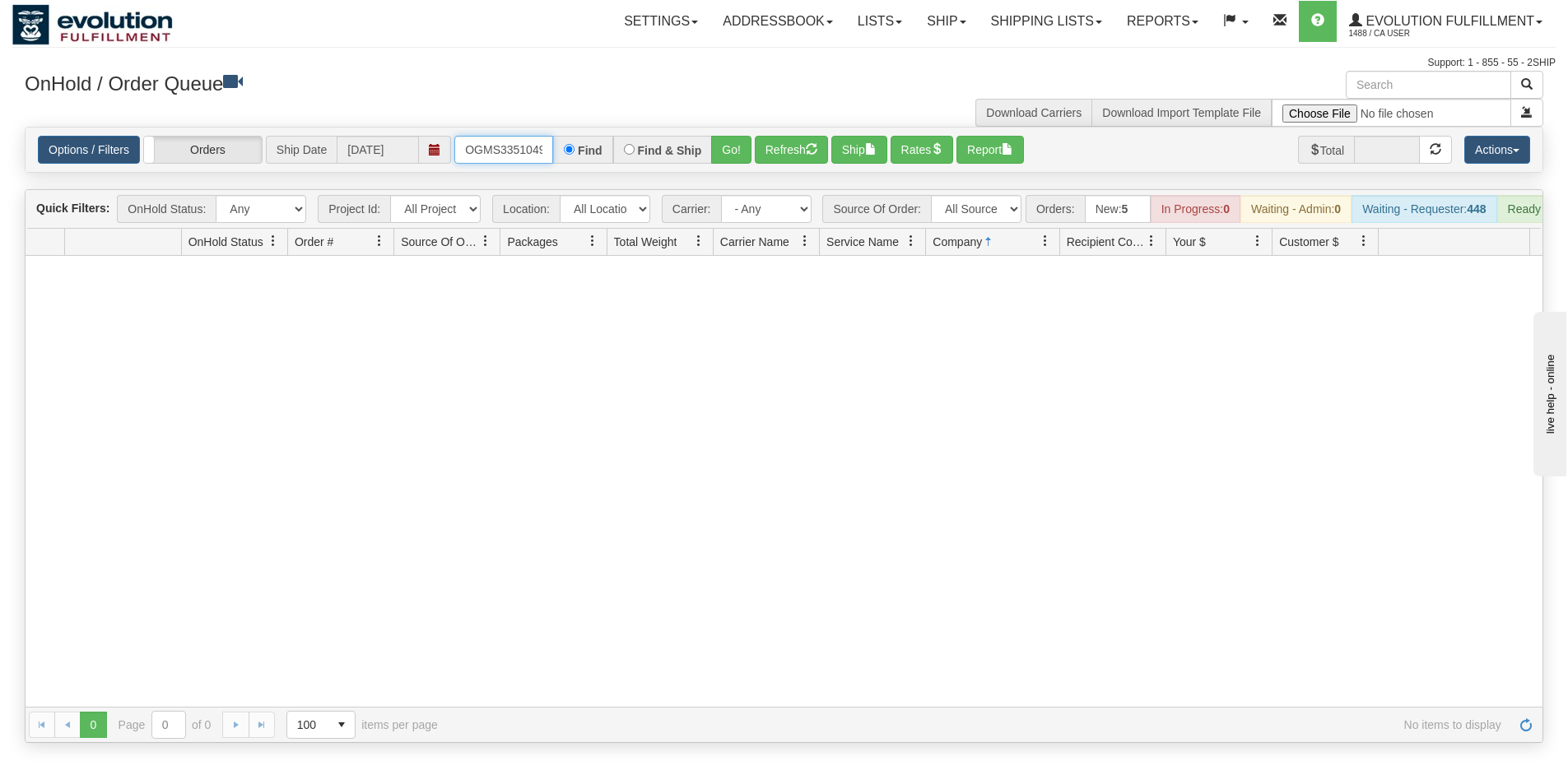
scroll to position [0, 9]
drag, startPoint x: 465, startPoint y: 141, endPoint x: 620, endPoint y: 150, distance: 155.3
click at [620, 150] on div "OGMS33510491 Find Find & Ship Go!" at bounding box center [603, 149] width 297 height 28
type input "OGMS33538614"
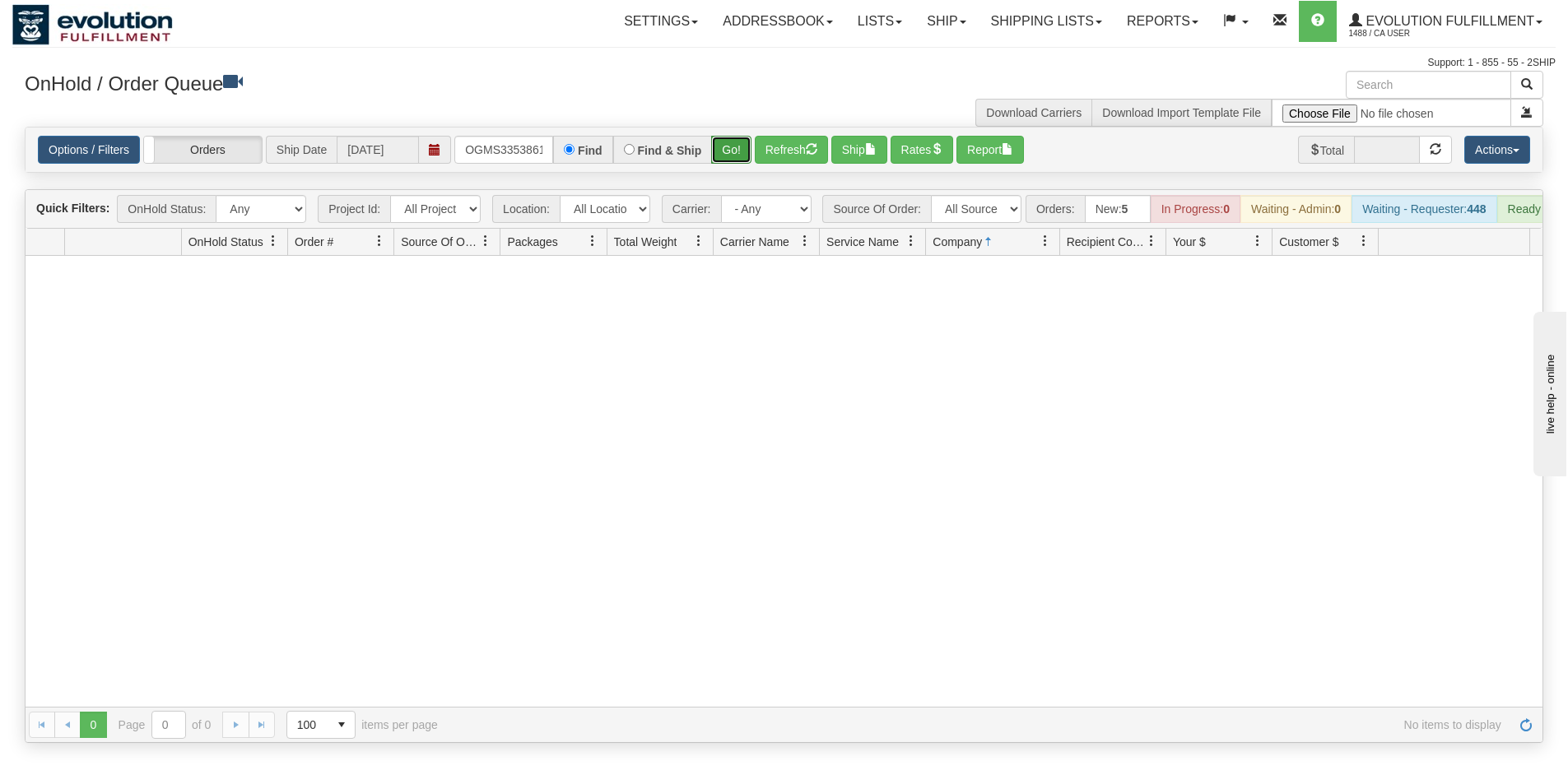
click at [747, 158] on button "Go!" at bounding box center [731, 149] width 40 height 28
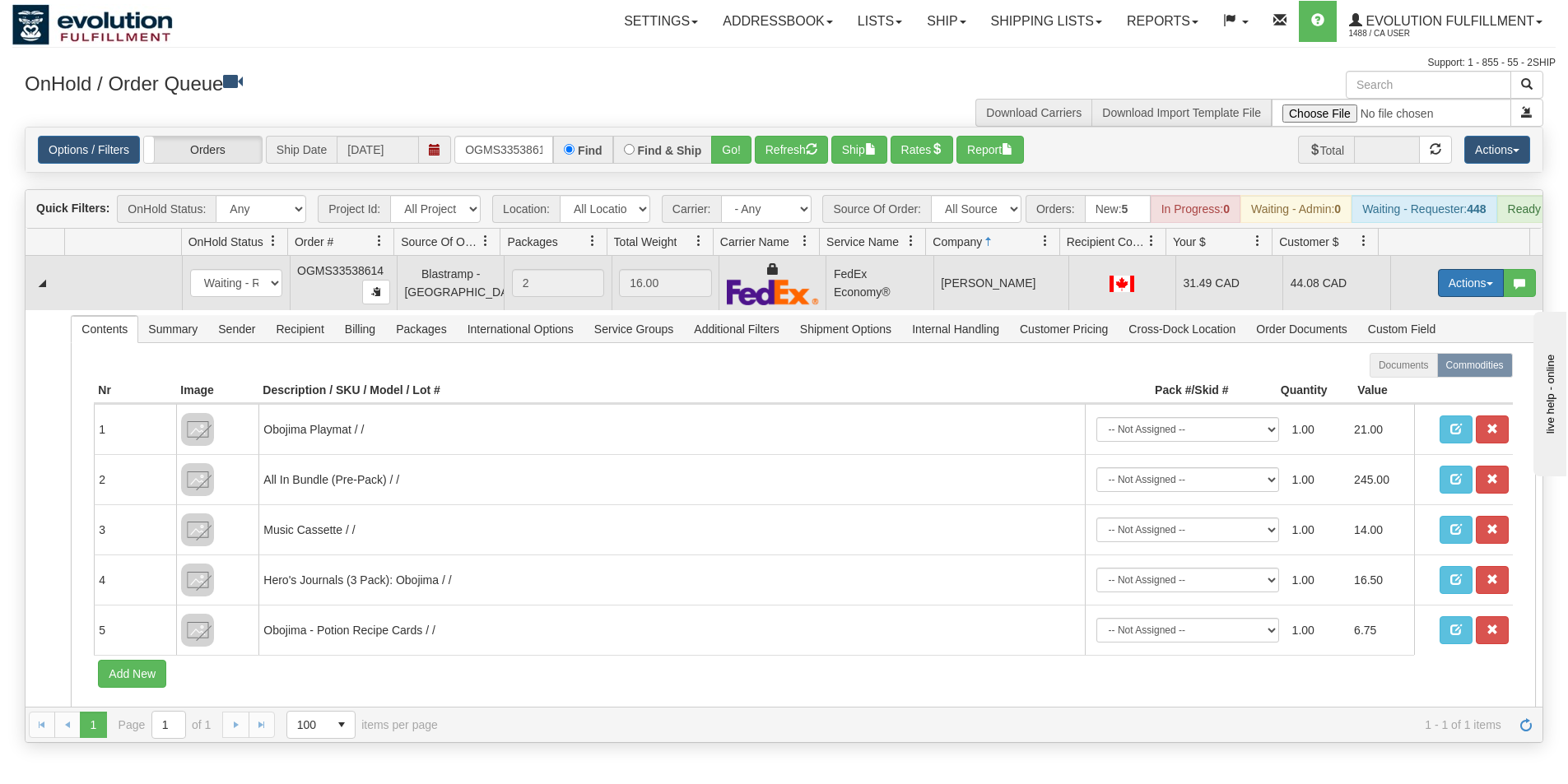
click at [1455, 289] on button "Actions" at bounding box center [1471, 283] width 66 height 28
click at [1421, 390] on link "Ship" at bounding box center [1437, 378] width 132 height 21
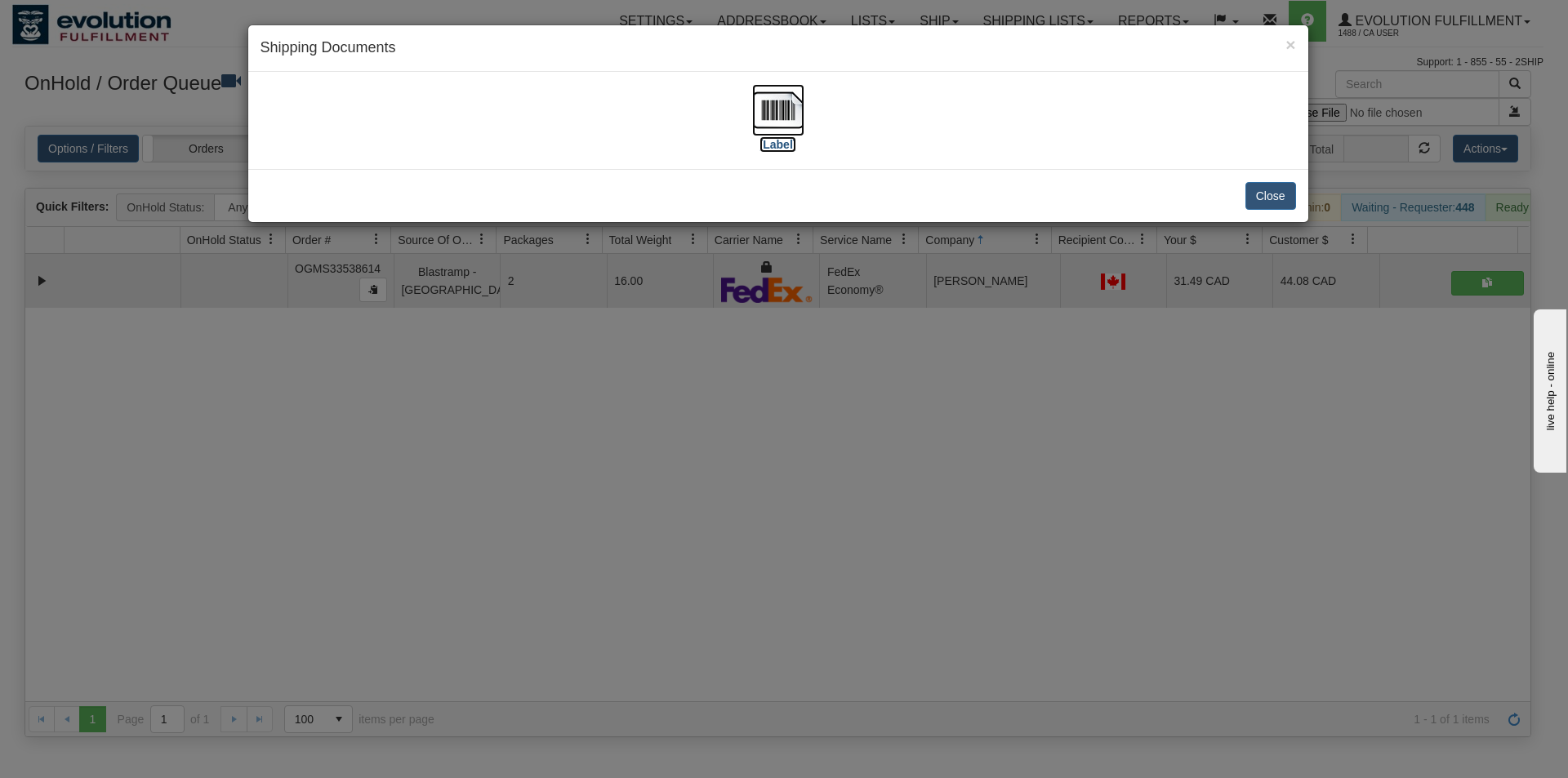
click at [794, 100] on img at bounding box center [778, 110] width 52 height 52
click at [1282, 203] on button "Close" at bounding box center [1269, 196] width 50 height 28
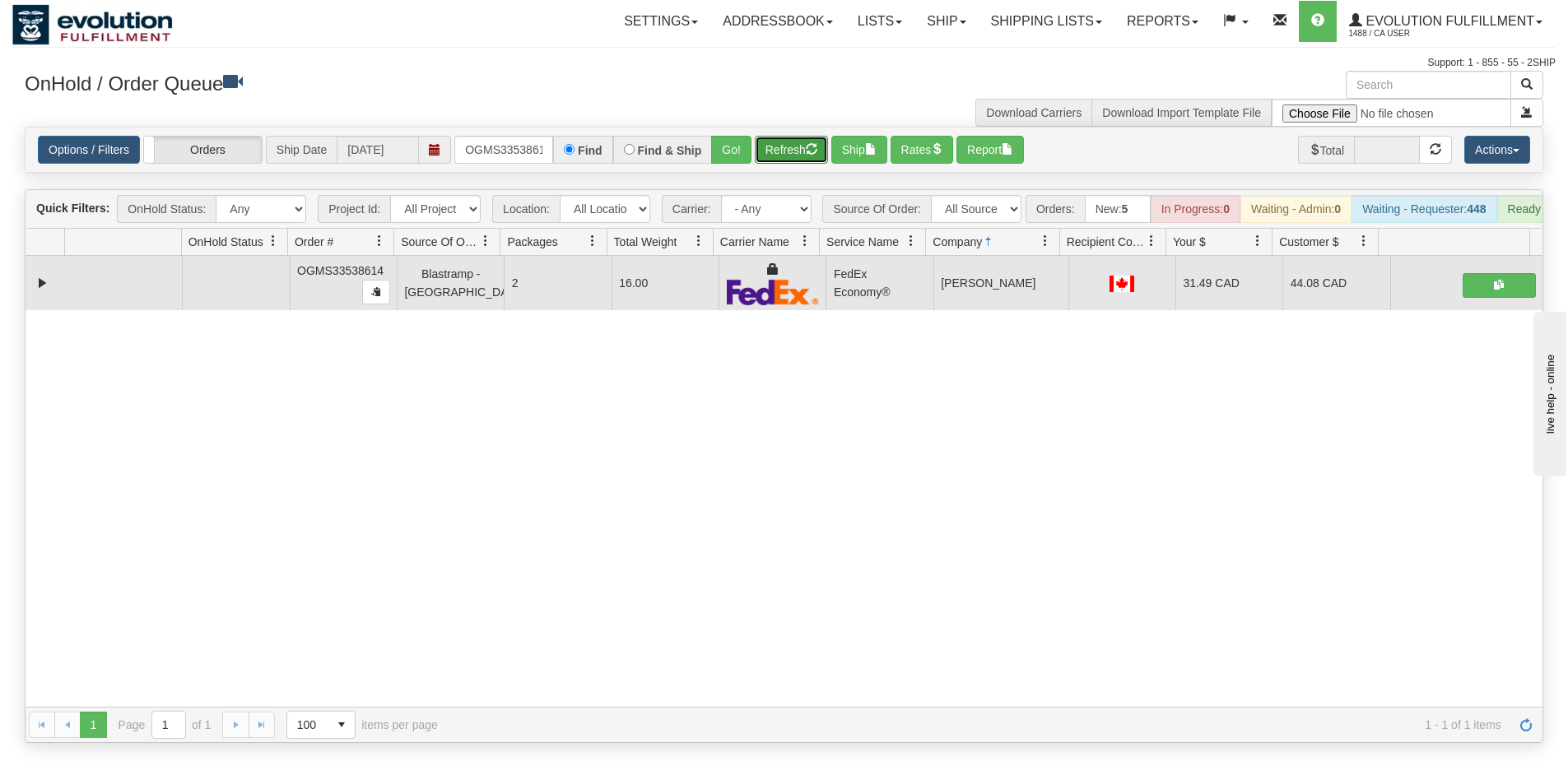
click at [785, 153] on button "Refresh" at bounding box center [790, 149] width 73 height 28
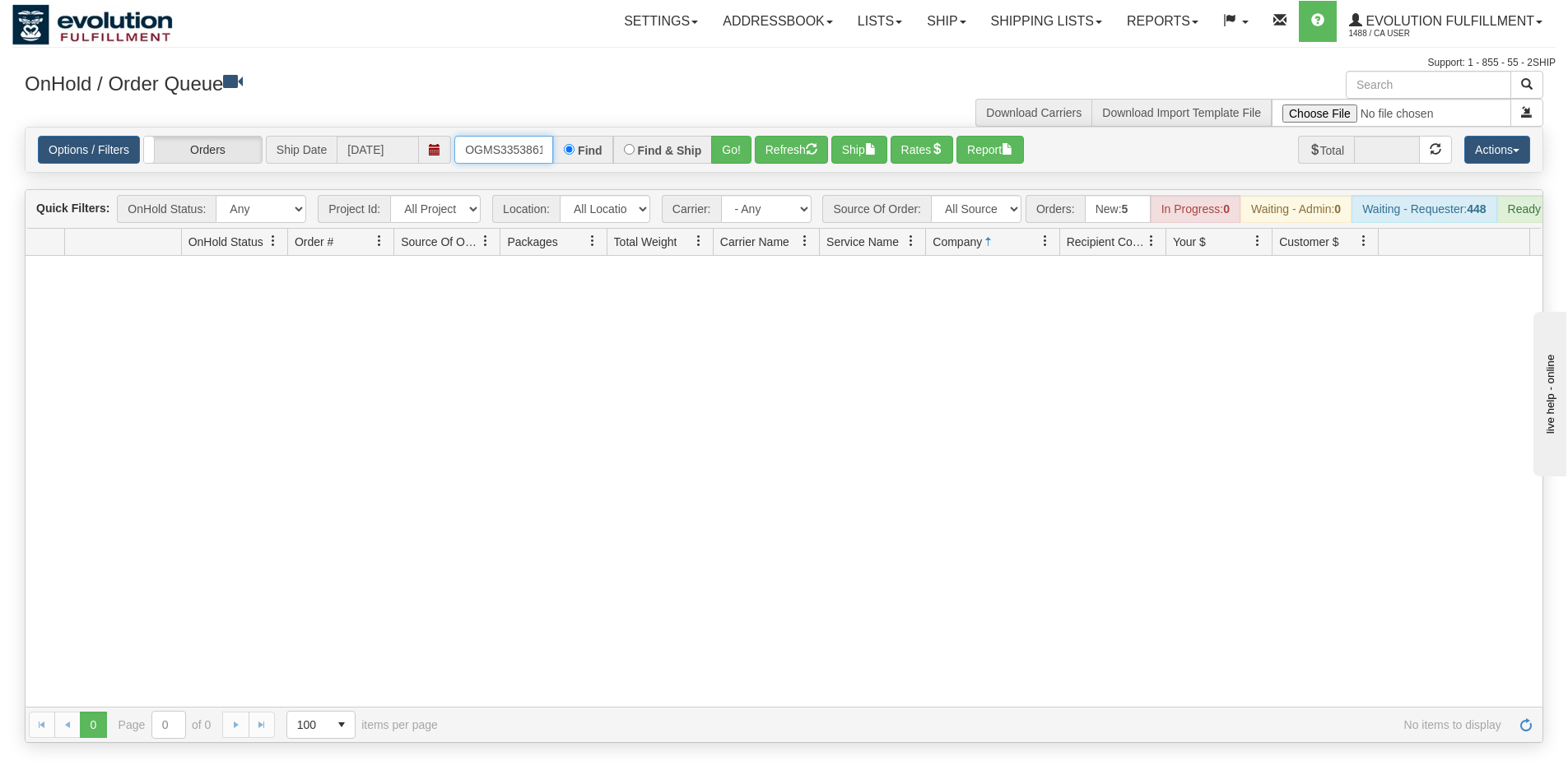
scroll to position [0, 9]
drag, startPoint x: 464, startPoint y: 145, endPoint x: 576, endPoint y: 142, distance: 112.0
click at [576, 142] on div "OGMS33538614 Find Find & Ship Go!" at bounding box center [603, 149] width 297 height 28
type input "OGMS38299570"
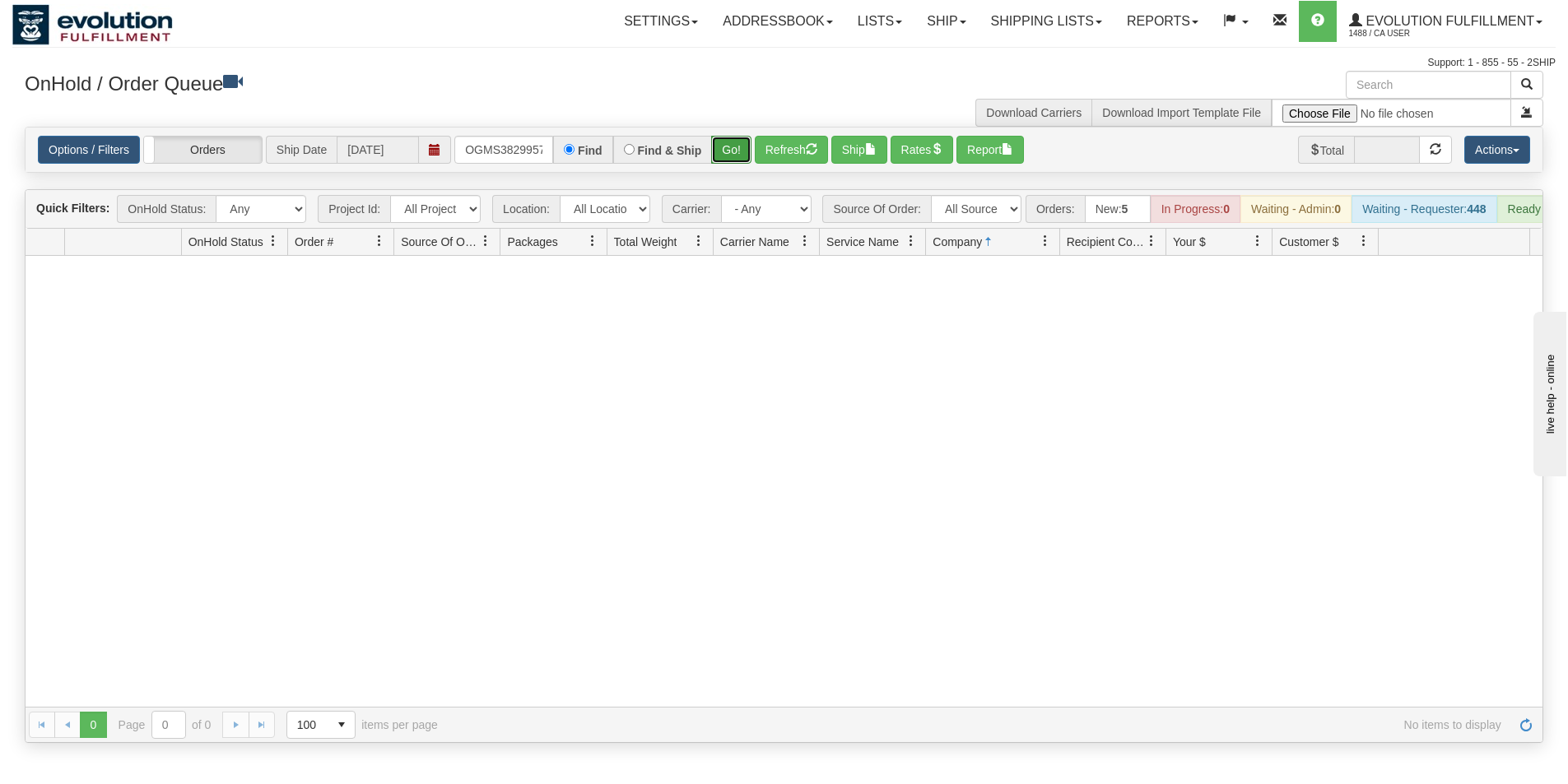
click at [722, 149] on button "Go!" at bounding box center [731, 149] width 40 height 28
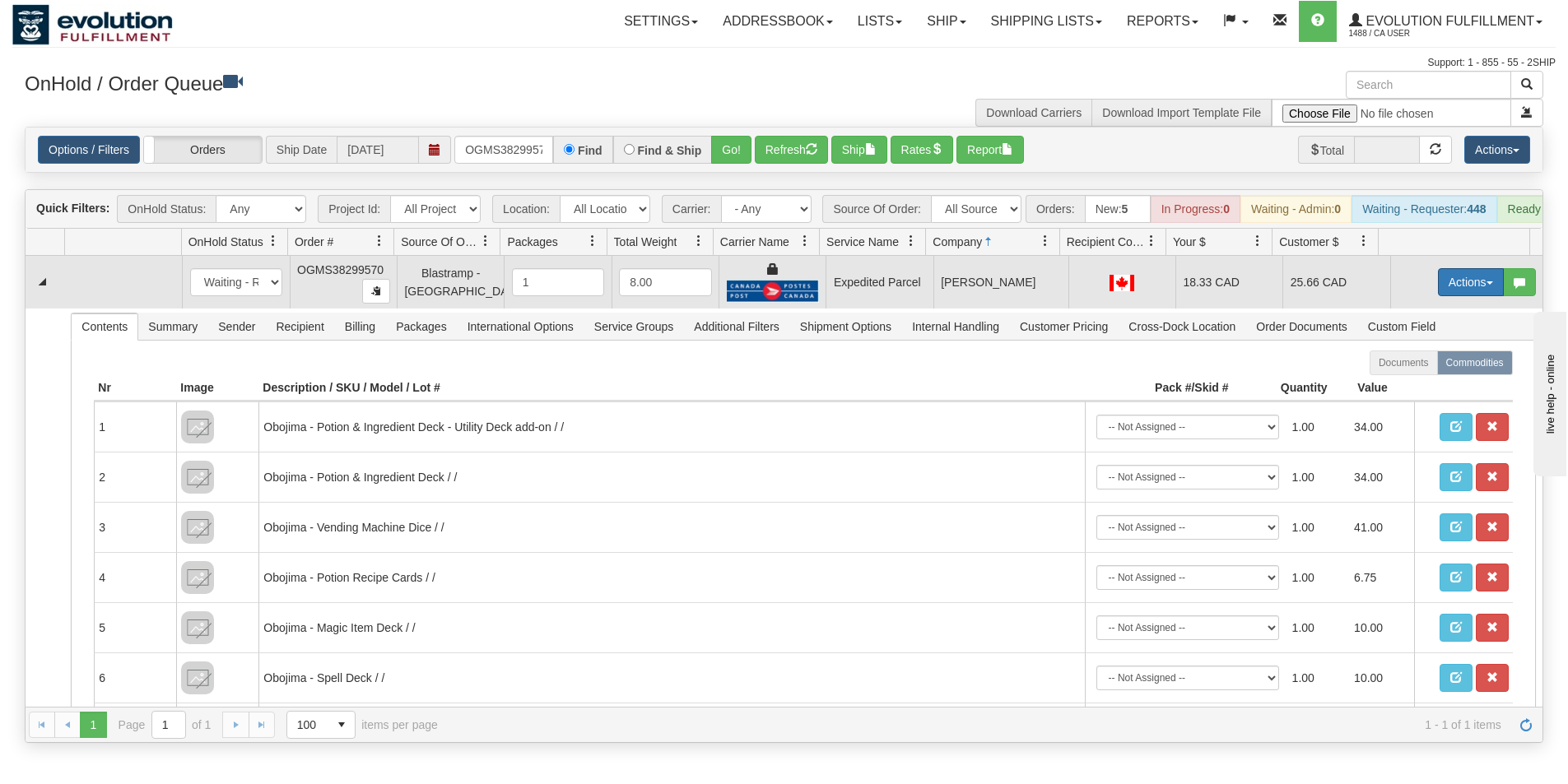
click at [1484, 291] on button "Actions" at bounding box center [1471, 282] width 66 height 28
click at [1401, 385] on span "Ship" at bounding box center [1405, 377] width 35 height 13
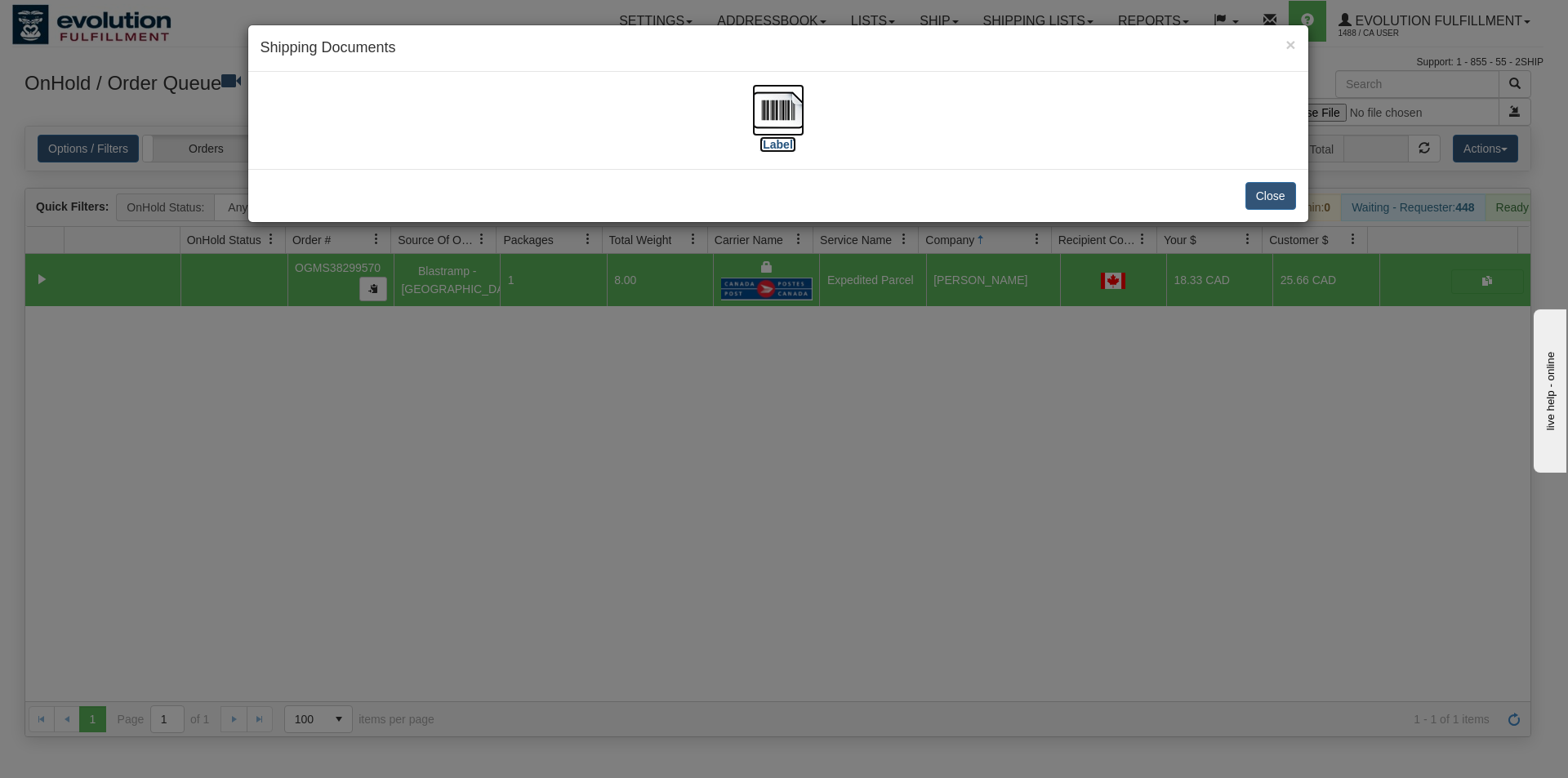
click at [783, 114] on img at bounding box center [778, 110] width 52 height 52
click at [1271, 188] on button "Close" at bounding box center [1269, 196] width 50 height 28
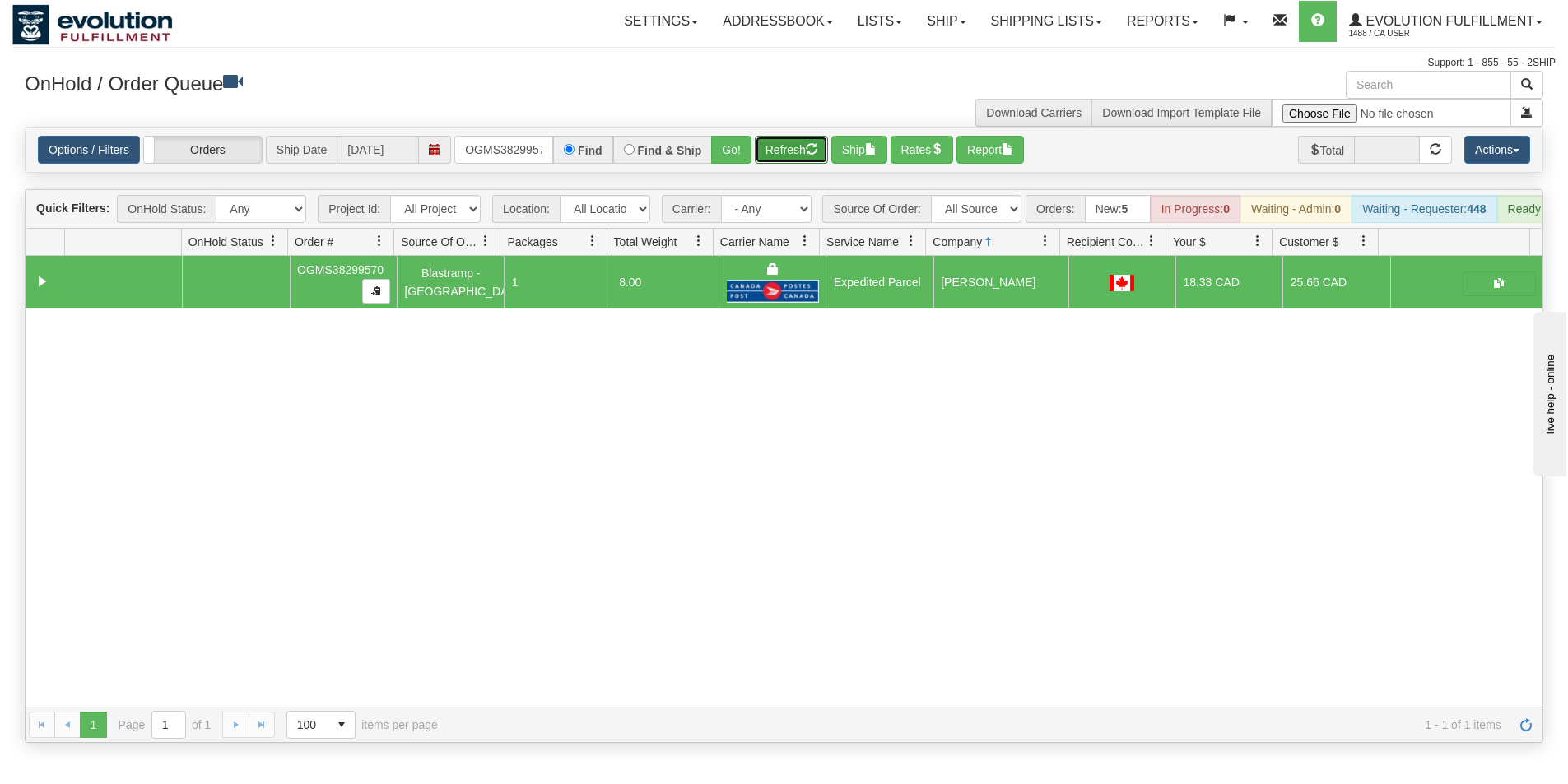
click at [789, 151] on button "Refresh" at bounding box center [790, 149] width 73 height 28
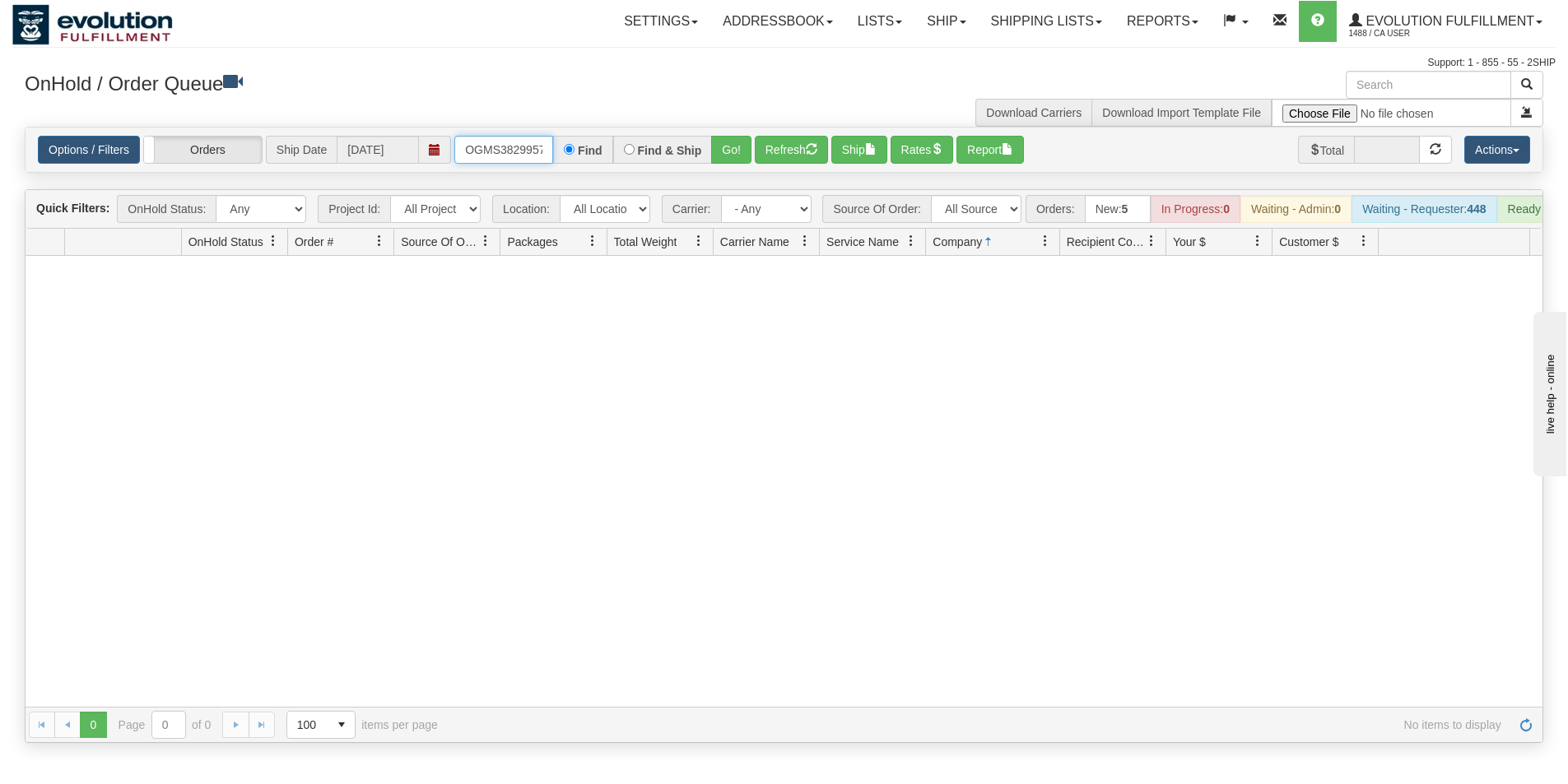
scroll to position [0, 9]
drag, startPoint x: 467, startPoint y: 145, endPoint x: 561, endPoint y: 152, distance: 94.3
click at [561, 152] on div "OGMS38299570 Find Find & Ship Go!" at bounding box center [603, 149] width 297 height 28
type input "OGMS38525678"
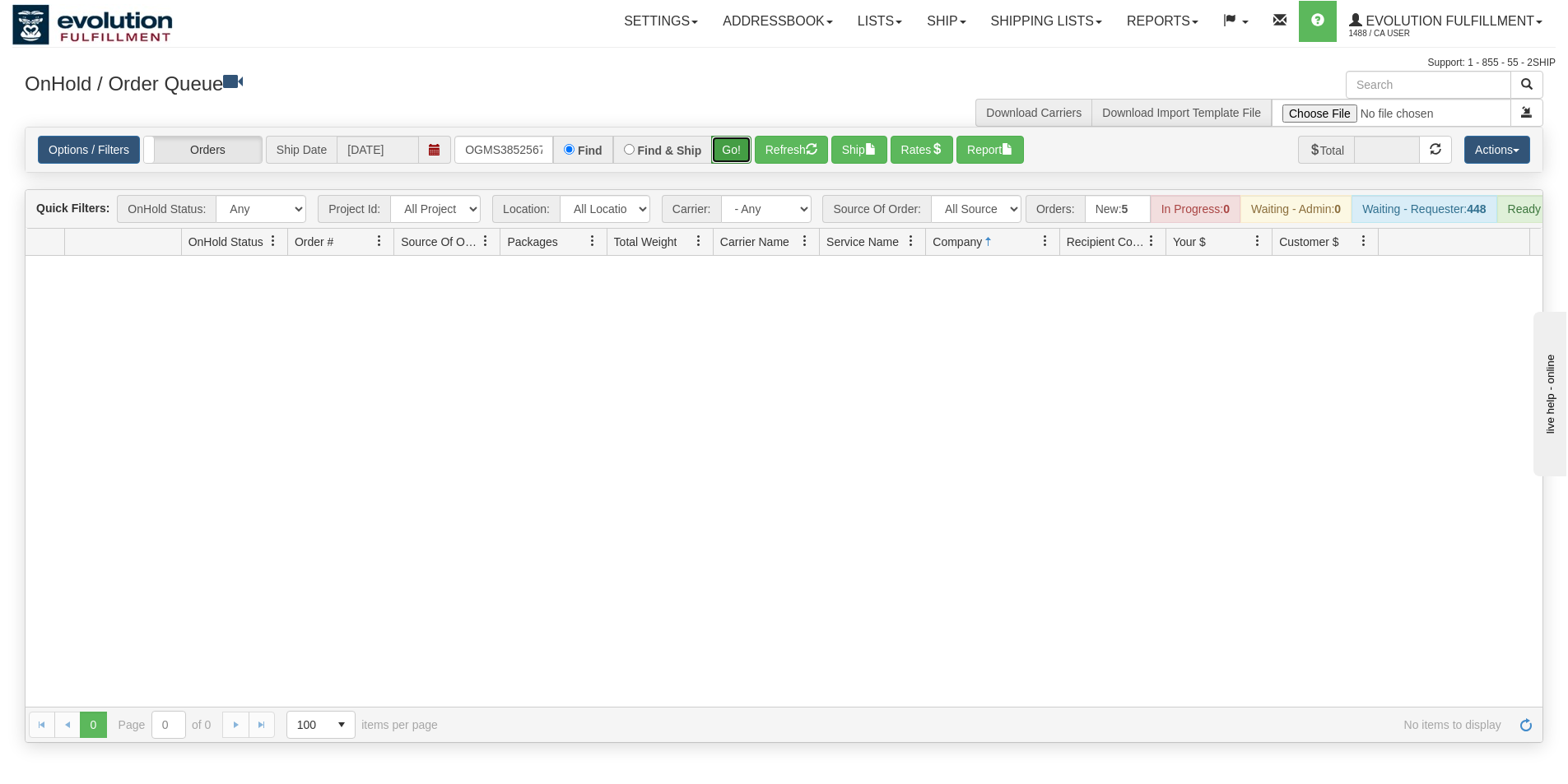
click at [733, 144] on button "Go!" at bounding box center [731, 149] width 40 height 28
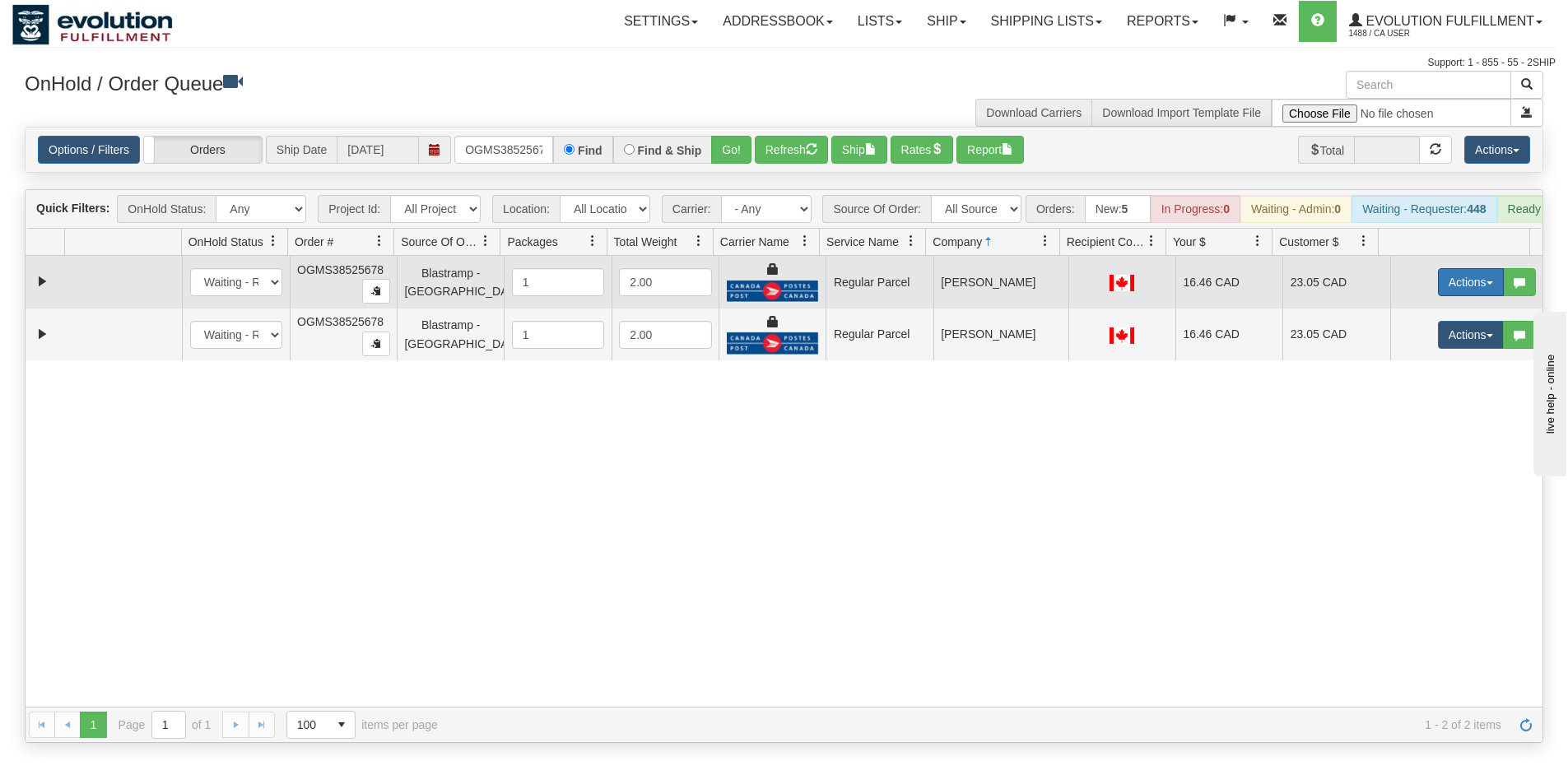
click at [1457, 295] on button "Actions" at bounding box center [1471, 282] width 66 height 28
click at [1426, 363] on span "Rate All Services" at bounding box center [1436, 356] width 99 height 13
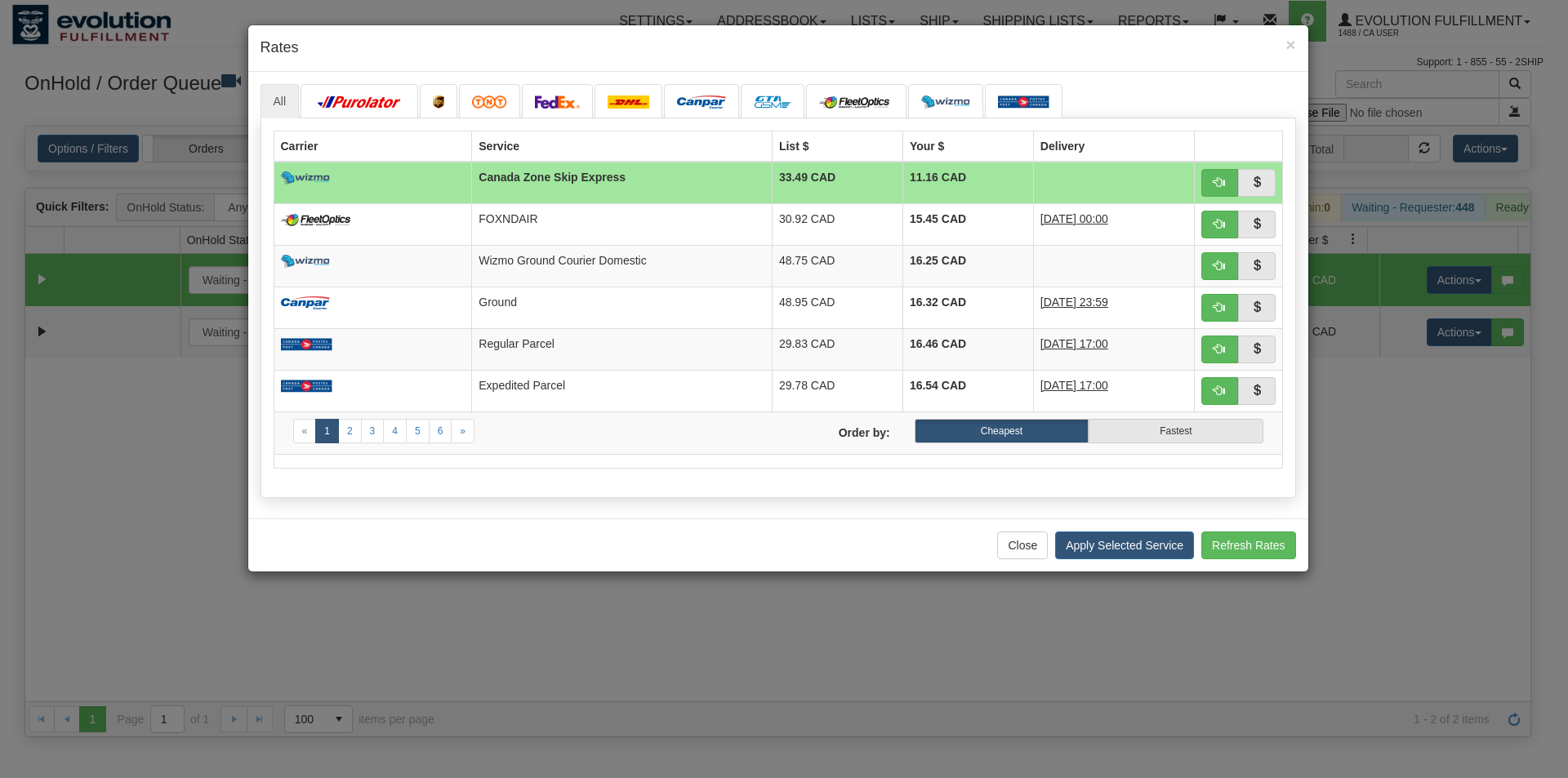
select select "Blastramp - [GEOGRAPHIC_DATA]"
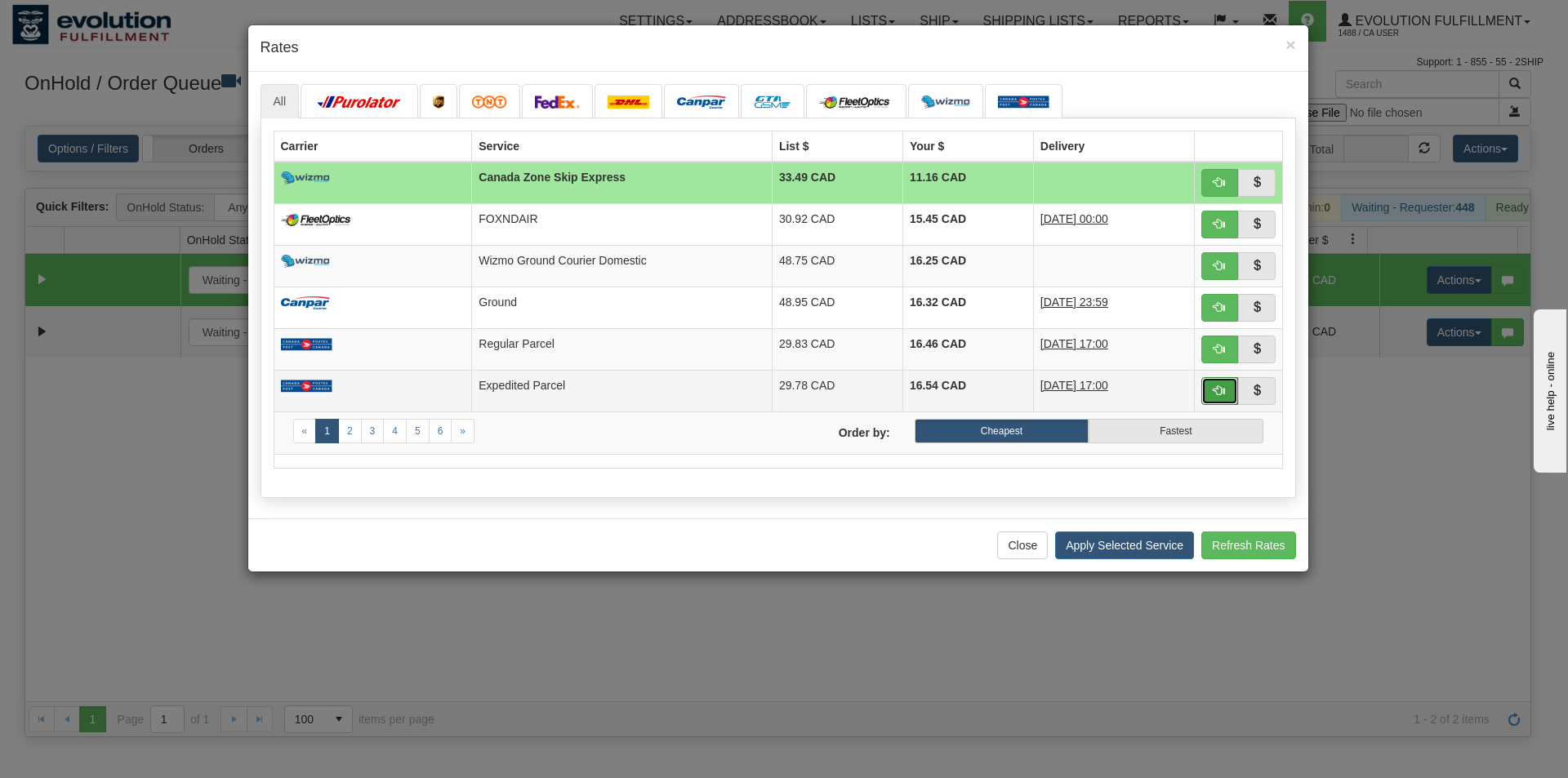
click at [1224, 387] on span "button" at bounding box center [1219, 390] width 12 height 12
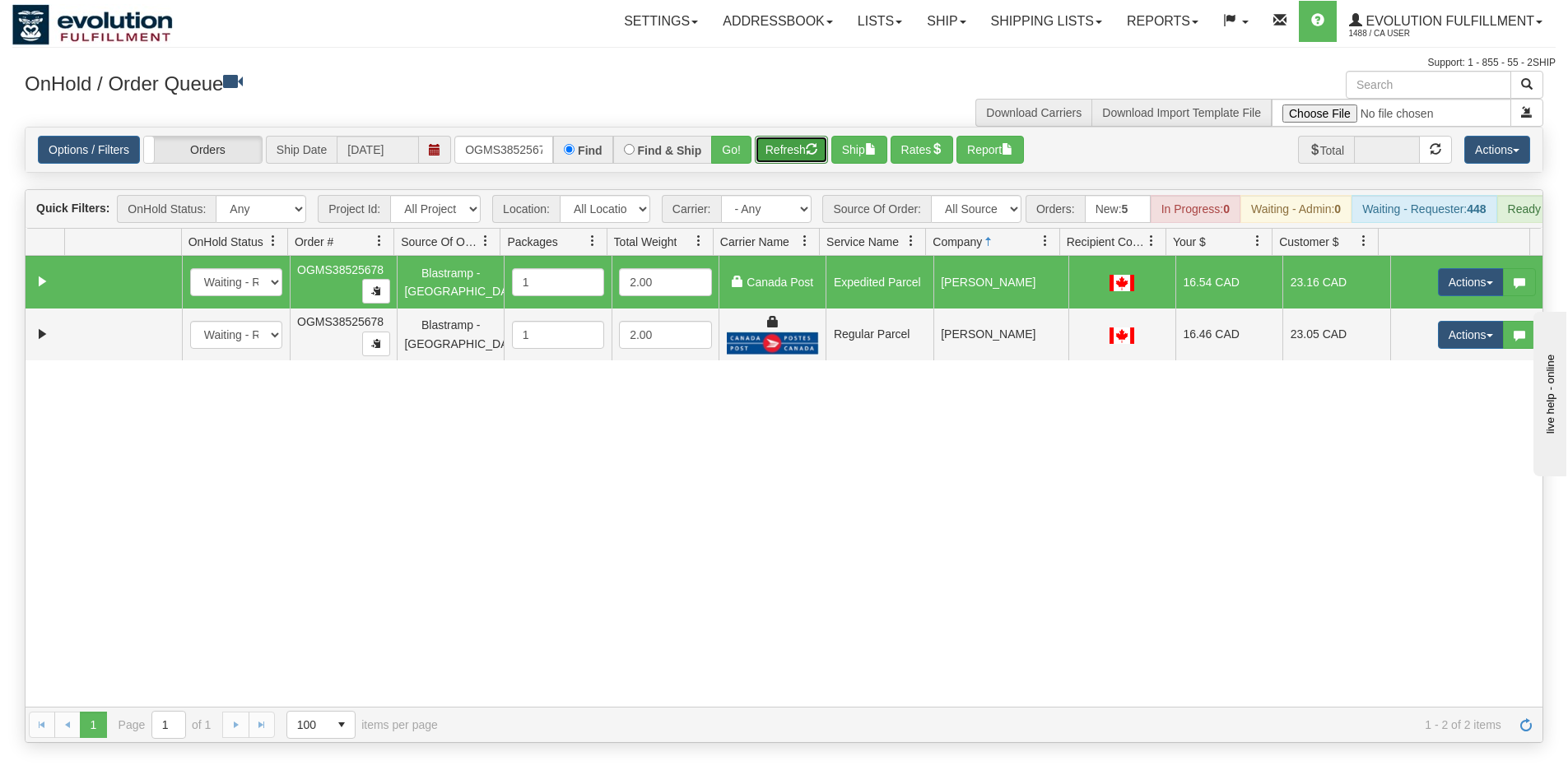
click at [782, 148] on button "Refresh" at bounding box center [790, 149] width 73 height 28
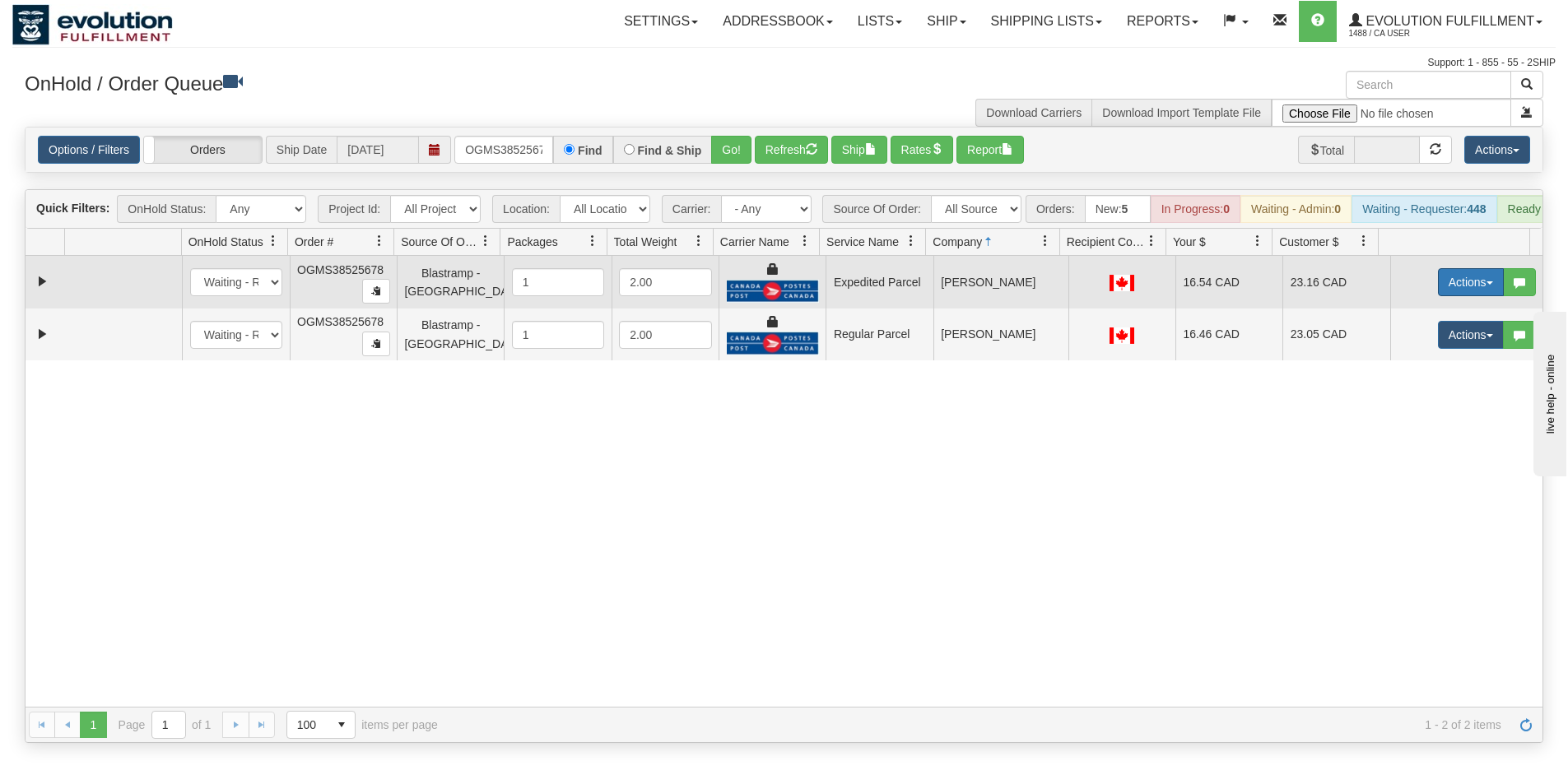
click at [1451, 295] on button "Actions" at bounding box center [1471, 282] width 66 height 28
click at [1405, 385] on span "Ship" at bounding box center [1405, 377] width 35 height 13
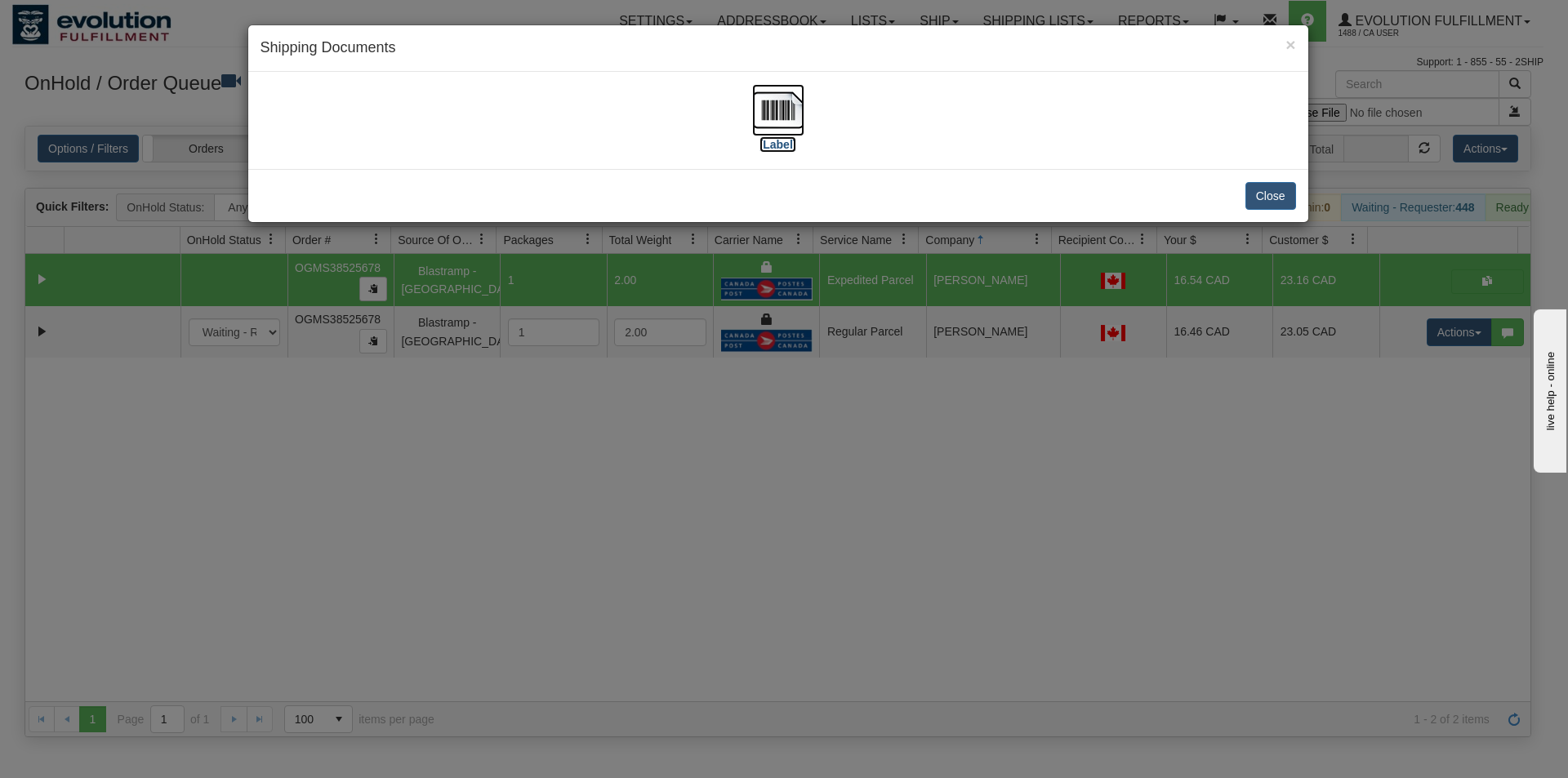
click at [782, 108] on img at bounding box center [778, 110] width 52 height 52
click at [1259, 199] on button "Close" at bounding box center [1269, 196] width 50 height 28
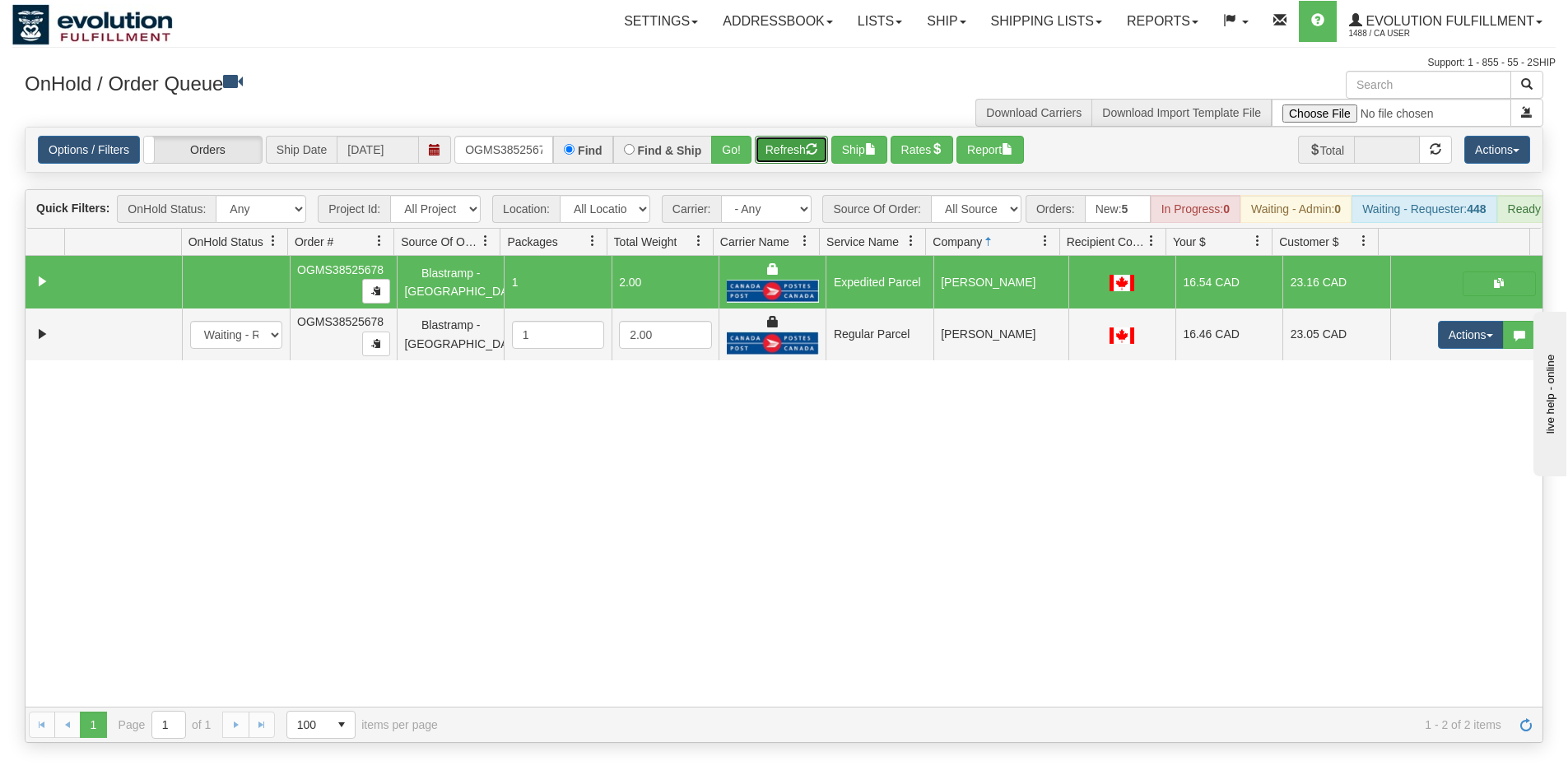
click at [773, 146] on button "Refresh" at bounding box center [790, 149] width 73 height 28
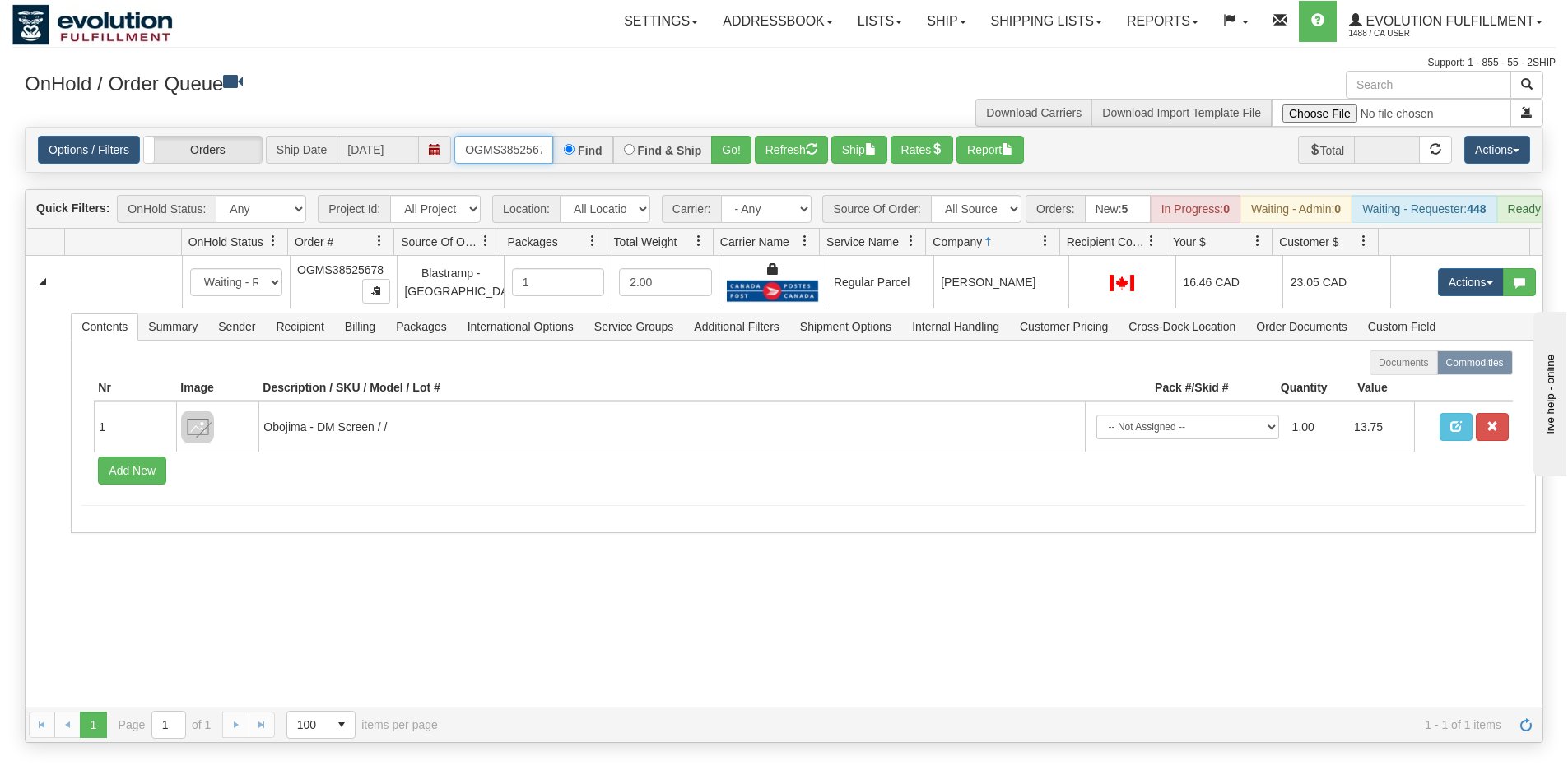
scroll to position [0, 9]
drag, startPoint x: 467, startPoint y: 148, endPoint x: 578, endPoint y: 148, distance: 111.0
click at [578, 148] on div "OGMS38525678 Find Find & Ship Go!" at bounding box center [603, 149] width 297 height 28
type input "OGMS33541166"
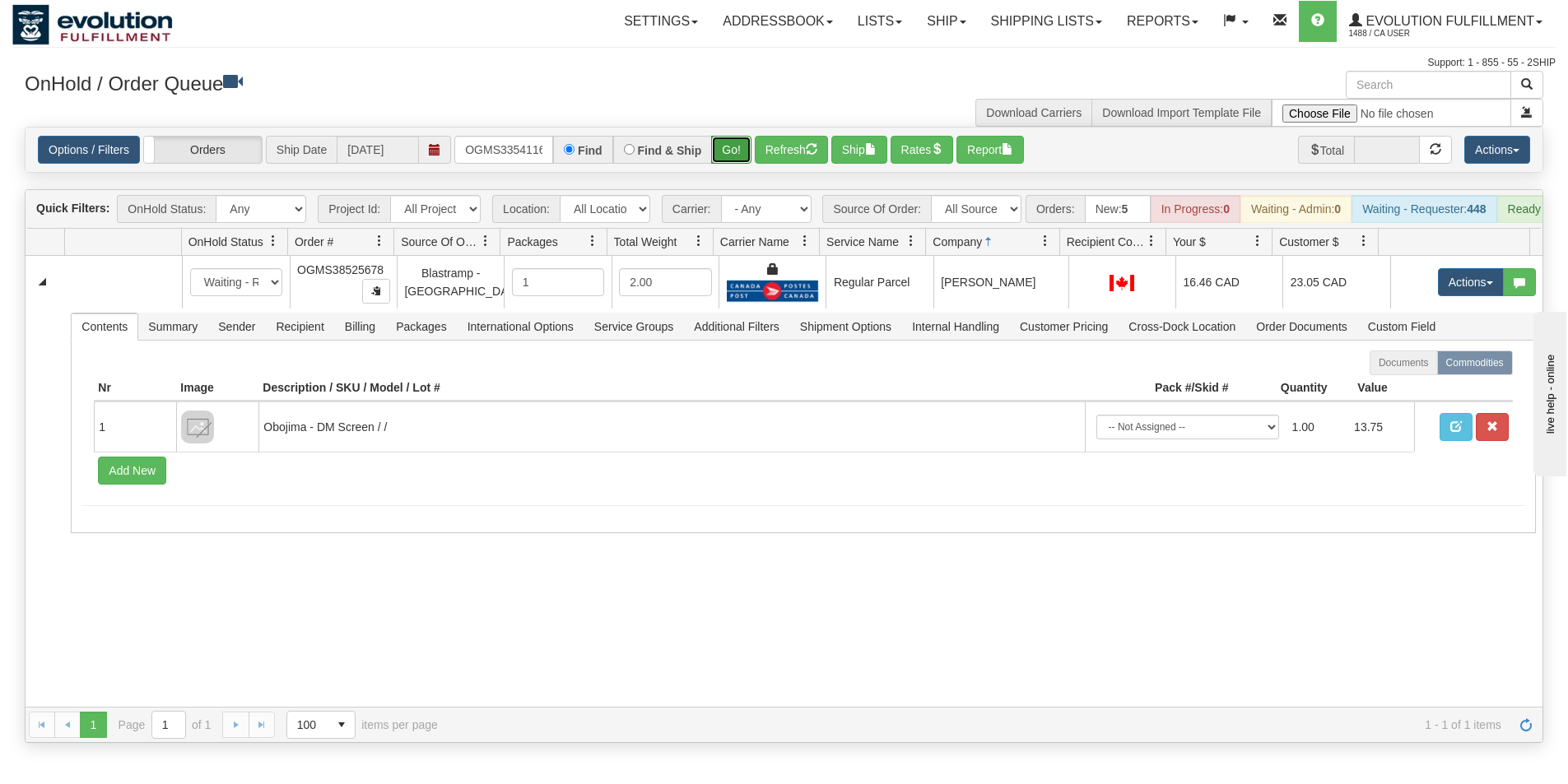
click at [737, 154] on button "Go!" at bounding box center [731, 149] width 40 height 28
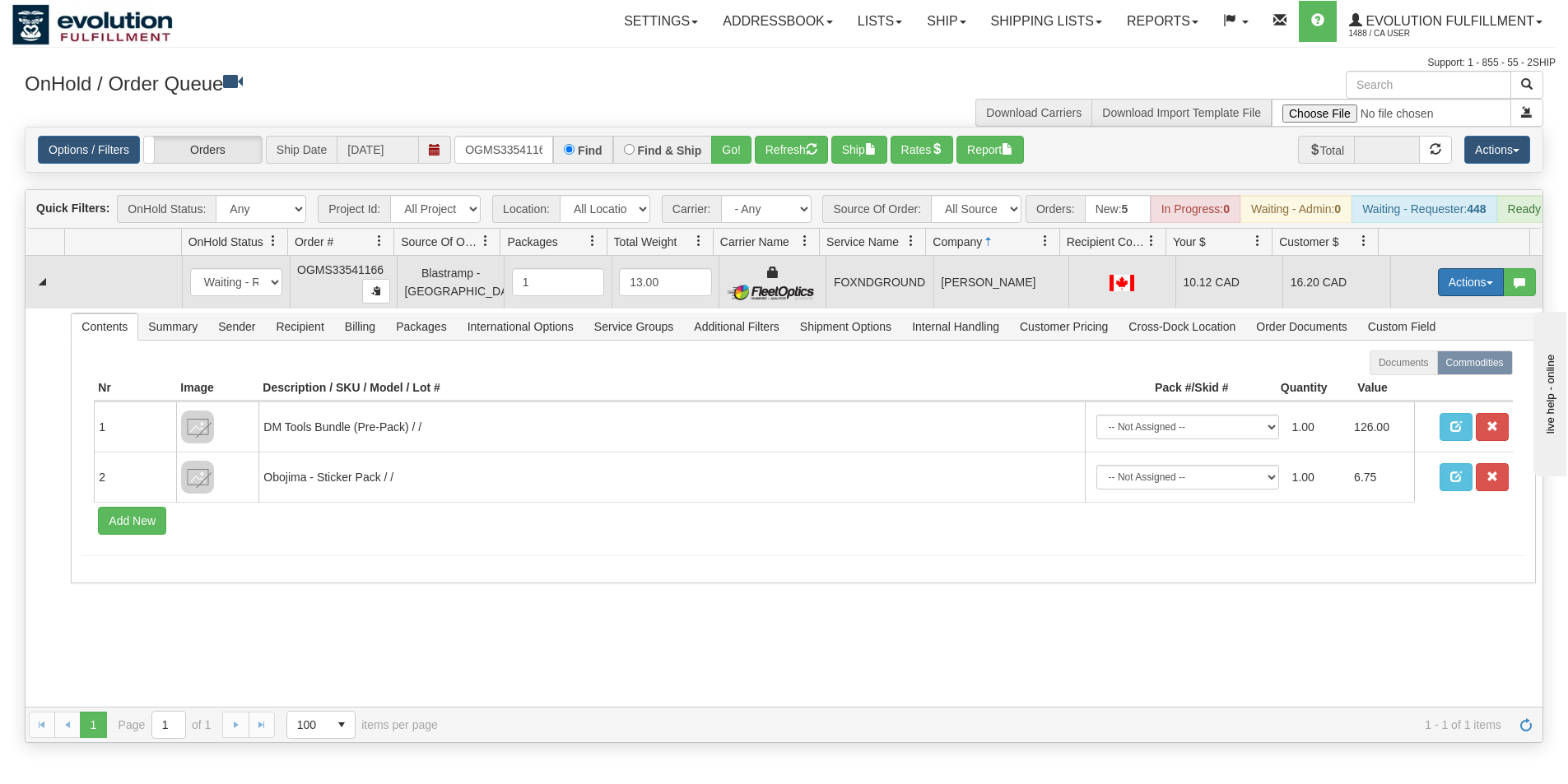
click at [1467, 296] on button "Actions" at bounding box center [1471, 282] width 66 height 28
click at [1401, 385] on span "Ship" at bounding box center [1405, 377] width 35 height 13
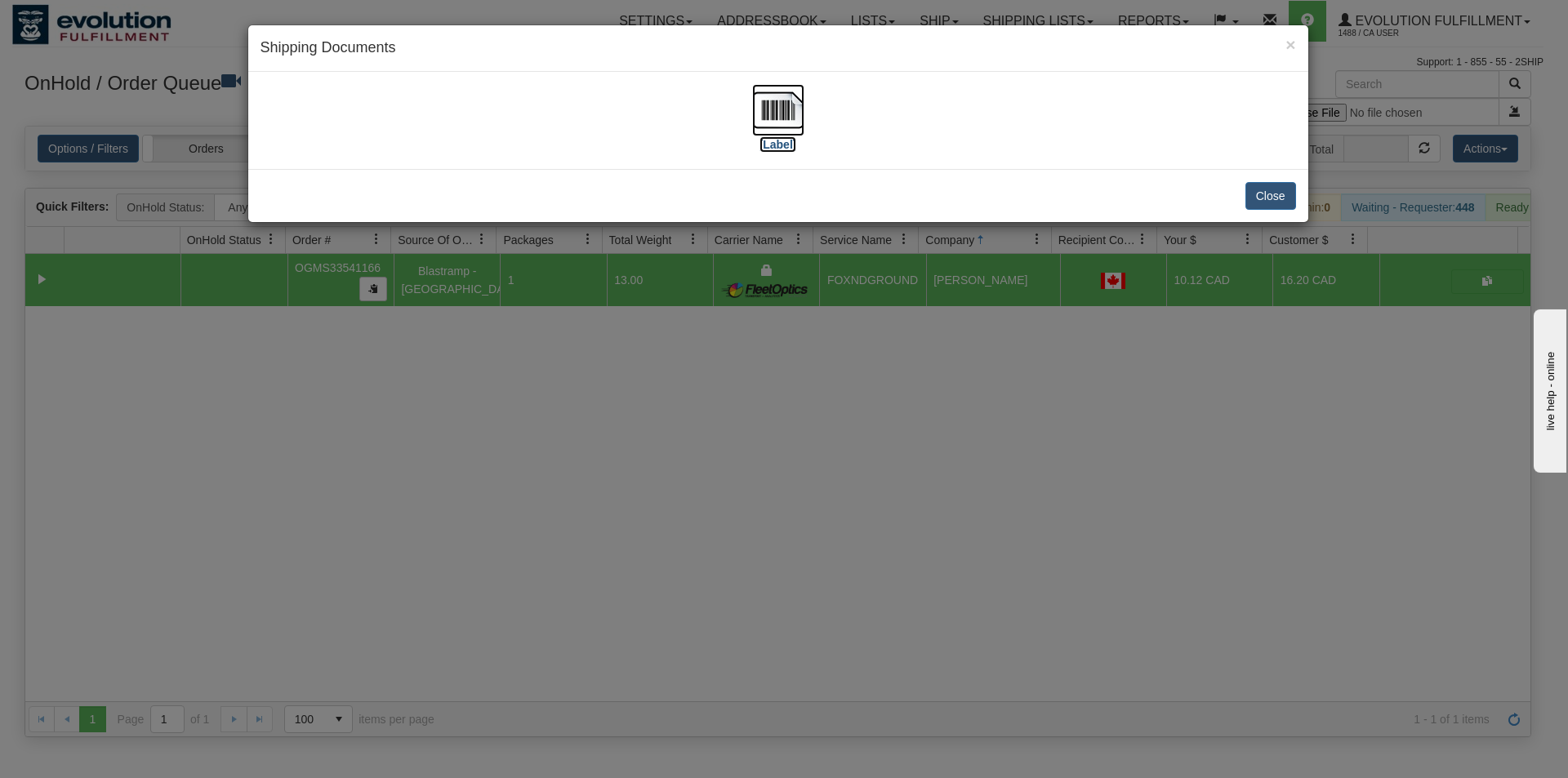
click at [766, 113] on img at bounding box center [778, 110] width 52 height 52
click at [1286, 200] on button "Close" at bounding box center [1269, 196] width 50 height 28
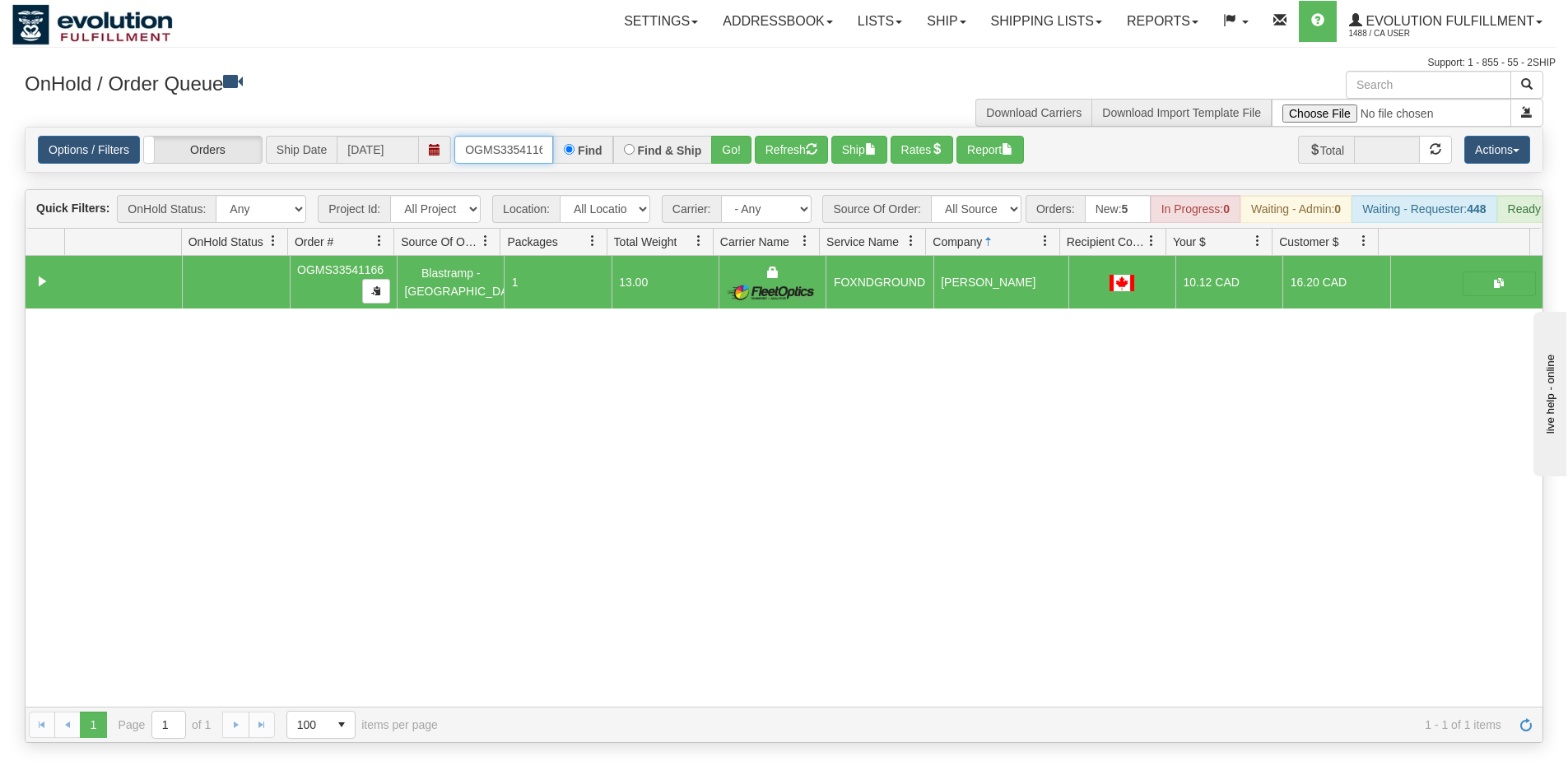
scroll to position [0, 8]
drag, startPoint x: 466, startPoint y: 149, endPoint x: 580, endPoint y: 151, distance: 114.0
click at [580, 151] on div "OGMS33541166 Find Find & Ship Go!" at bounding box center [603, 149] width 297 height 28
type input "OGMS33533808"
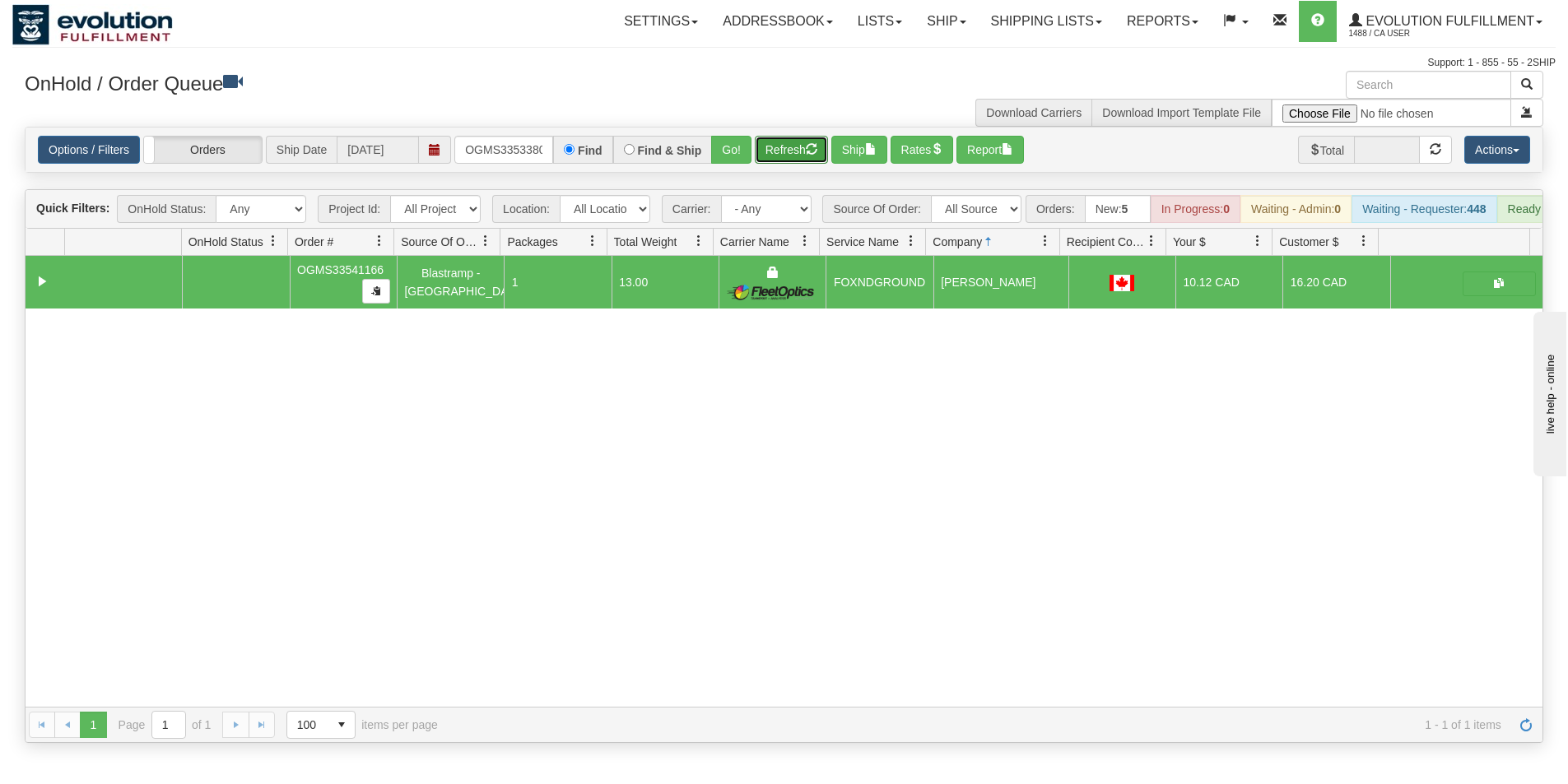
click at [790, 152] on button "Refresh" at bounding box center [790, 149] width 73 height 28
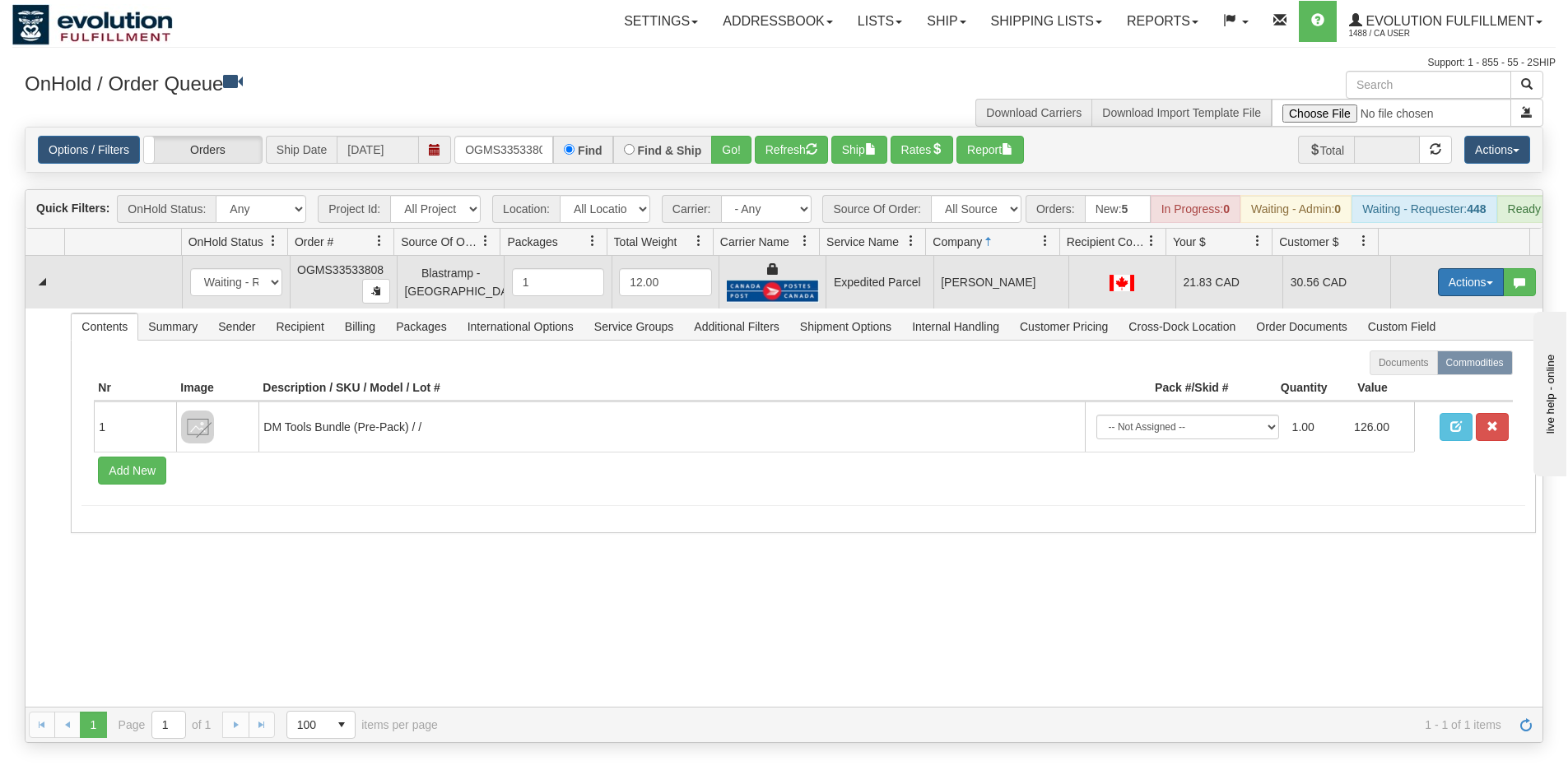
click at [1468, 295] on button "Actions" at bounding box center [1471, 282] width 66 height 28
click at [1417, 389] on link "Ship" at bounding box center [1437, 377] width 132 height 21
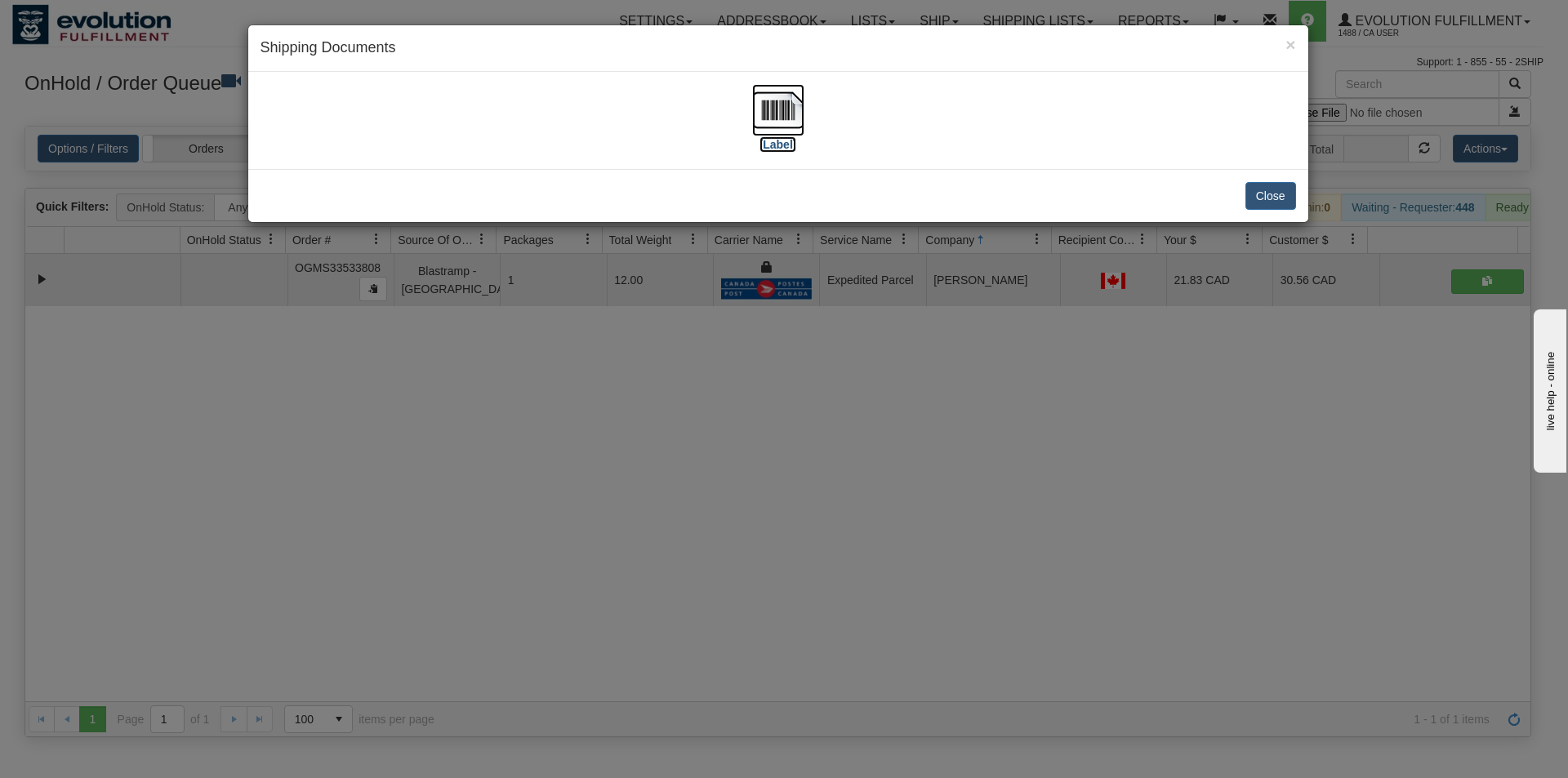
click at [793, 101] on img at bounding box center [778, 110] width 52 height 52
click at [1254, 199] on button "Close" at bounding box center [1269, 196] width 50 height 28
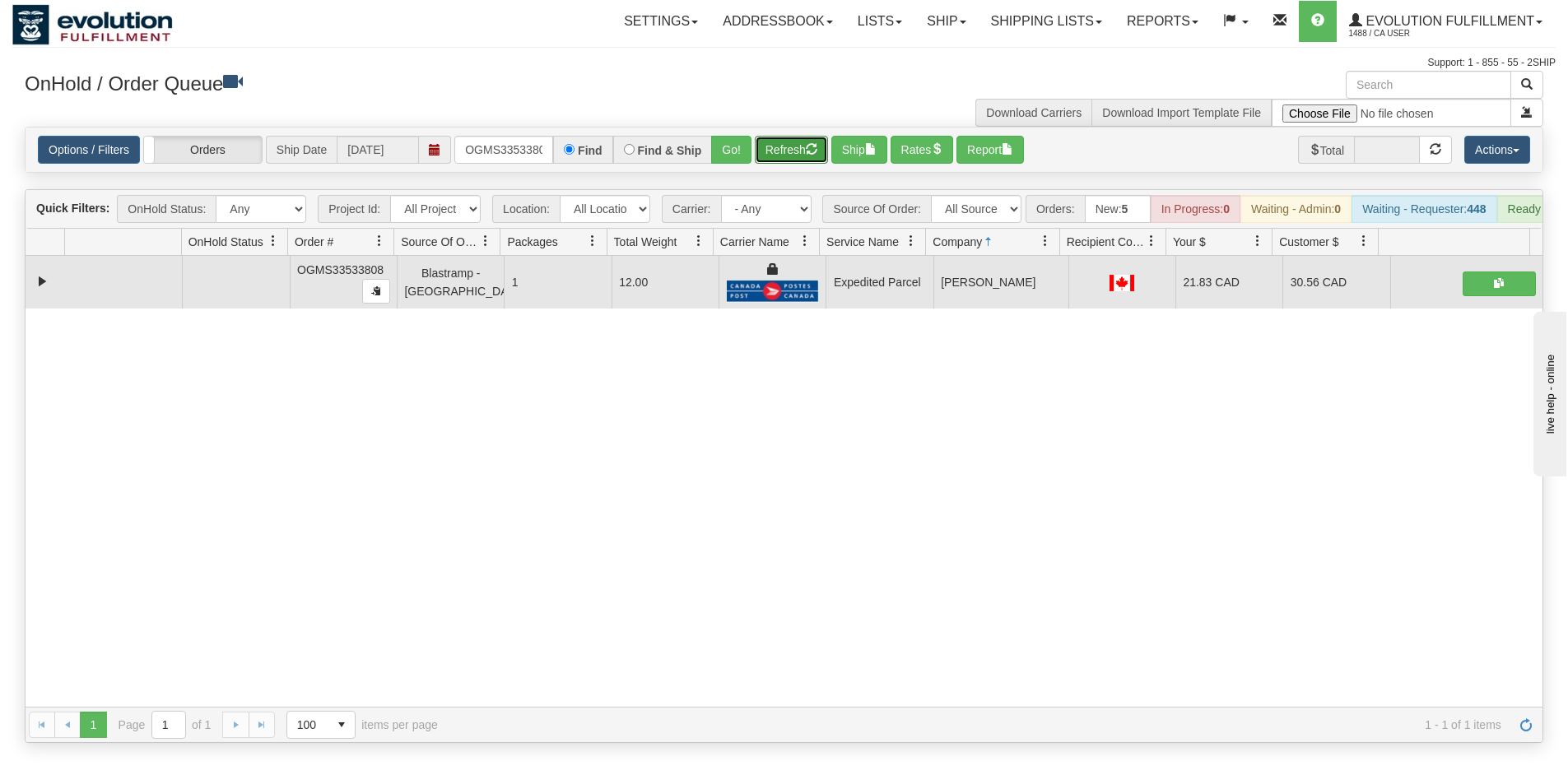
click at [800, 158] on button "Refresh" at bounding box center [790, 149] width 73 height 28
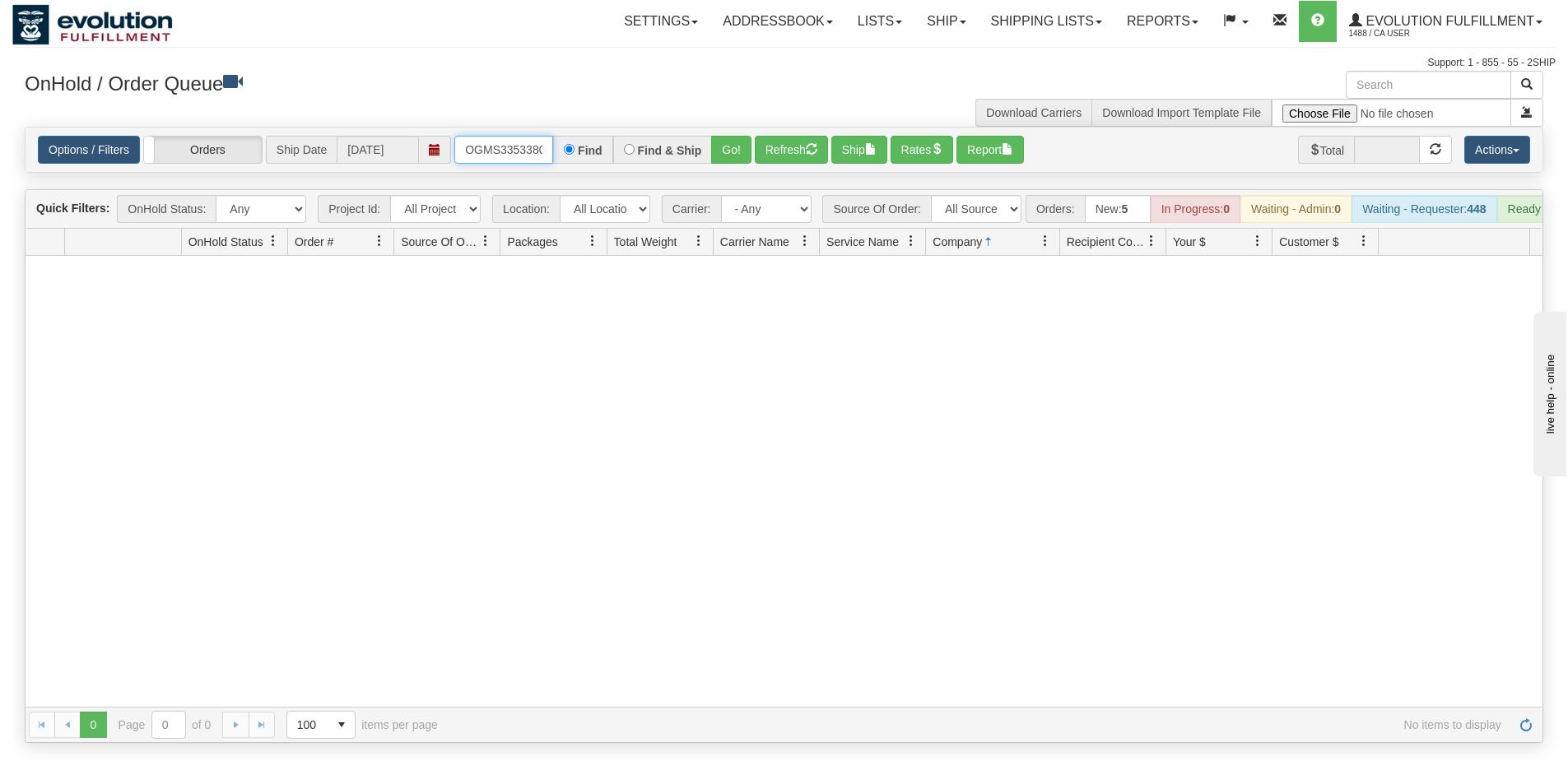
scroll to position [0, 9]
drag, startPoint x: 461, startPoint y: 150, endPoint x: 581, endPoint y: 149, distance: 120.0
click at [581, 149] on div "OGMS33533808 Find Find & Ship Go!" at bounding box center [603, 149] width 297 height 28
click at [725, 158] on button "Go!" at bounding box center [731, 149] width 40 height 28
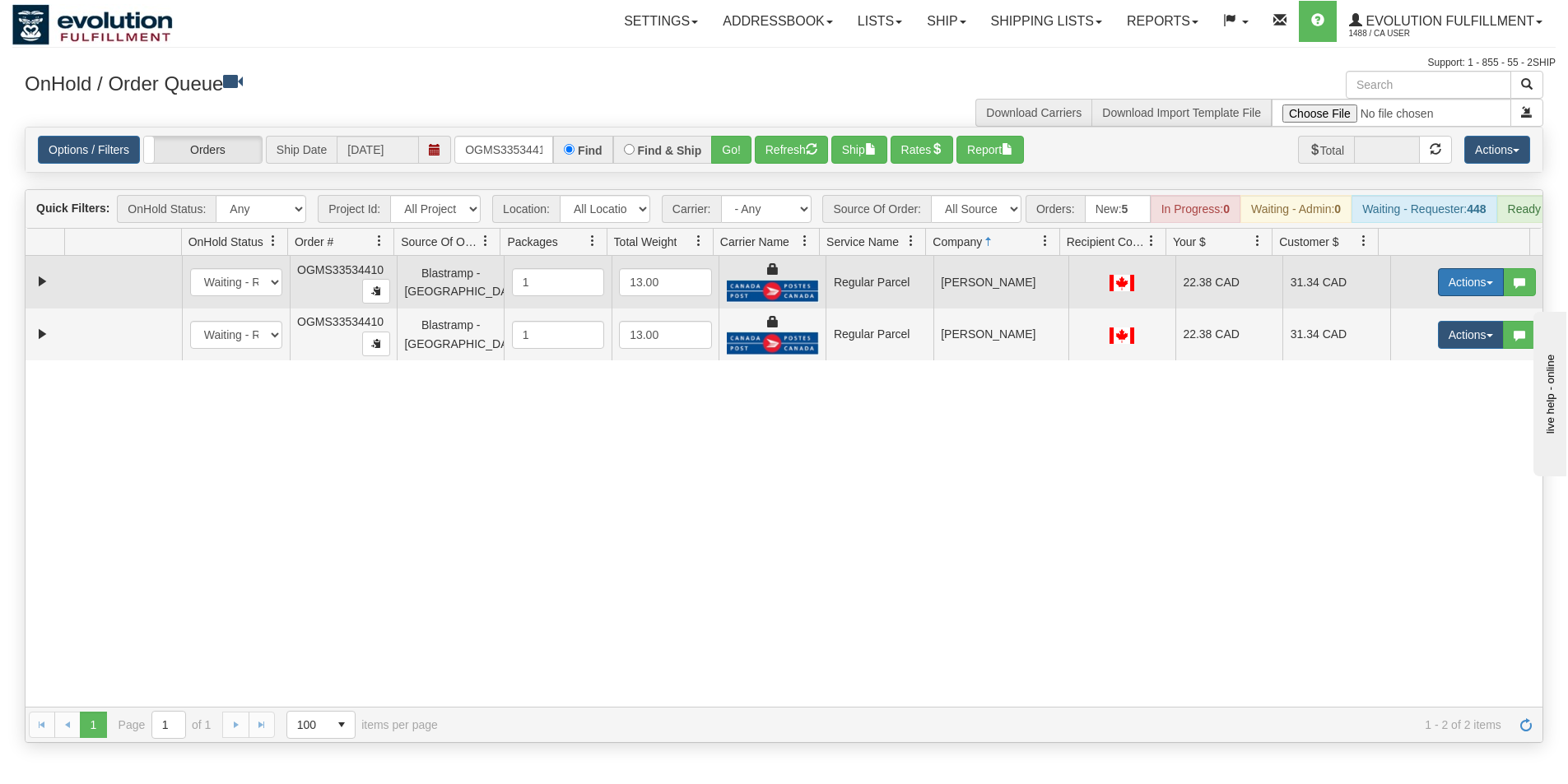
click at [1453, 291] on button "Actions" at bounding box center [1471, 282] width 66 height 28
click at [1406, 363] on span "Rate All Services" at bounding box center [1436, 356] width 99 height 13
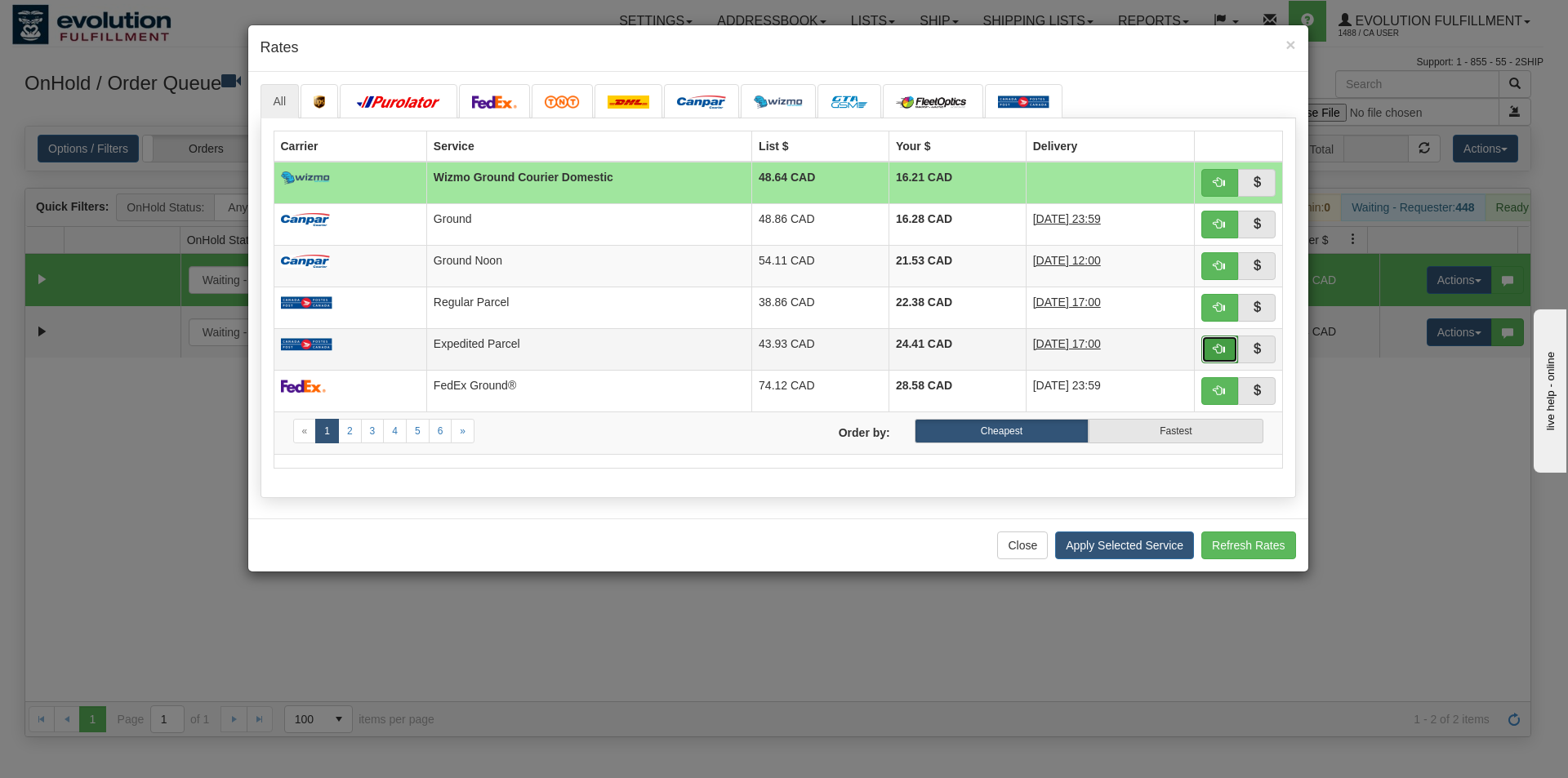
click at [1226, 340] on button "button" at bounding box center [1220, 349] width 38 height 28
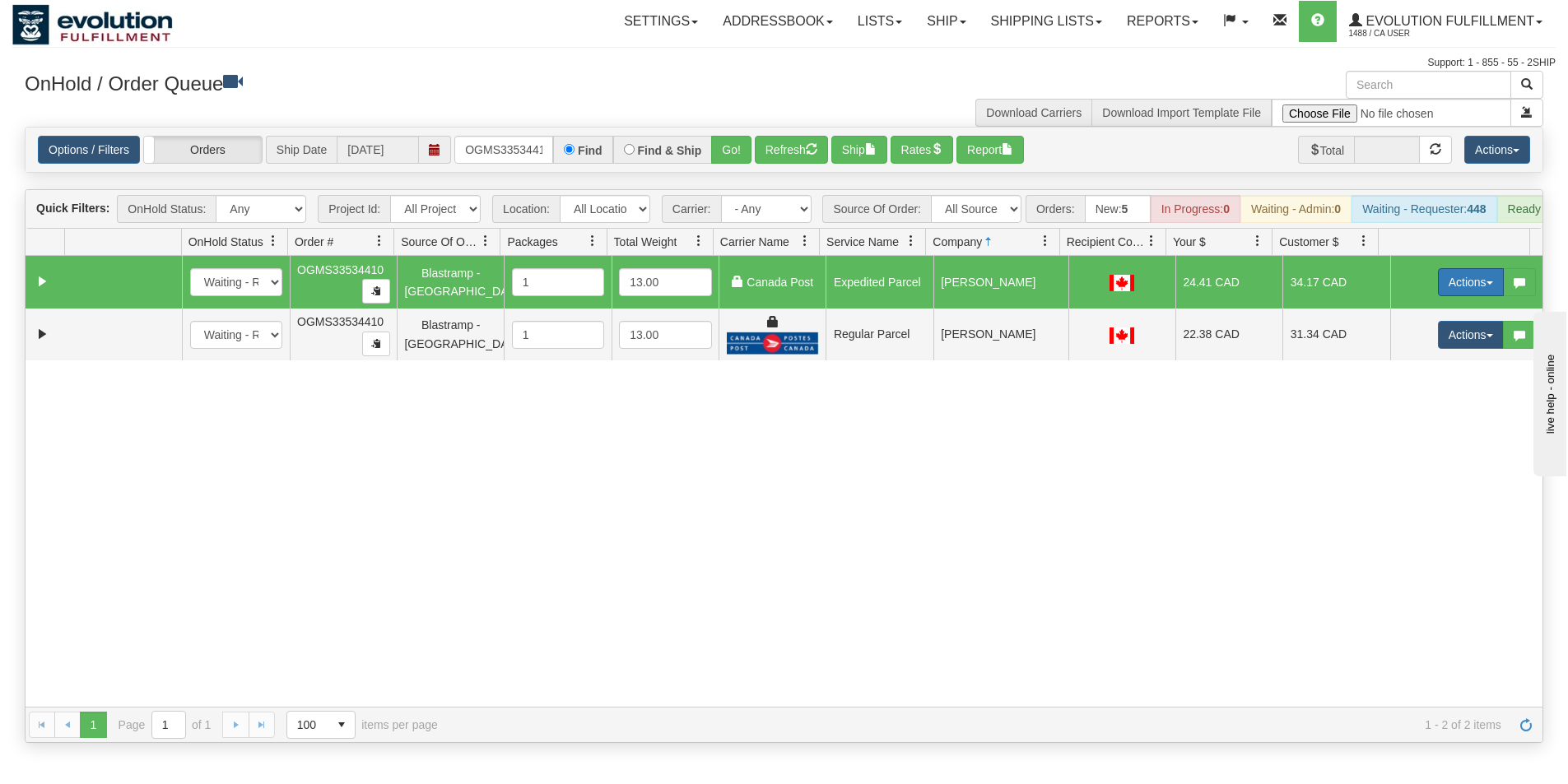
click at [1463, 295] on button "Actions" at bounding box center [1471, 282] width 66 height 28
click at [1406, 385] on span "Ship" at bounding box center [1405, 377] width 35 height 13
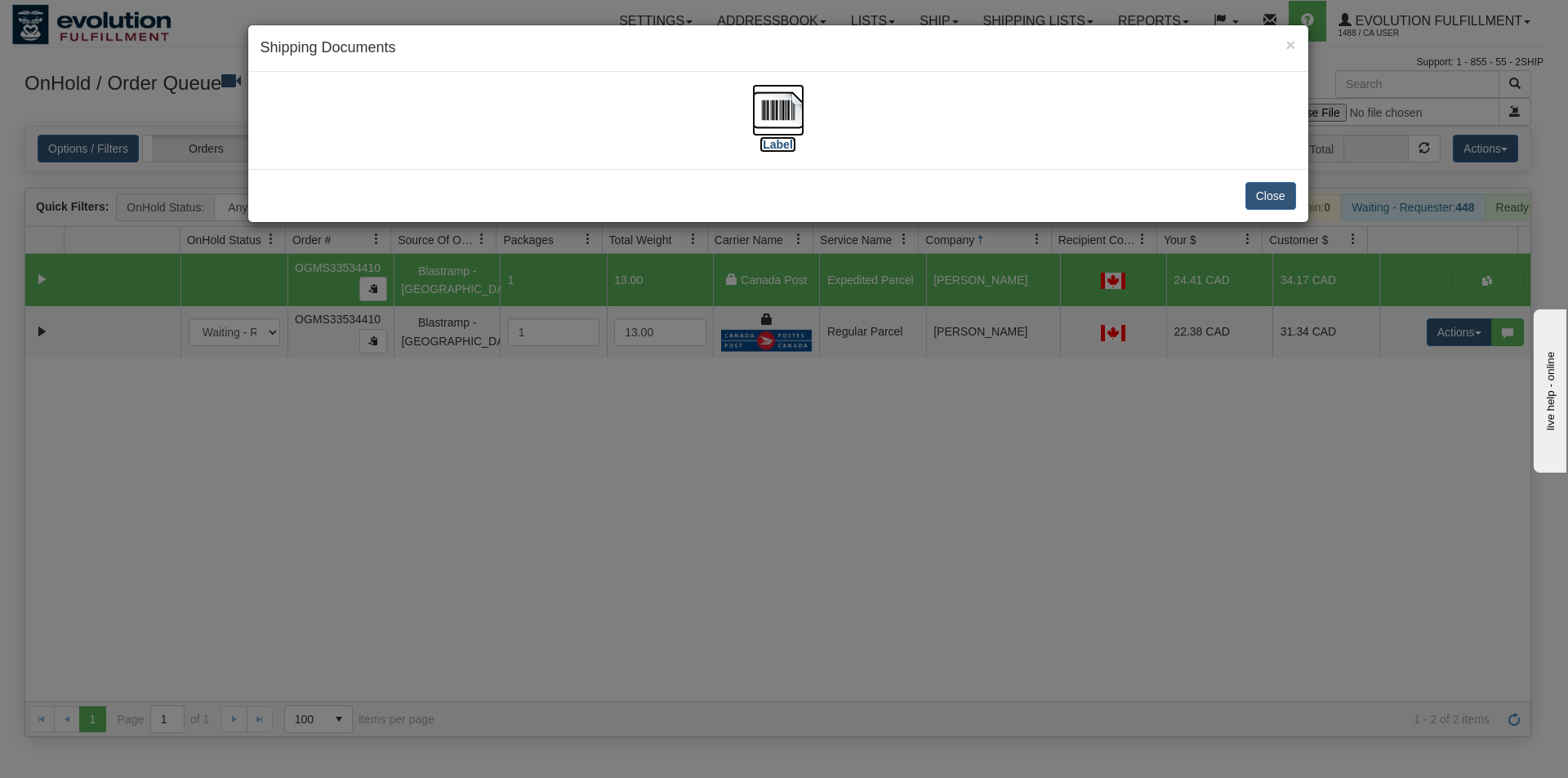
click at [762, 96] on img at bounding box center [778, 110] width 52 height 52
click at [1281, 201] on button "Close" at bounding box center [1269, 196] width 50 height 28
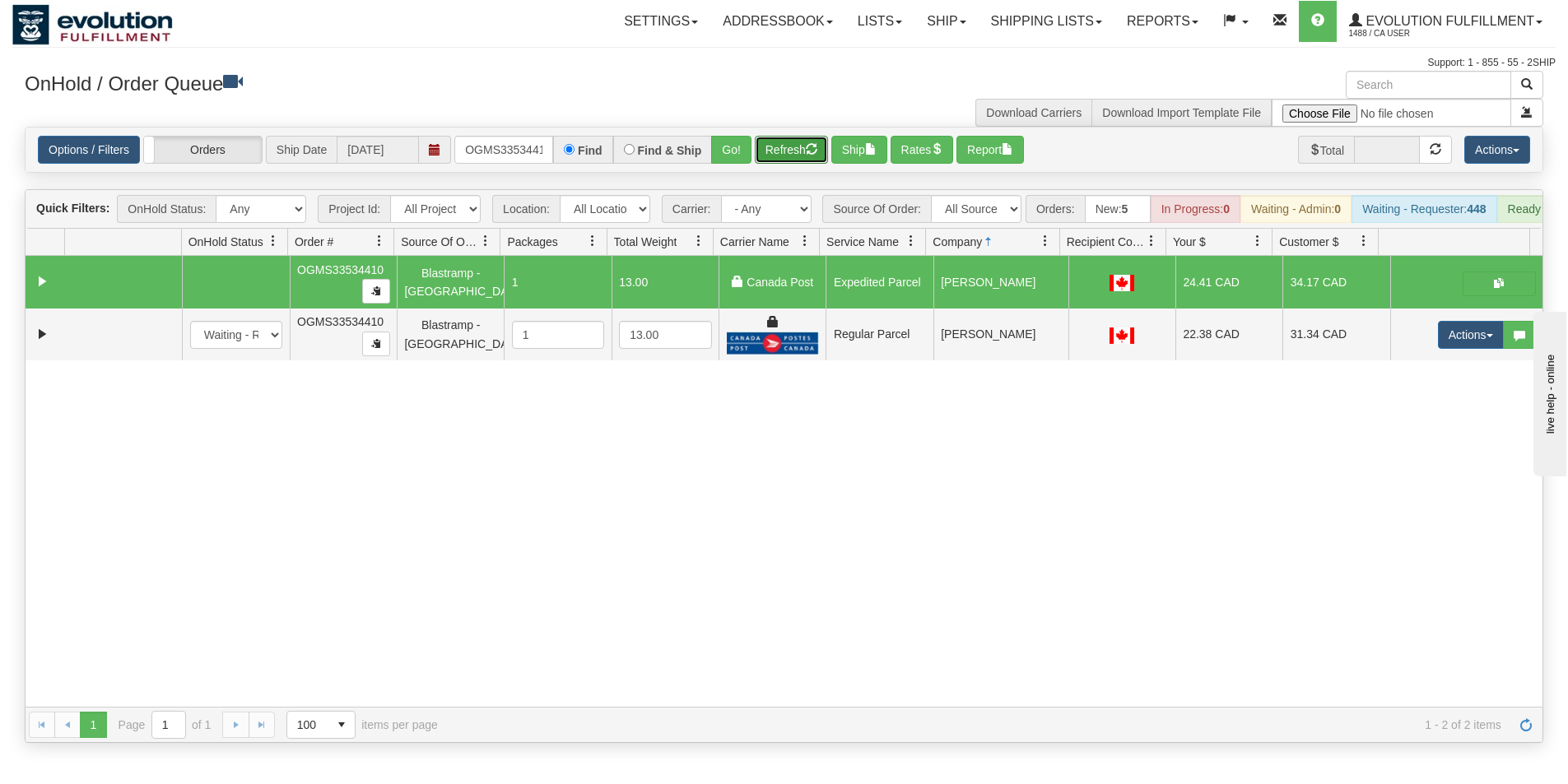
click at [786, 139] on button "Refresh" at bounding box center [790, 149] width 73 height 28
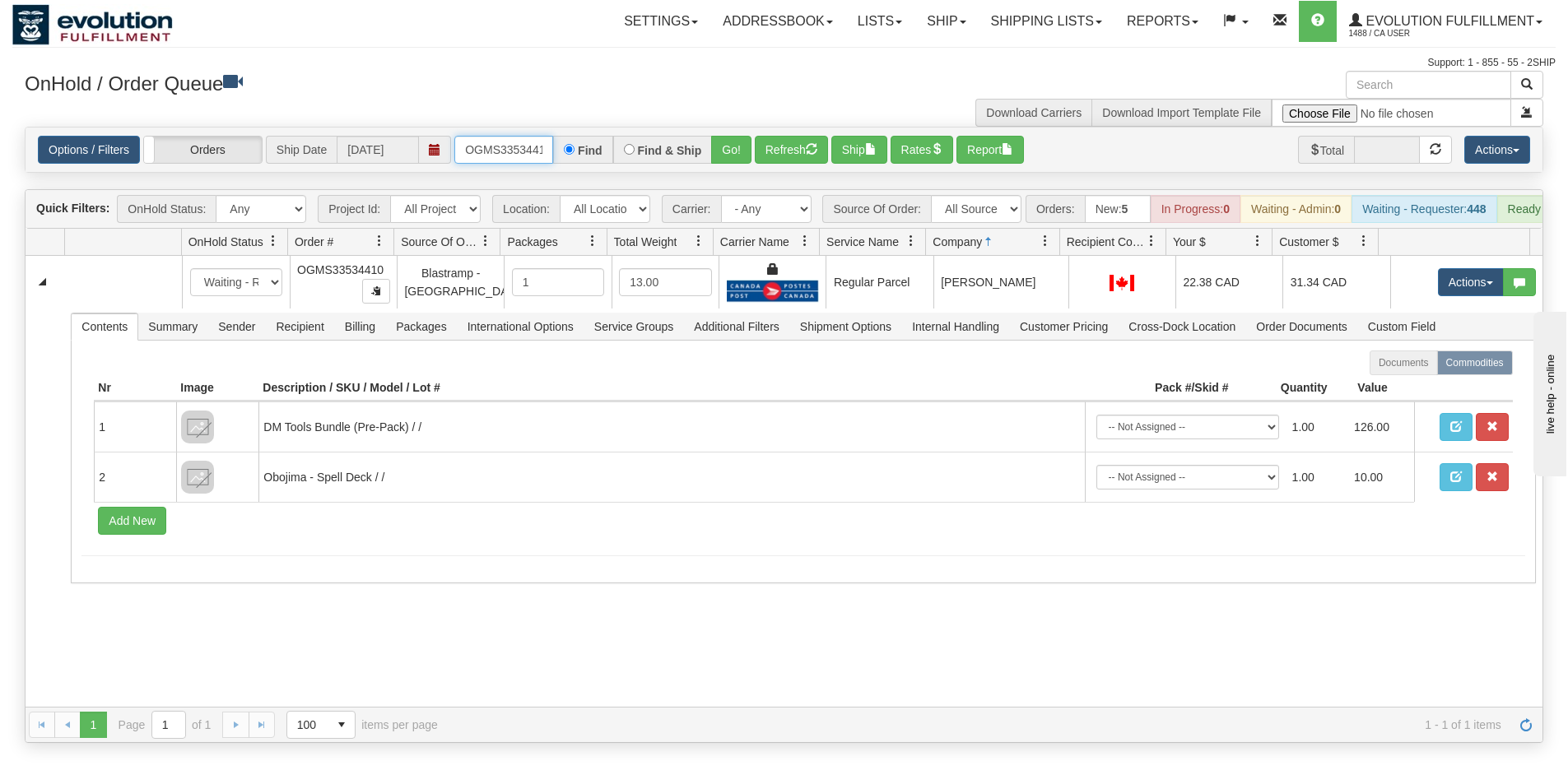
scroll to position [0, 9]
drag, startPoint x: 465, startPoint y: 153, endPoint x: 564, endPoint y: 148, distance: 99.1
click at [564, 148] on div "OGMS33534410 Find Find & Ship Go!" at bounding box center [603, 149] width 297 height 28
type input "OGMS33534738"
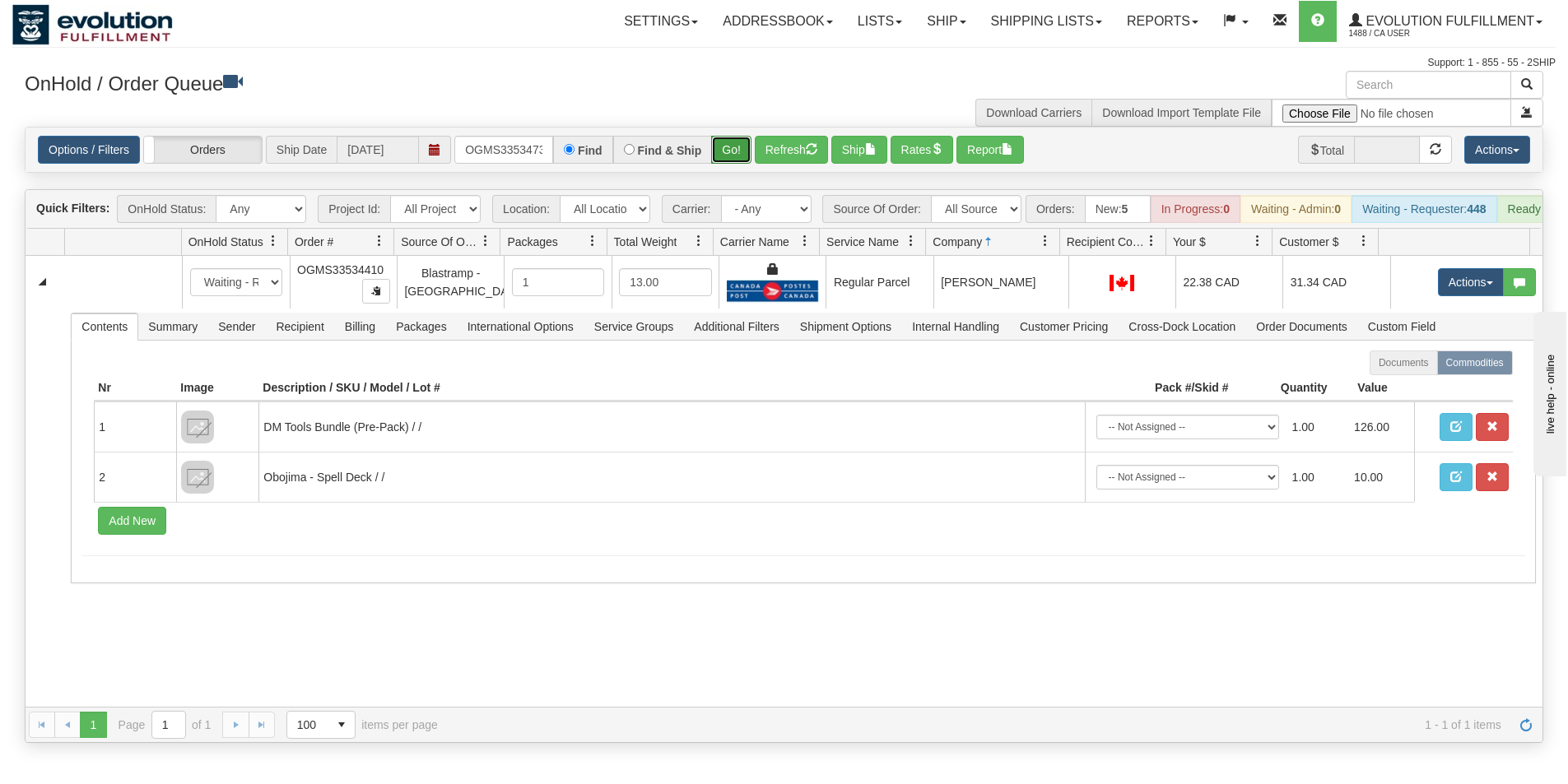
click at [741, 153] on button "Go!" at bounding box center [731, 149] width 40 height 28
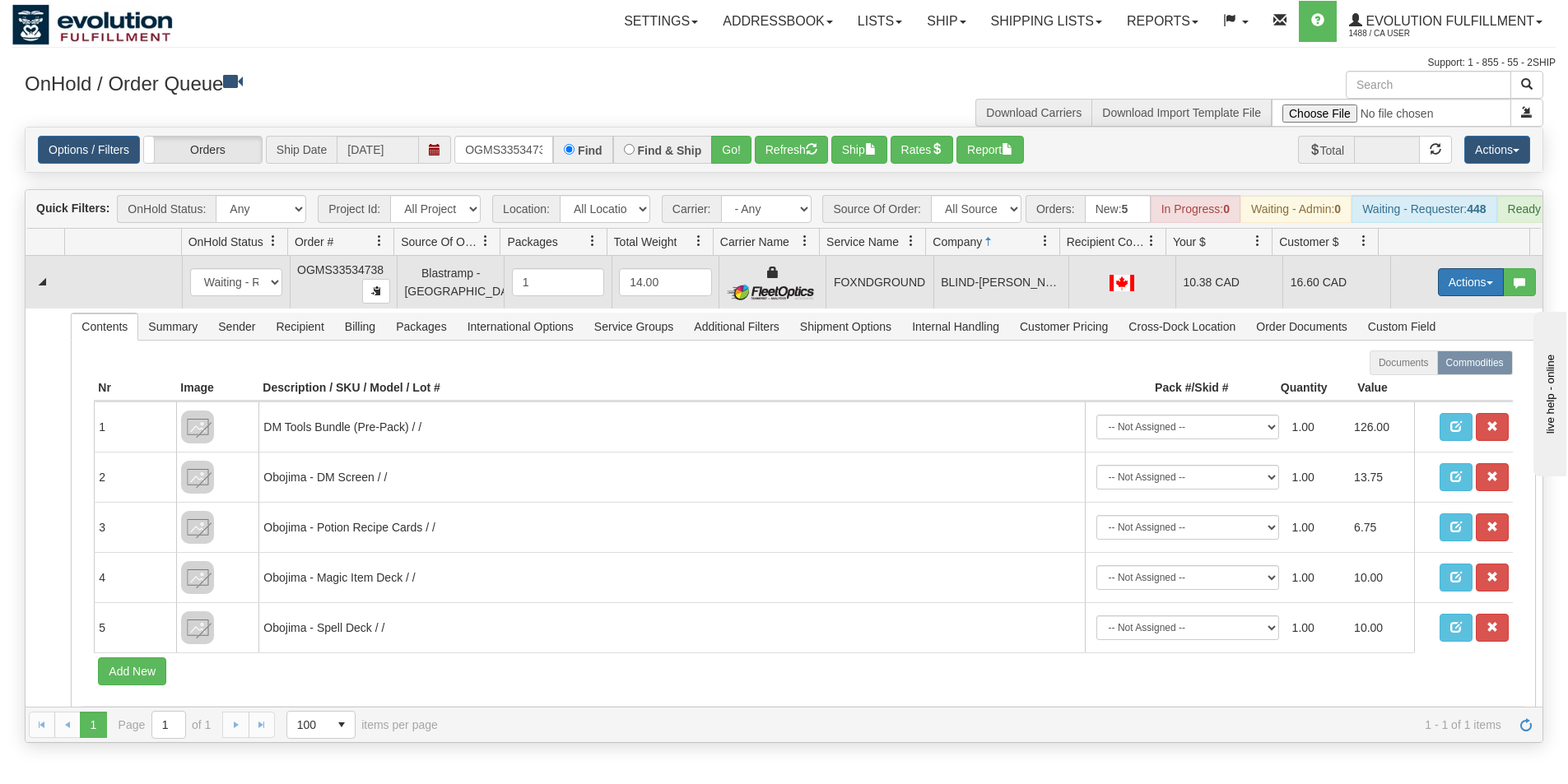
click at [1461, 296] on button "Actions" at bounding box center [1471, 282] width 66 height 28
click at [1424, 388] on link "Ship" at bounding box center [1437, 377] width 132 height 21
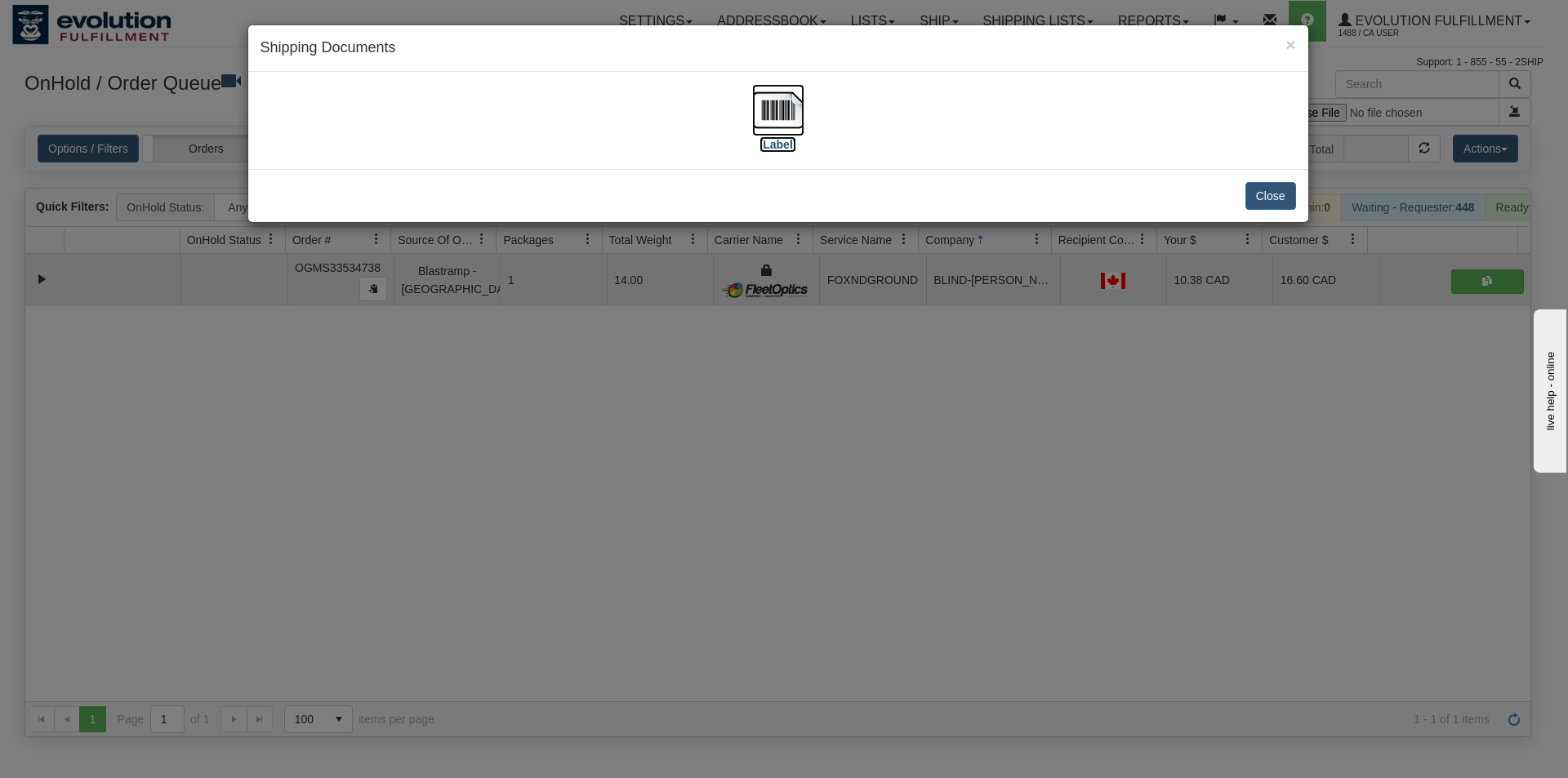
click at [783, 104] on img at bounding box center [778, 110] width 52 height 52
click at [1274, 194] on button "Close" at bounding box center [1269, 196] width 50 height 28
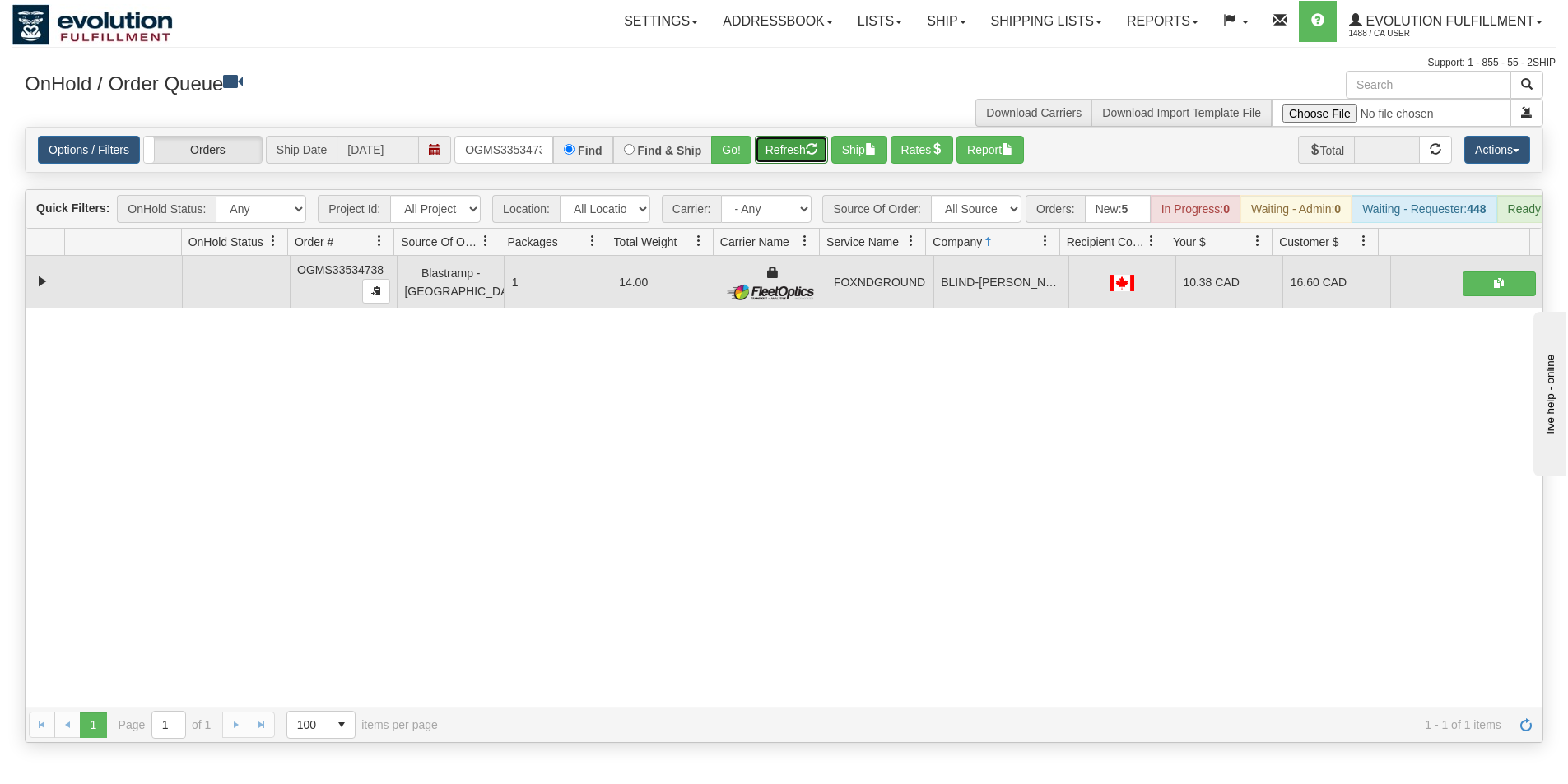
click at [773, 151] on button "Refresh" at bounding box center [790, 149] width 73 height 28
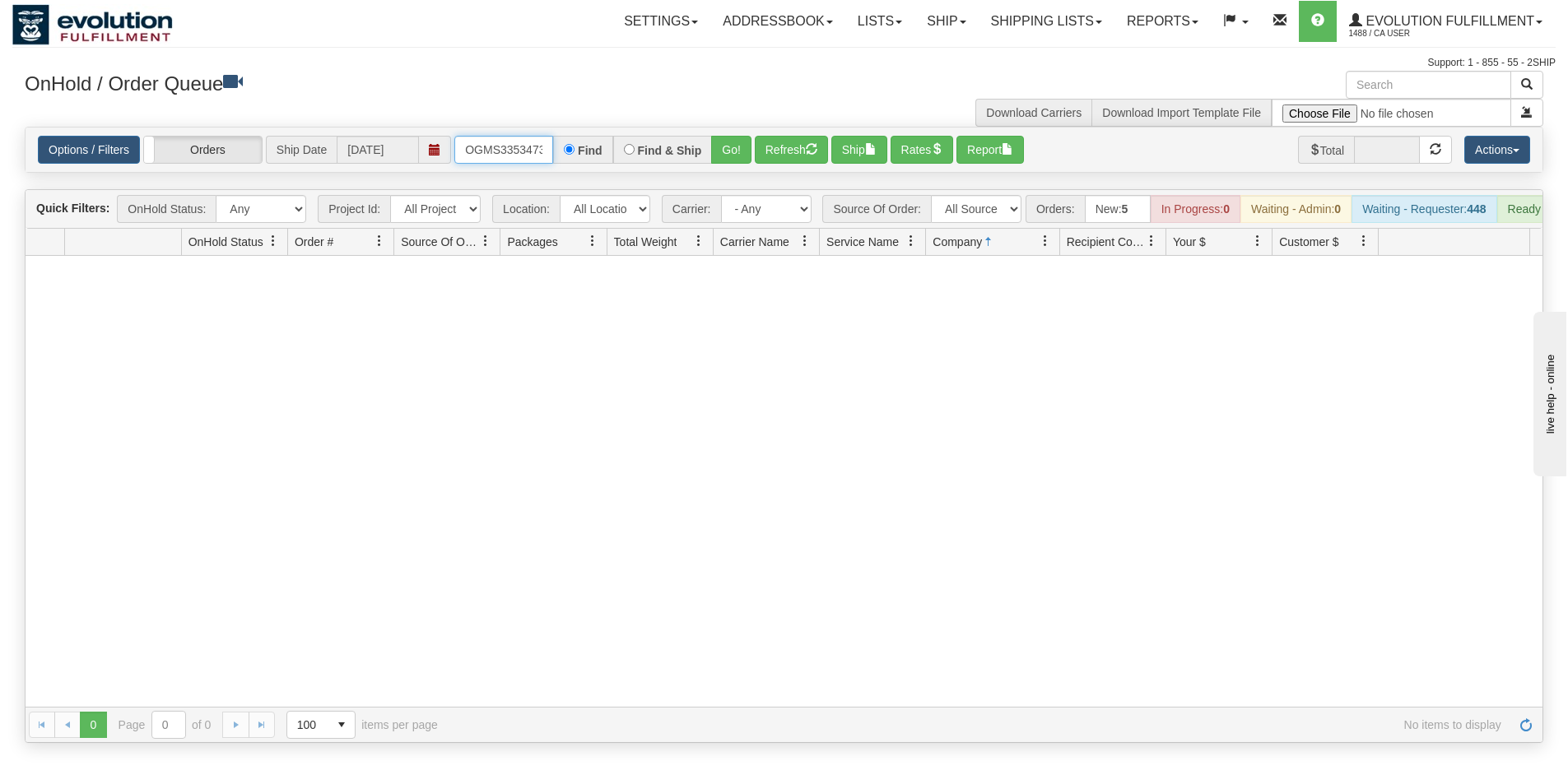
scroll to position [0, 9]
drag, startPoint x: 466, startPoint y: 148, endPoint x: 565, endPoint y: 160, distance: 99.7
click at [565, 160] on div "OGMS33534738 Find Find & Ship Go!" at bounding box center [603, 149] width 297 height 28
type input "OGMS33510479"
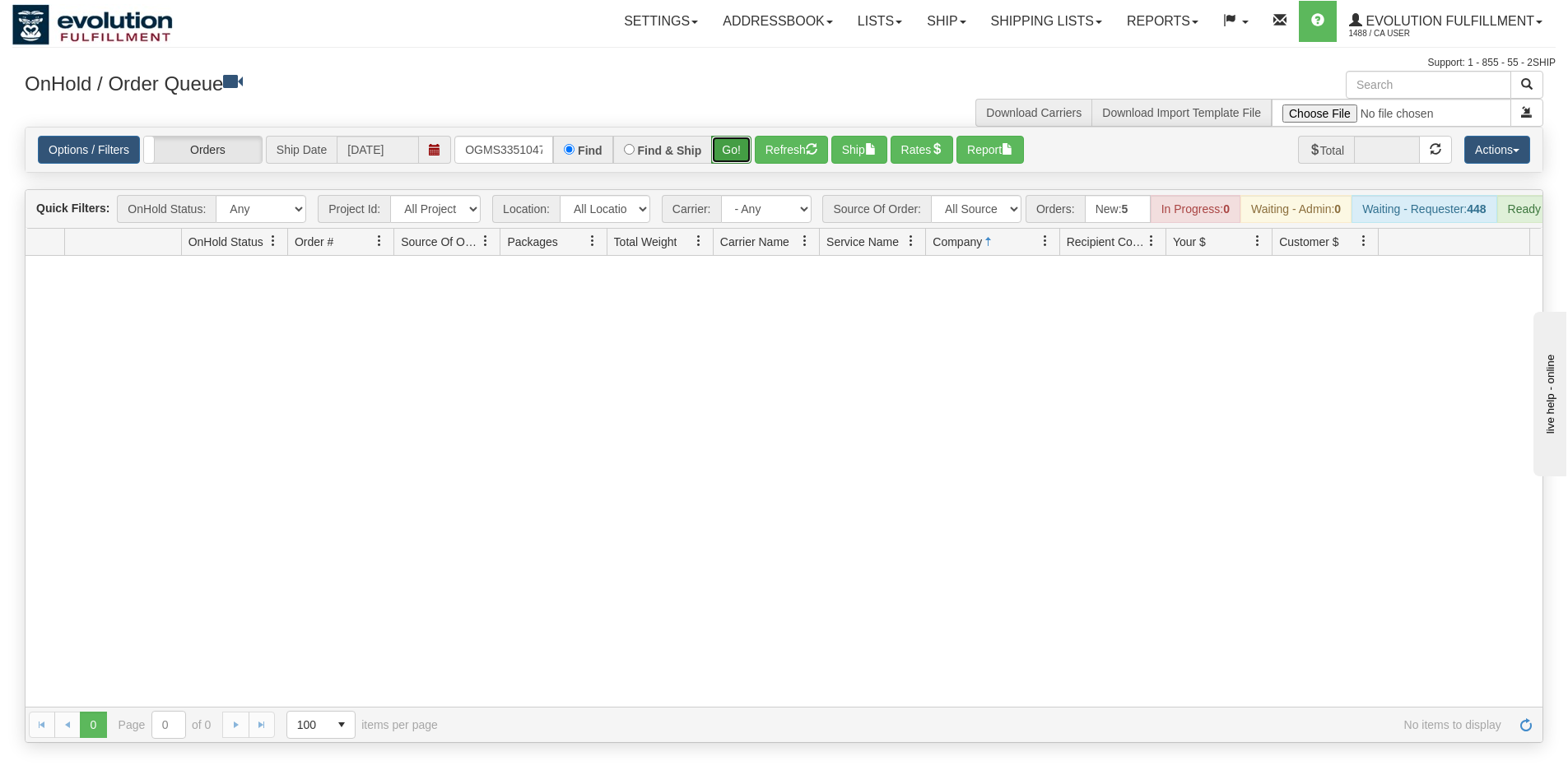
click at [738, 142] on button "Go!" at bounding box center [731, 149] width 40 height 28
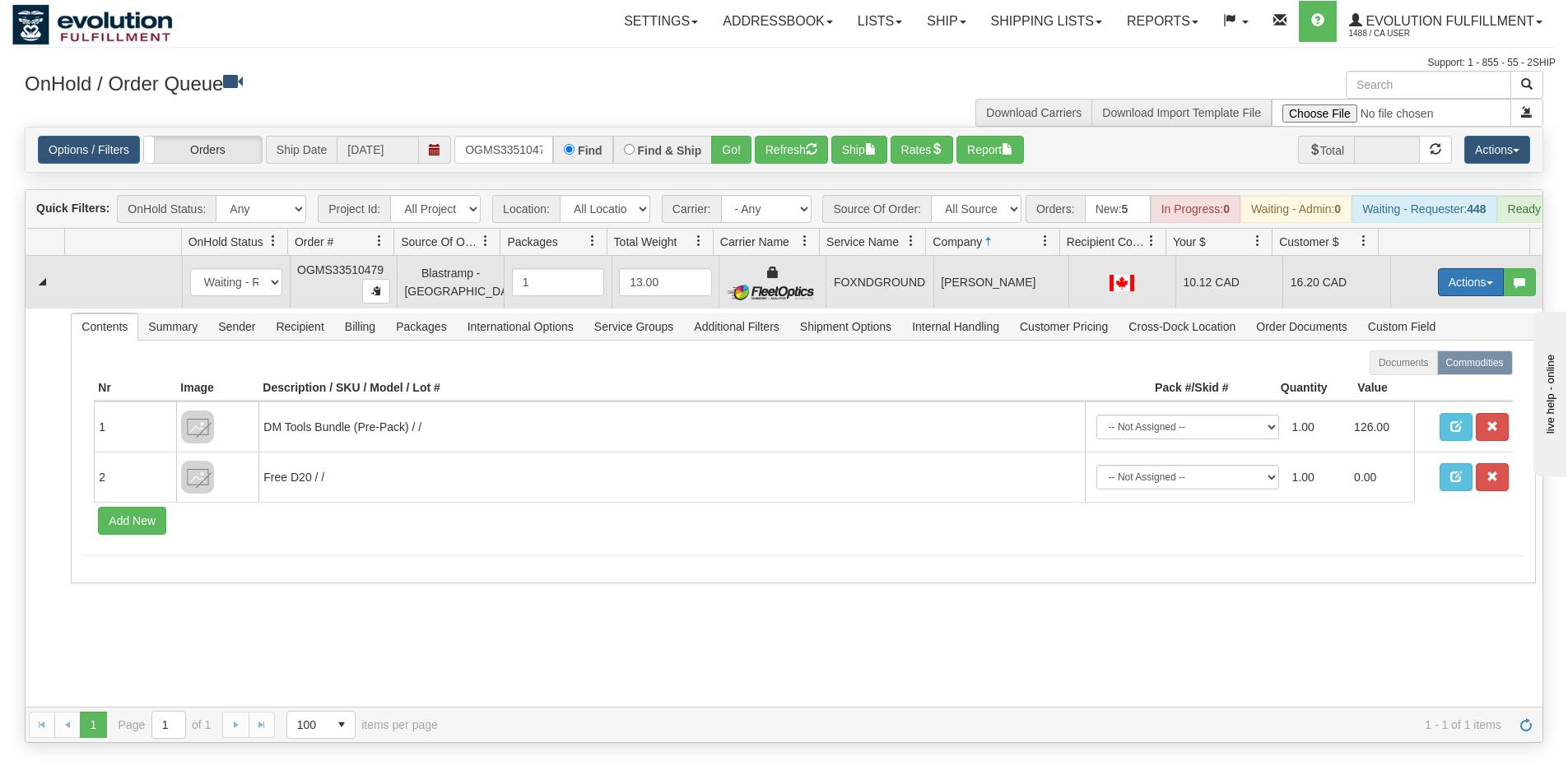
click at [1453, 293] on button "Actions" at bounding box center [1471, 282] width 66 height 28
click at [1425, 389] on link "Ship" at bounding box center [1437, 377] width 132 height 21
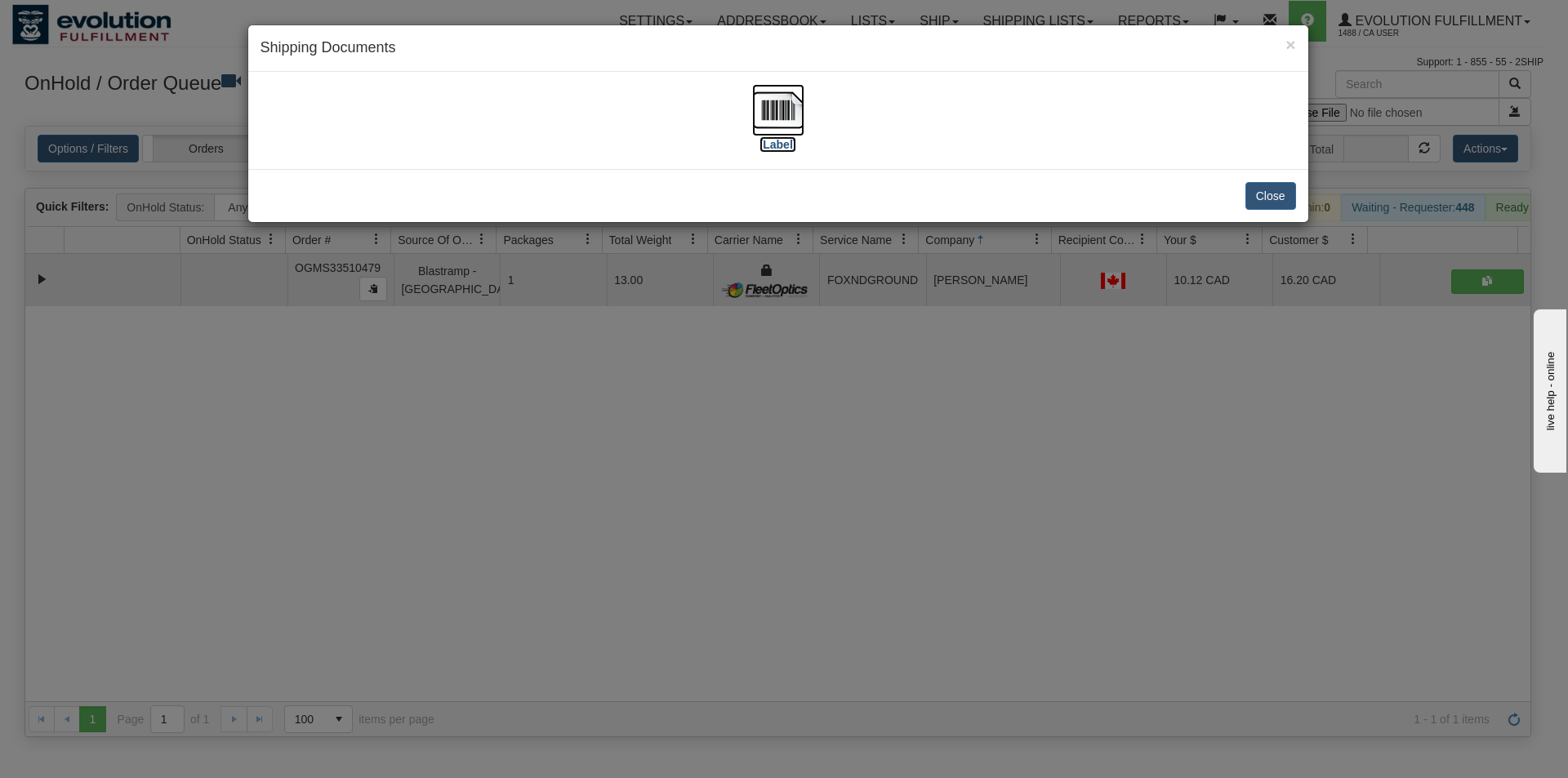
click at [785, 125] on img at bounding box center [778, 110] width 52 height 52
click at [1254, 195] on button "Close" at bounding box center [1269, 196] width 50 height 28
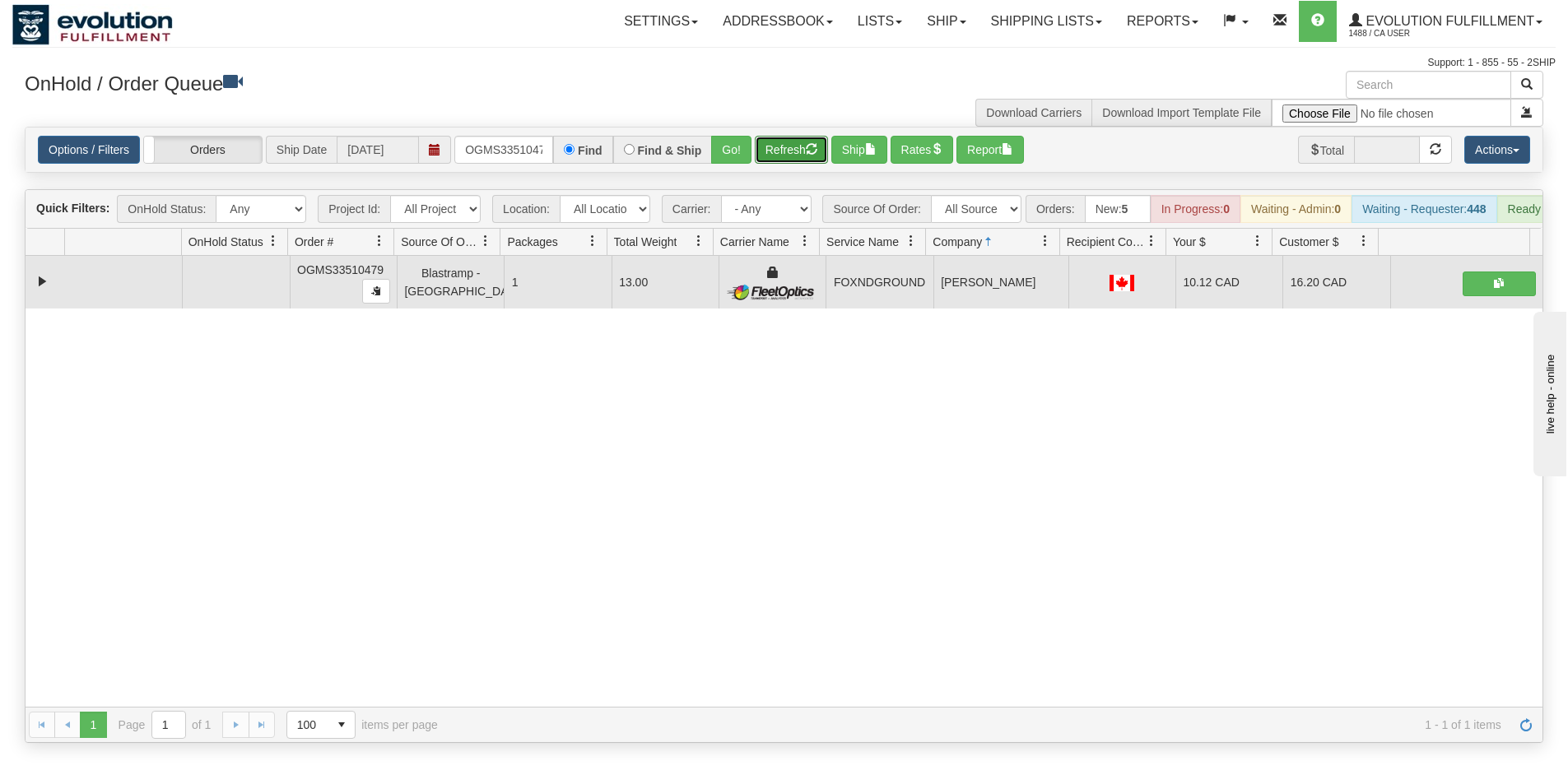
click at [786, 150] on button "Refresh" at bounding box center [790, 149] width 73 height 28
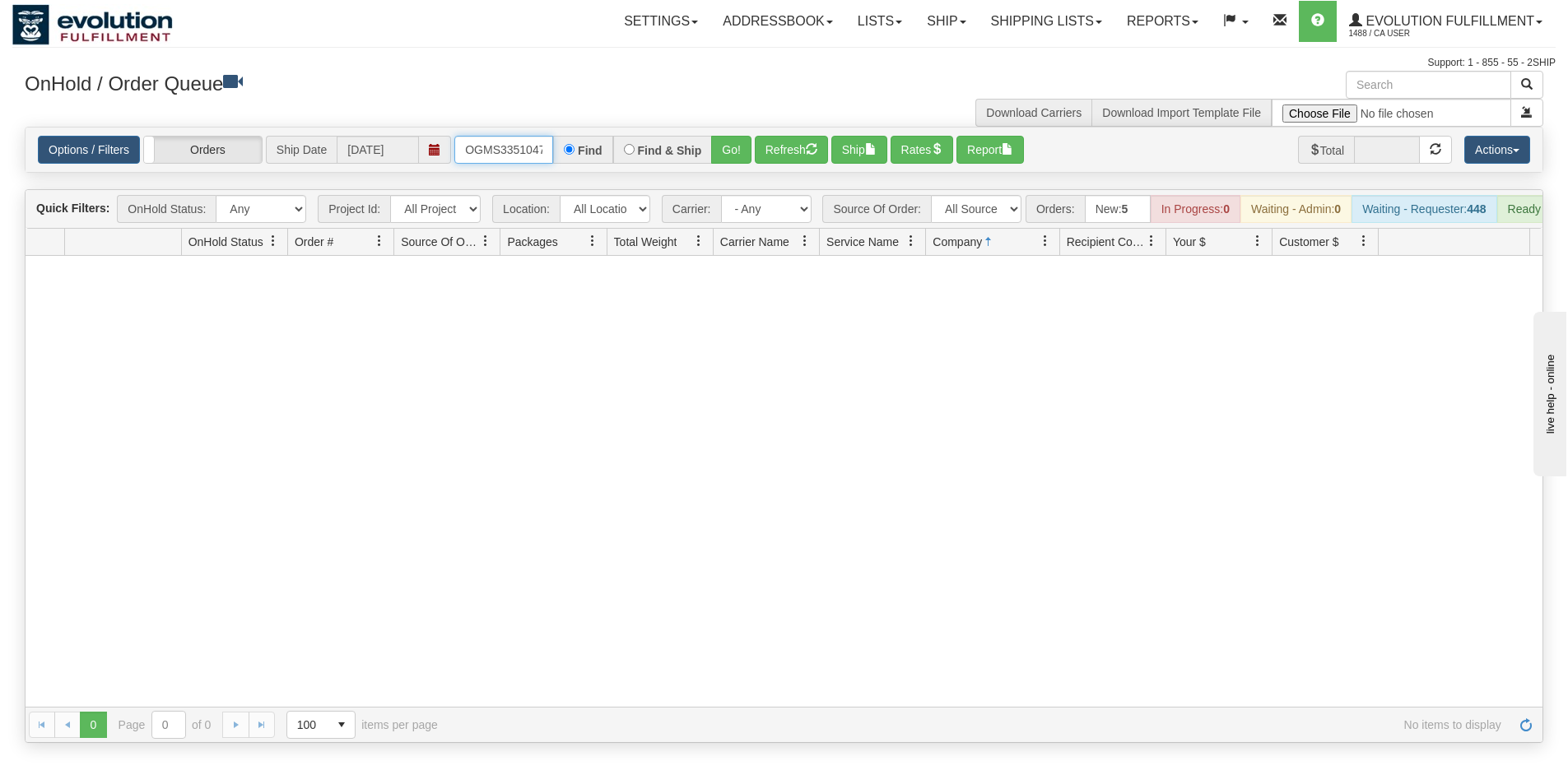
scroll to position [0, 9]
drag, startPoint x: 461, startPoint y: 151, endPoint x: 603, endPoint y: 147, distance: 142.1
click at [603, 147] on div "OGMS33510479 Find Find & Ship Go!" at bounding box center [603, 149] width 297 height 28
type input "OGMS33517999"
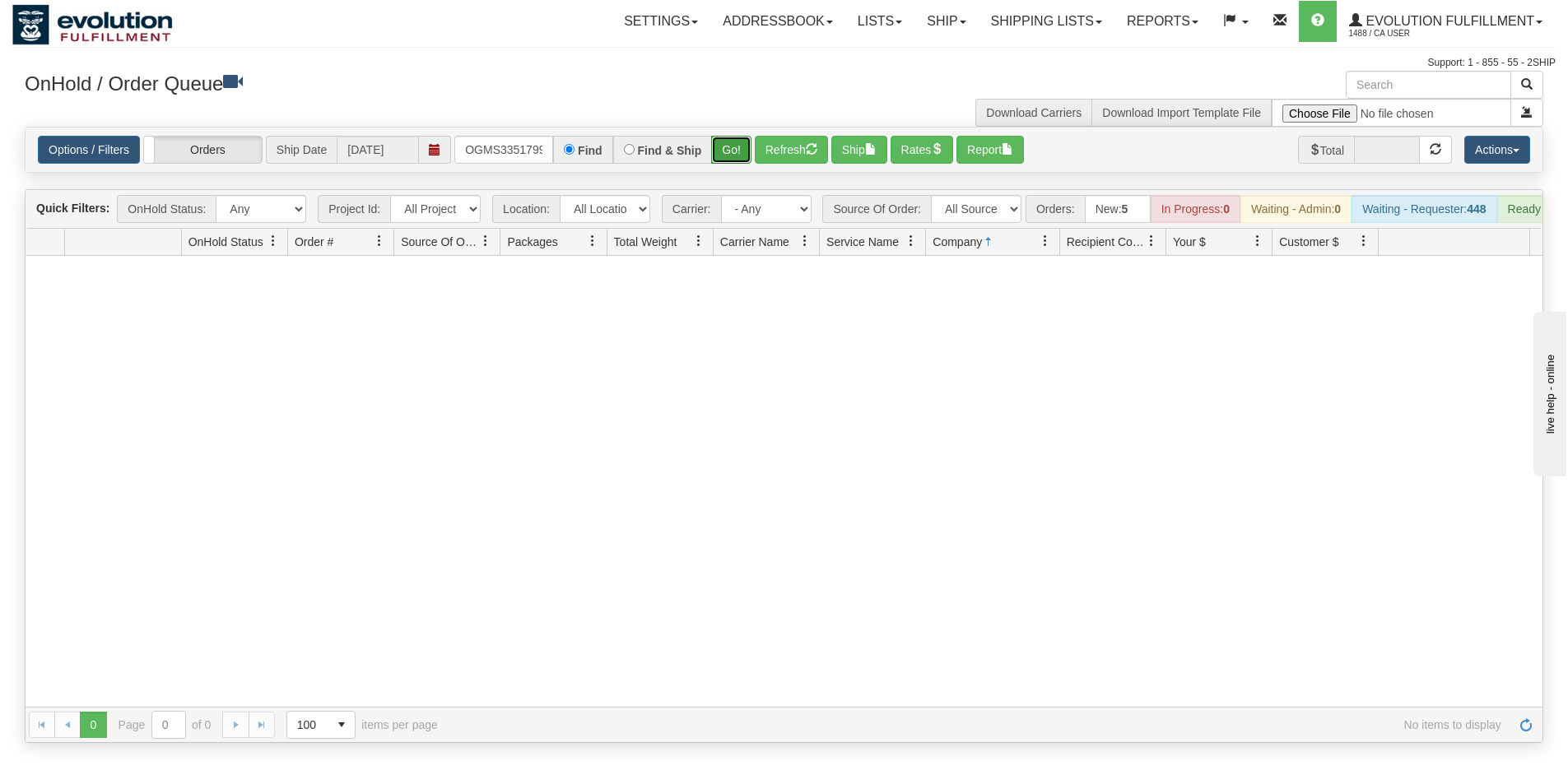
click at [723, 152] on button "Go!" at bounding box center [731, 149] width 40 height 28
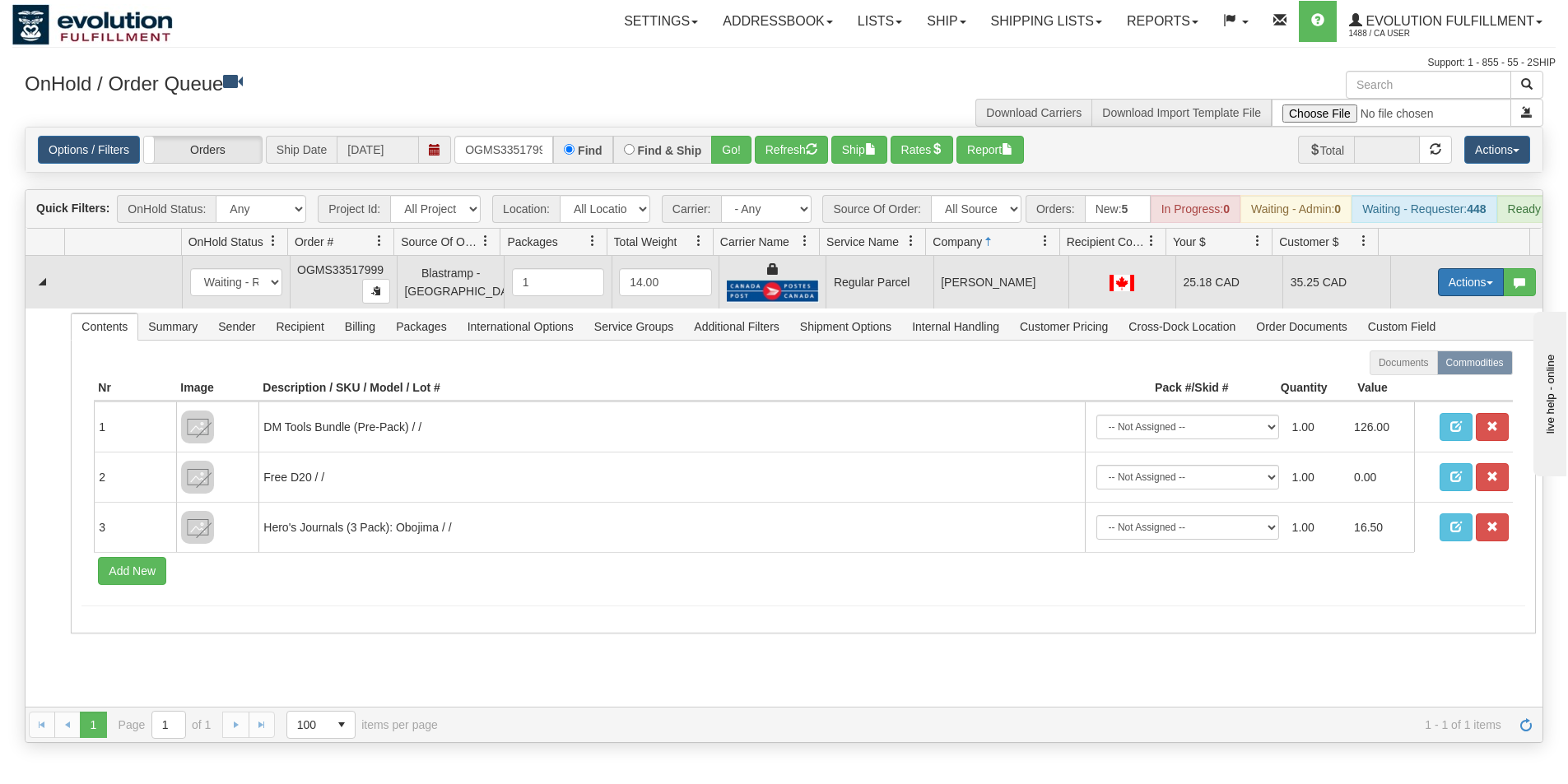
click at [1451, 295] on button "Actions" at bounding box center [1471, 282] width 66 height 28
click at [1411, 363] on span "Rate All Services" at bounding box center [1436, 356] width 99 height 13
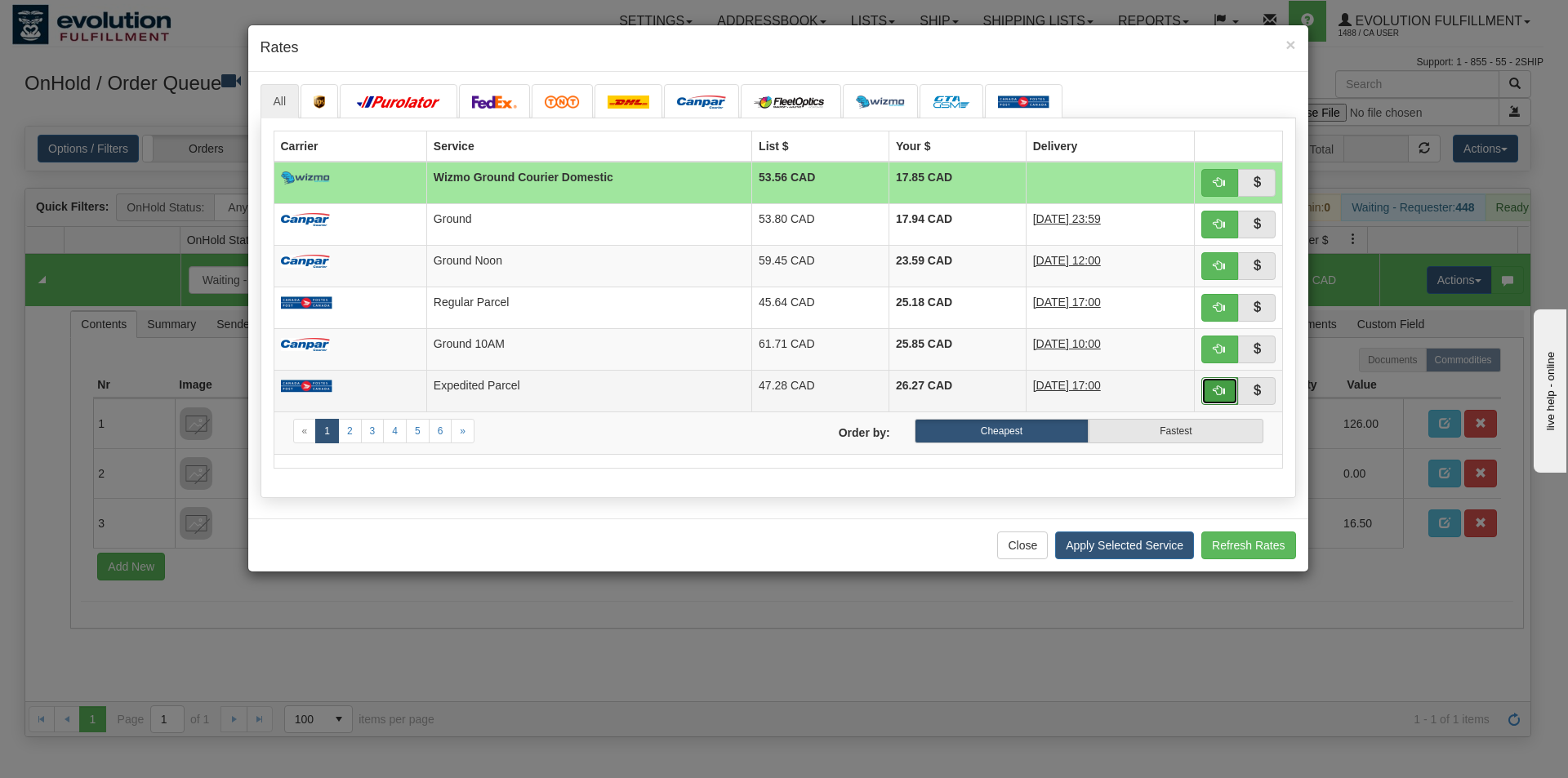
click at [1219, 397] on button "button" at bounding box center [1220, 391] width 38 height 28
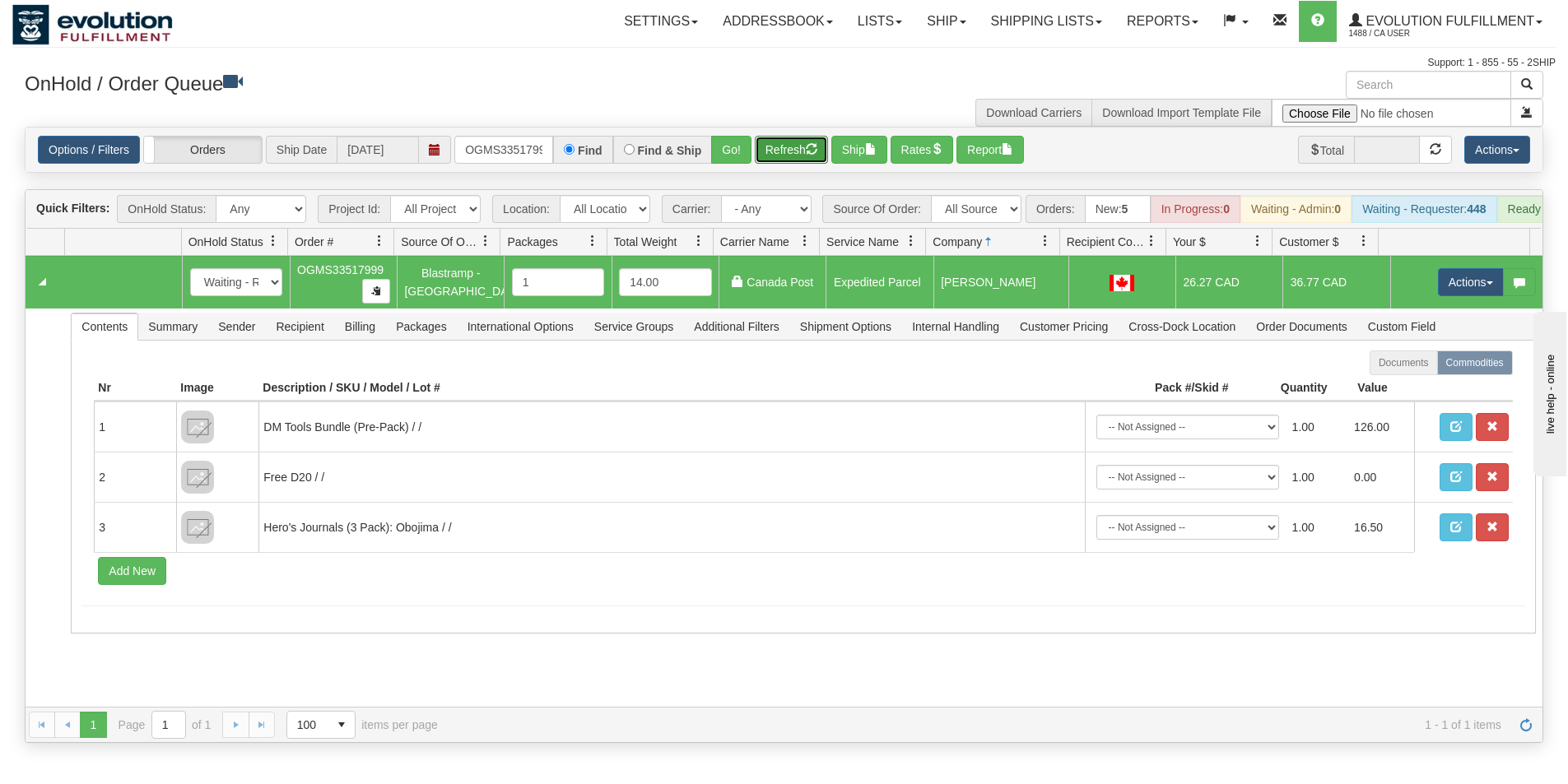
click at [801, 148] on button "Refresh" at bounding box center [790, 149] width 73 height 28
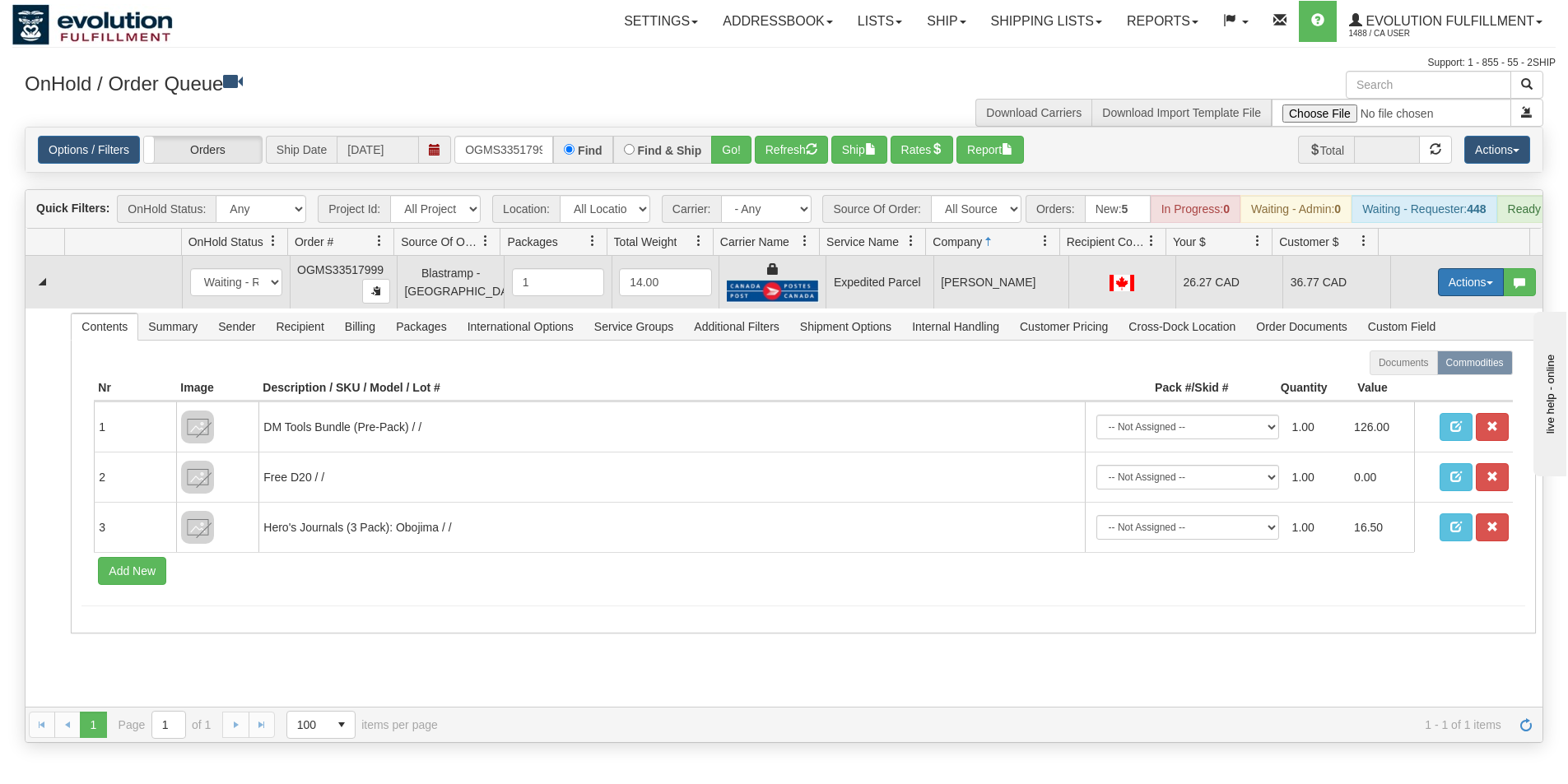
click at [1462, 290] on button "Actions" at bounding box center [1471, 282] width 66 height 28
click at [1411, 389] on link "Ship" at bounding box center [1437, 377] width 132 height 21
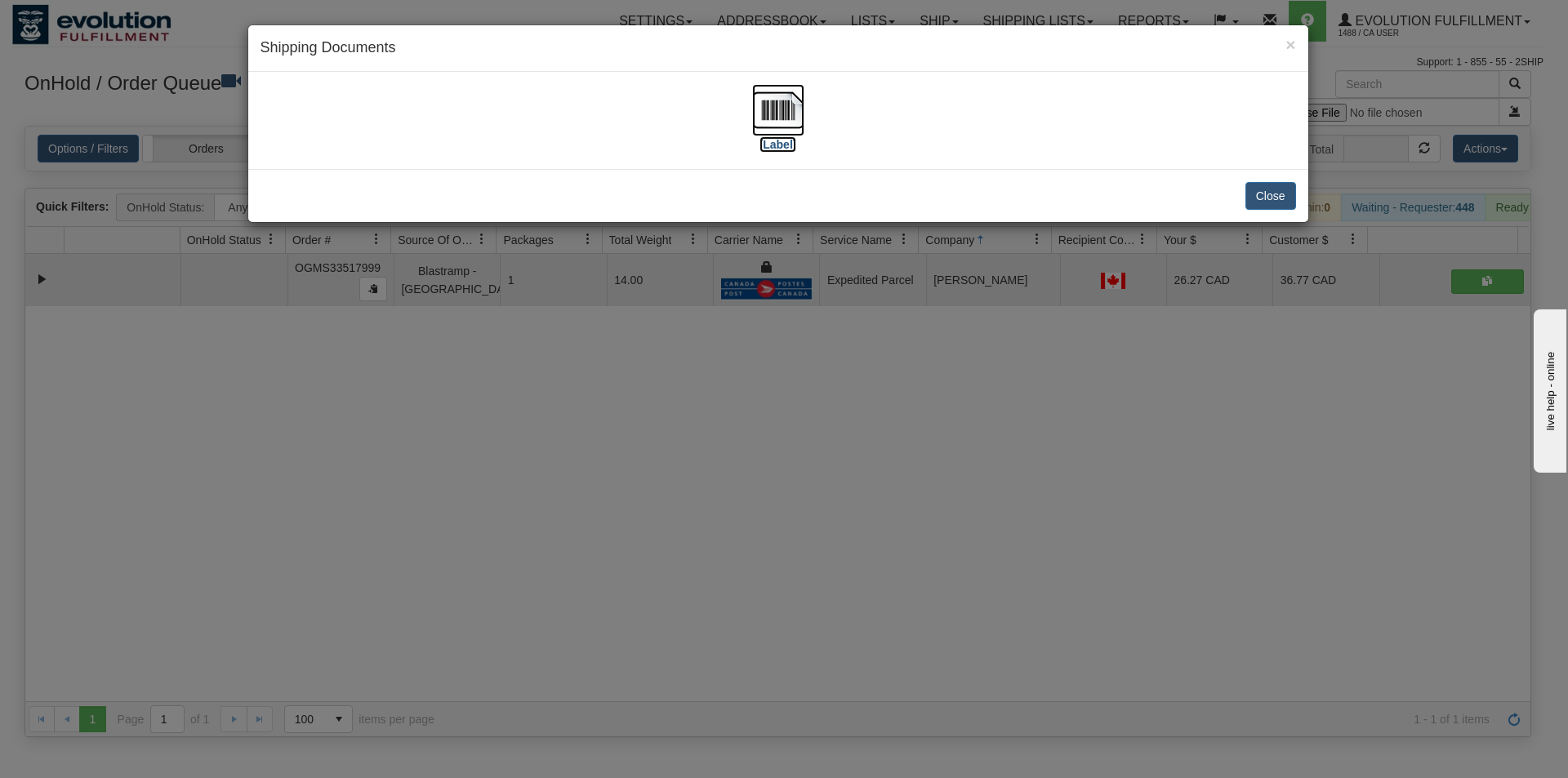
click at [775, 101] on img at bounding box center [778, 110] width 52 height 52
click at [1263, 207] on button "Close" at bounding box center [1269, 196] width 50 height 28
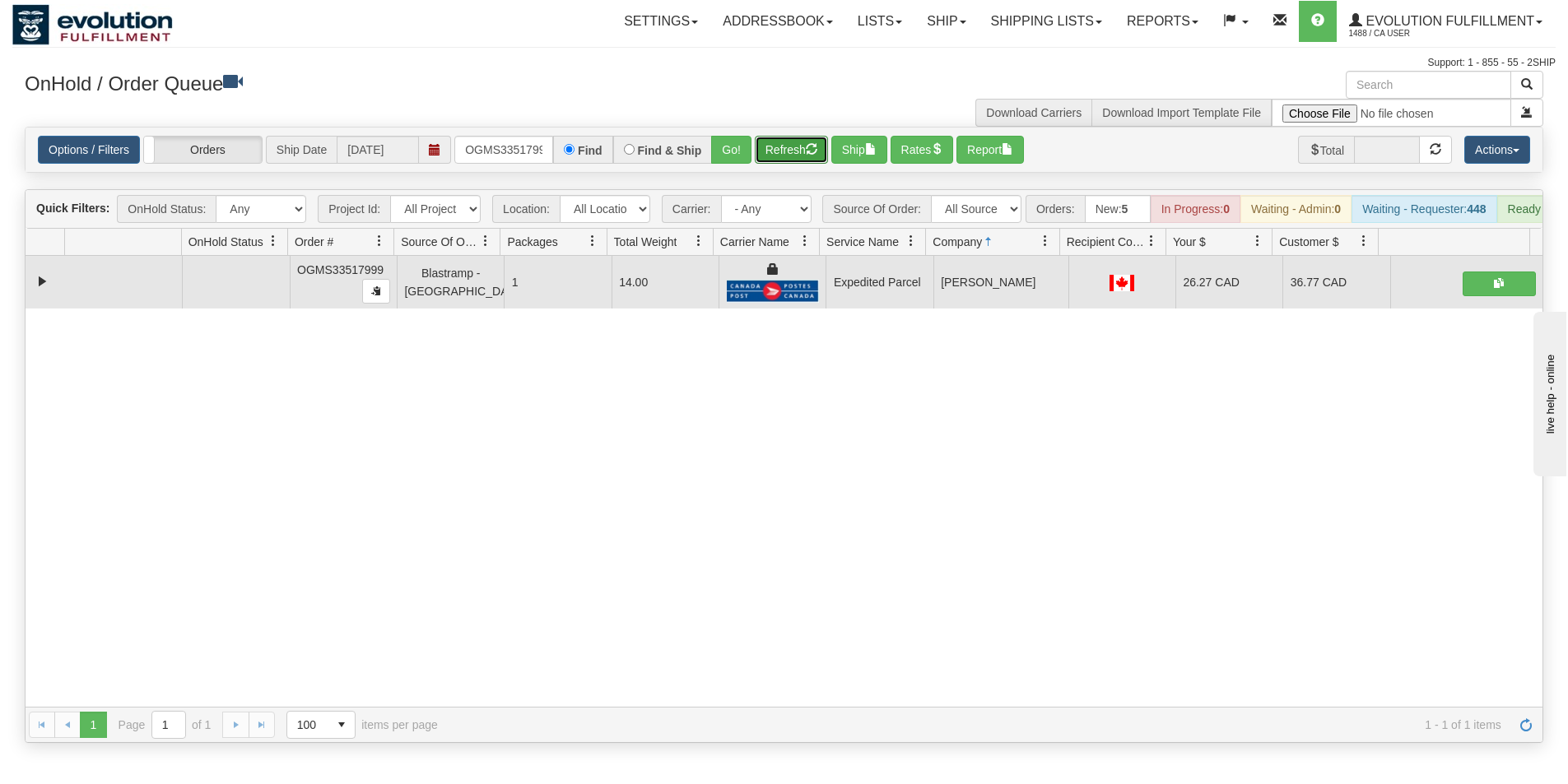
click at [778, 144] on button "Refresh" at bounding box center [790, 149] width 73 height 28
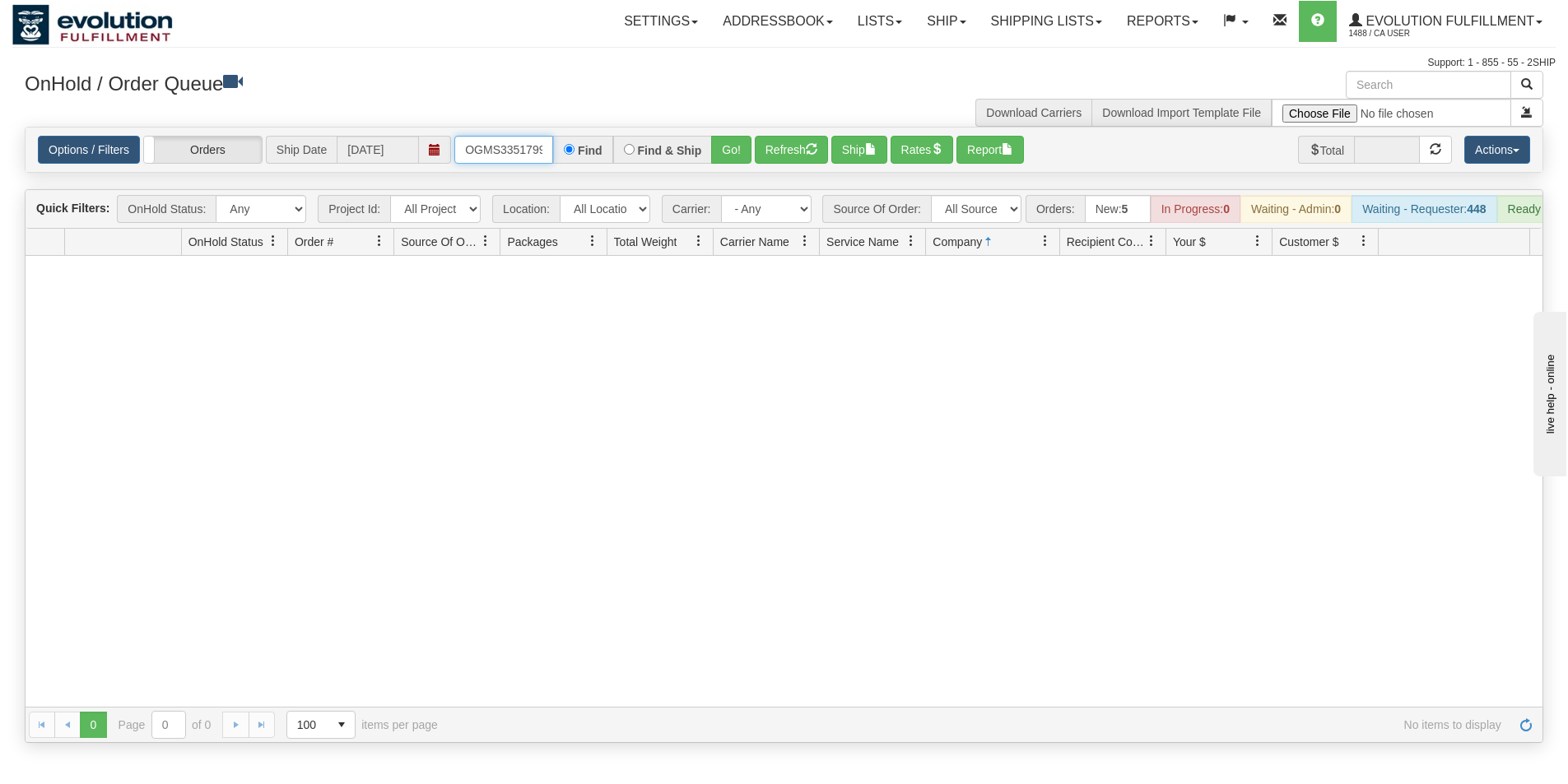
scroll to position [0, 9]
drag, startPoint x: 466, startPoint y: 149, endPoint x: 602, endPoint y: 146, distance: 136.0
click at [602, 146] on div "OGMS33517999 Find Find & Ship Go!" at bounding box center [603, 149] width 297 height 28
type input "OGMS33516741"
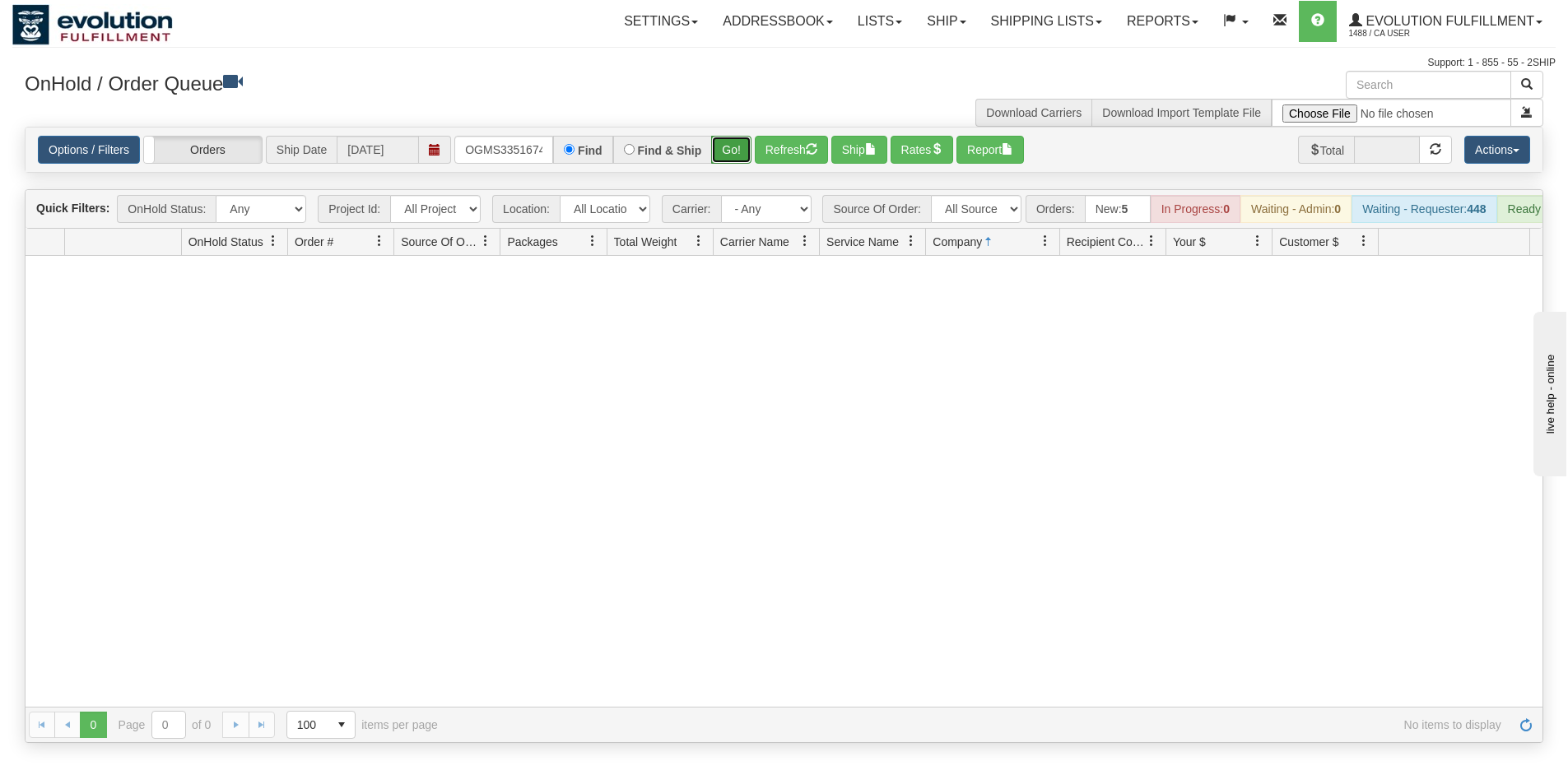
click at [748, 154] on button "Go!" at bounding box center [731, 149] width 40 height 28
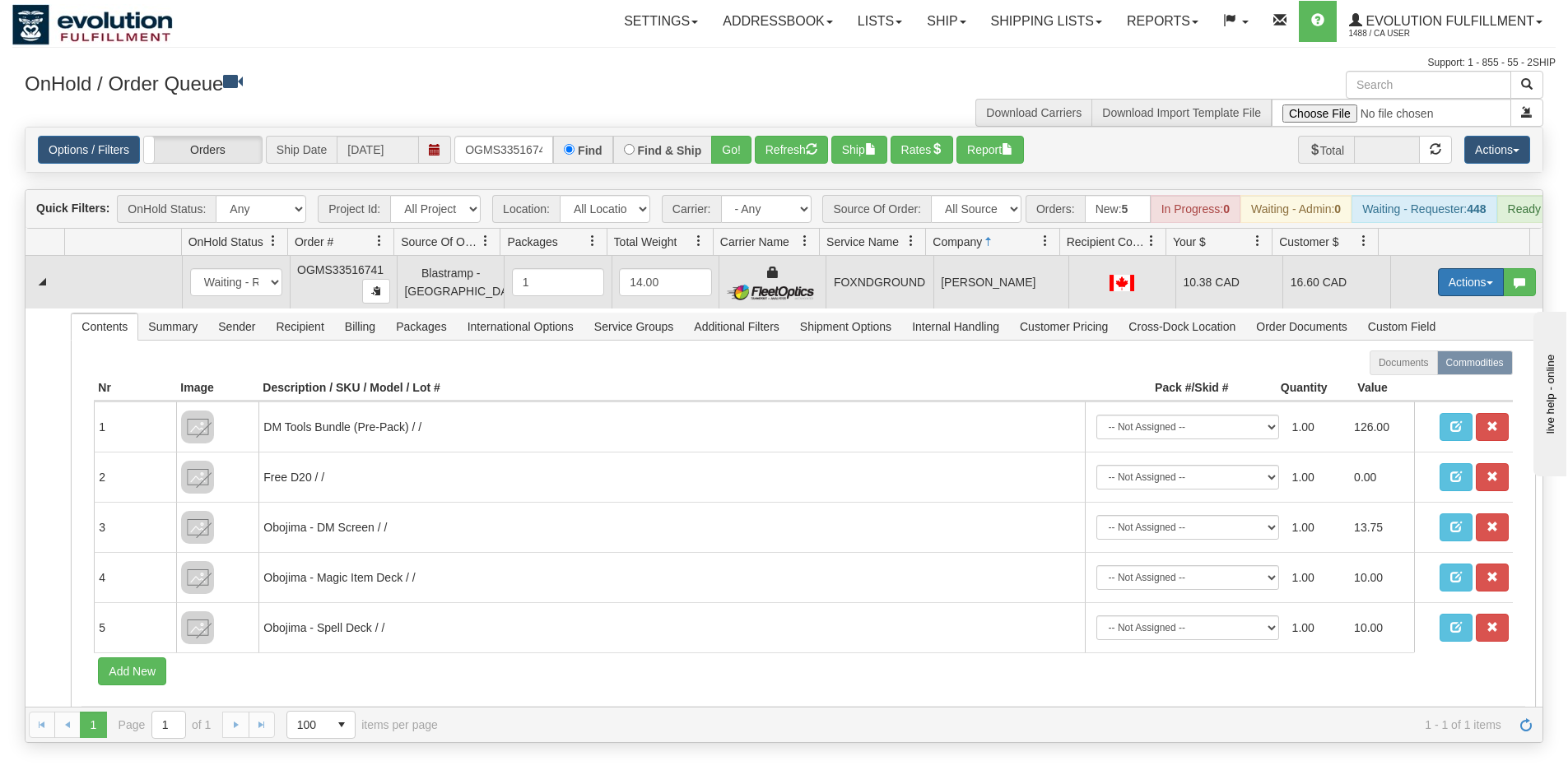
click at [1461, 294] on button "Actions" at bounding box center [1471, 282] width 66 height 28
click at [1411, 388] on link "Ship" at bounding box center [1437, 377] width 132 height 21
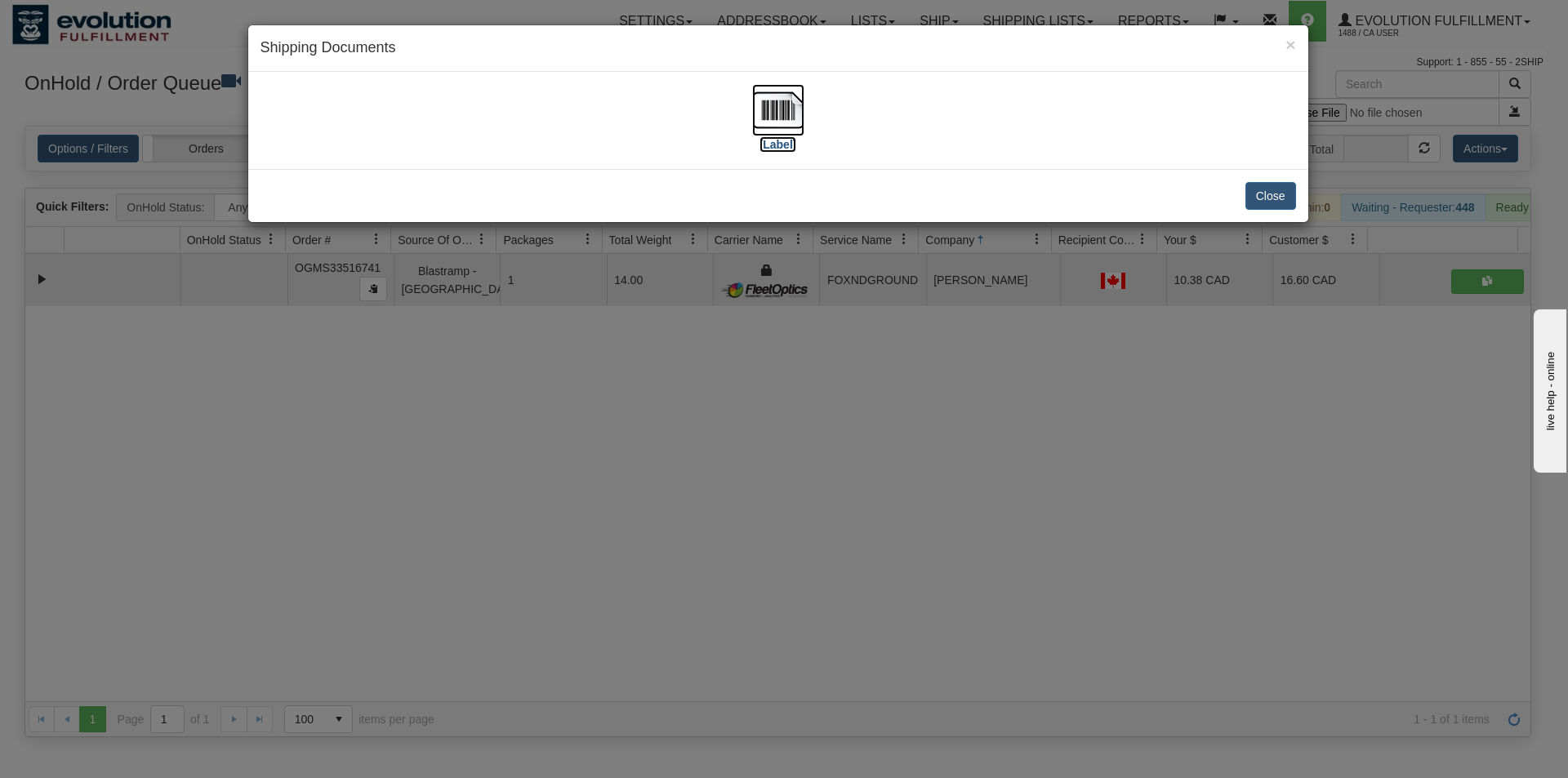
click at [776, 97] on img at bounding box center [778, 110] width 52 height 52
click at [1265, 200] on button "Close" at bounding box center [1269, 196] width 50 height 28
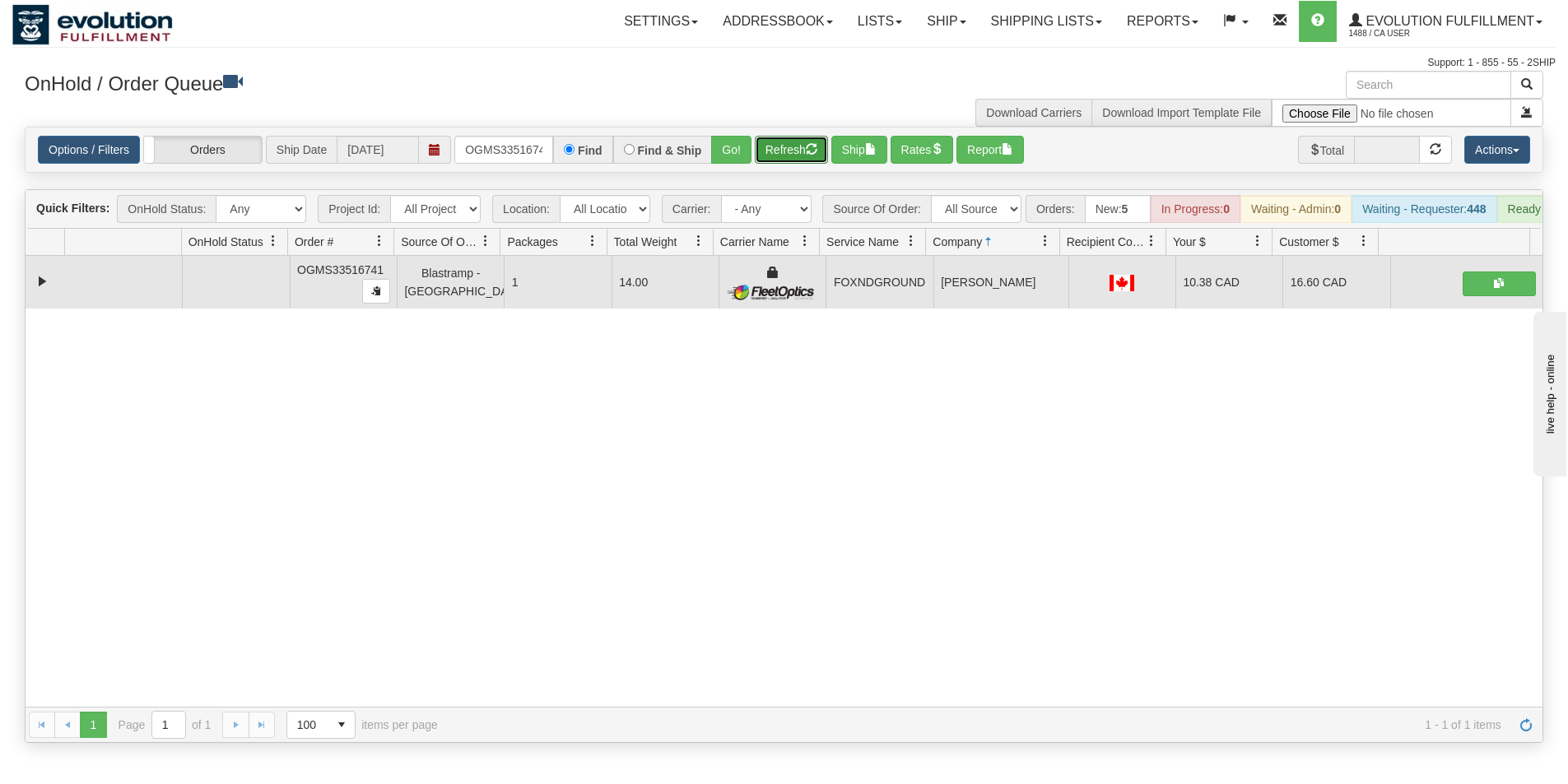
click at [769, 144] on button "Refresh" at bounding box center [790, 149] width 73 height 28
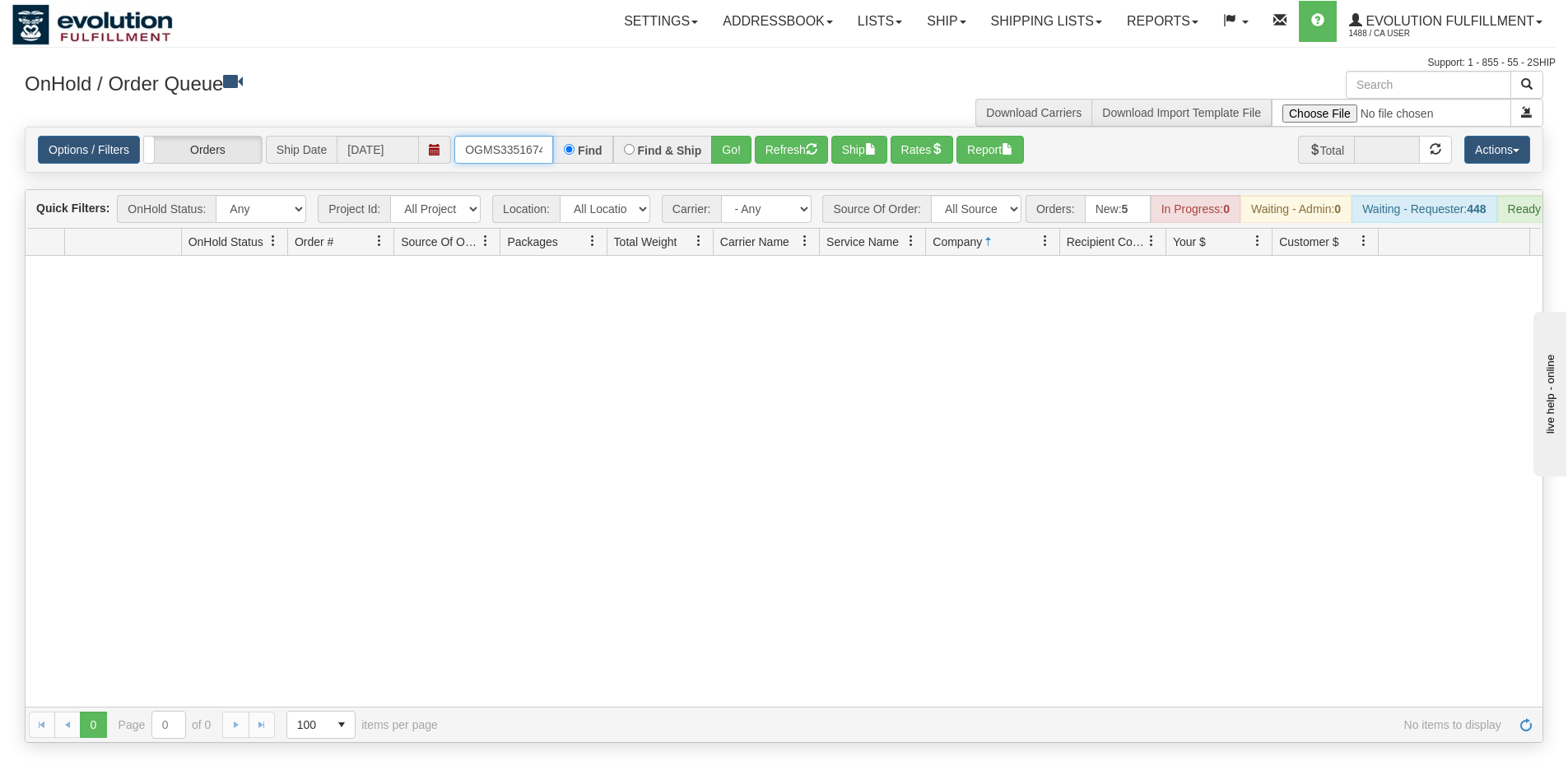
scroll to position [0, 9]
drag, startPoint x: 463, startPoint y: 144, endPoint x: 607, endPoint y: 122, distance: 145.7
click at [607, 122] on div "× OnHold / Order Queue Download Carriers Download Import Template File Is equal…" at bounding box center [784, 406] width 1543 height 672
type input "OGMS33517797"
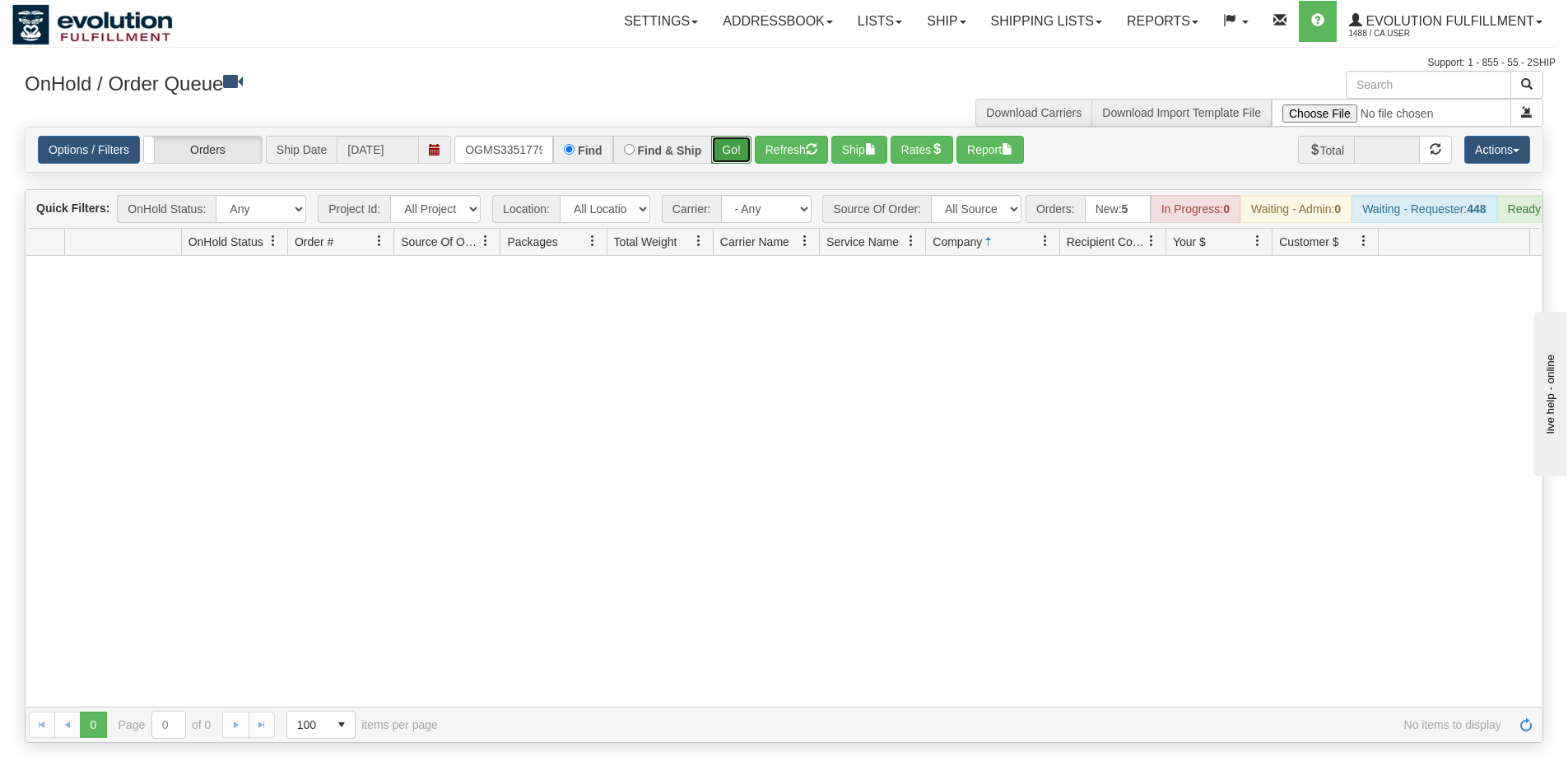
click at [739, 145] on button "Go!" at bounding box center [731, 149] width 40 height 28
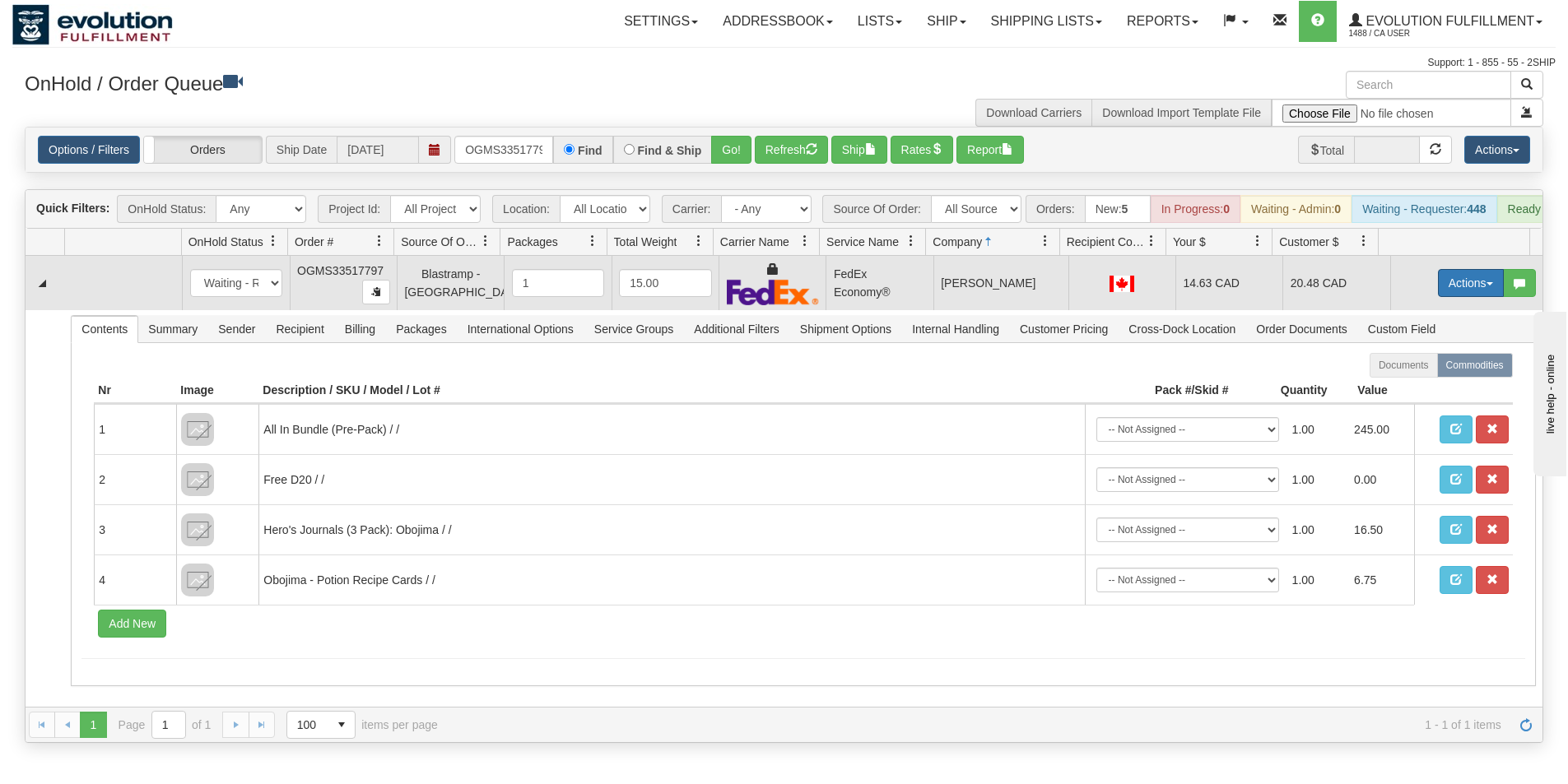
click at [1451, 297] on button "Actions" at bounding box center [1471, 283] width 66 height 28
click at [1399, 385] on span "Ship" at bounding box center [1405, 378] width 35 height 13
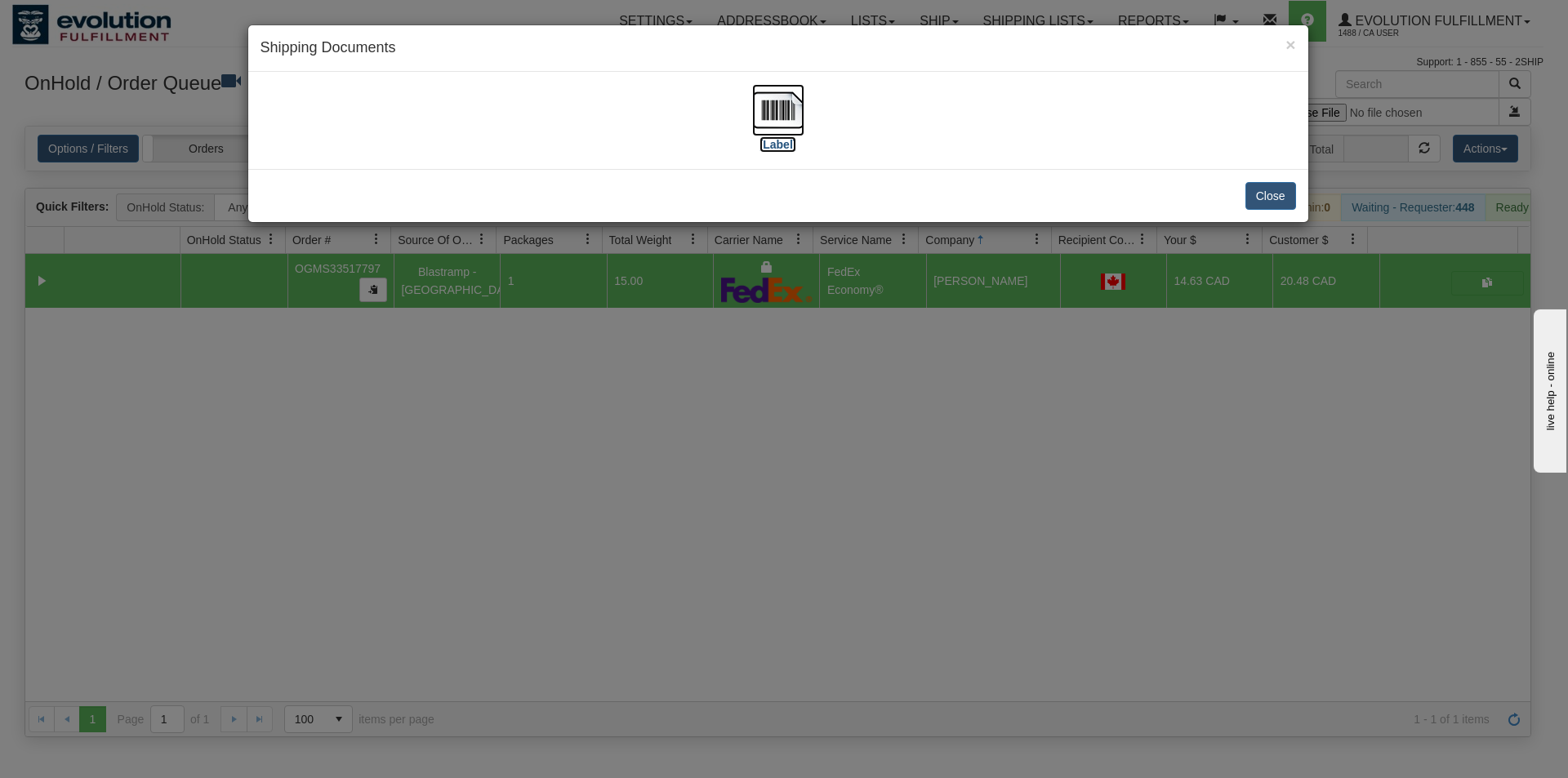
click at [777, 118] on img at bounding box center [778, 110] width 52 height 52
click at [1277, 195] on button "Close" at bounding box center [1269, 196] width 50 height 28
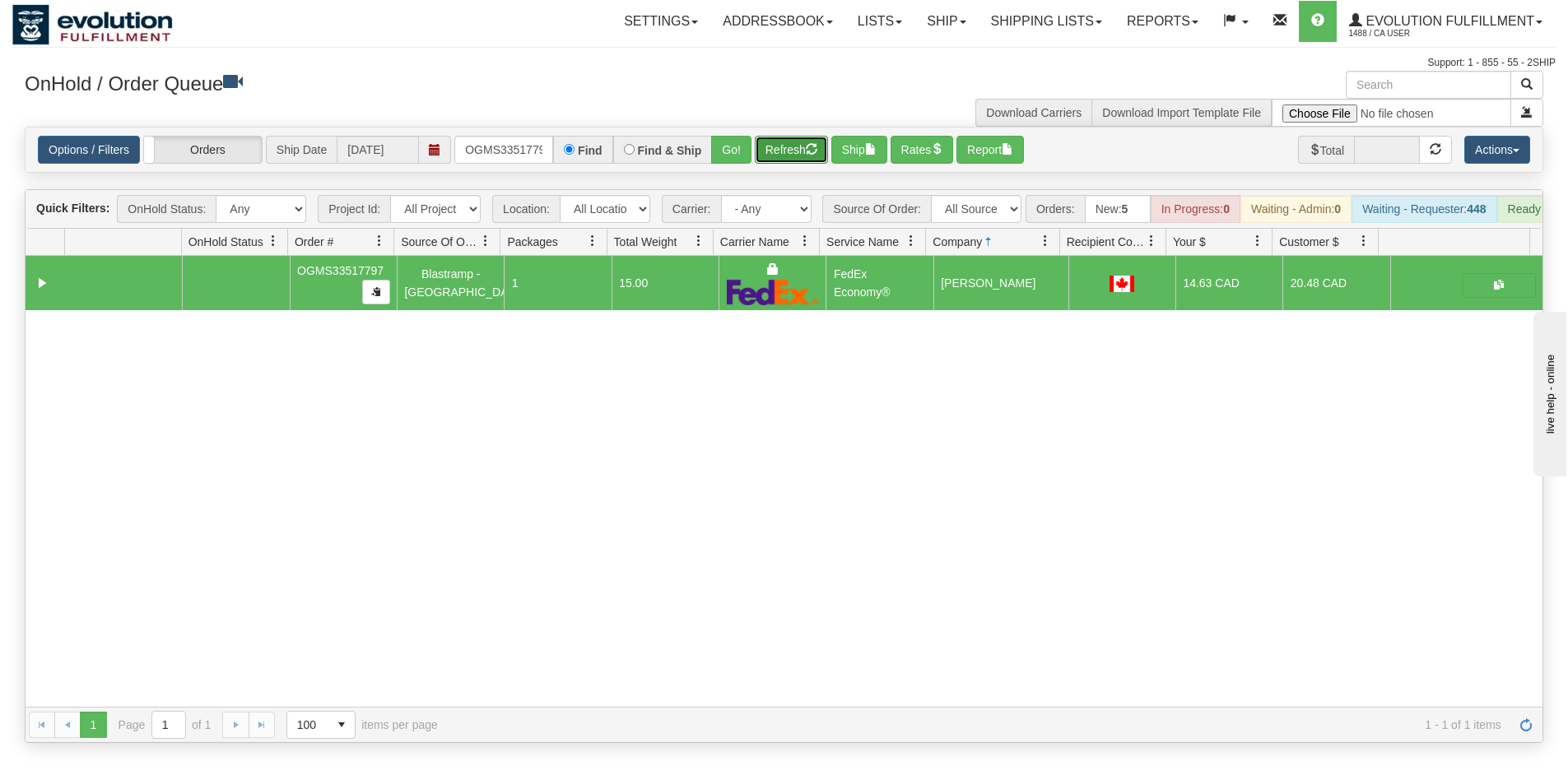
click at [791, 155] on button "Refresh" at bounding box center [790, 149] width 73 height 28
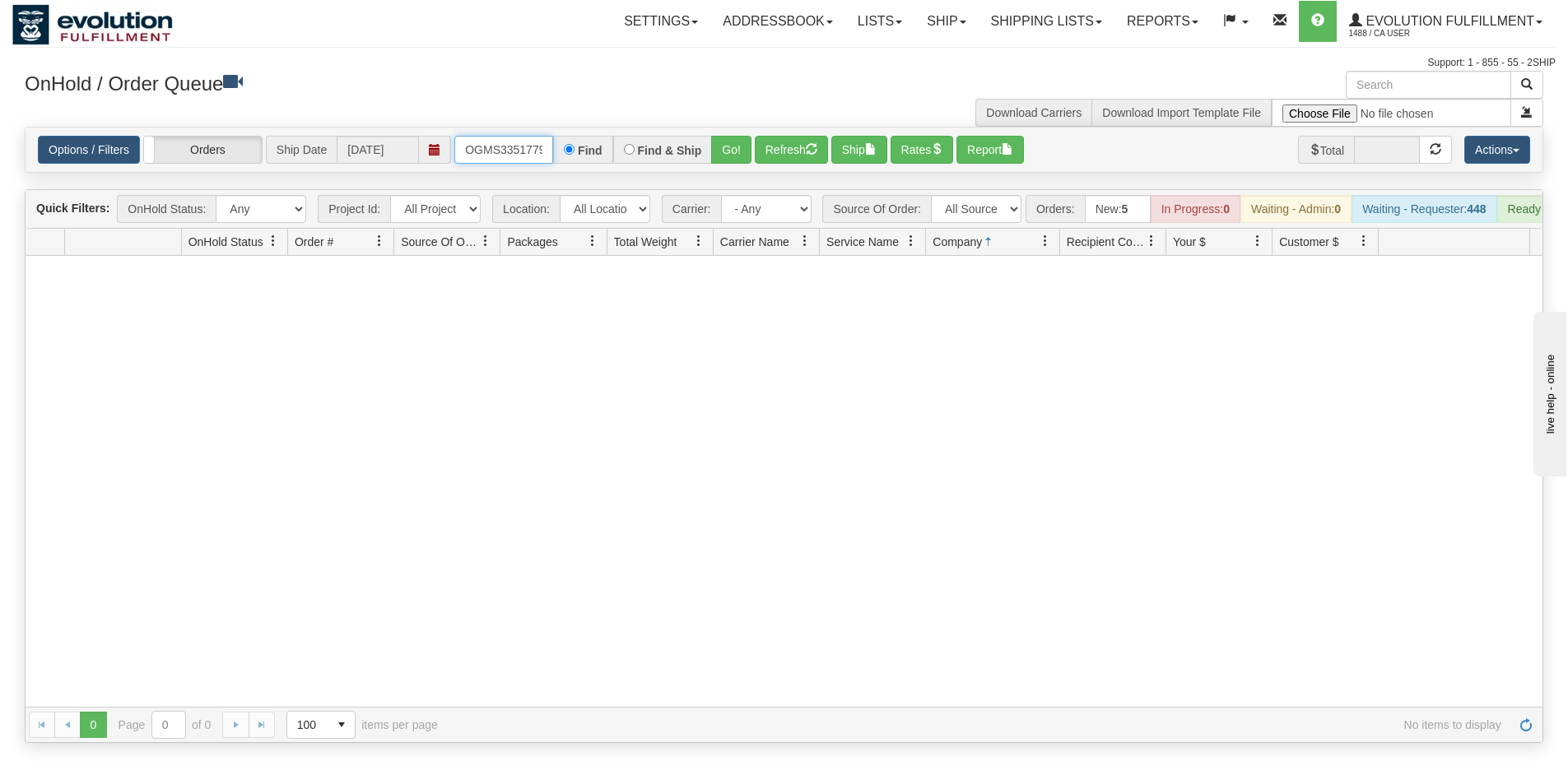
scroll to position [0, 9]
drag, startPoint x: 459, startPoint y: 149, endPoint x: 632, endPoint y: 148, distance: 173.0
click at [632, 148] on div "OGMS33517797 Find Find & Ship Go!" at bounding box center [603, 149] width 297 height 28
type input "OGMS33518509"
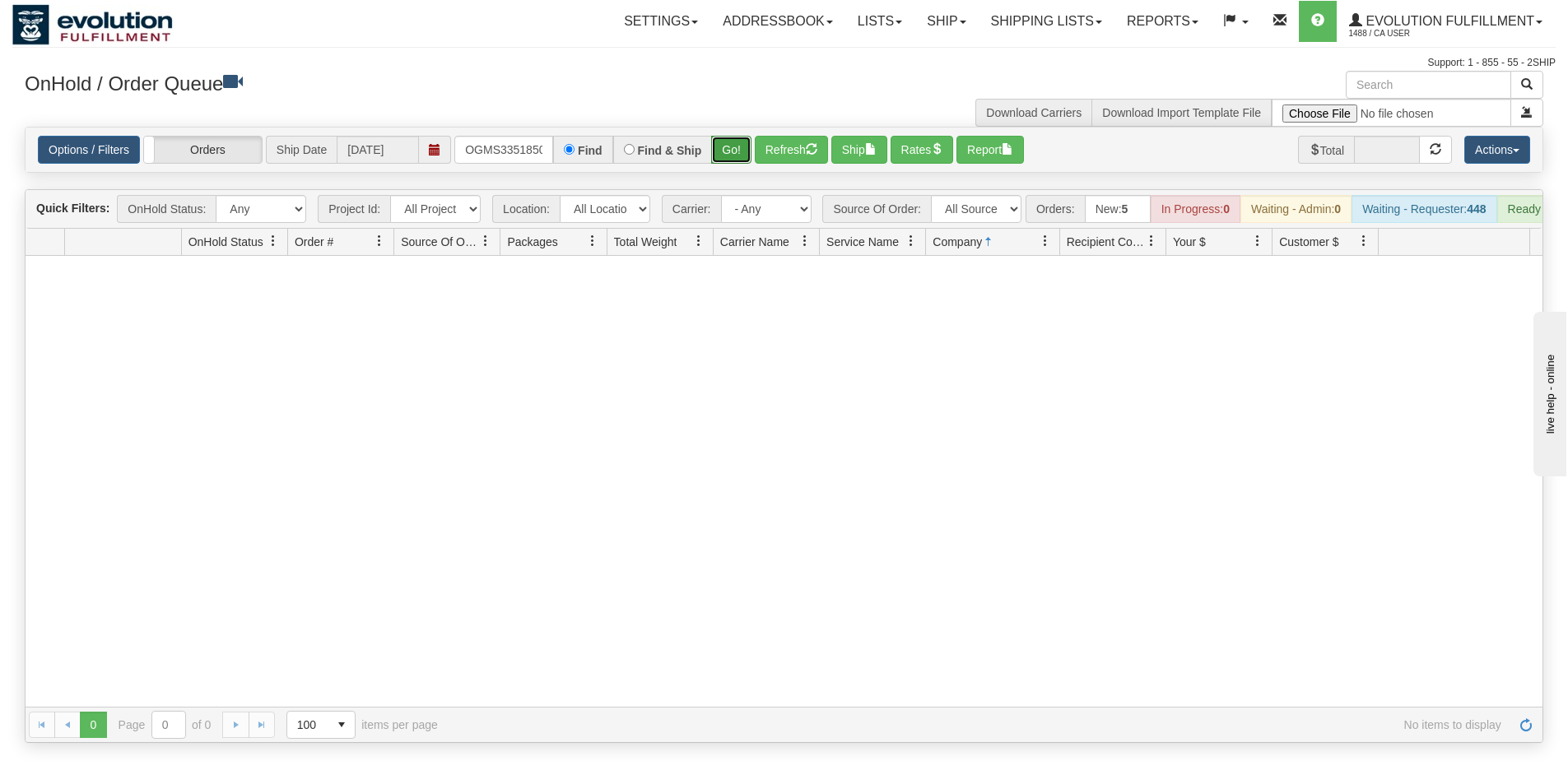
click at [728, 152] on button "Go!" at bounding box center [731, 149] width 40 height 28
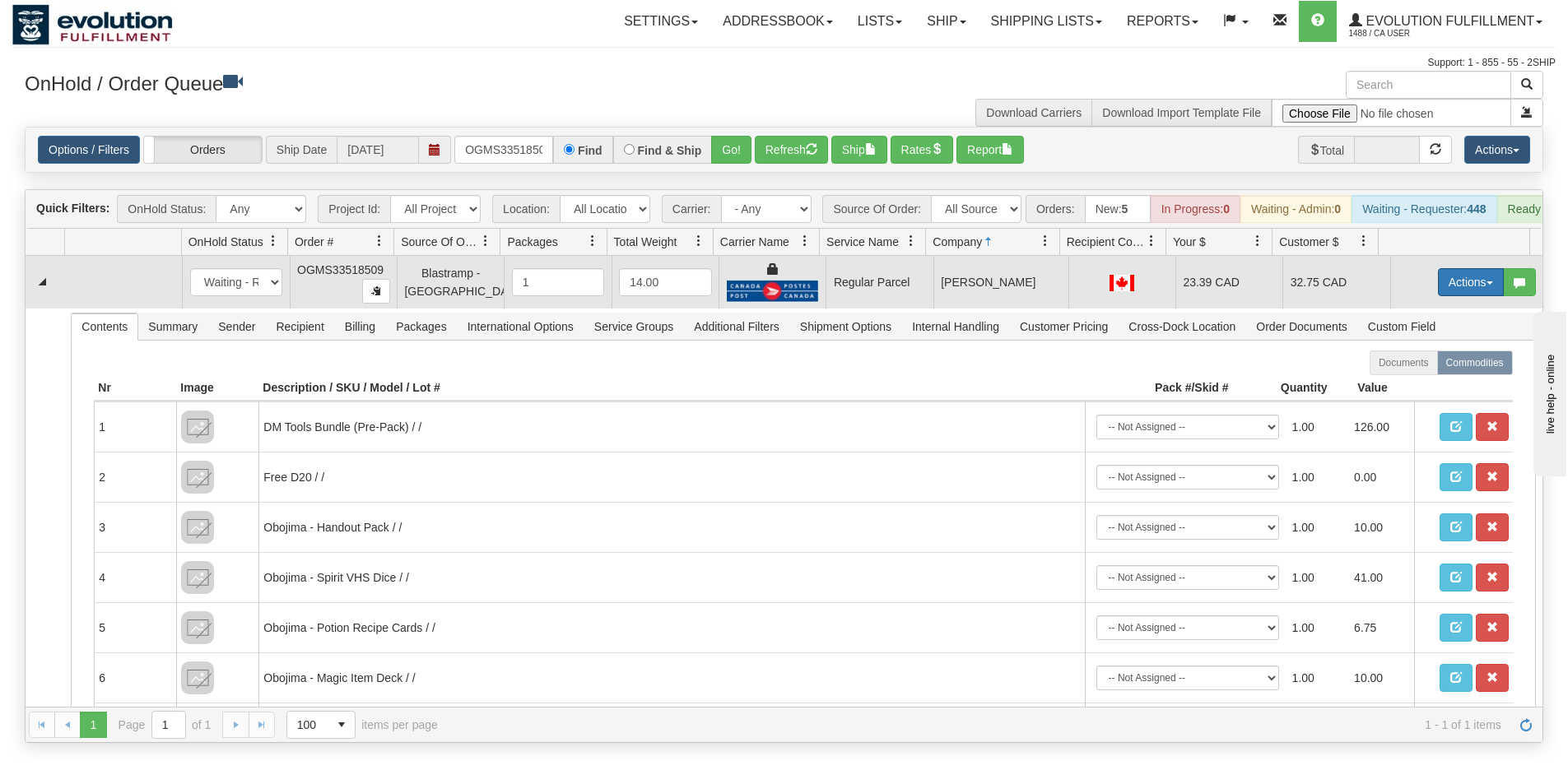
click at [1453, 291] on button "Actions" at bounding box center [1471, 282] width 66 height 28
click at [1412, 363] on span "Rate All Services" at bounding box center [1436, 356] width 99 height 13
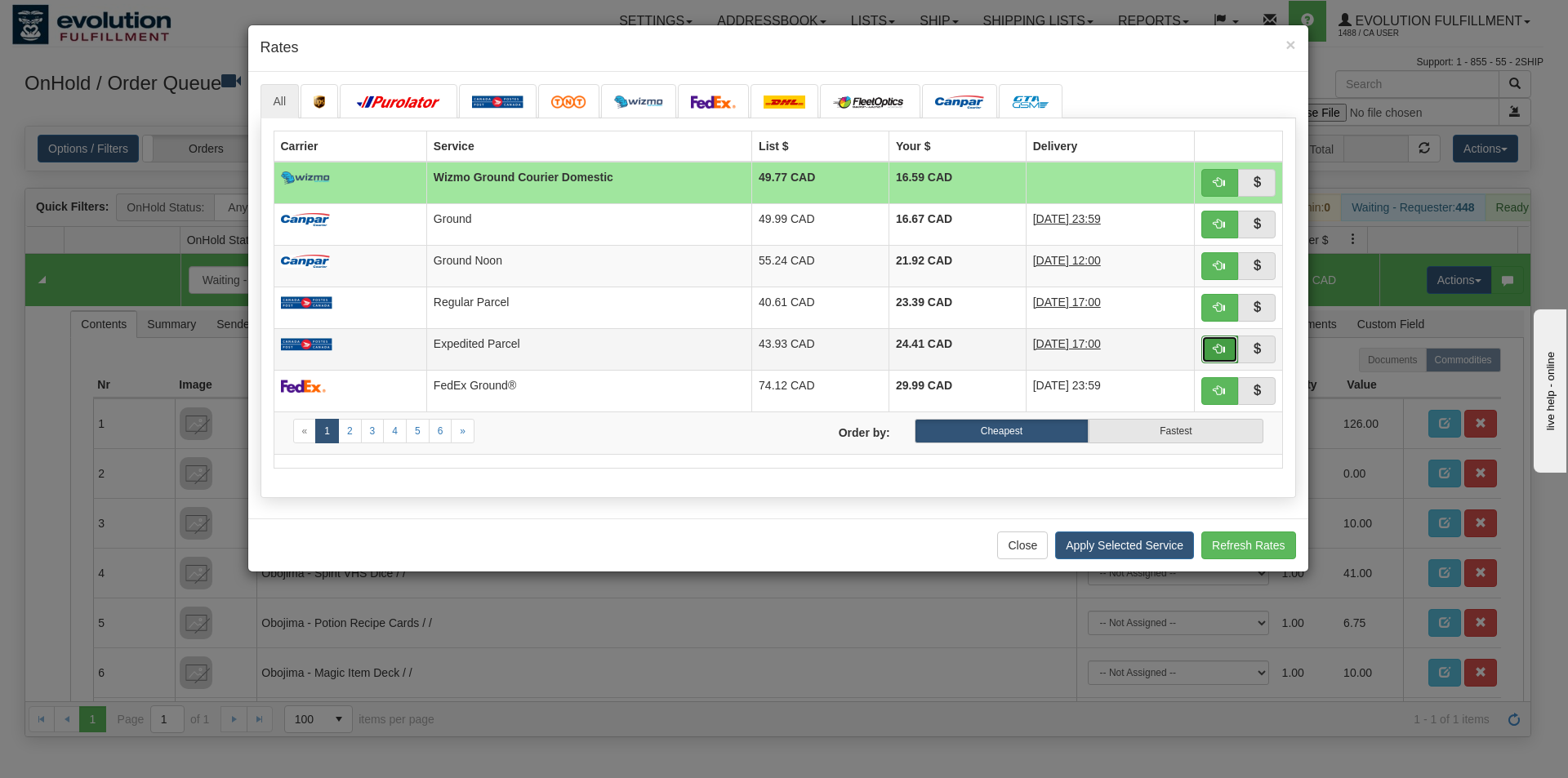
click at [1214, 347] on span "button" at bounding box center [1219, 349] width 12 height 12
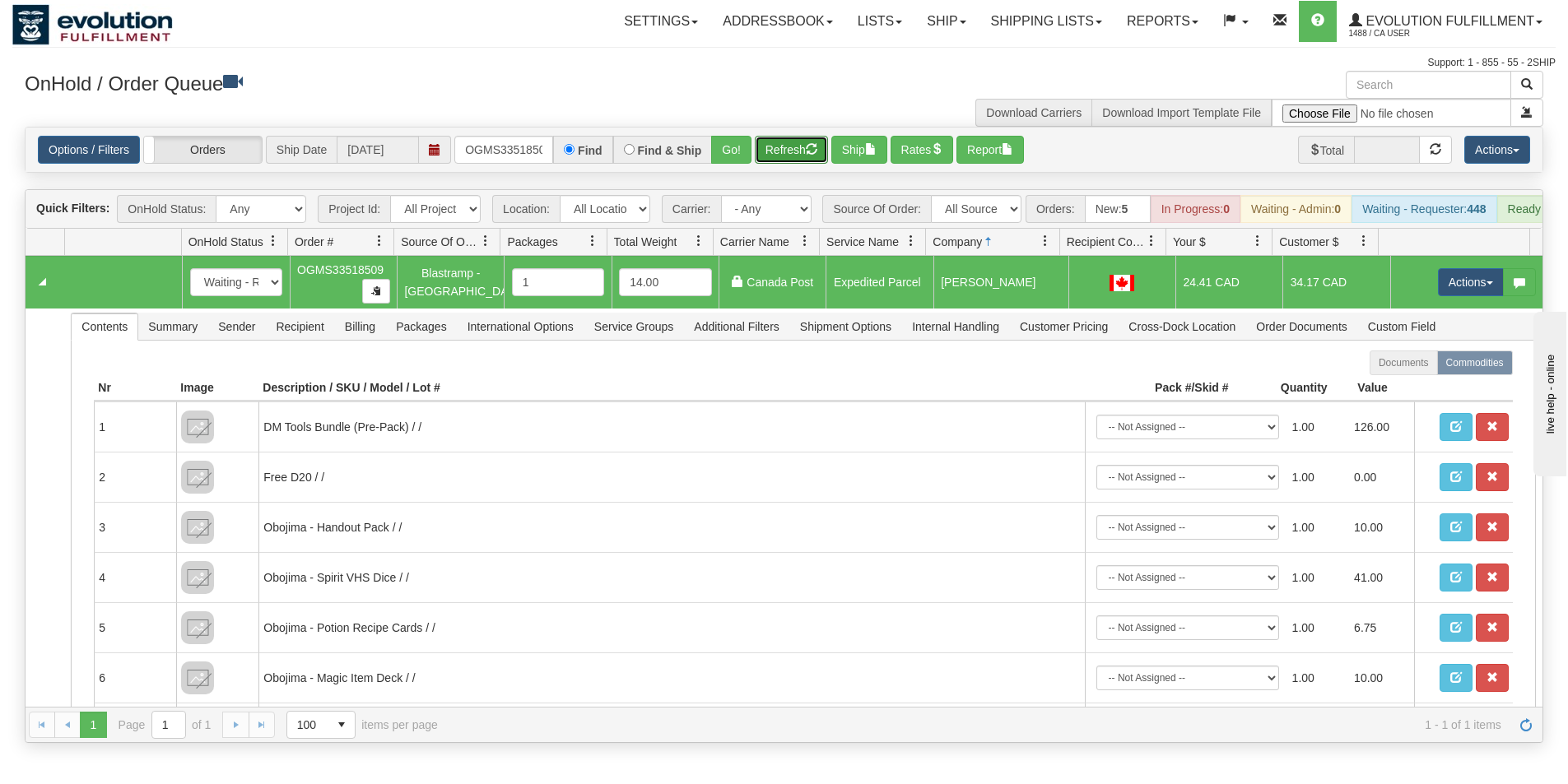
click at [794, 152] on button "Refresh" at bounding box center [790, 149] width 73 height 28
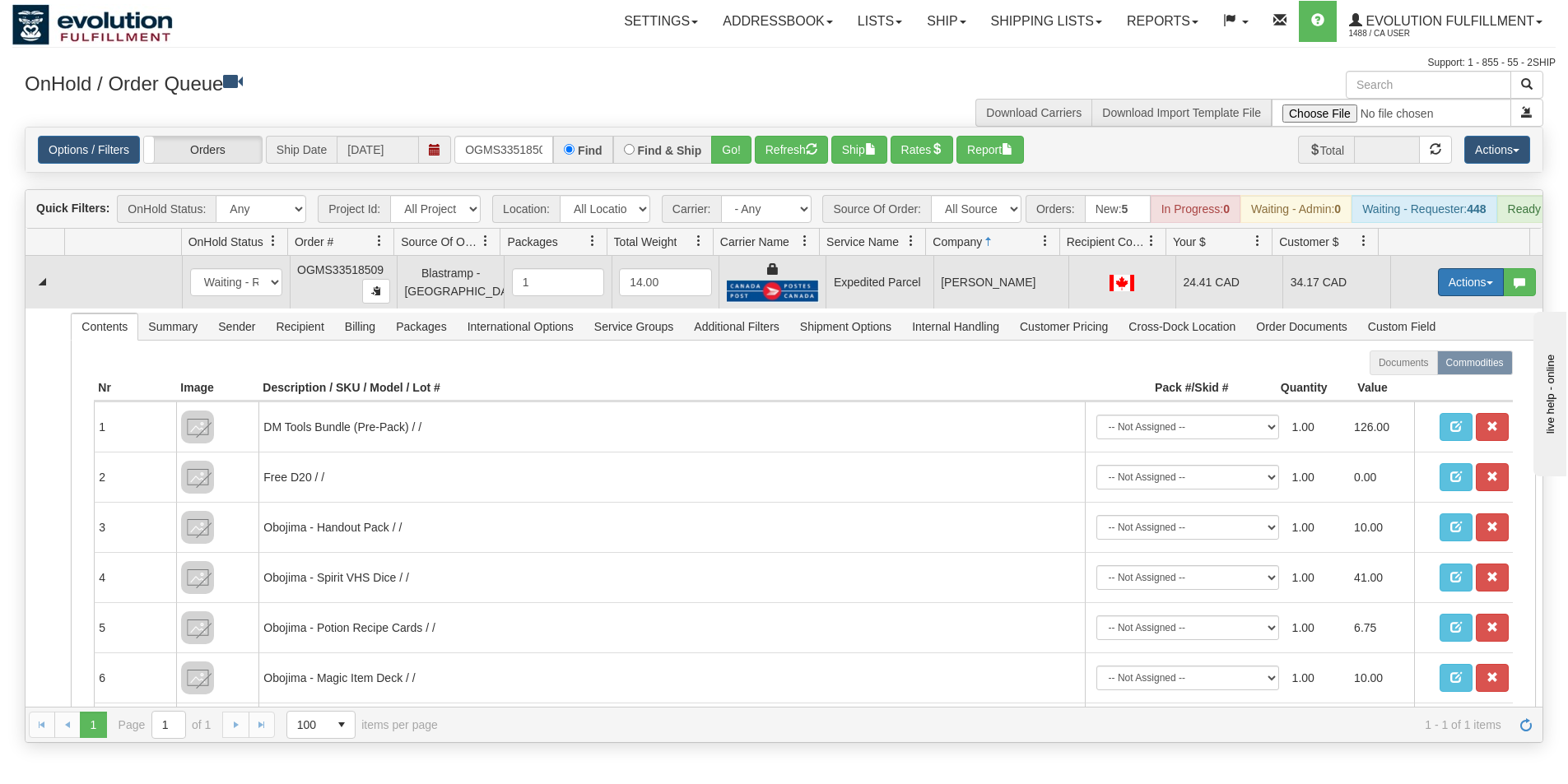
click at [1453, 291] on button "Actions" at bounding box center [1471, 282] width 66 height 28
click at [1419, 389] on link "Ship" at bounding box center [1437, 377] width 132 height 21
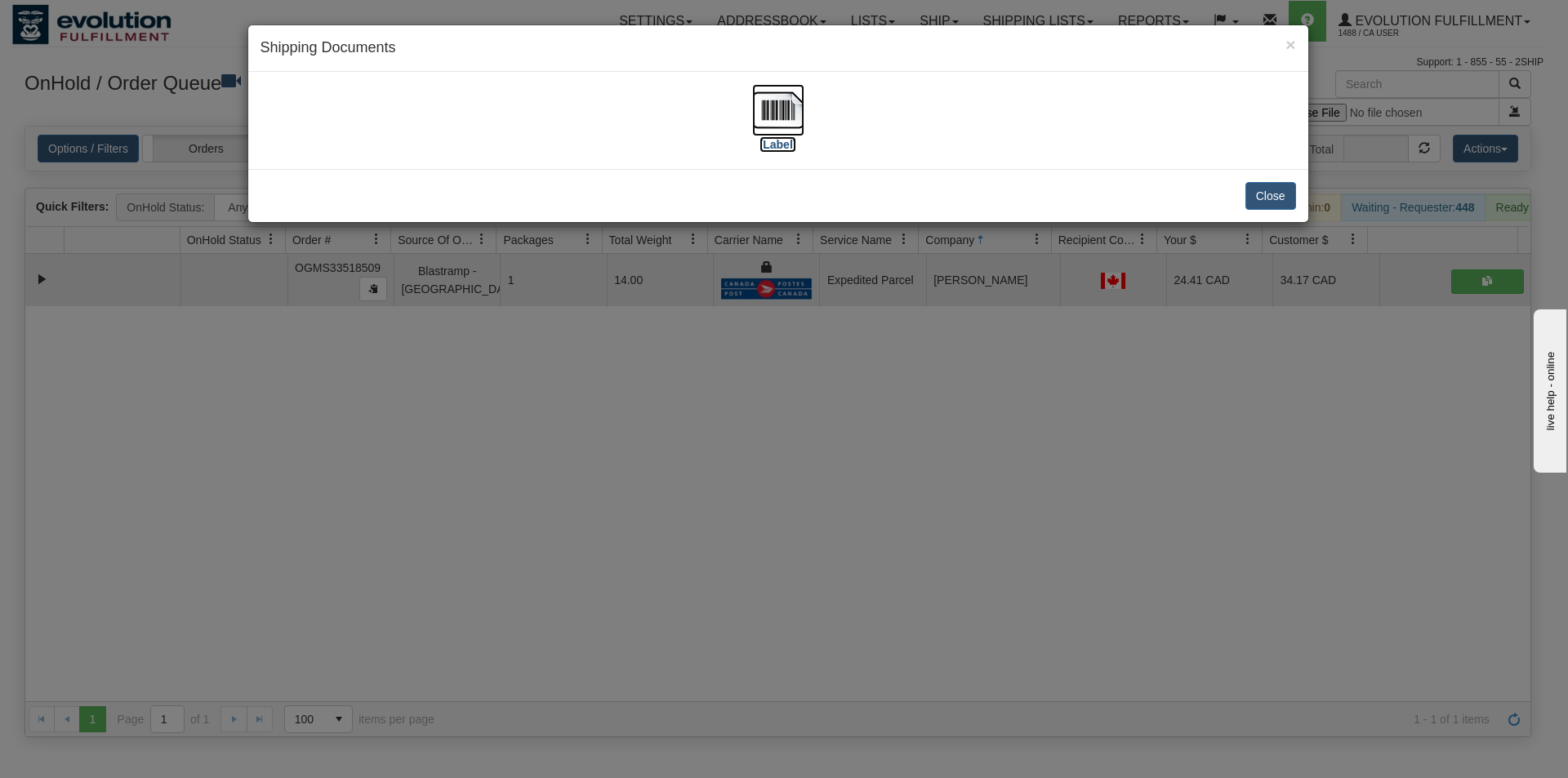
click at [785, 113] on img at bounding box center [778, 110] width 52 height 52
click at [1284, 193] on button "Close" at bounding box center [1269, 196] width 50 height 28
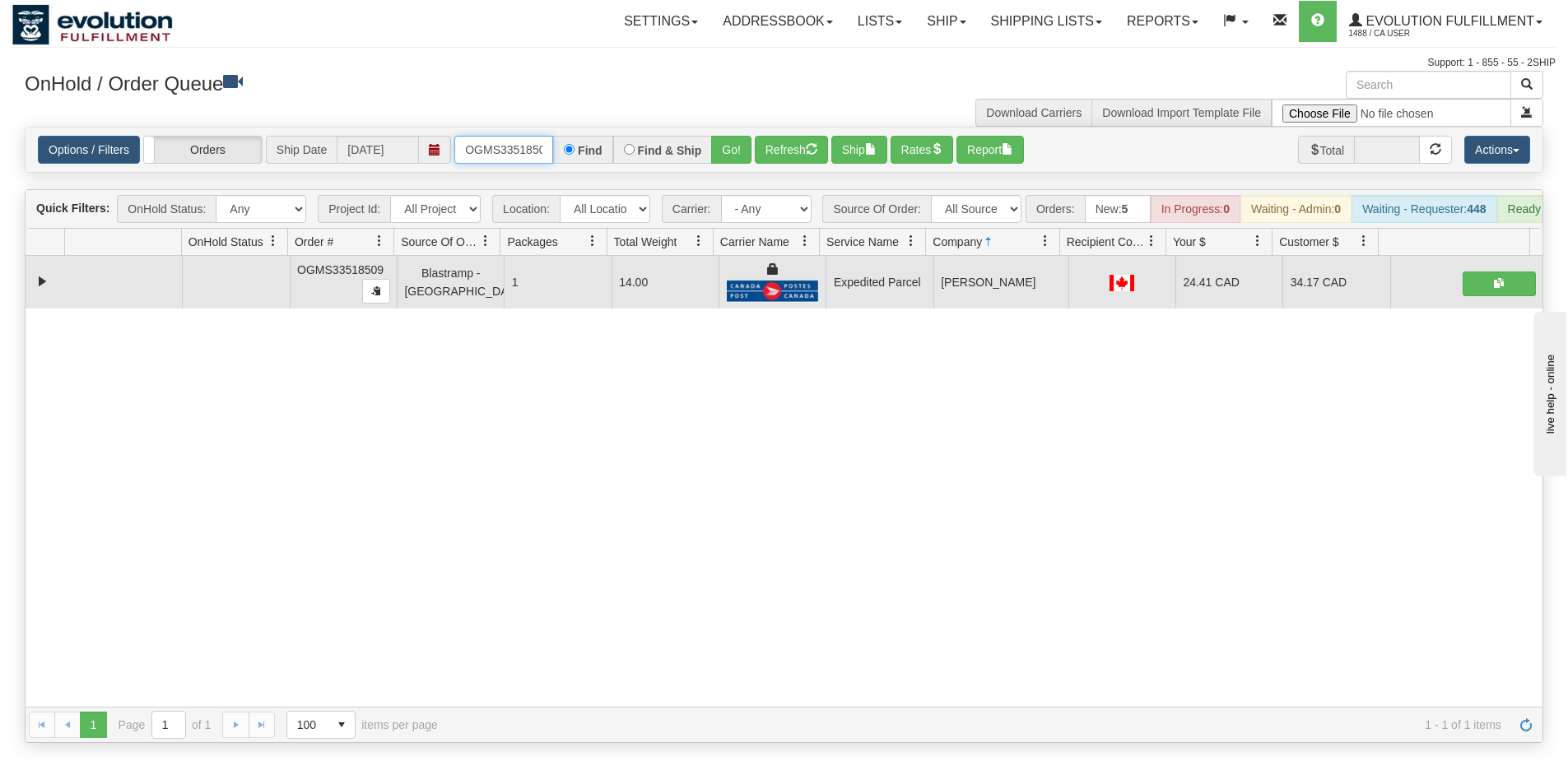
scroll to position [0, 9]
drag, startPoint x: 465, startPoint y: 148, endPoint x: 607, endPoint y: 146, distance: 142.0
click at [606, 147] on div "OGMS33518509 Find Find & Ship Go!" at bounding box center [603, 149] width 297 height 28
click at [810, 157] on button "Refresh" at bounding box center [790, 149] width 73 height 28
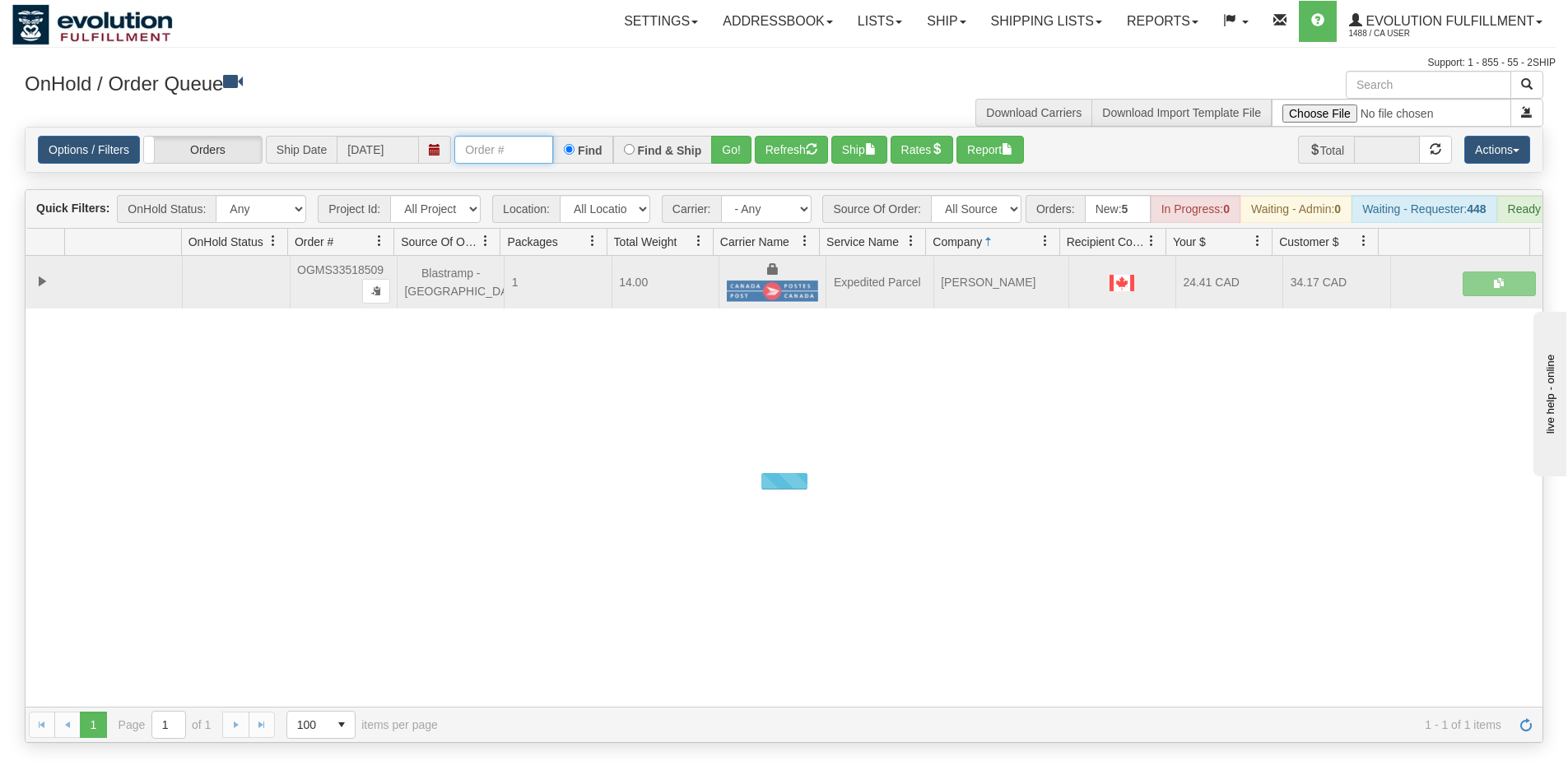
click at [489, 156] on input "text" at bounding box center [503, 149] width 99 height 28
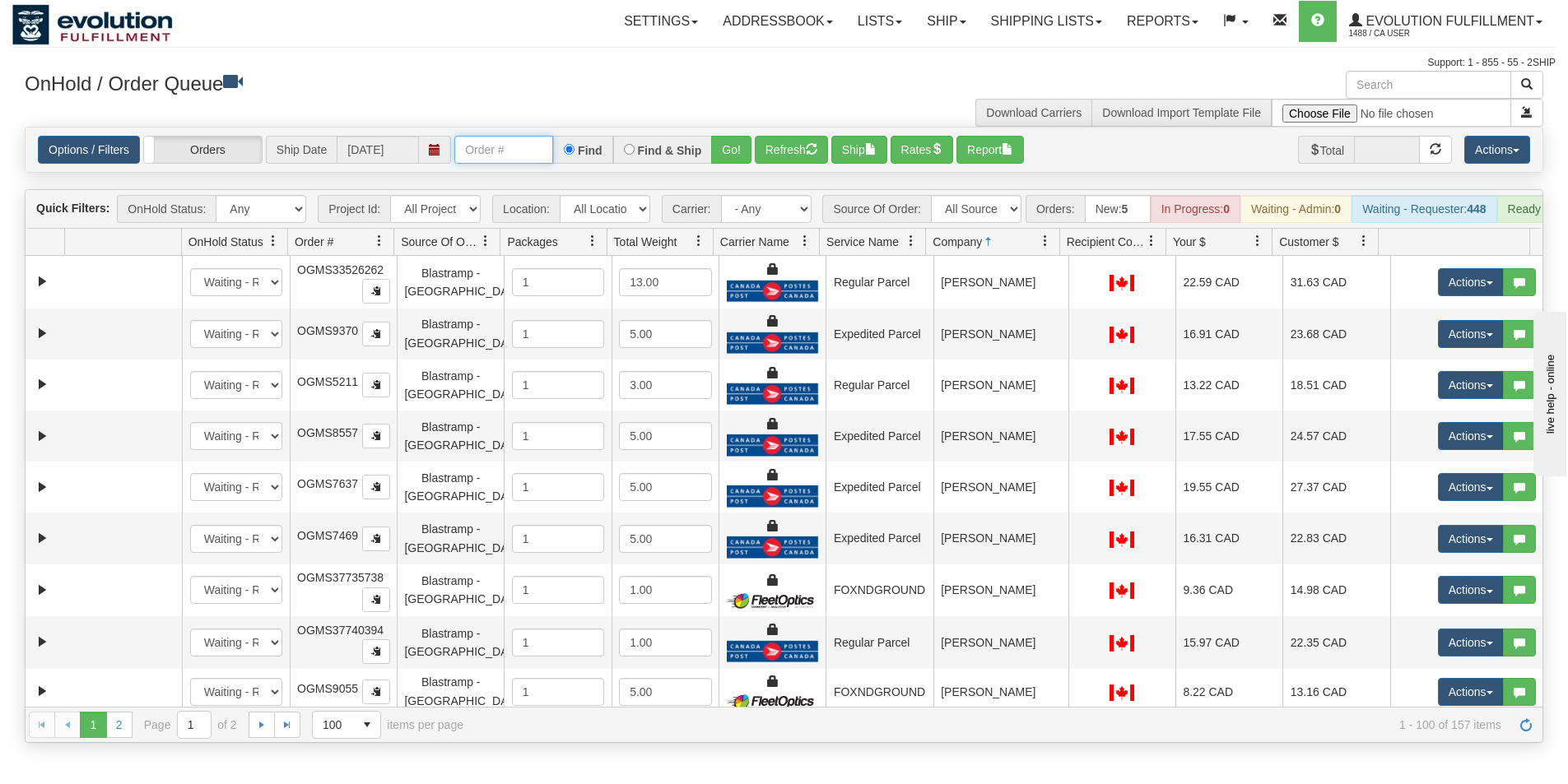
click at [489, 156] on input "text" at bounding box center [503, 149] width 99 height 28
type input "OGMS33524287"
click at [730, 145] on button "Go!" at bounding box center [731, 149] width 40 height 28
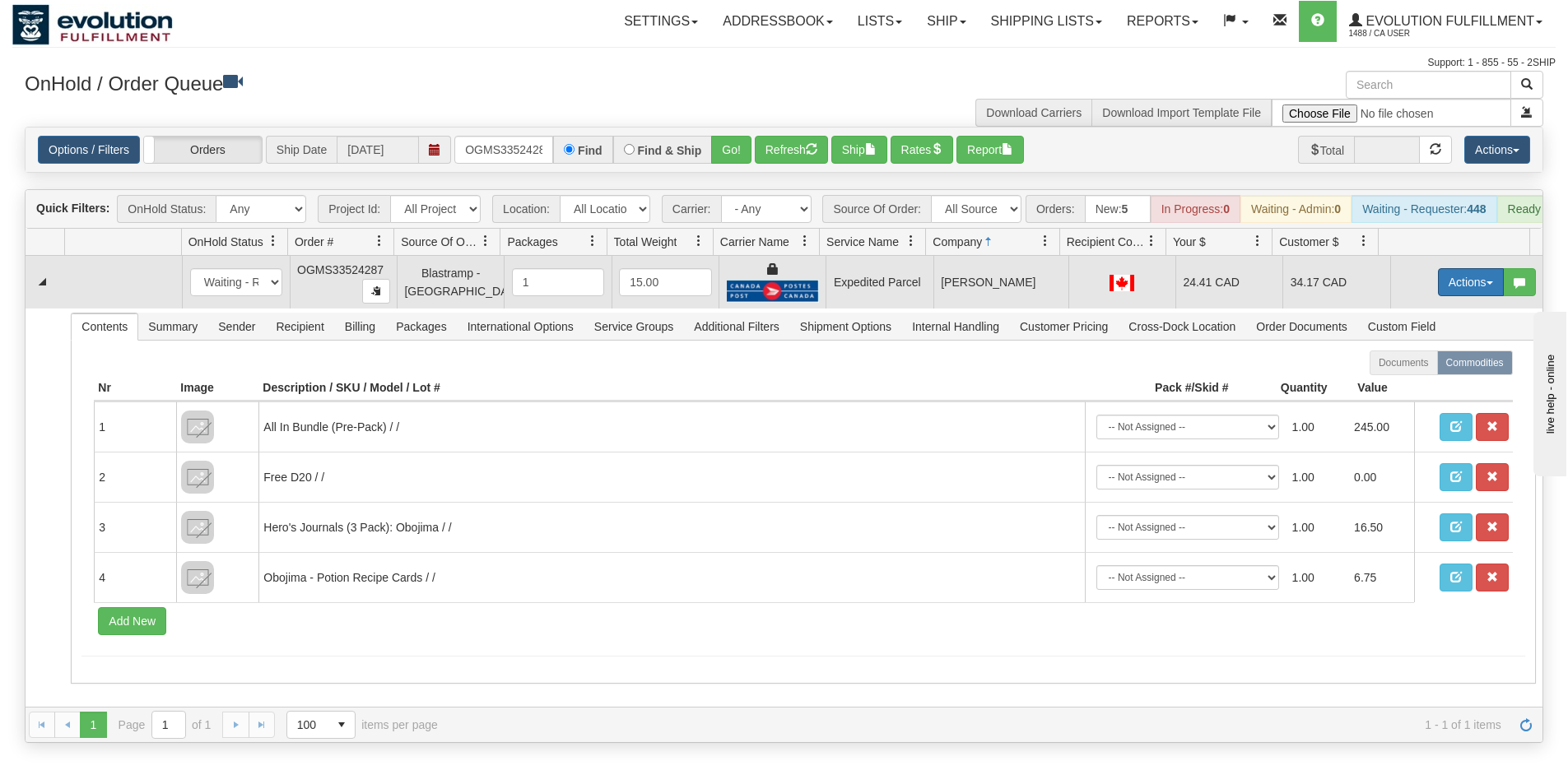
click at [1451, 296] on button "Actions" at bounding box center [1471, 282] width 66 height 28
click at [1406, 385] on span "Ship" at bounding box center [1405, 377] width 35 height 13
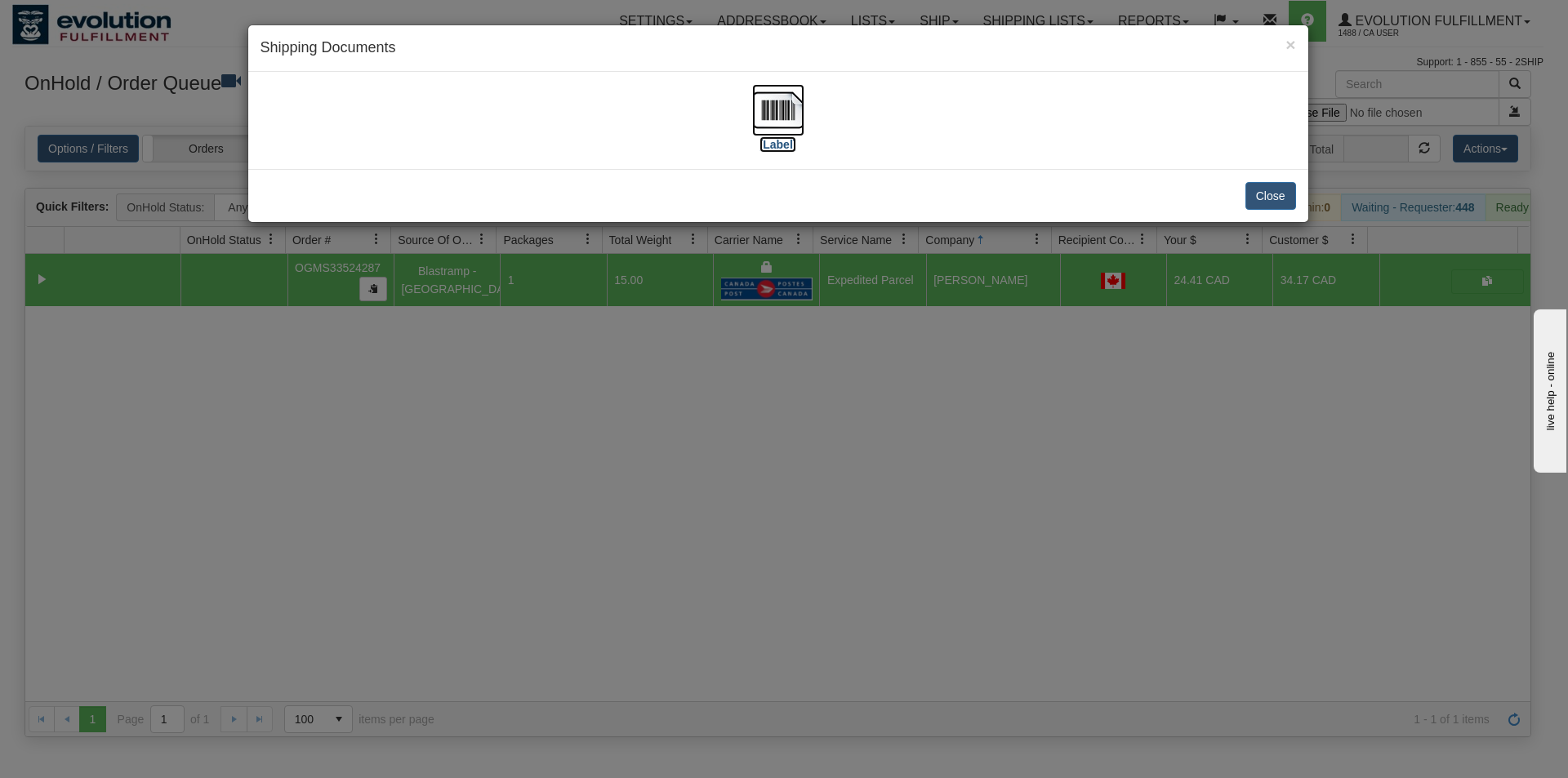
click at [775, 101] on img at bounding box center [778, 110] width 52 height 52
click at [1266, 184] on button "Close" at bounding box center [1269, 196] width 50 height 28
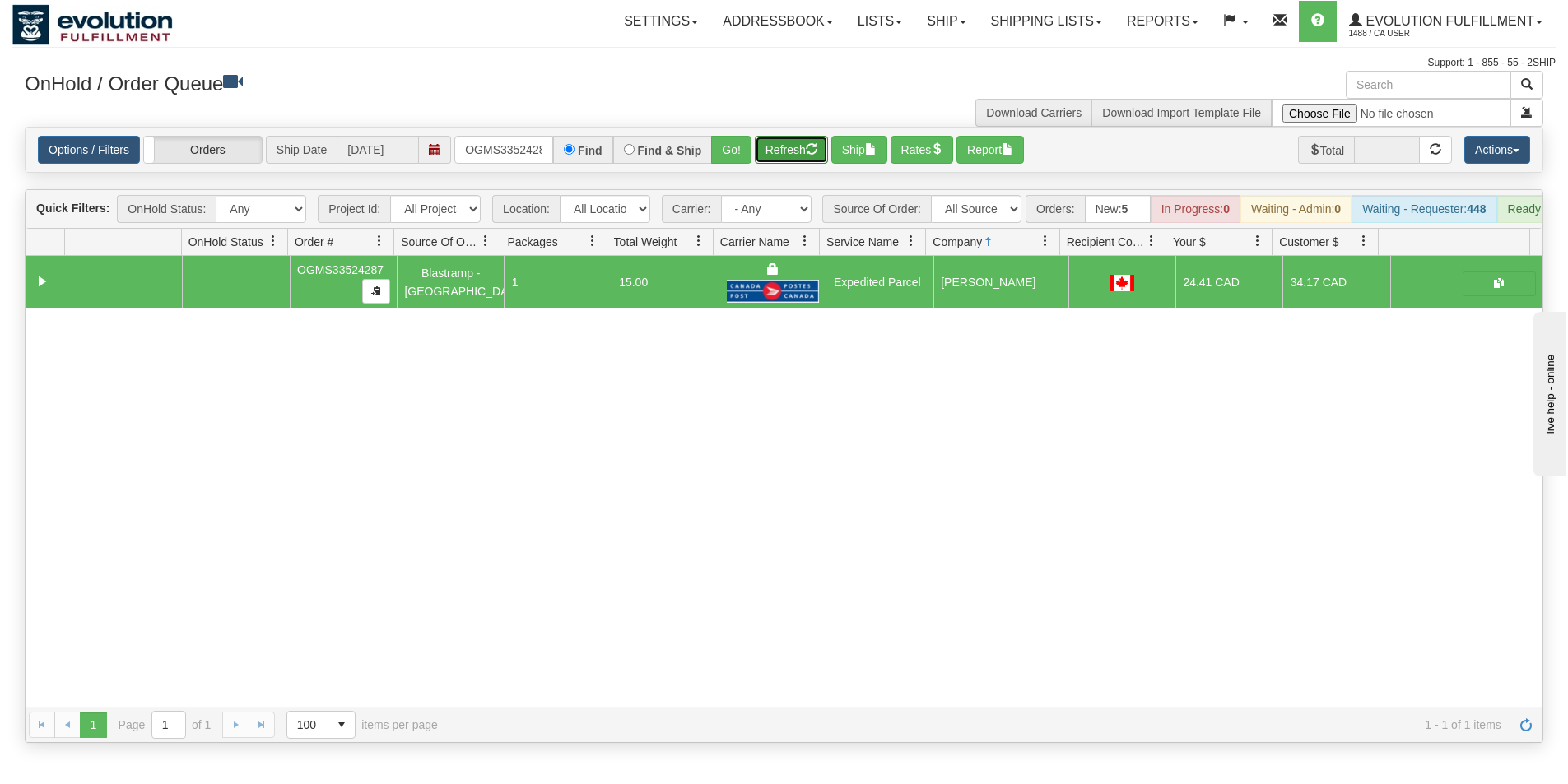
click at [784, 153] on button "Refresh" at bounding box center [790, 149] width 73 height 28
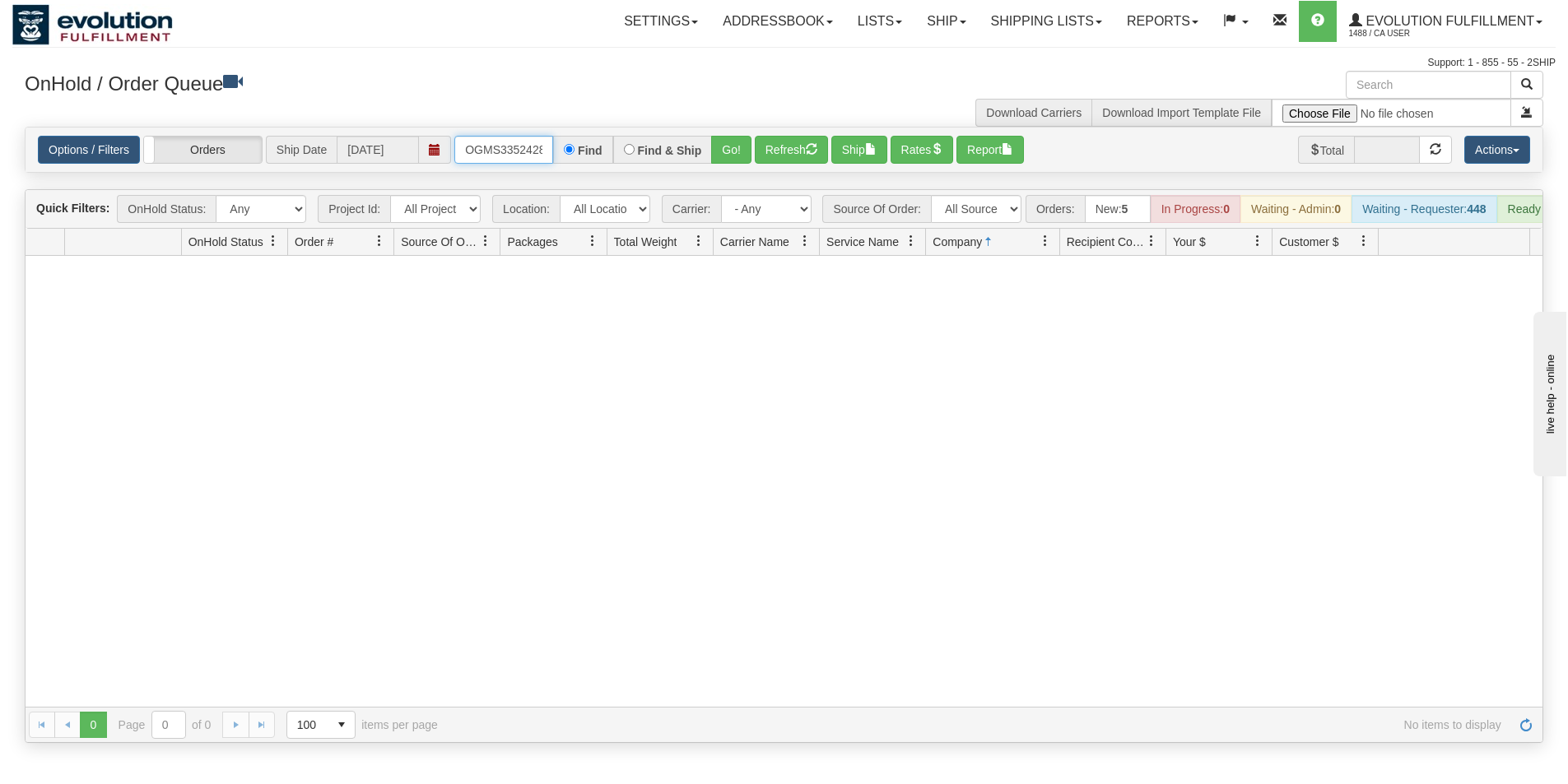
scroll to position [0, 9]
drag, startPoint x: 460, startPoint y: 151, endPoint x: 636, endPoint y: 143, distance: 176.2
click at [631, 148] on div "OGMS33524287 Find Find & Ship Go!" at bounding box center [603, 149] width 297 height 28
type input "OGMS33520115"
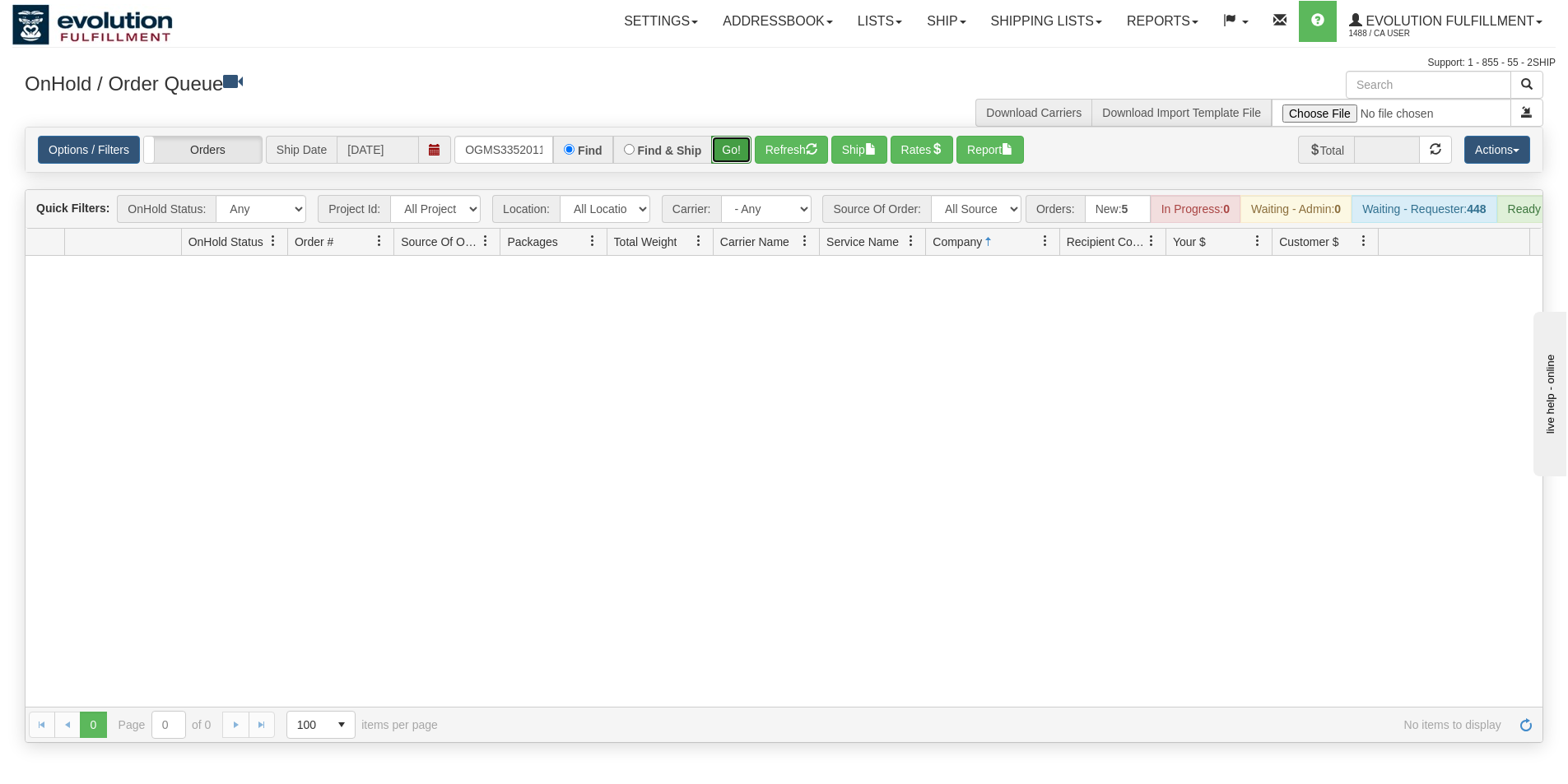
click at [735, 143] on button "Go!" at bounding box center [731, 149] width 40 height 28
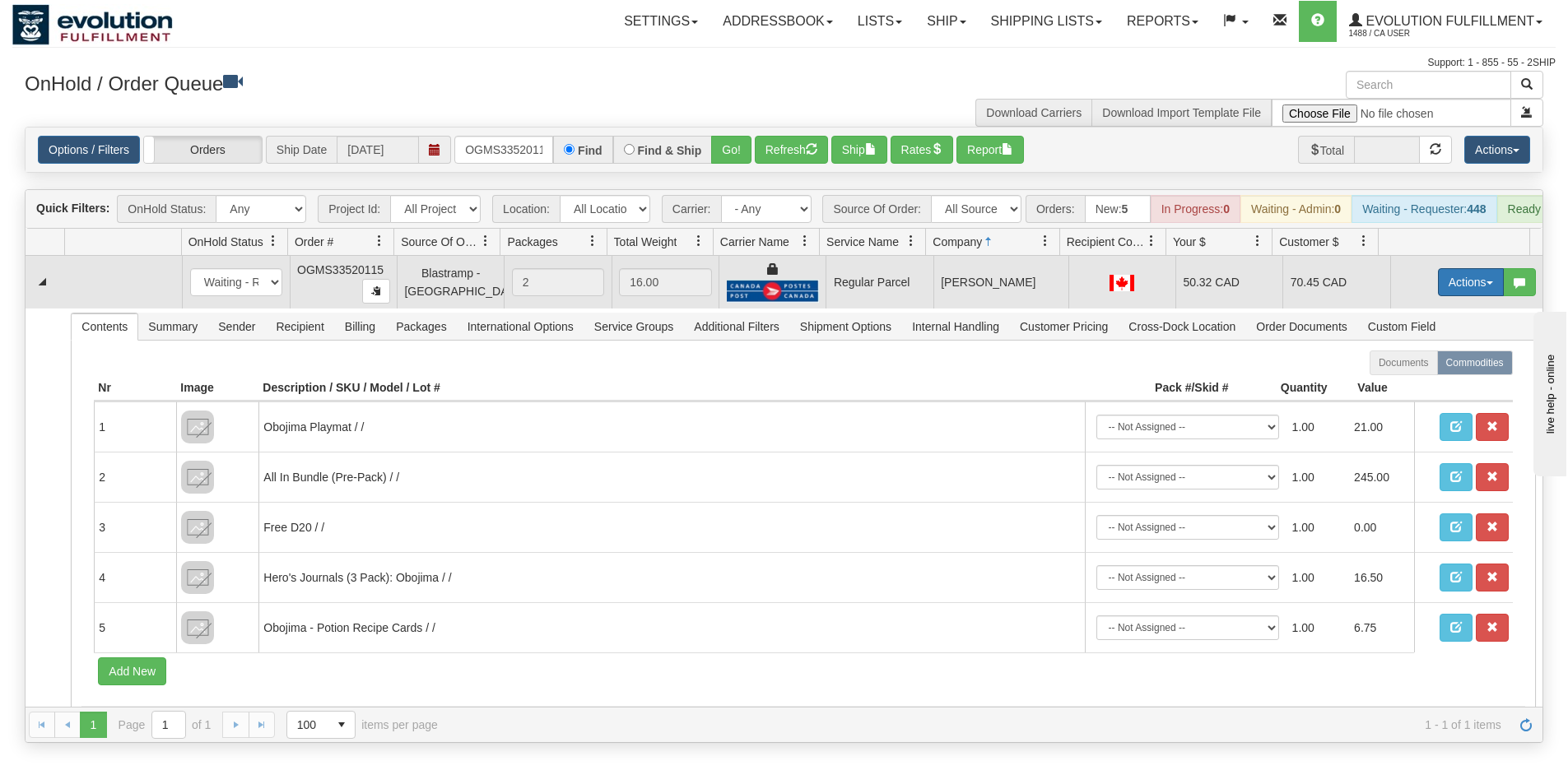
click at [1470, 294] on button "Actions" at bounding box center [1471, 282] width 66 height 28
click at [1434, 363] on span "Rate All Services" at bounding box center [1436, 356] width 99 height 13
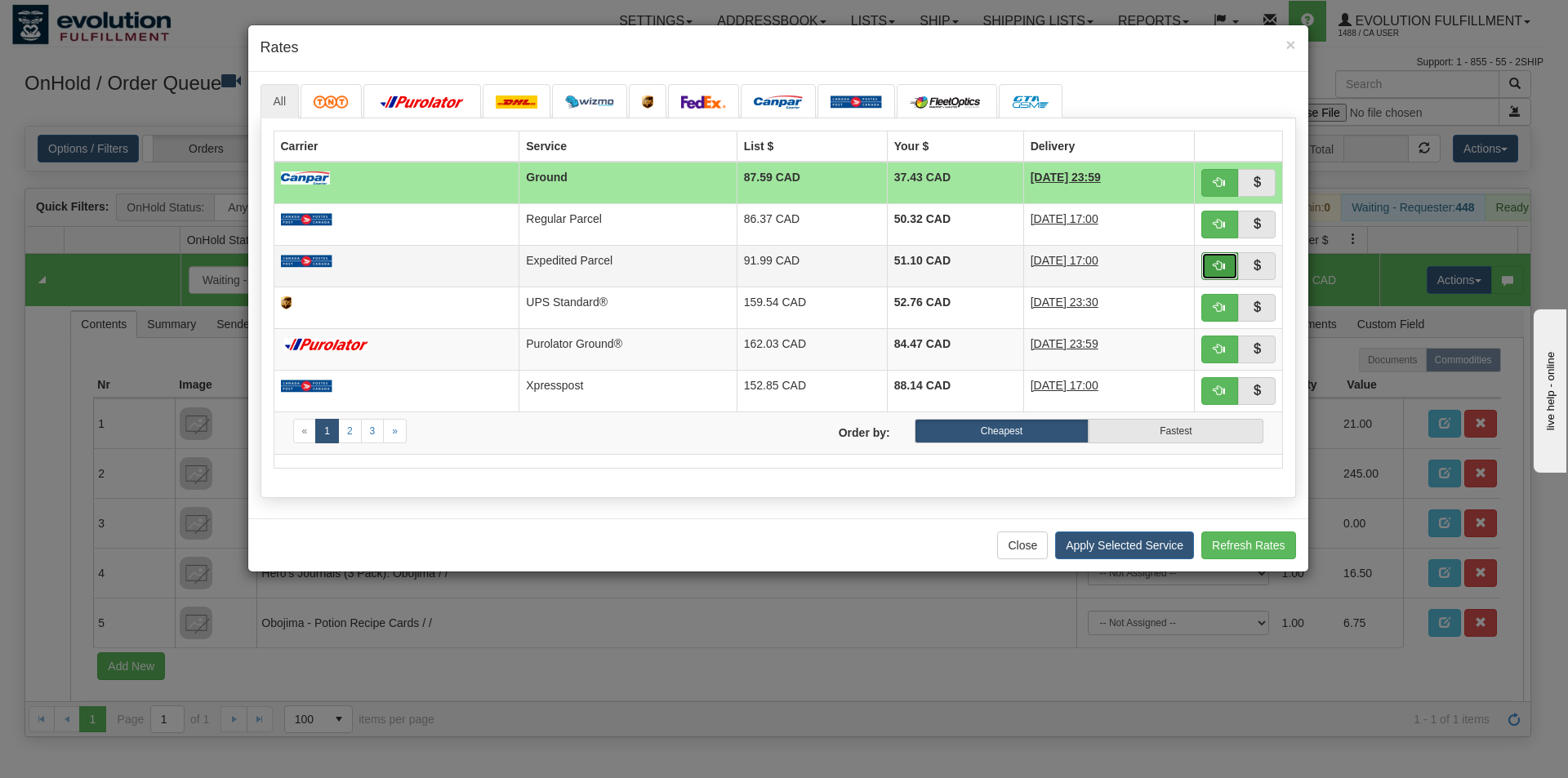
click at [1223, 266] on span "button" at bounding box center [1219, 266] width 12 height 12
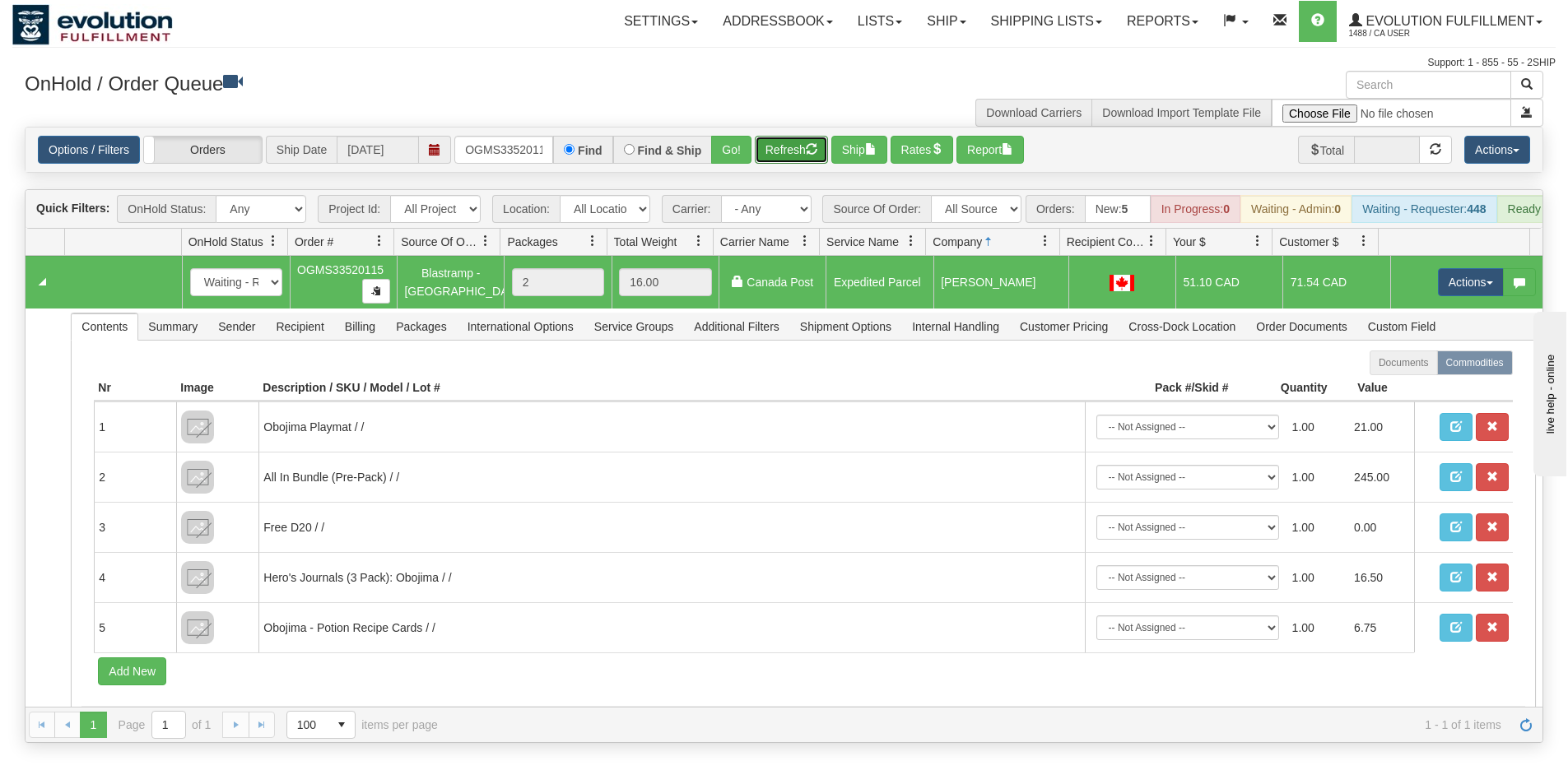
click at [774, 153] on button "Refresh" at bounding box center [790, 149] width 73 height 28
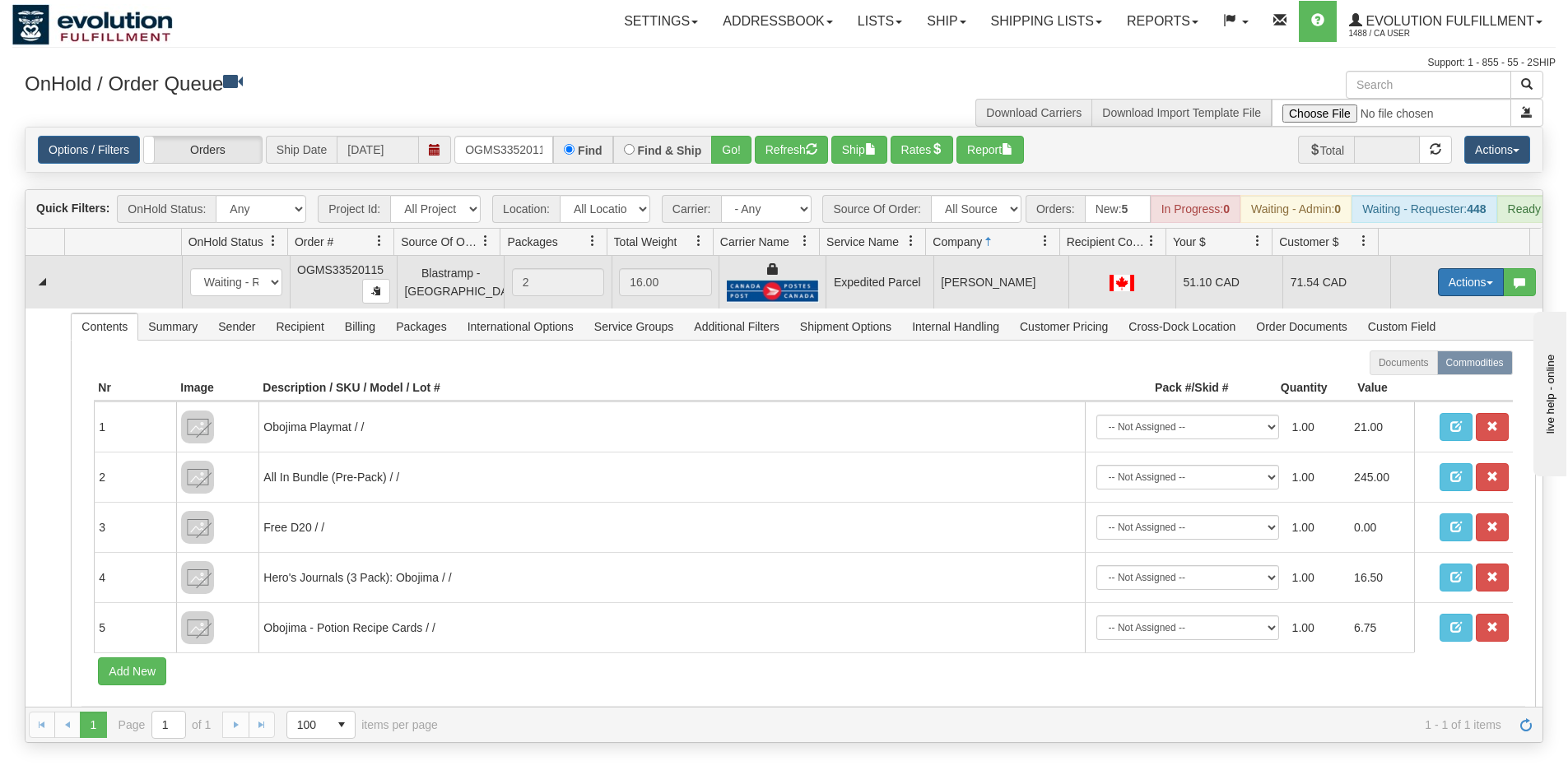
click at [1460, 295] on button "Actions" at bounding box center [1471, 282] width 66 height 28
click at [1407, 389] on link "Ship" at bounding box center [1437, 377] width 132 height 21
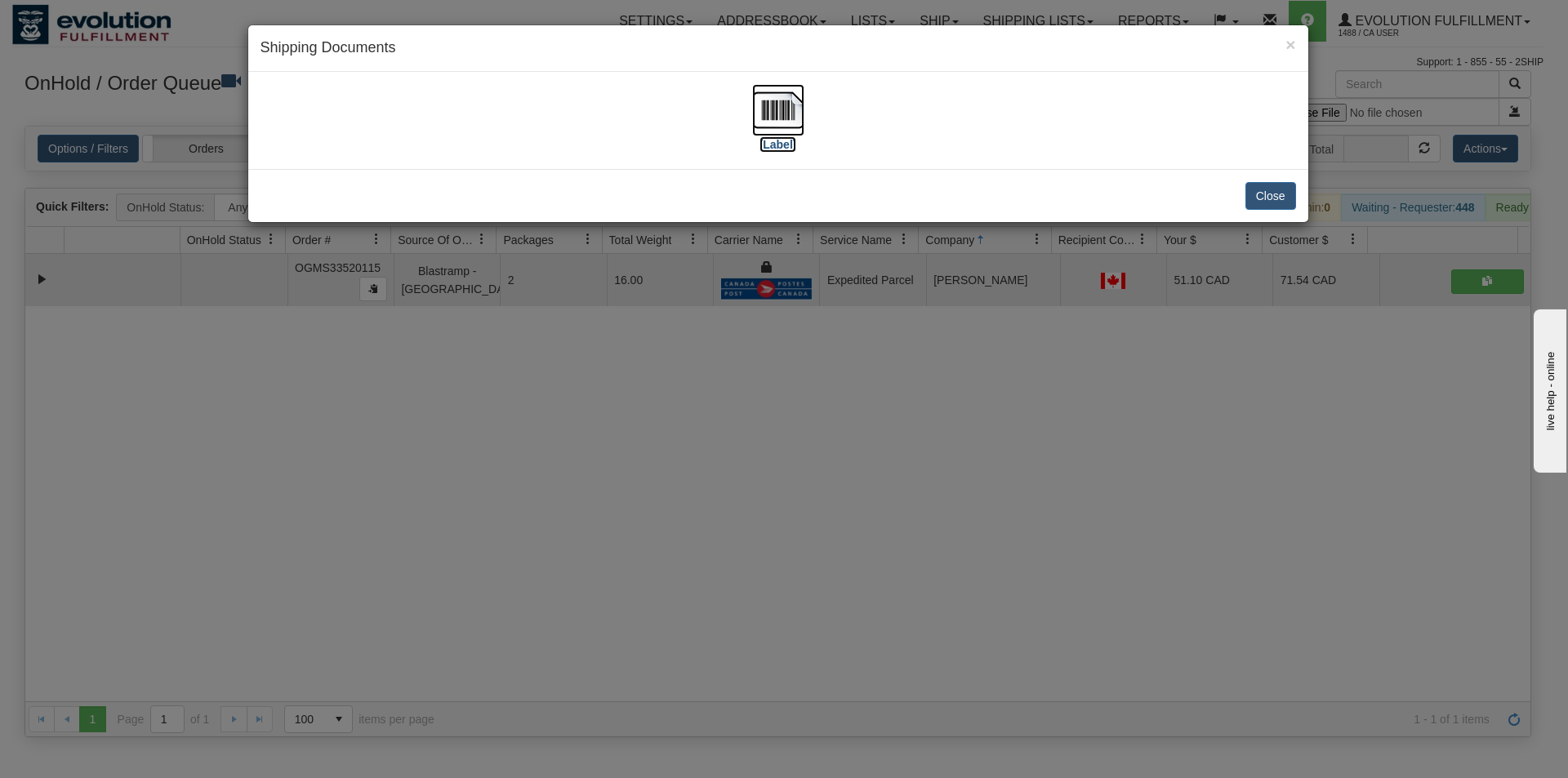
click at [778, 98] on img at bounding box center [778, 110] width 52 height 52
click at [1263, 204] on button "Close" at bounding box center [1269, 196] width 50 height 28
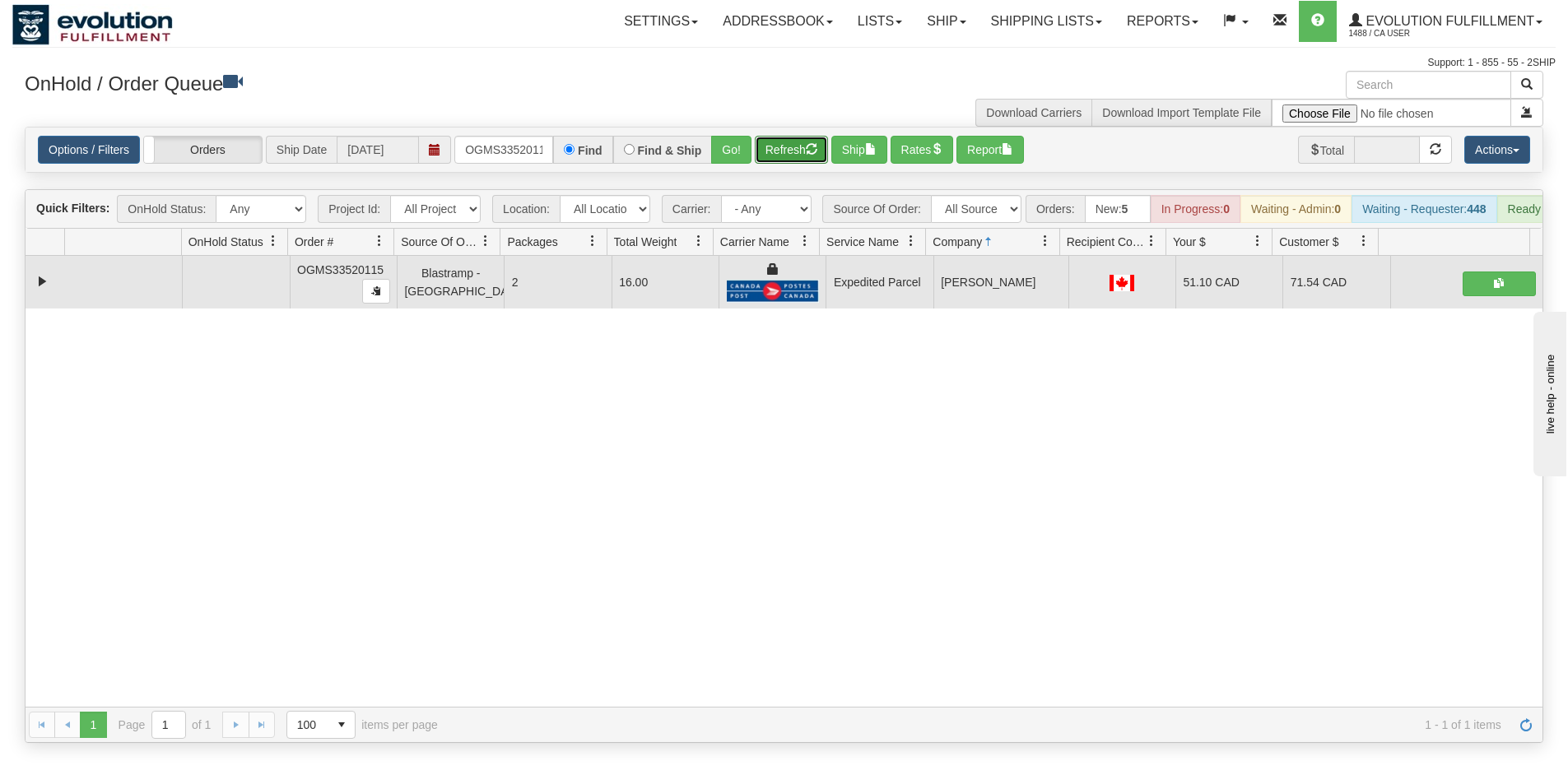
click at [795, 151] on button "Refresh" at bounding box center [790, 149] width 73 height 28
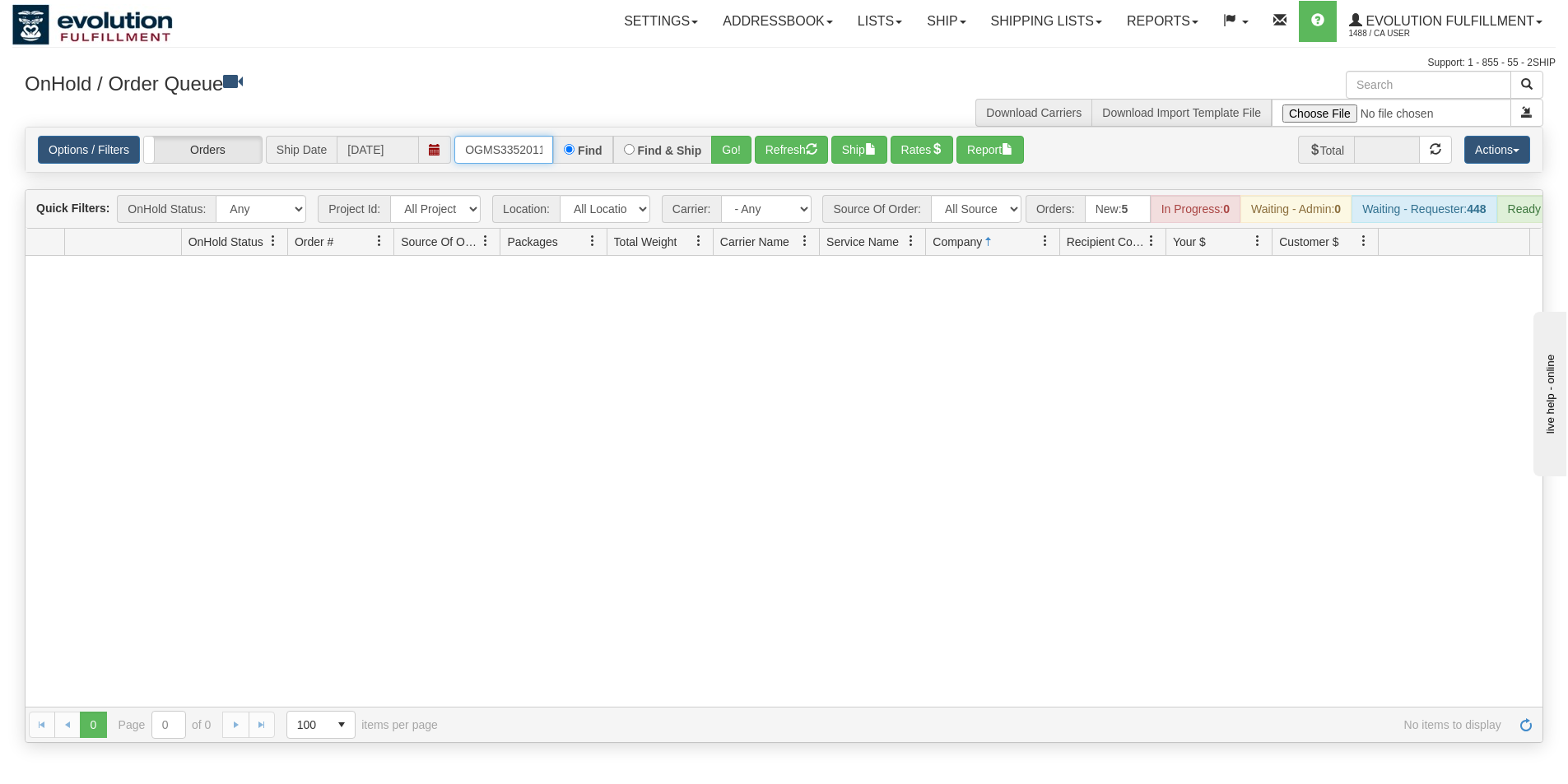
scroll to position [0, 8]
drag, startPoint x: 466, startPoint y: 158, endPoint x: 665, endPoint y: 161, distance: 199.0
click at [665, 161] on div "OGMS33520115 Find Find & Ship Go!" at bounding box center [603, 149] width 297 height 28
click at [730, 156] on button "Go!" at bounding box center [731, 149] width 40 height 28
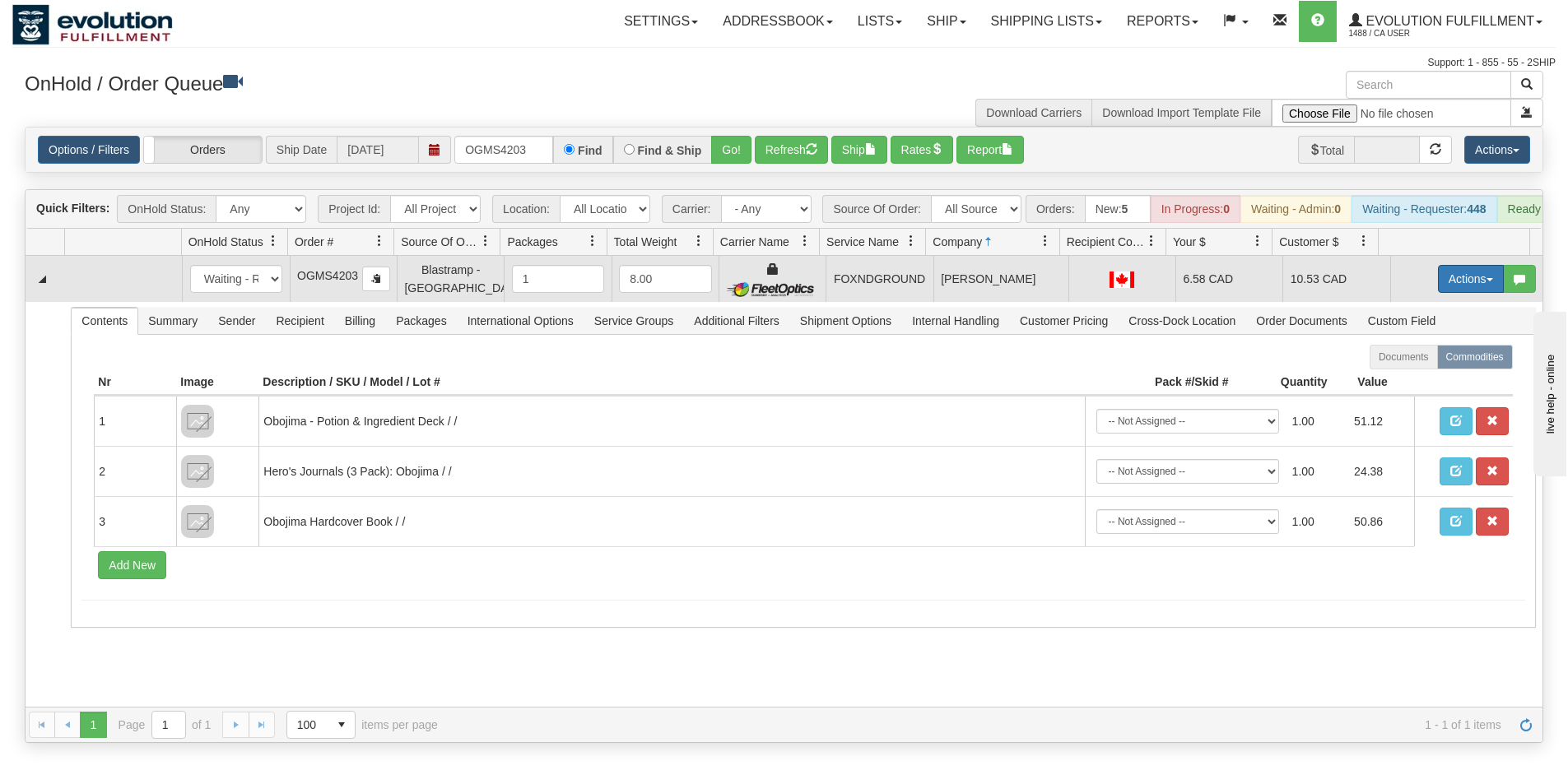
click at [1454, 290] on button "Actions" at bounding box center [1471, 279] width 66 height 28
click at [1400, 381] on span "Ship" at bounding box center [1405, 374] width 35 height 13
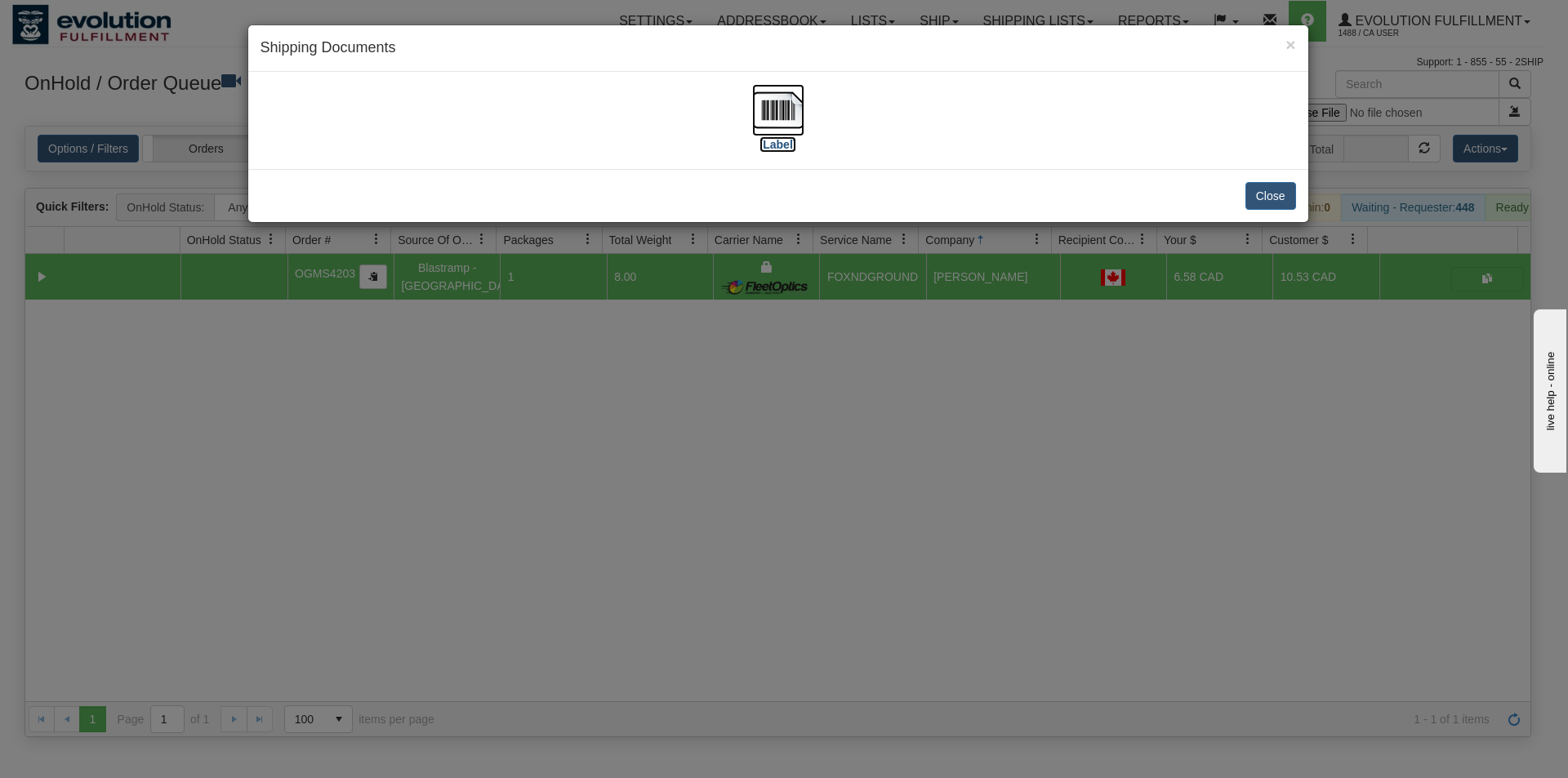
click at [764, 108] on img at bounding box center [778, 110] width 52 height 52
click at [1264, 201] on button "Close" at bounding box center [1269, 196] width 50 height 28
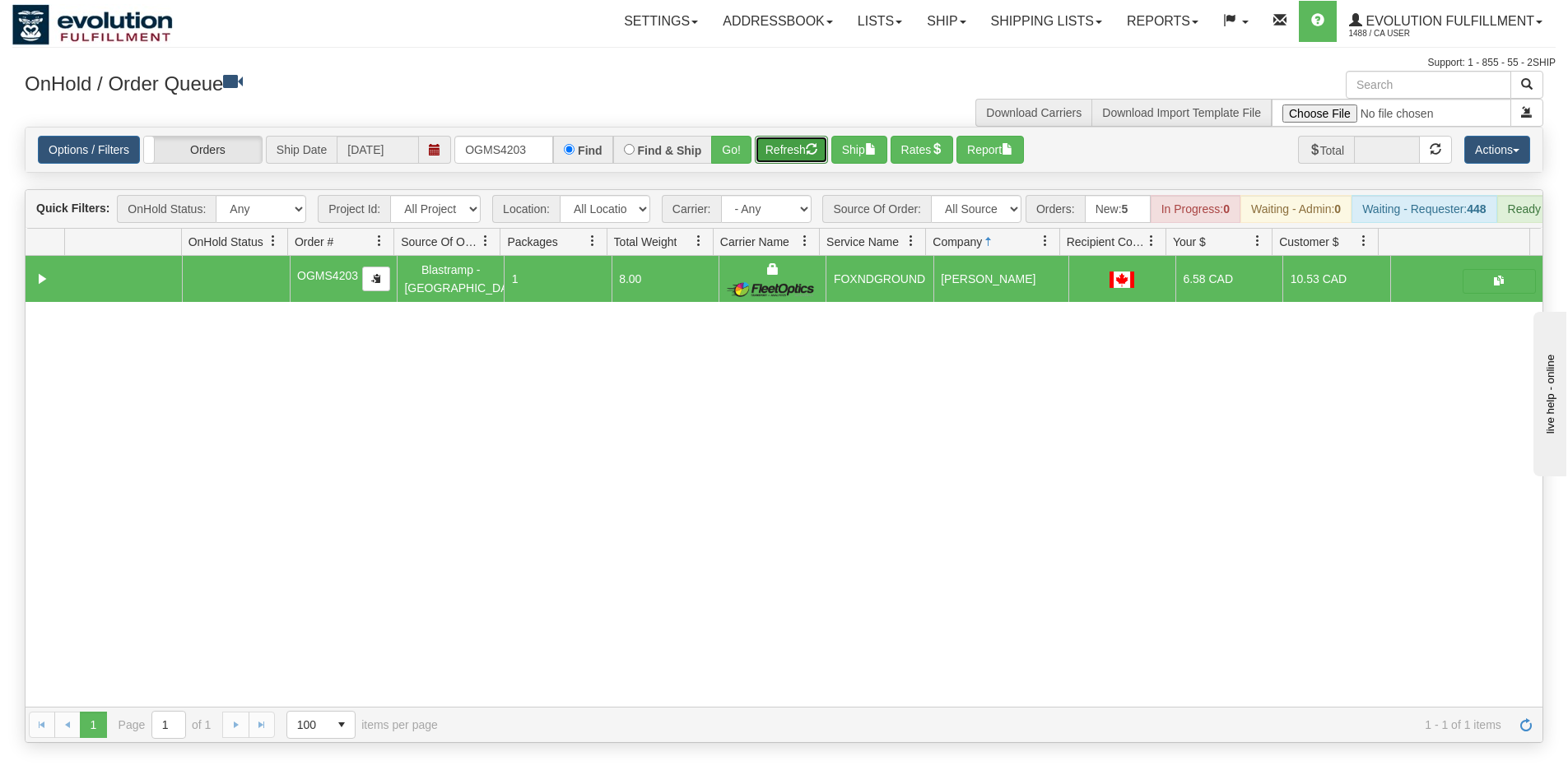
click at [779, 140] on button "Refresh" at bounding box center [790, 149] width 73 height 28
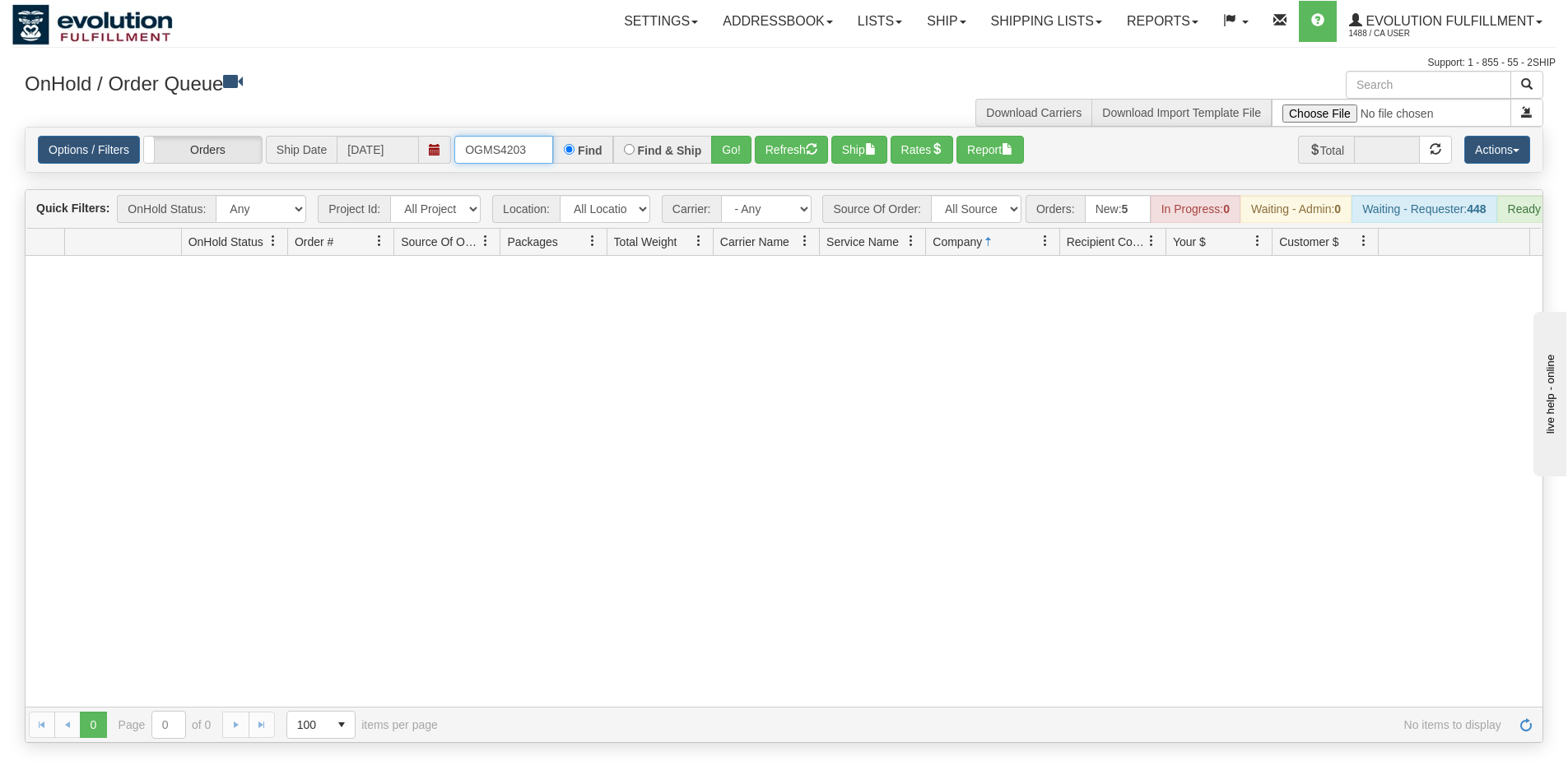
drag, startPoint x: 530, startPoint y: 153, endPoint x: 389, endPoint y: 139, distance: 141.7
click at [389, 139] on div "Options / Filters Group Shipments Orders Ship Date 08/18/2025 OGMS4203 Find Fin…" at bounding box center [784, 149] width 1492 height 28
type input "OGMS5193"
click at [721, 156] on button "Go!" at bounding box center [731, 149] width 40 height 28
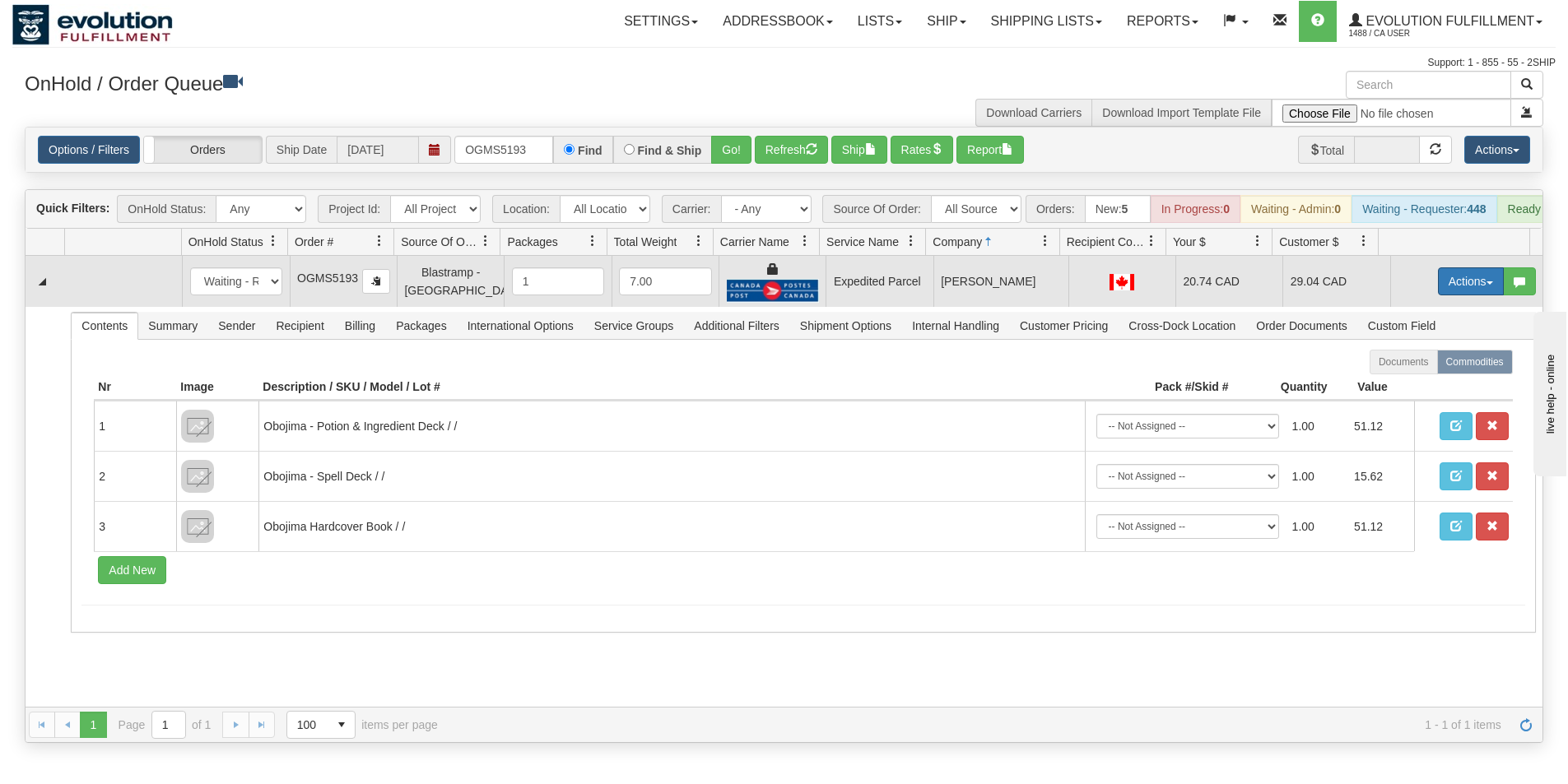
click at [1458, 291] on button "Actions" at bounding box center [1471, 281] width 66 height 28
click at [1416, 388] on link "Ship" at bounding box center [1437, 376] width 132 height 21
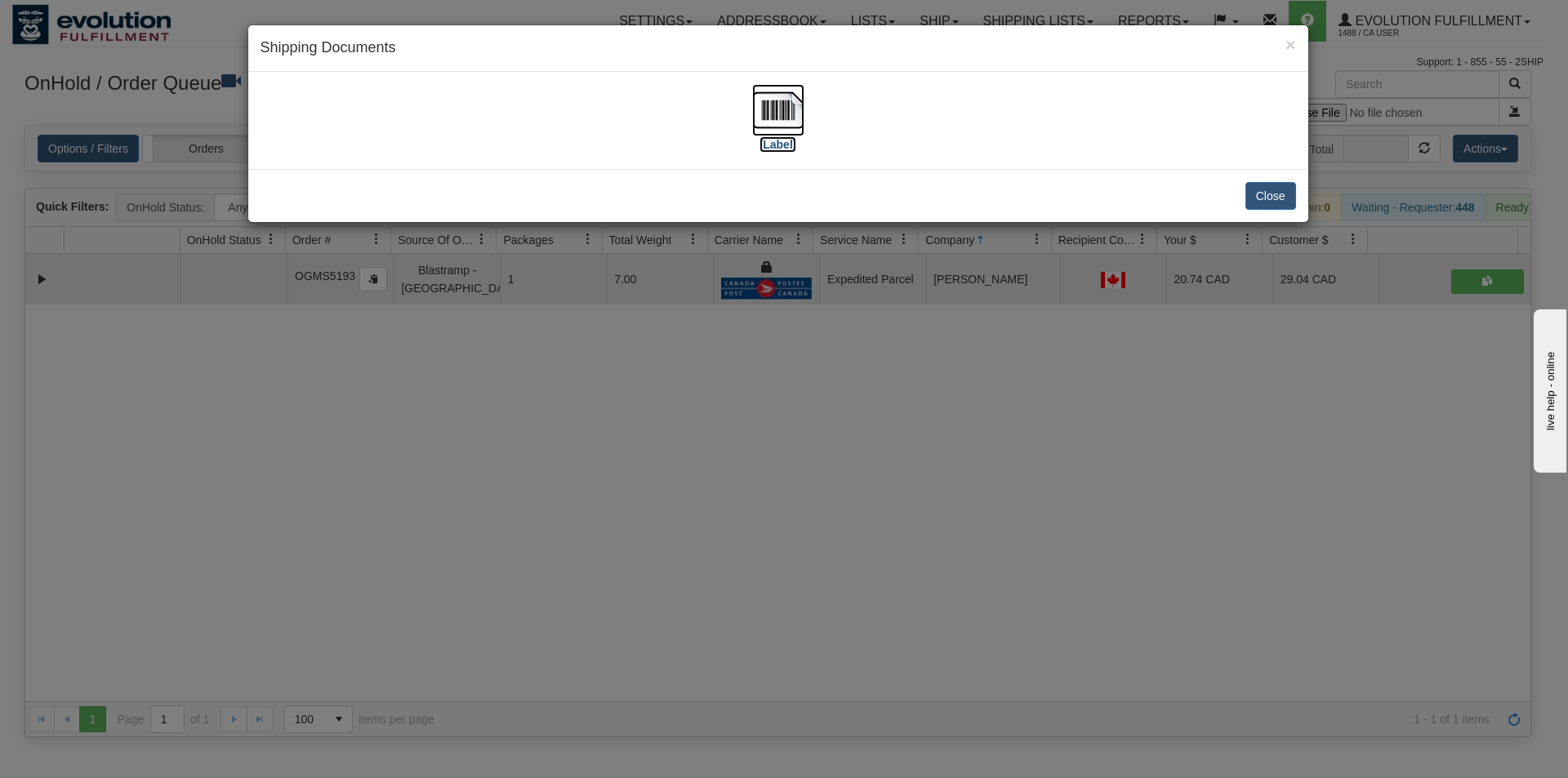
click at [793, 112] on img at bounding box center [778, 110] width 52 height 52
click at [1274, 202] on button "Close" at bounding box center [1269, 196] width 50 height 28
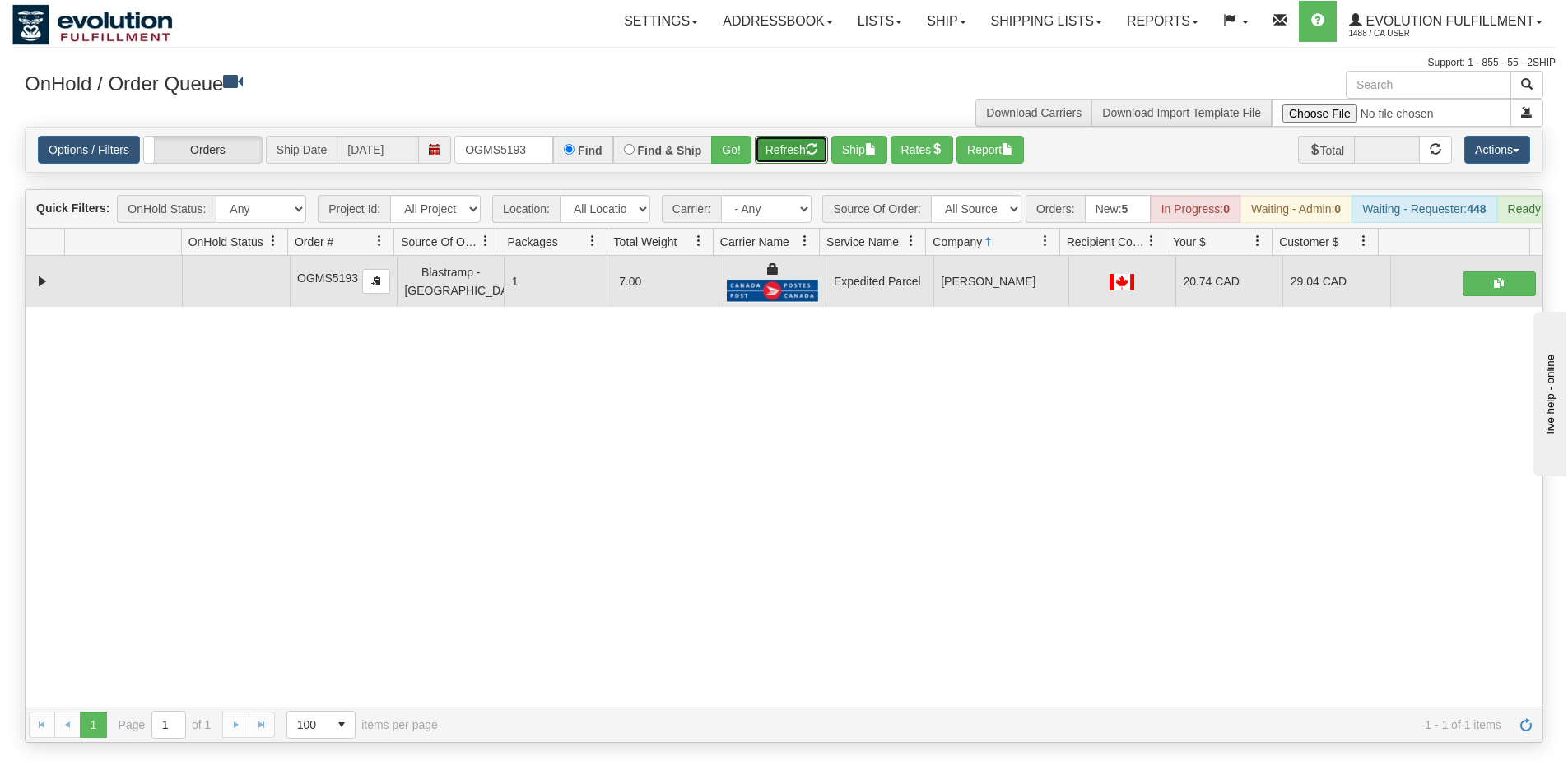
click at [787, 151] on button "Refresh" at bounding box center [790, 149] width 73 height 28
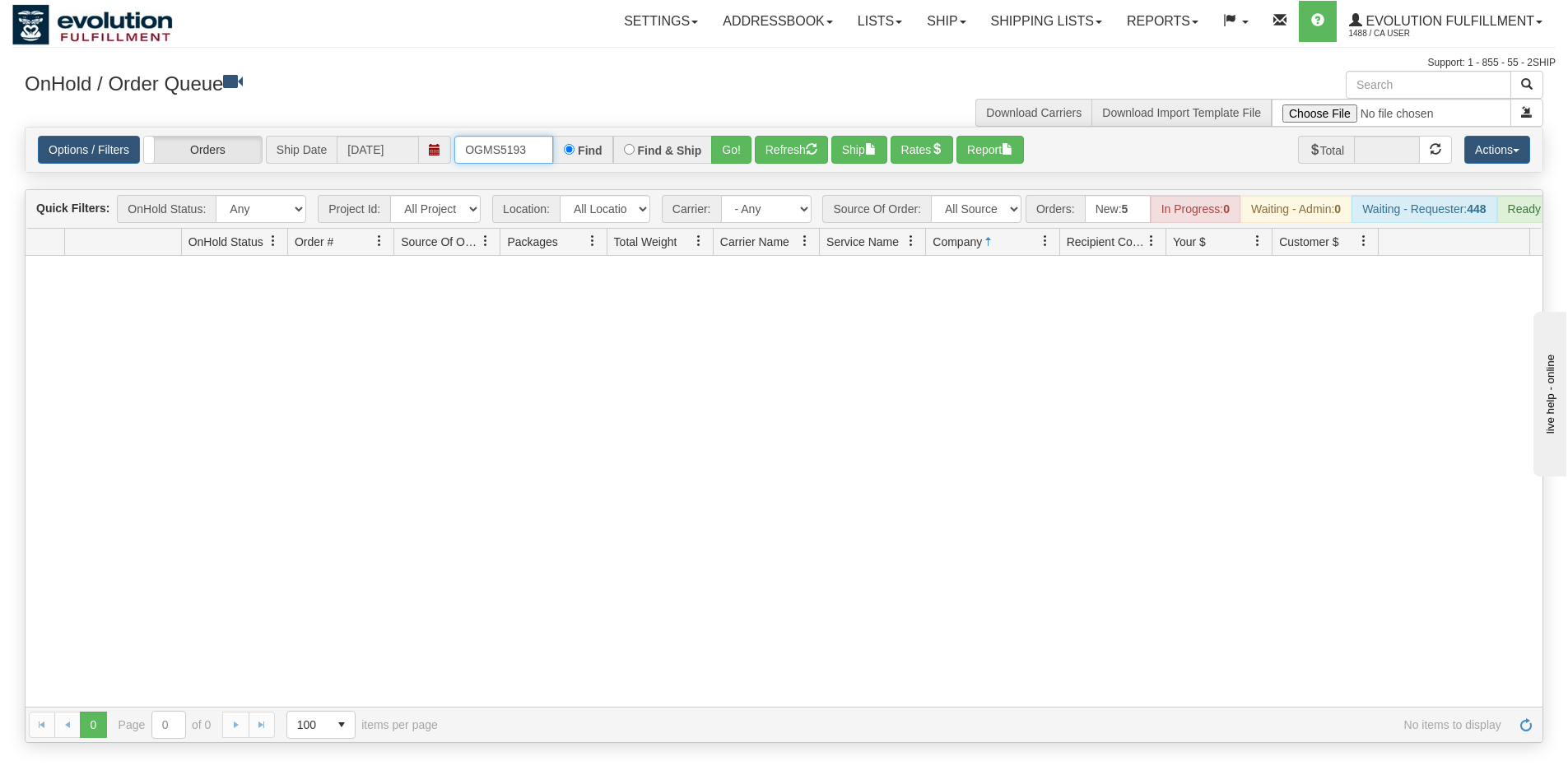
drag, startPoint x: 526, startPoint y: 146, endPoint x: 435, endPoint y: 138, distance: 91.4
click at [435, 138] on div "Options / Filters Group Shipments Orders Ship Date 08/18/2025 OGMS5193 Find Fin…" at bounding box center [784, 149] width 1492 height 28
click at [490, 151] on input "text" at bounding box center [503, 149] width 99 height 28
type input "OGMS33522208"
click at [739, 153] on button "Go!" at bounding box center [731, 149] width 40 height 28
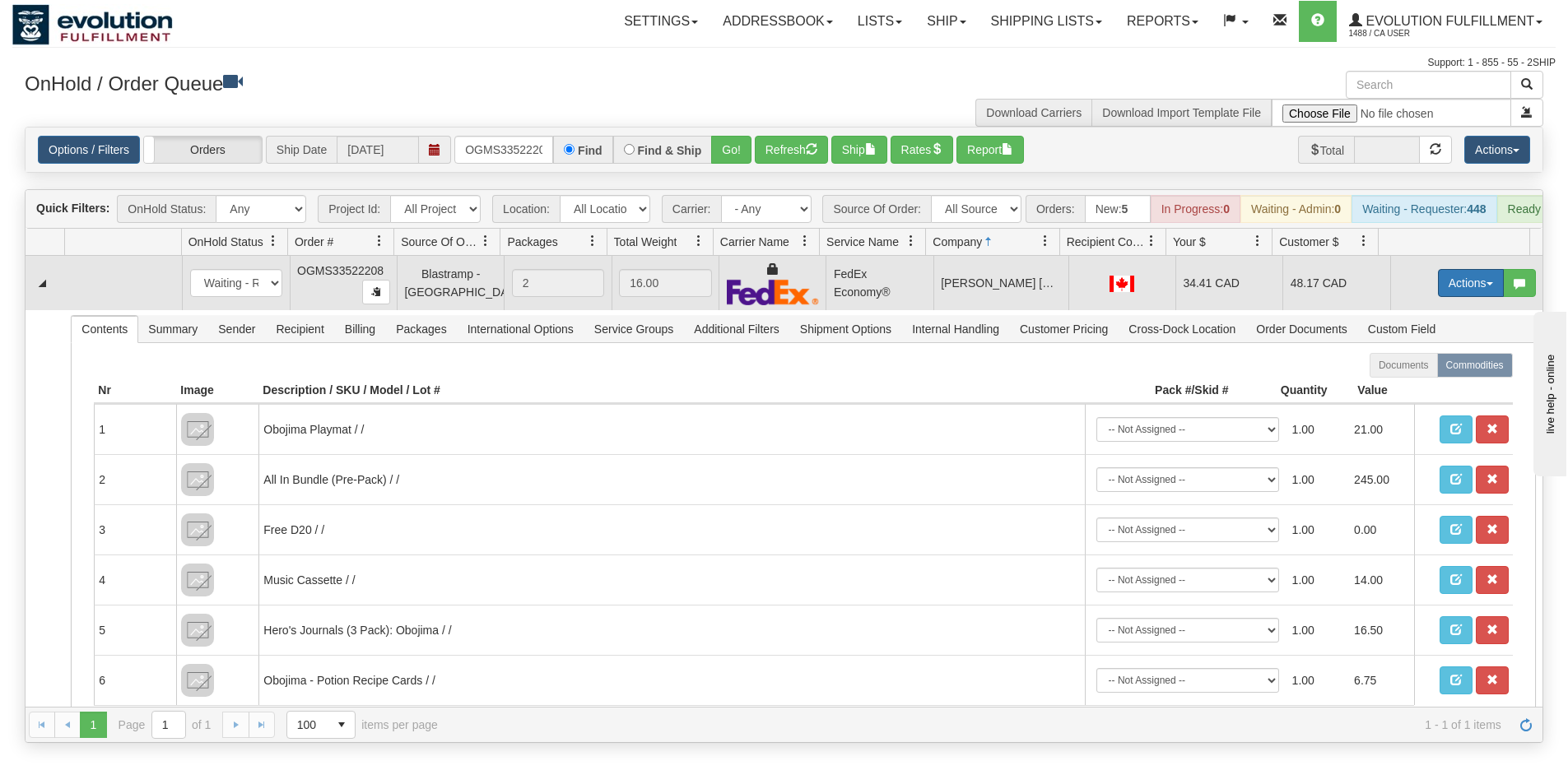
click at [1472, 293] on button "Actions" at bounding box center [1471, 283] width 66 height 28
click at [1403, 385] on span "Ship" at bounding box center [1405, 378] width 35 height 13
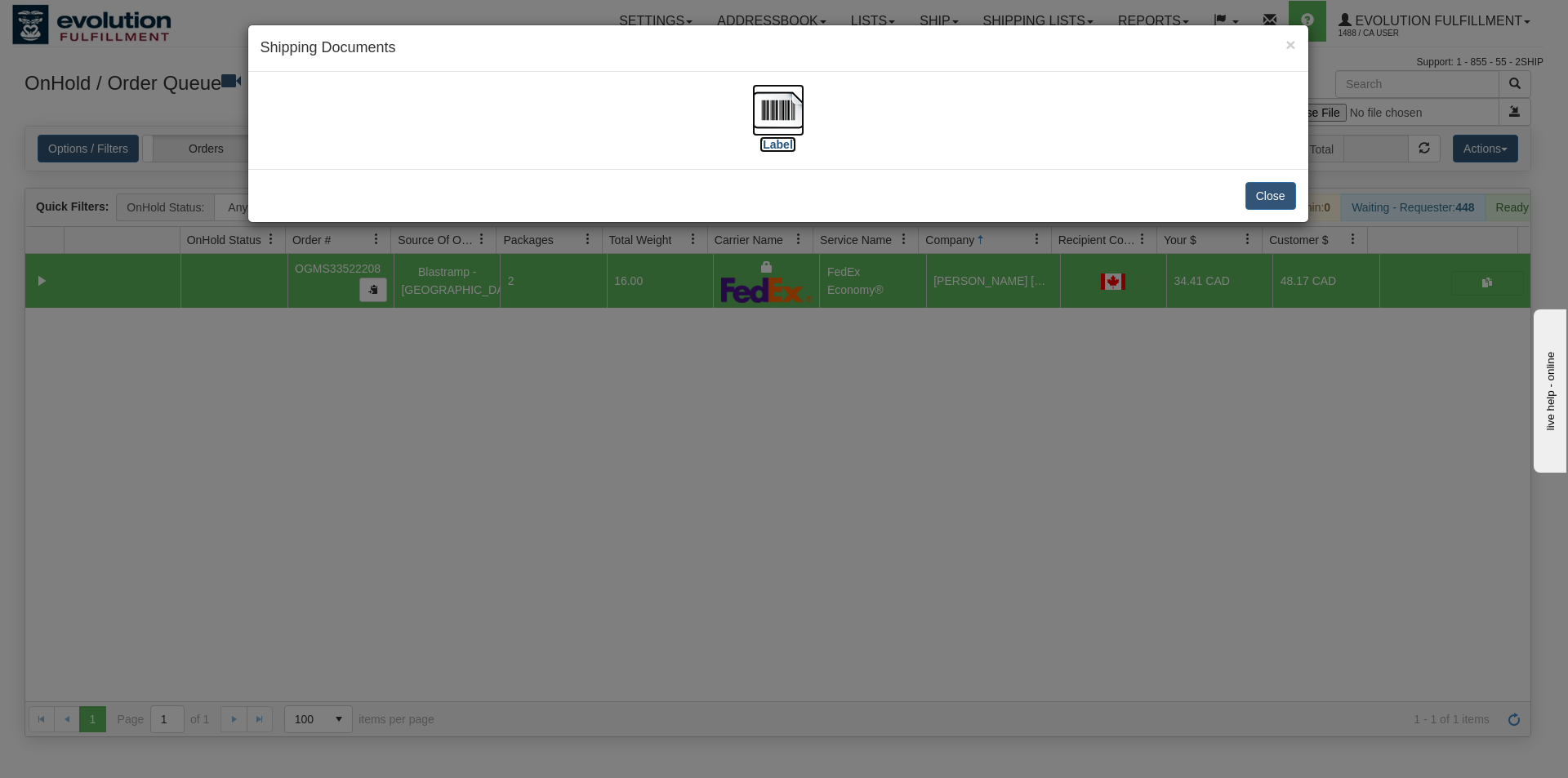
click at [796, 112] on img at bounding box center [778, 110] width 52 height 52
click at [1263, 191] on button "Close" at bounding box center [1269, 196] width 50 height 28
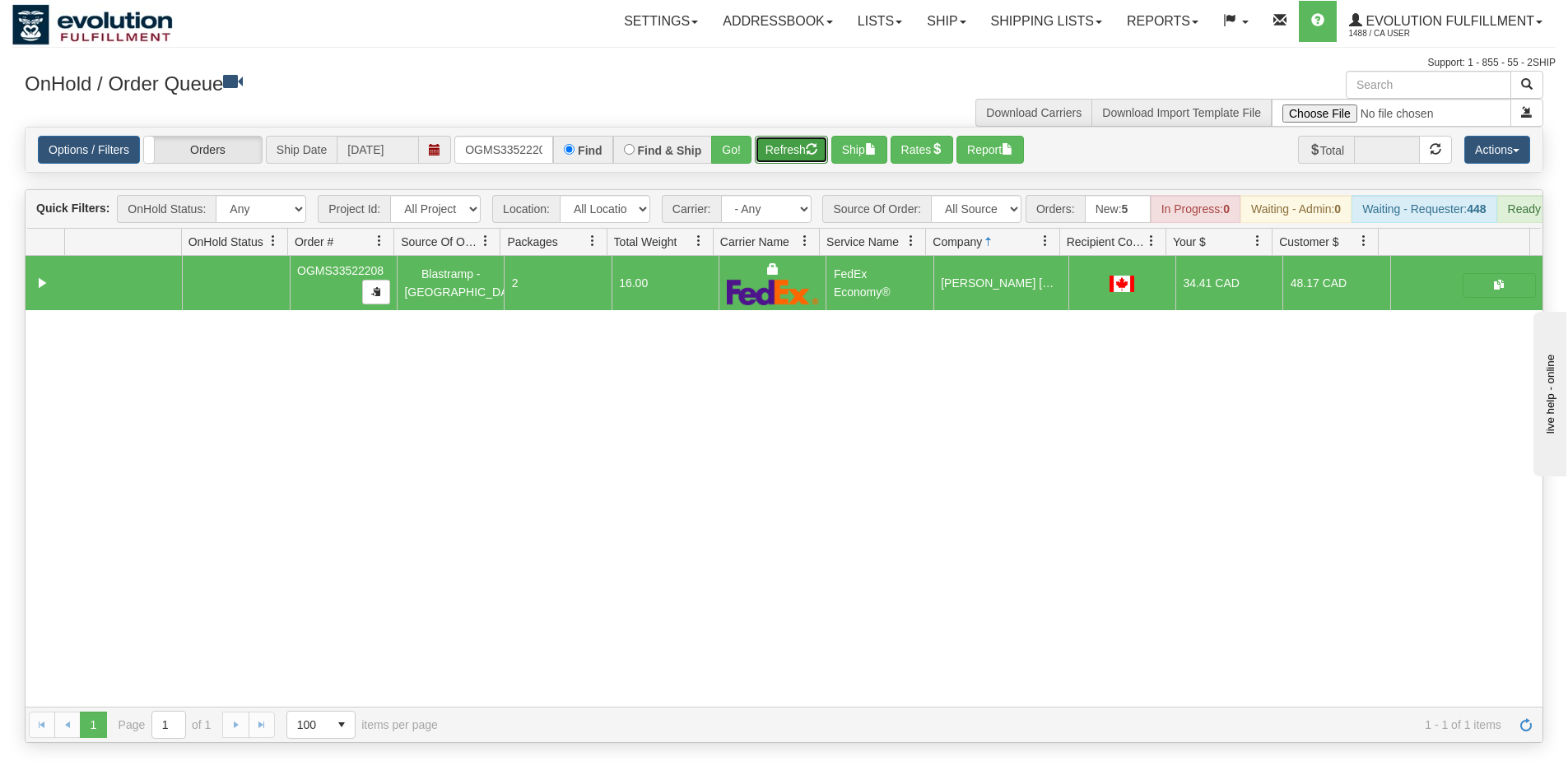
click at [778, 142] on button "Refresh" at bounding box center [790, 149] width 73 height 28
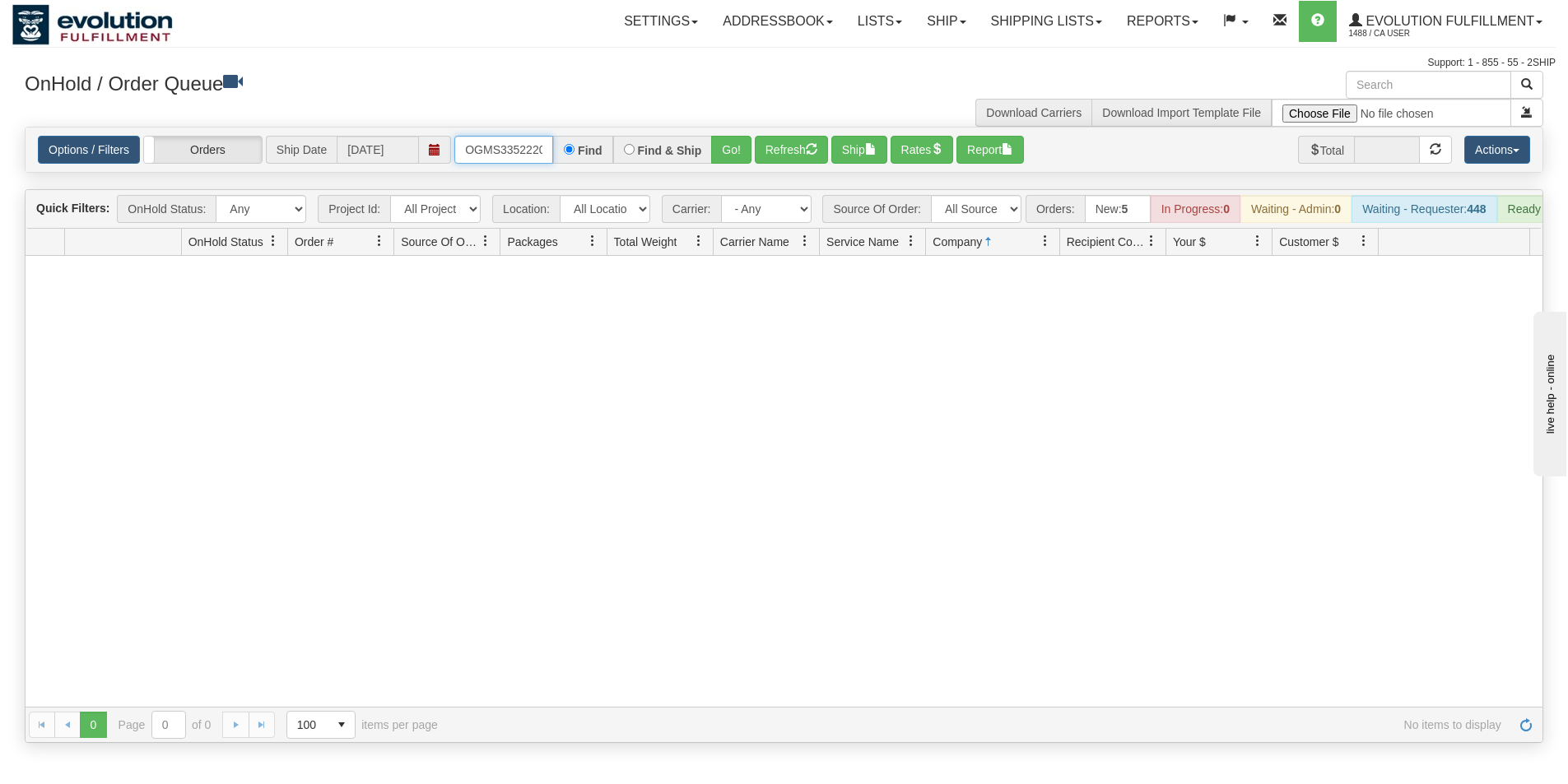
scroll to position [0, 9]
drag, startPoint x: 461, startPoint y: 148, endPoint x: 660, endPoint y: 148, distance: 199.0
click at [660, 148] on div "OGMS33522208 Find Find & Ship Go!" at bounding box center [603, 149] width 297 height 28
click at [1532, 16] on span "Evolution Fulfillment" at bounding box center [1448, 21] width 172 height 14
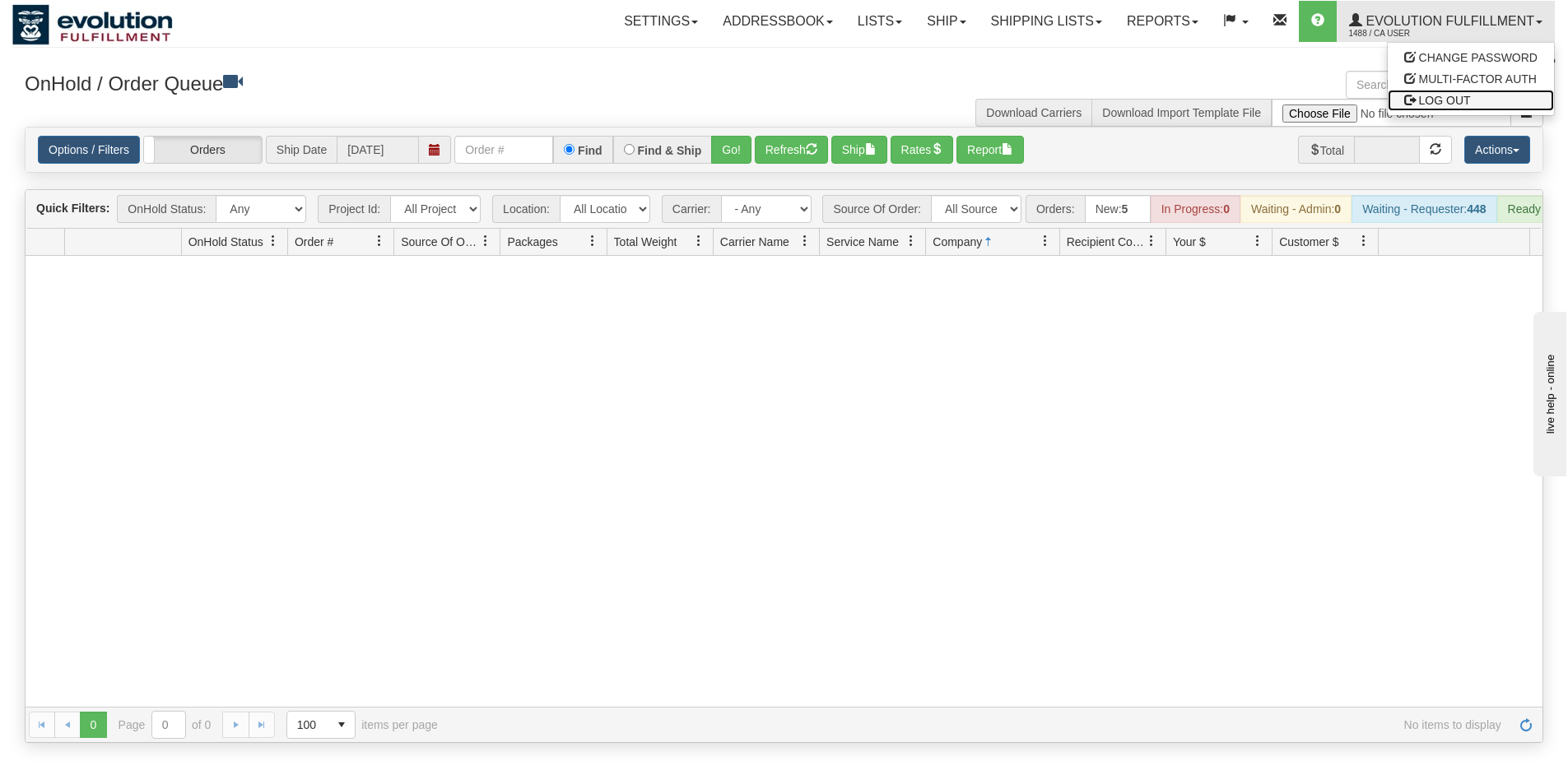
click at [1448, 98] on span "LOG OUT" at bounding box center [1445, 100] width 52 height 13
